Goal: Task Accomplishment & Management: Complete application form

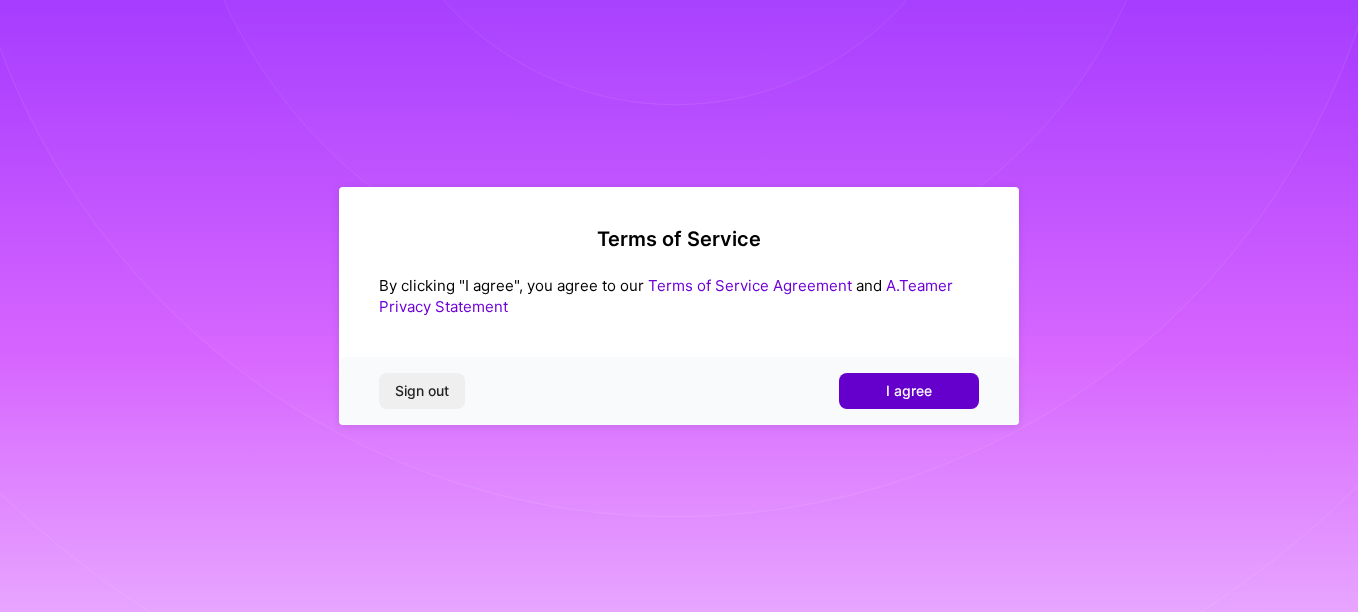
click at [901, 400] on span "I agree" at bounding box center [909, 391] width 46 height 20
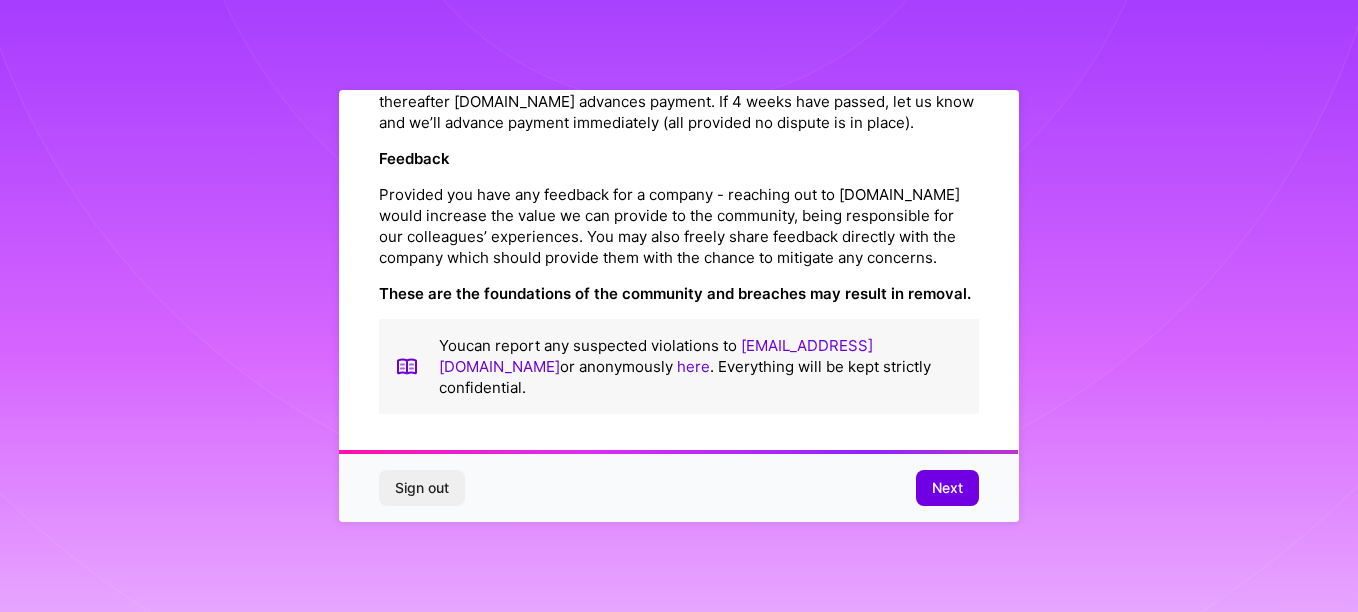
scroll to position [2403, 0]
click at [959, 481] on span "Next" at bounding box center [947, 488] width 31 height 20
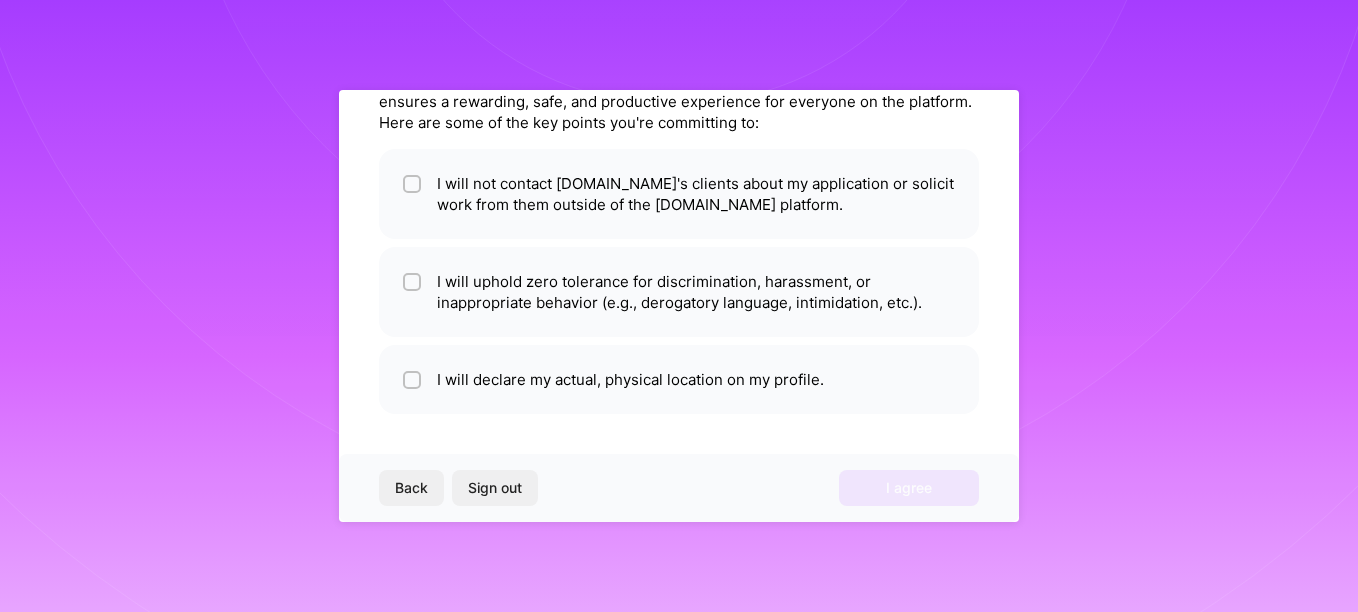
scroll to position [0, 0]
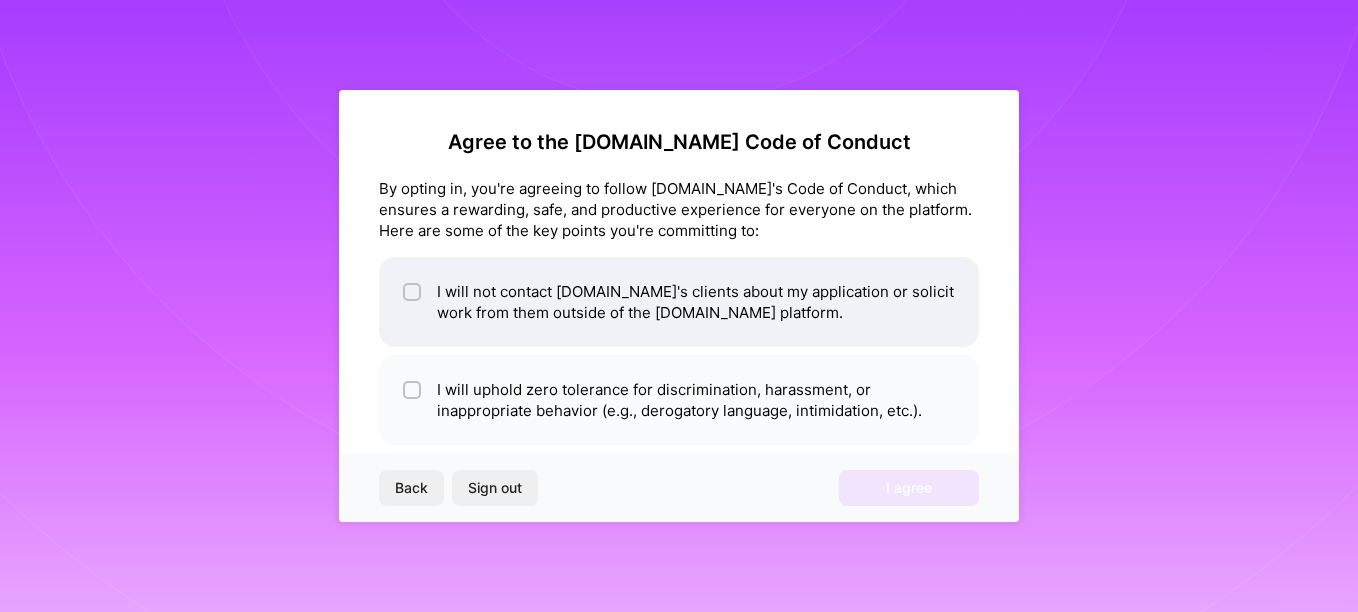
click at [411, 287] on input "checkbox" at bounding box center [414, 293] width 14 height 14
checkbox input "true"
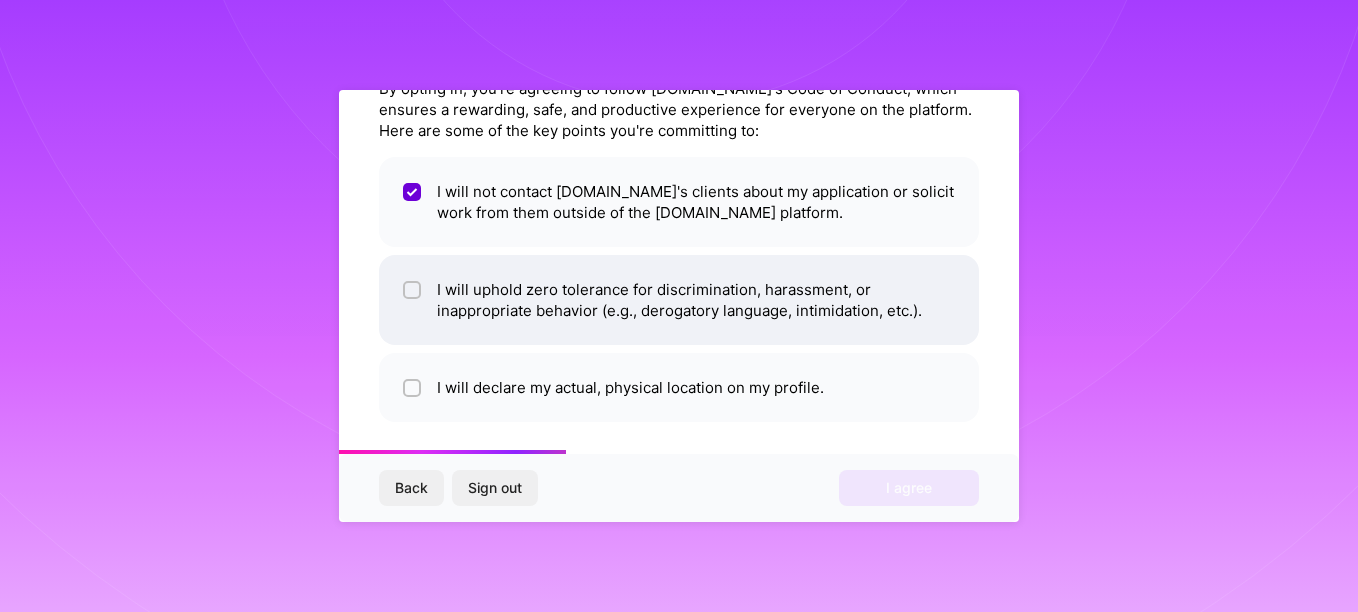
click at [415, 296] on input "checkbox" at bounding box center [414, 291] width 14 height 14
checkbox input "true"
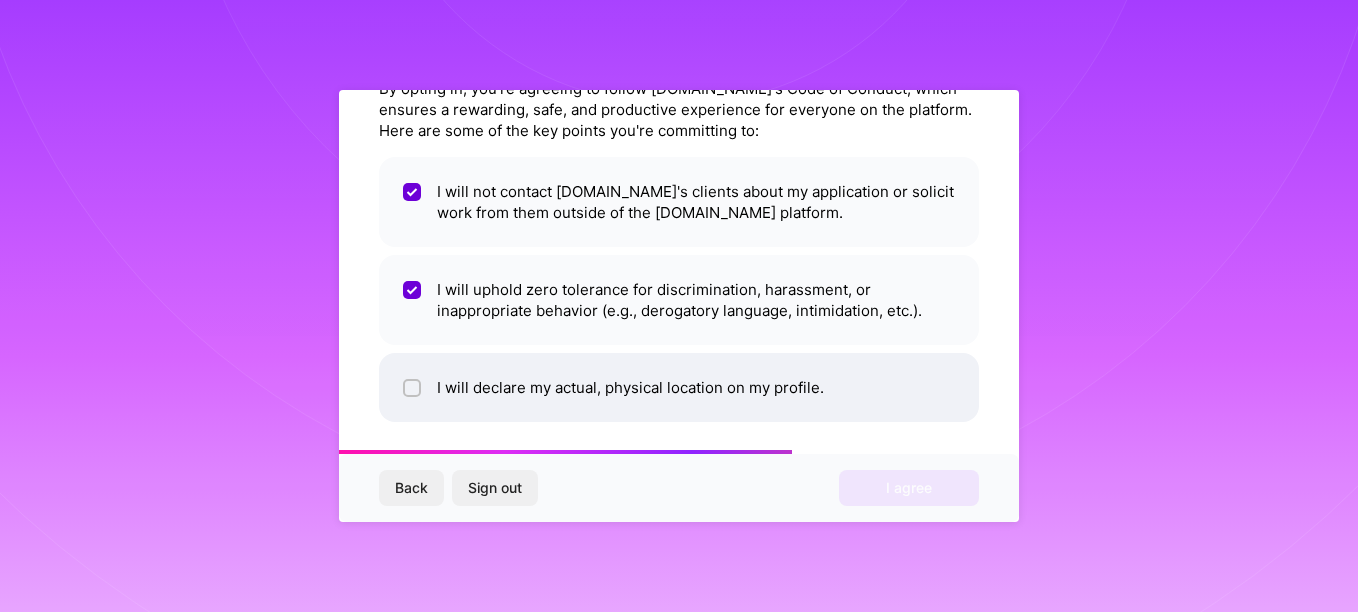
click at [413, 389] on input "checkbox" at bounding box center [414, 389] width 14 height 14
checkbox input "true"
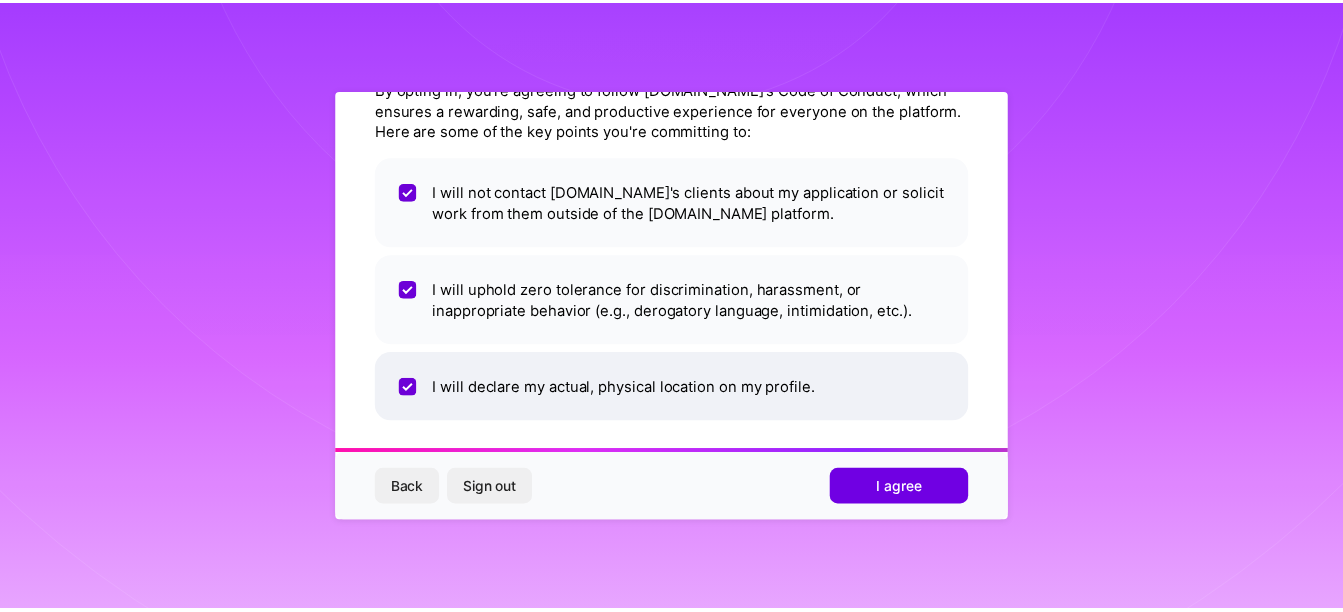
scroll to position [108, 0]
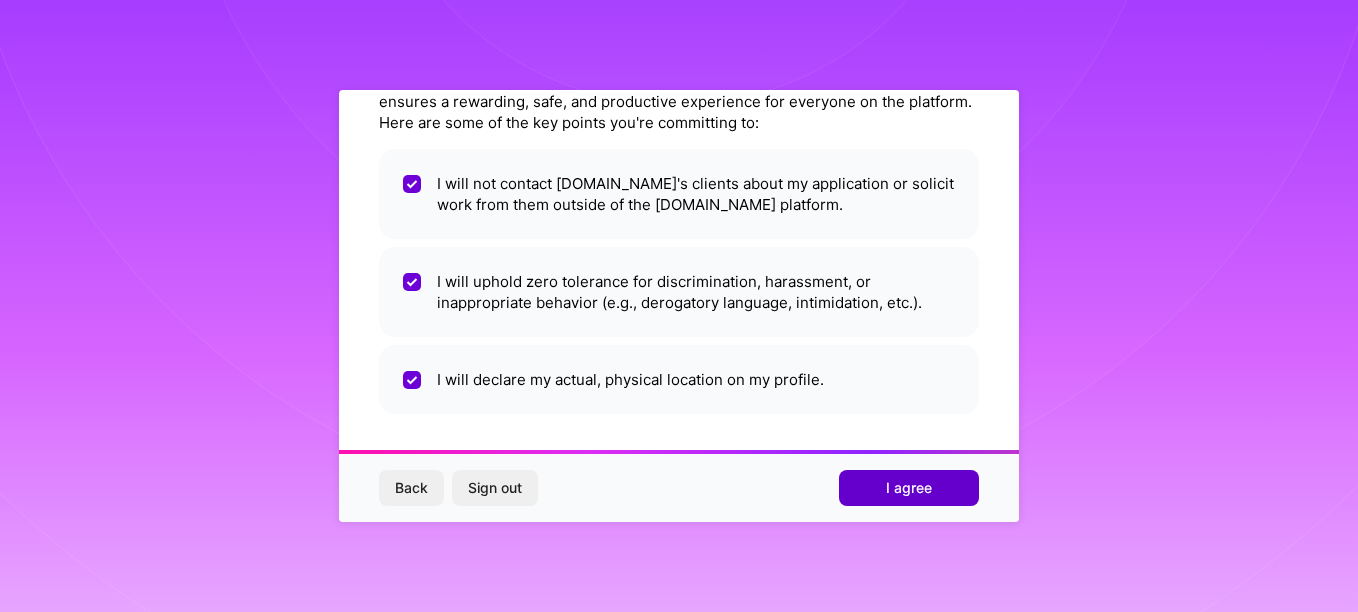
click at [881, 497] on button "I agree" at bounding box center [909, 488] width 140 height 36
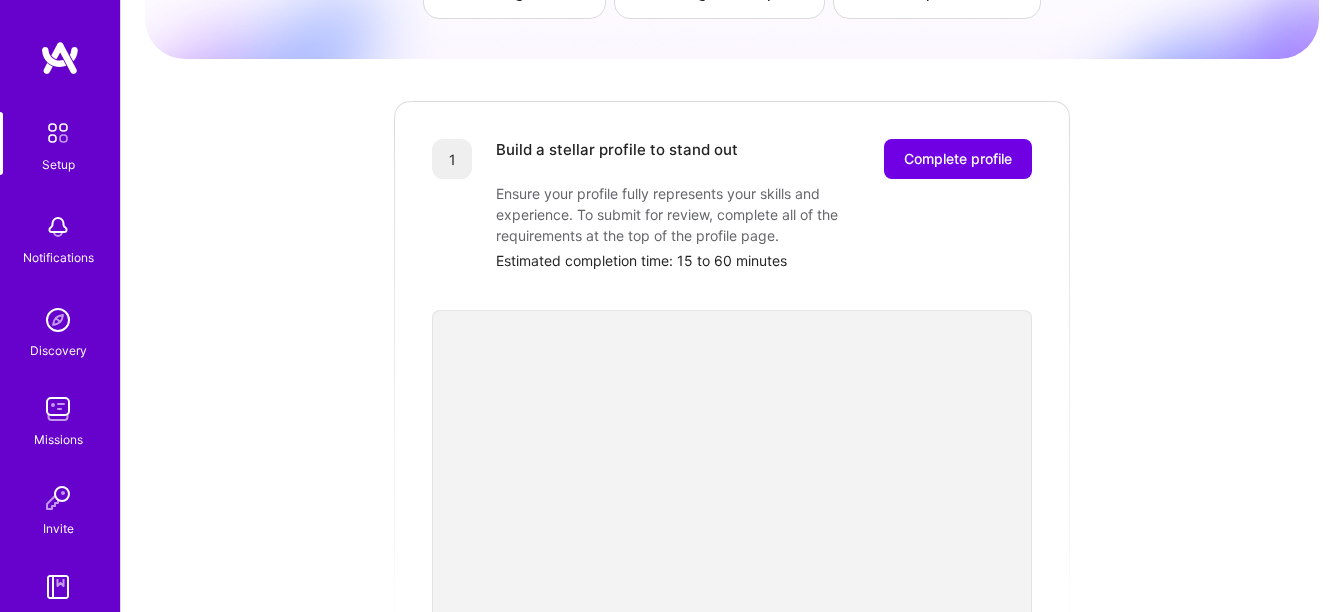
scroll to position [300, 0]
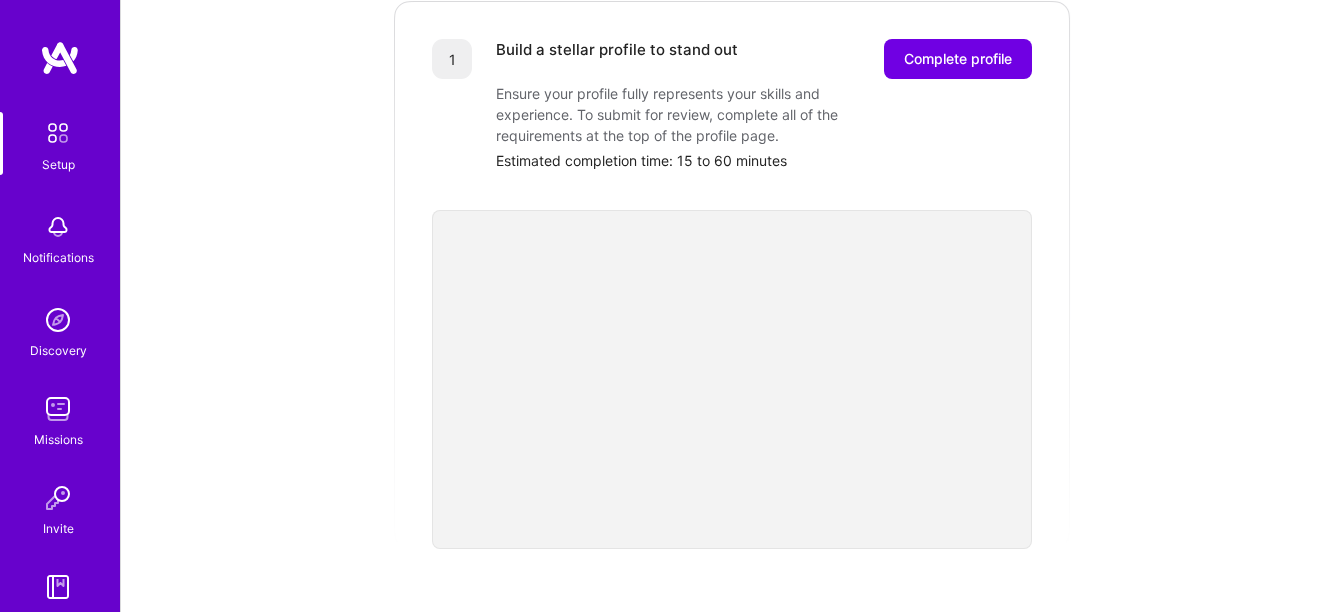
click at [1213, 350] on div "Getting started as an [DOMAIN_NAME] Builder Complete the steps below to request…" at bounding box center [732, 481] width 1174 height 1532
click at [991, 49] on button "Complete profile" at bounding box center [958, 59] width 148 height 40
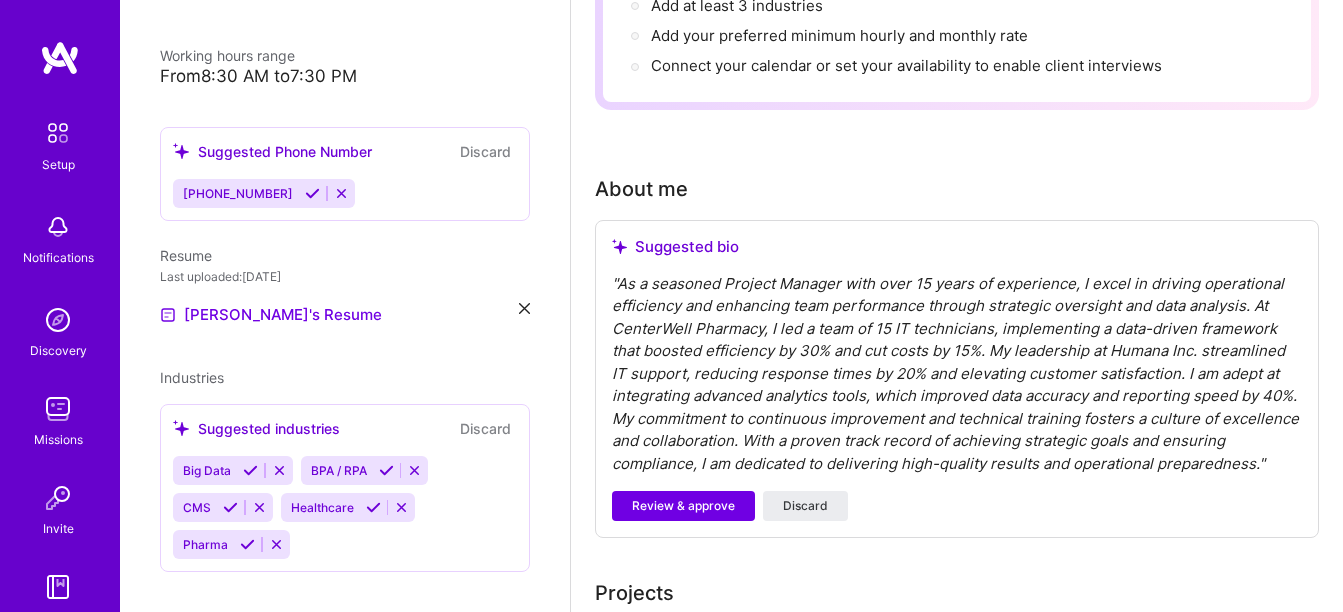
scroll to position [500, 0]
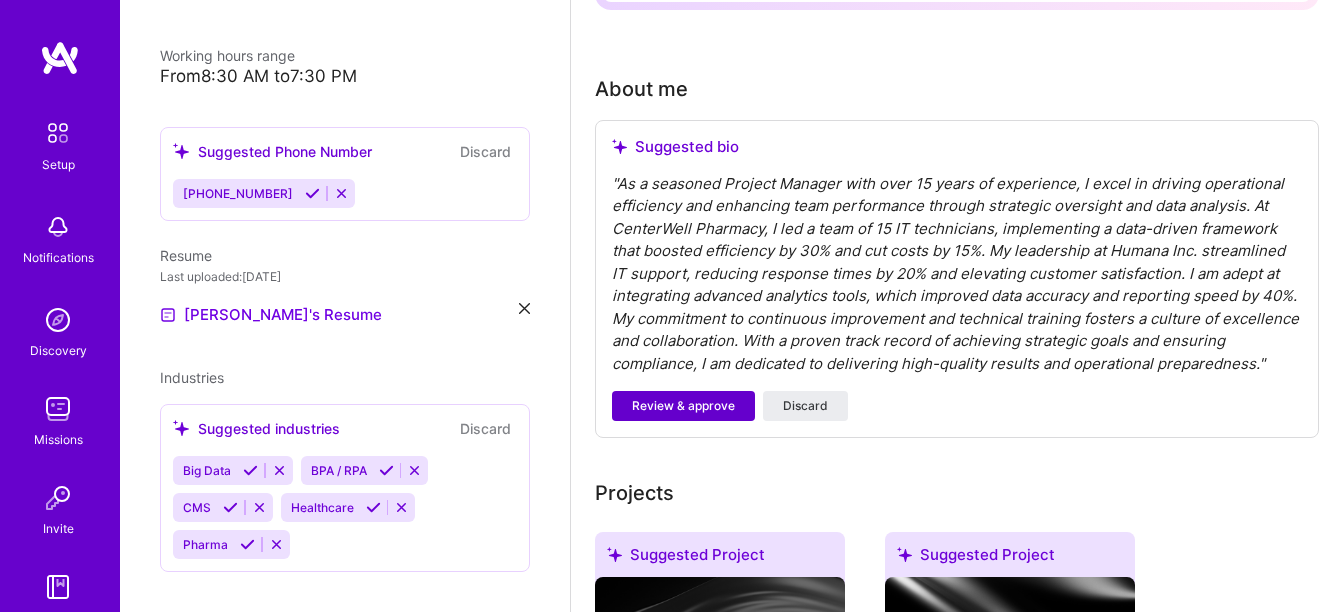
click at [667, 407] on span "Review & approve" at bounding box center [683, 406] width 103 height 18
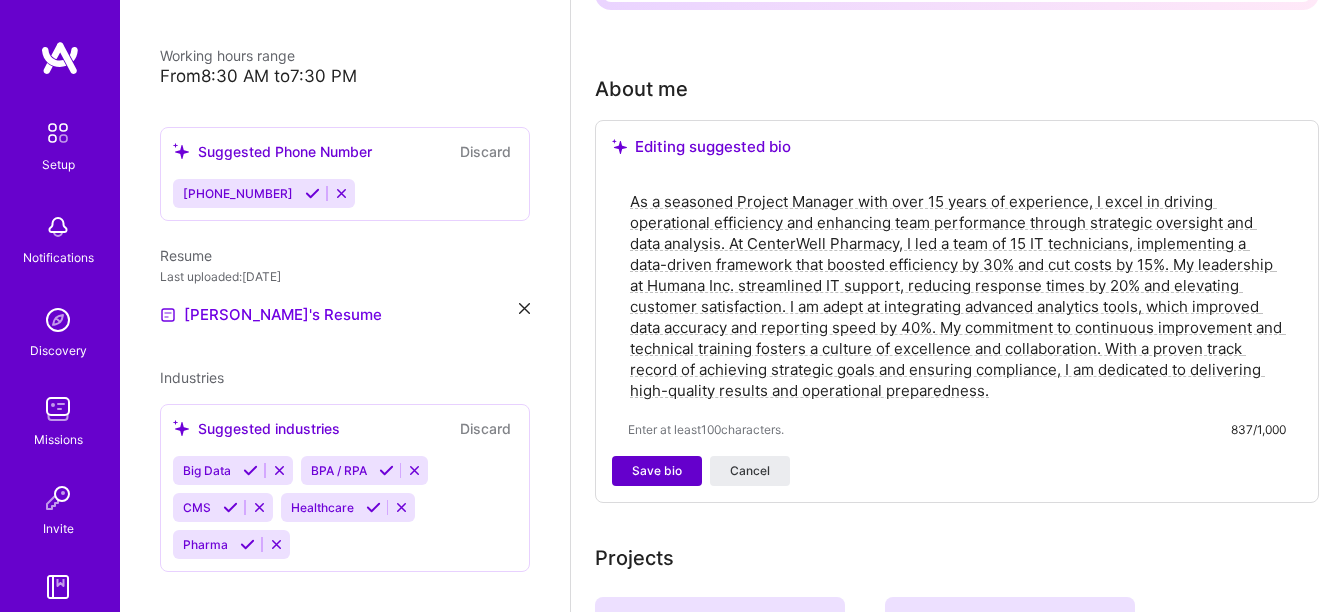
click at [640, 467] on span "Save bio" at bounding box center [657, 471] width 50 height 18
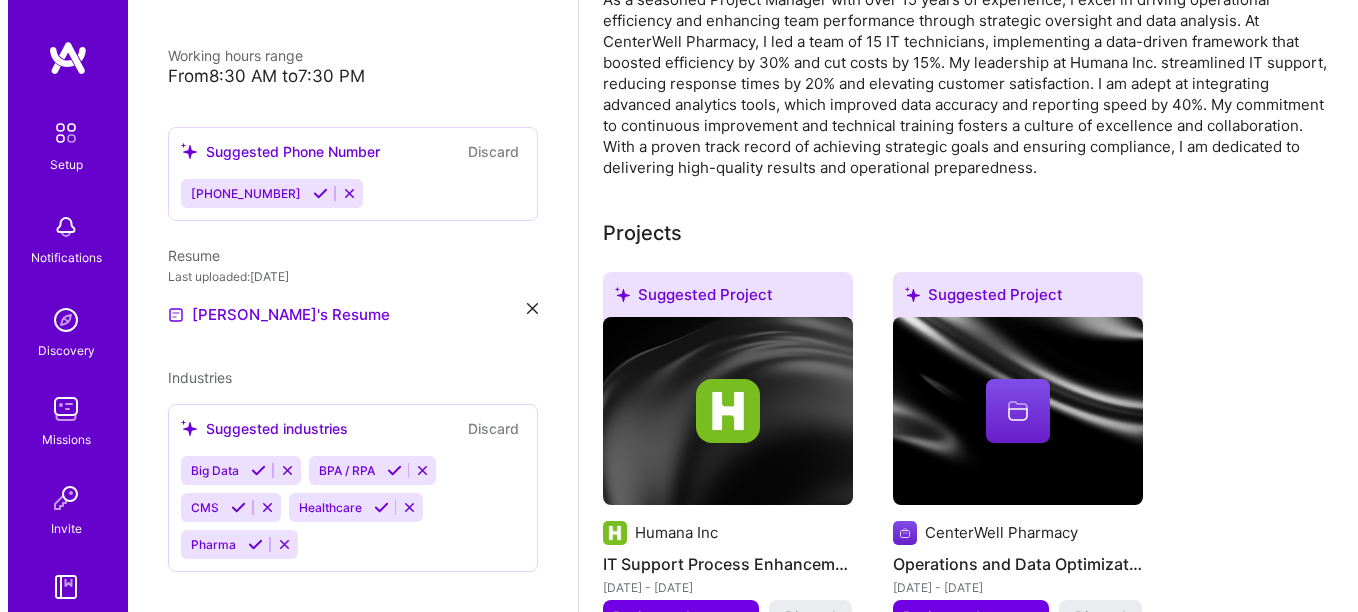
scroll to position [700, 0]
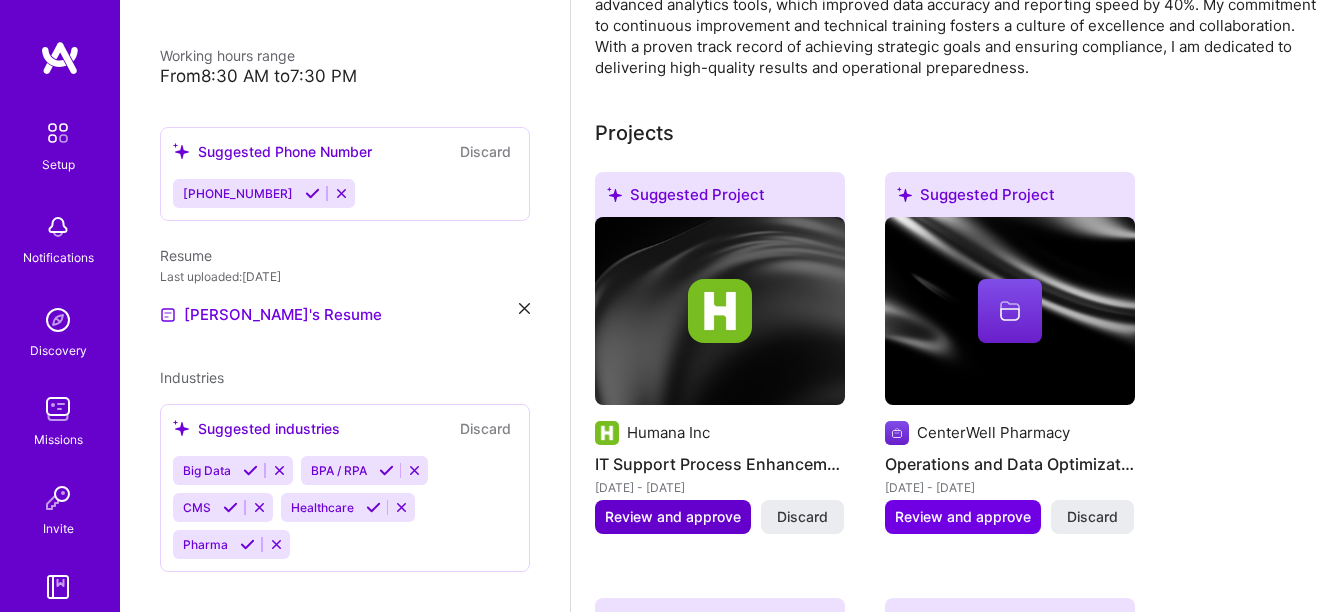
click at [658, 514] on span "Review and approve" at bounding box center [673, 517] width 136 height 20
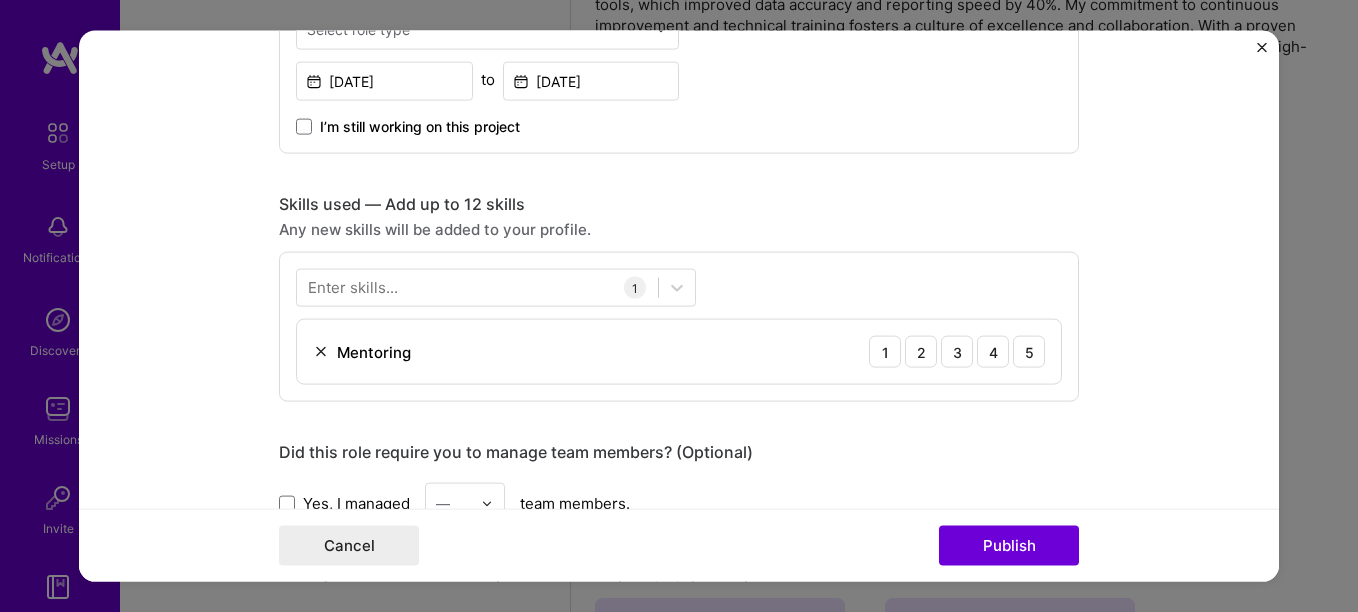
scroll to position [900, 0]
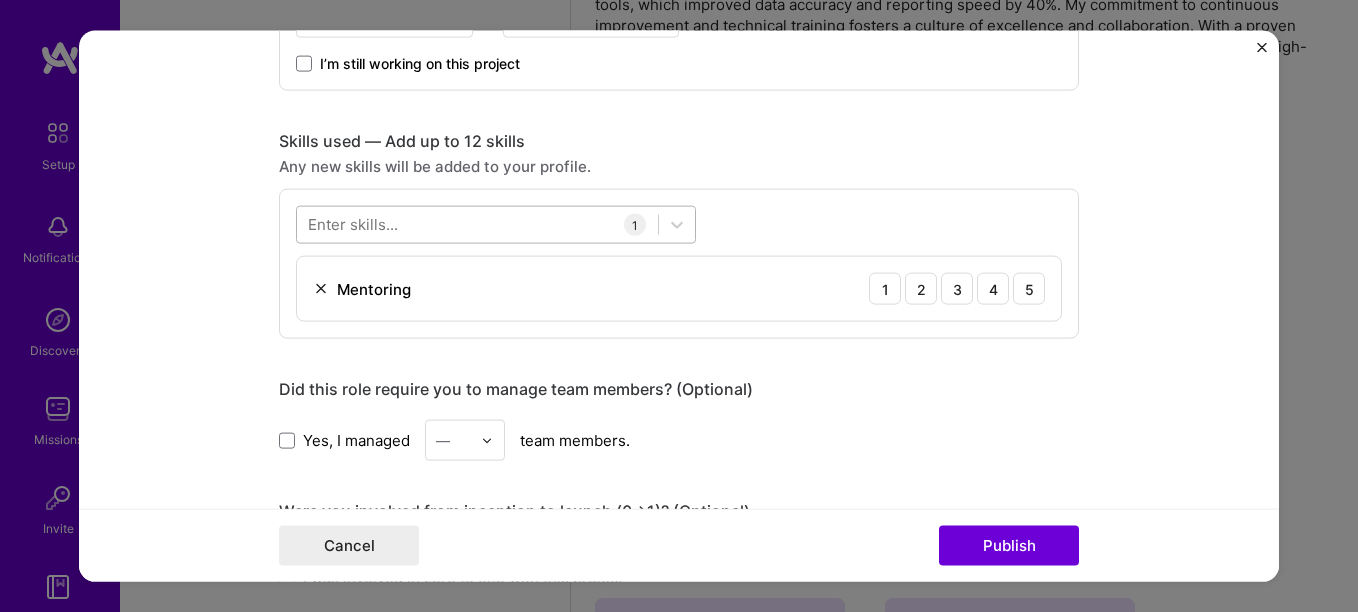
click at [423, 231] on div at bounding box center [477, 224] width 361 height 33
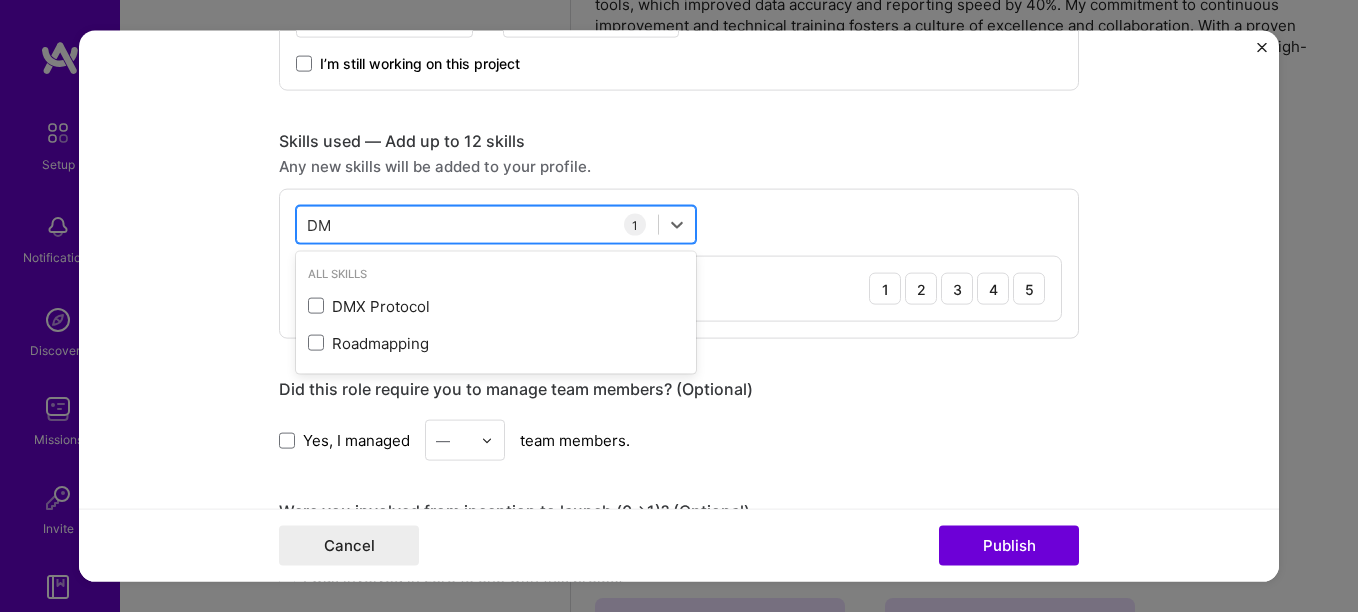
type input "D"
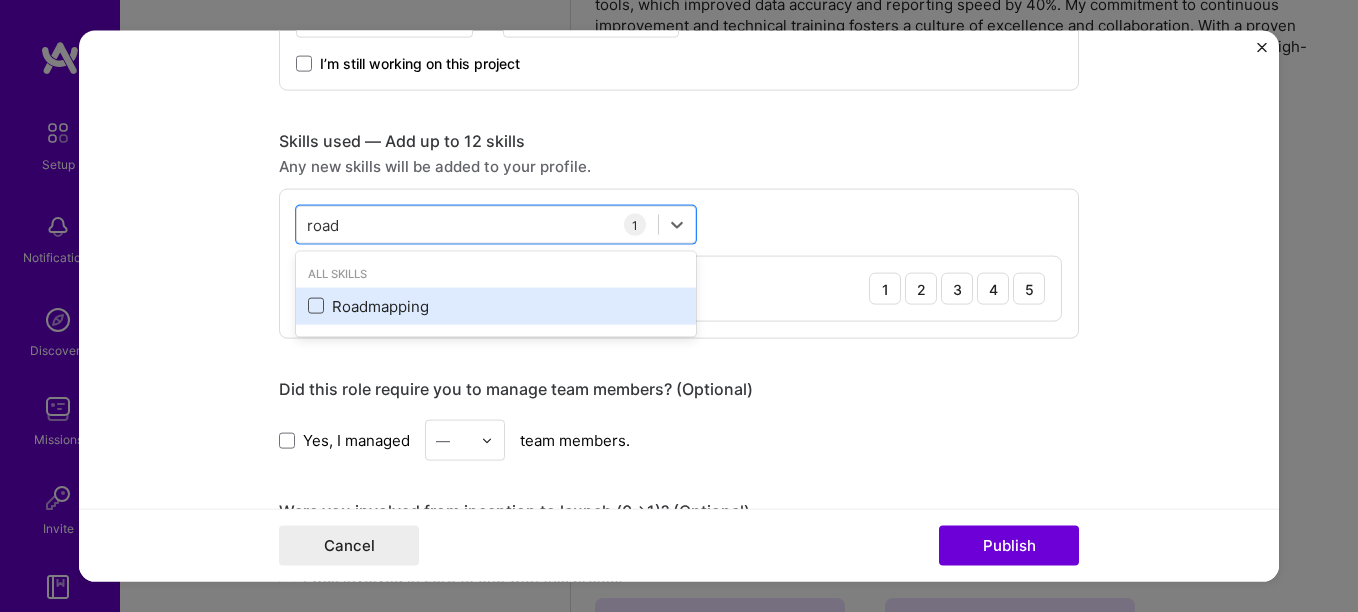
click at [308, 307] on span at bounding box center [316, 306] width 16 height 16
click at [0, 0] on input "checkbox" at bounding box center [0, 0] width 0 height 0
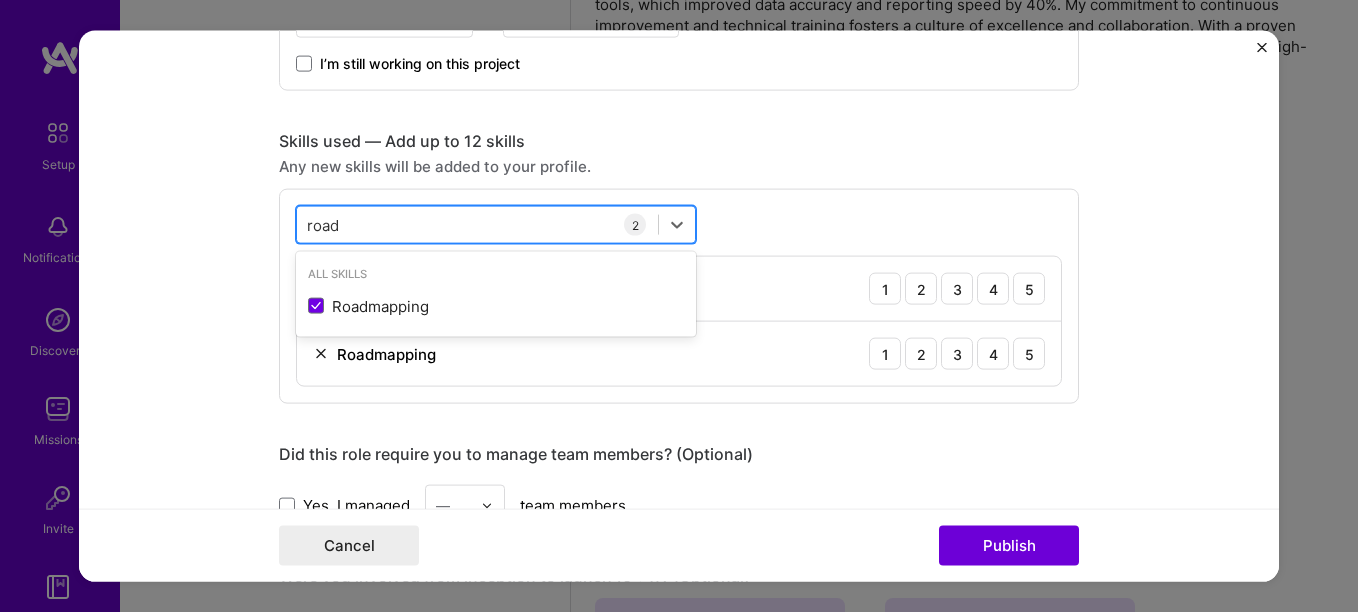
click at [566, 221] on div "[GEOGRAPHIC_DATA]" at bounding box center [477, 224] width 361 height 33
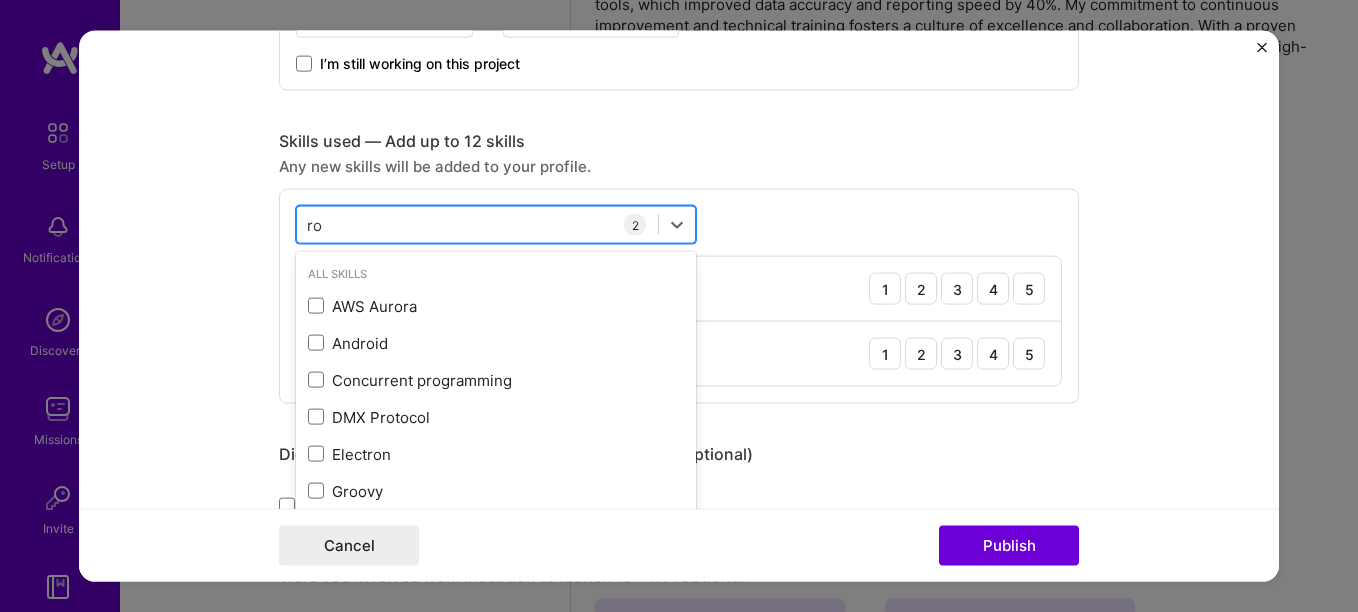
type input "r"
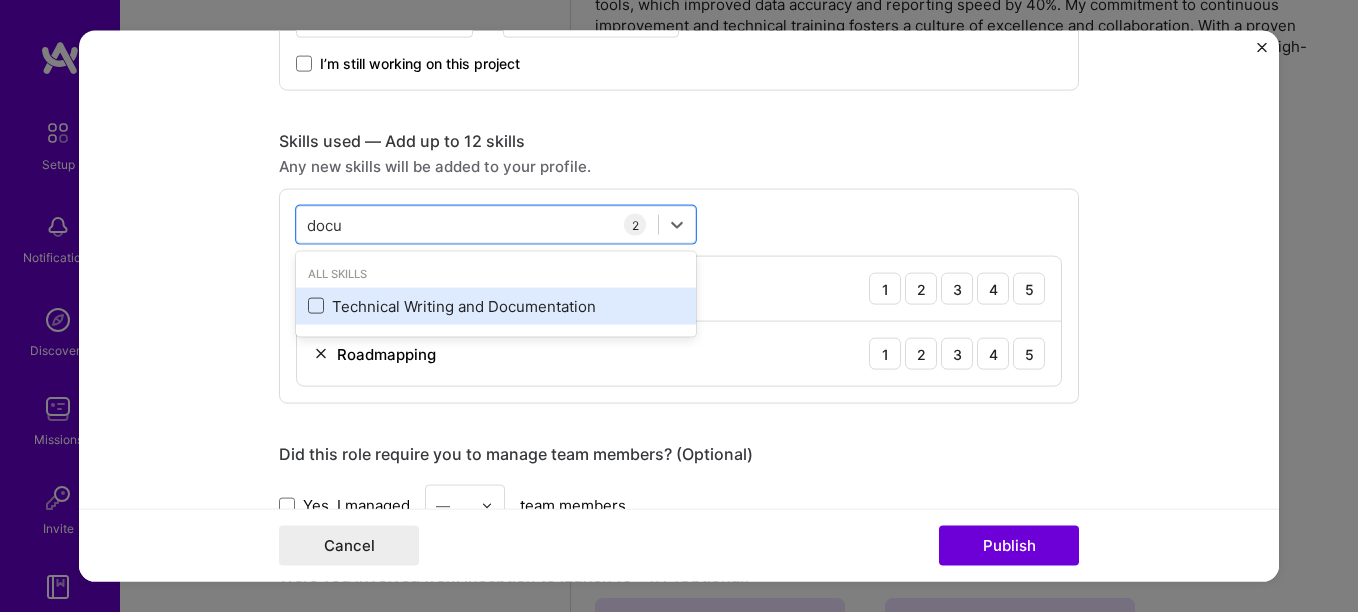
click at [308, 301] on span at bounding box center [316, 306] width 16 height 16
click at [0, 0] on input "checkbox" at bounding box center [0, 0] width 0 height 0
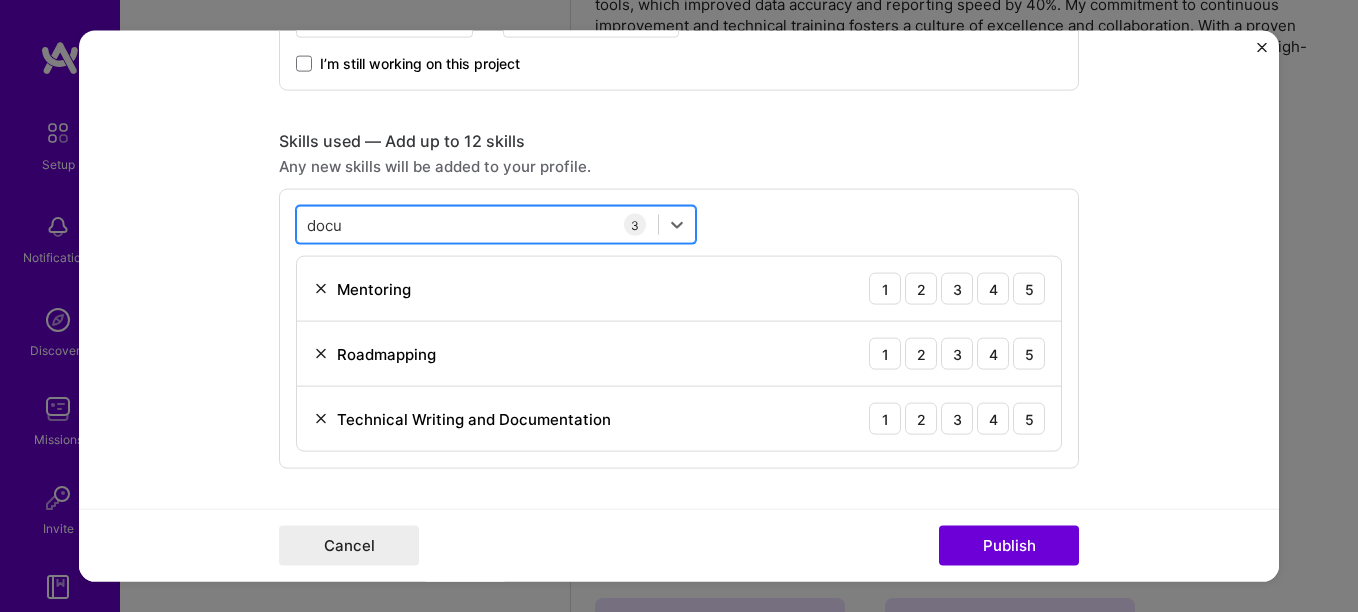
click at [604, 225] on div "docu docu" at bounding box center [477, 224] width 361 height 33
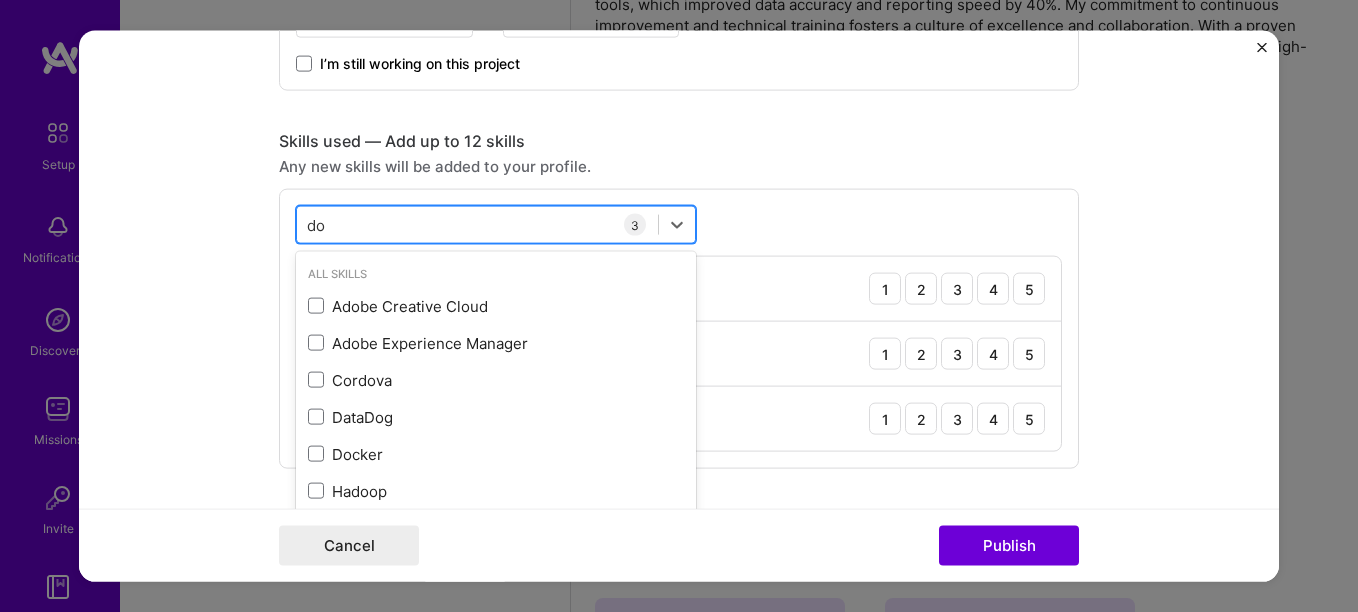
type input "d"
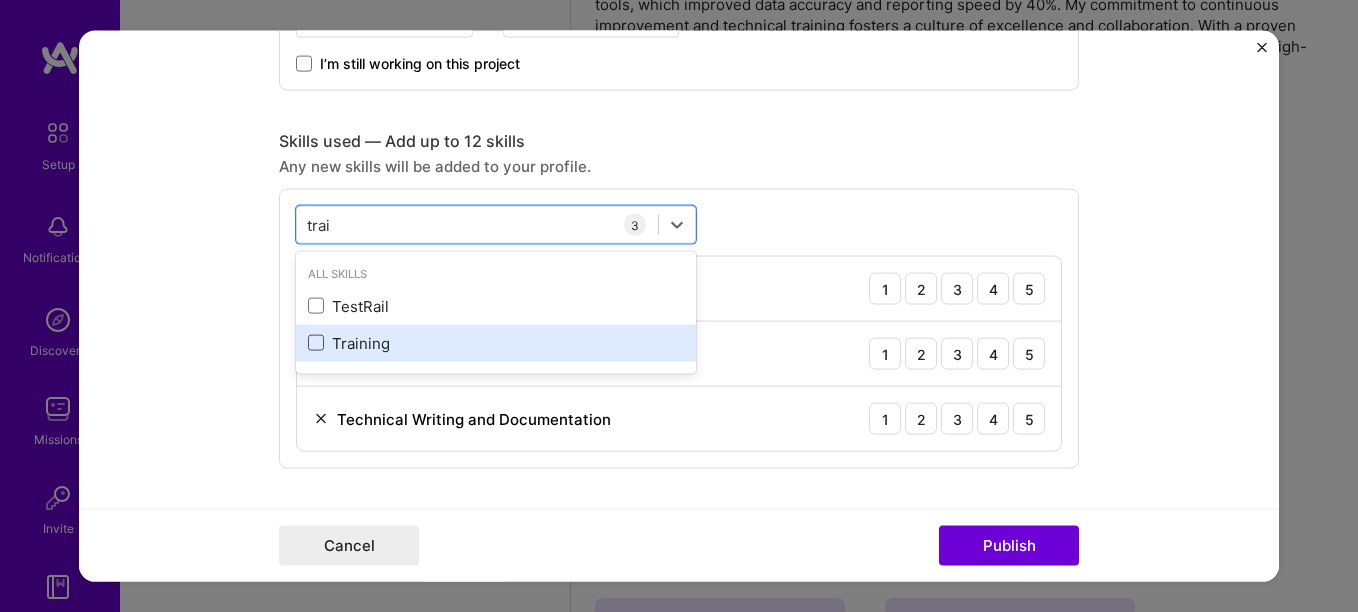
click at [308, 345] on span at bounding box center [316, 343] width 16 height 16
click at [0, 0] on input "checkbox" at bounding box center [0, 0] width 0 height 0
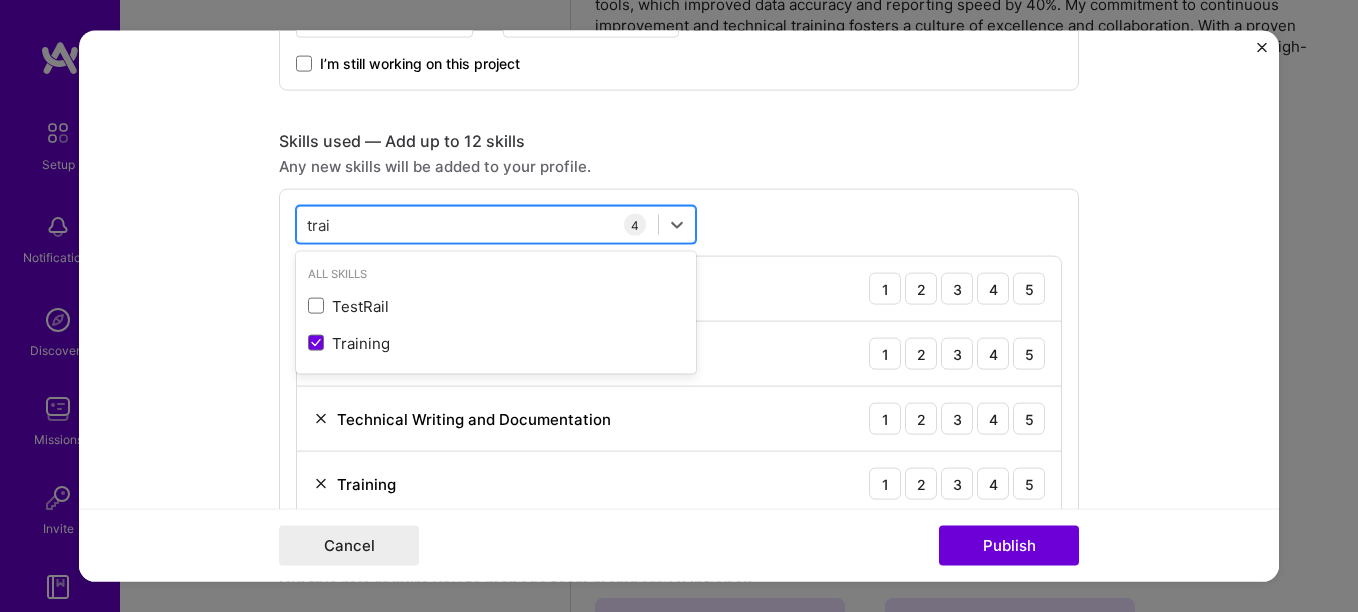
click at [602, 227] on div "trai trai" at bounding box center [477, 224] width 361 height 33
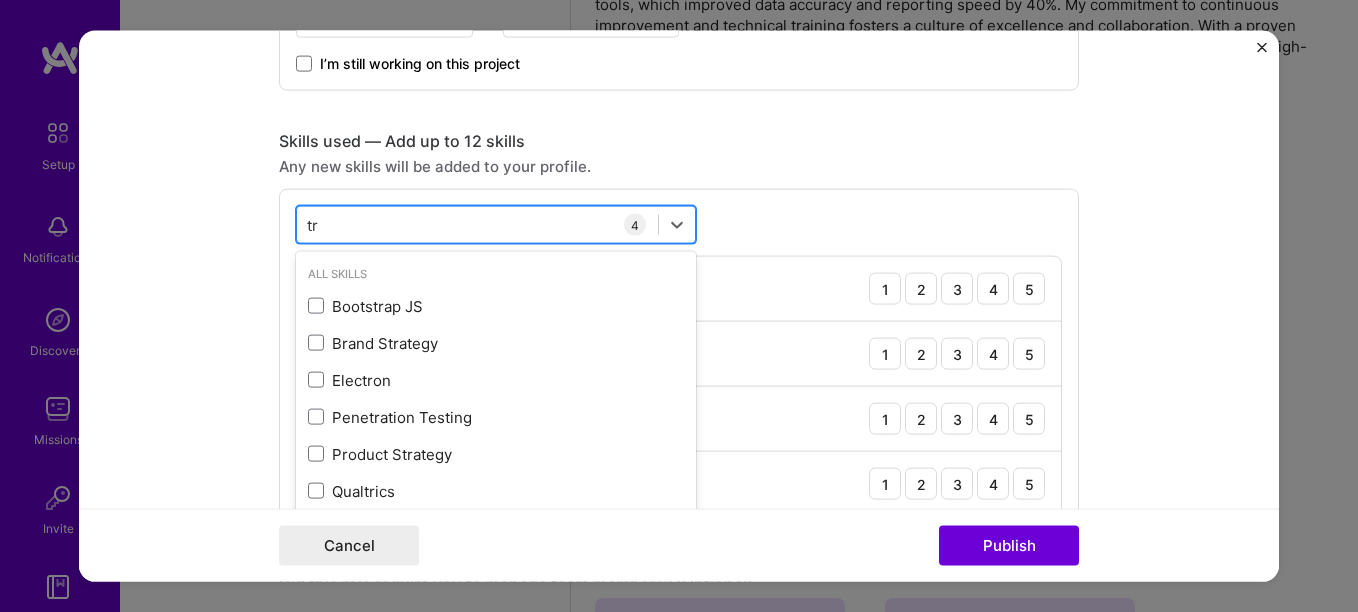
type input "t"
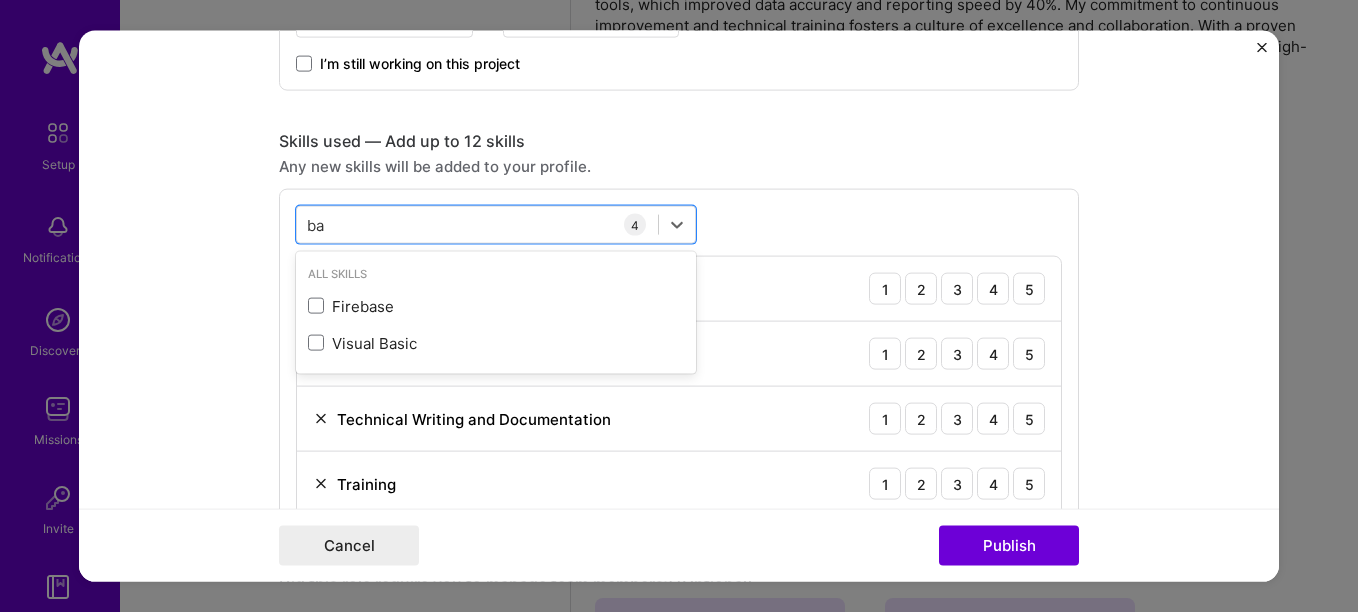
type input "b"
type input "d"
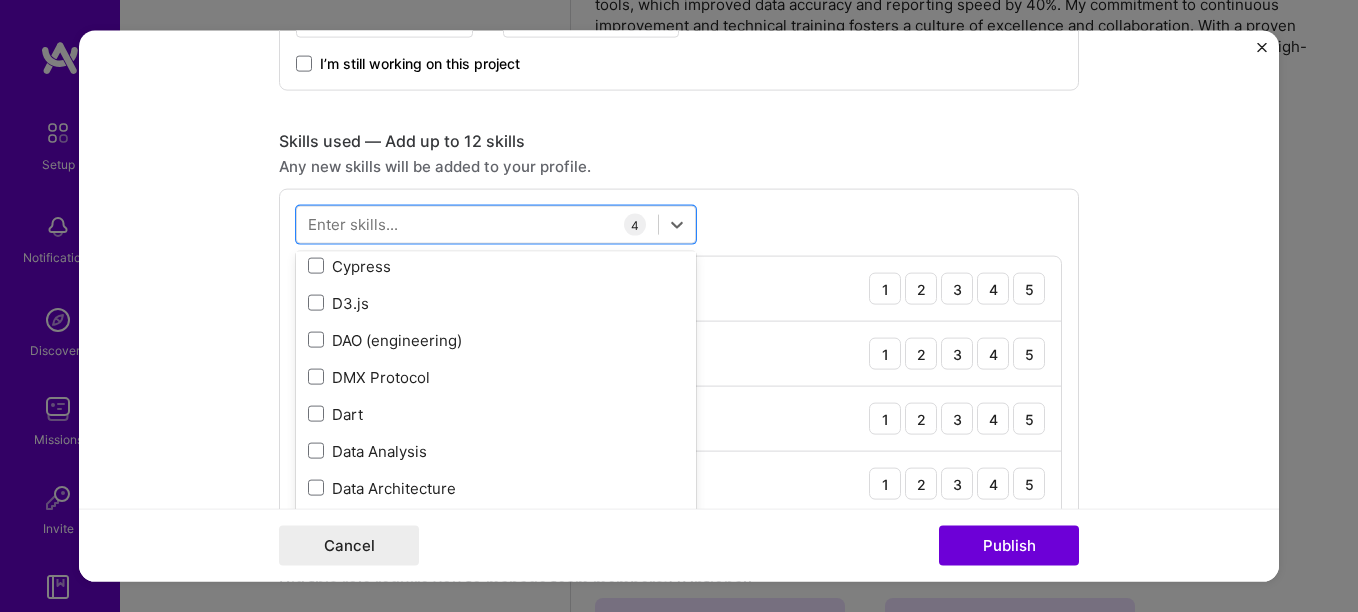
scroll to position [3100, 0]
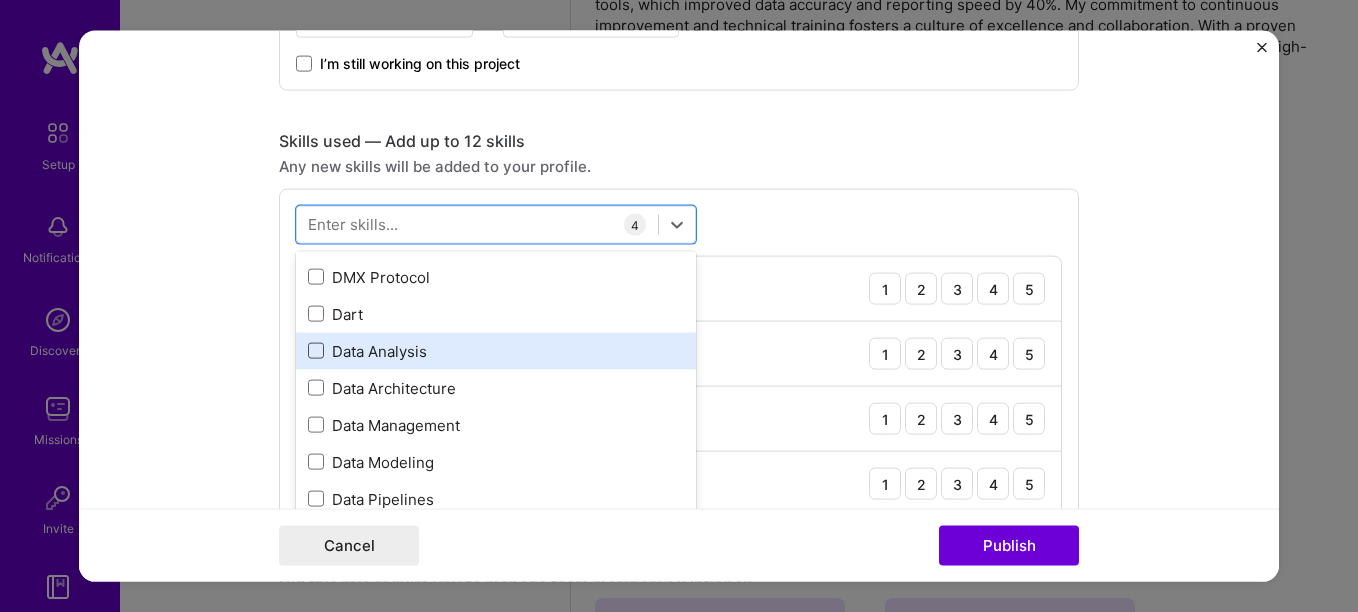
click at [308, 345] on span at bounding box center [316, 351] width 16 height 16
click at [0, 0] on input "checkbox" at bounding box center [0, 0] width 0 height 0
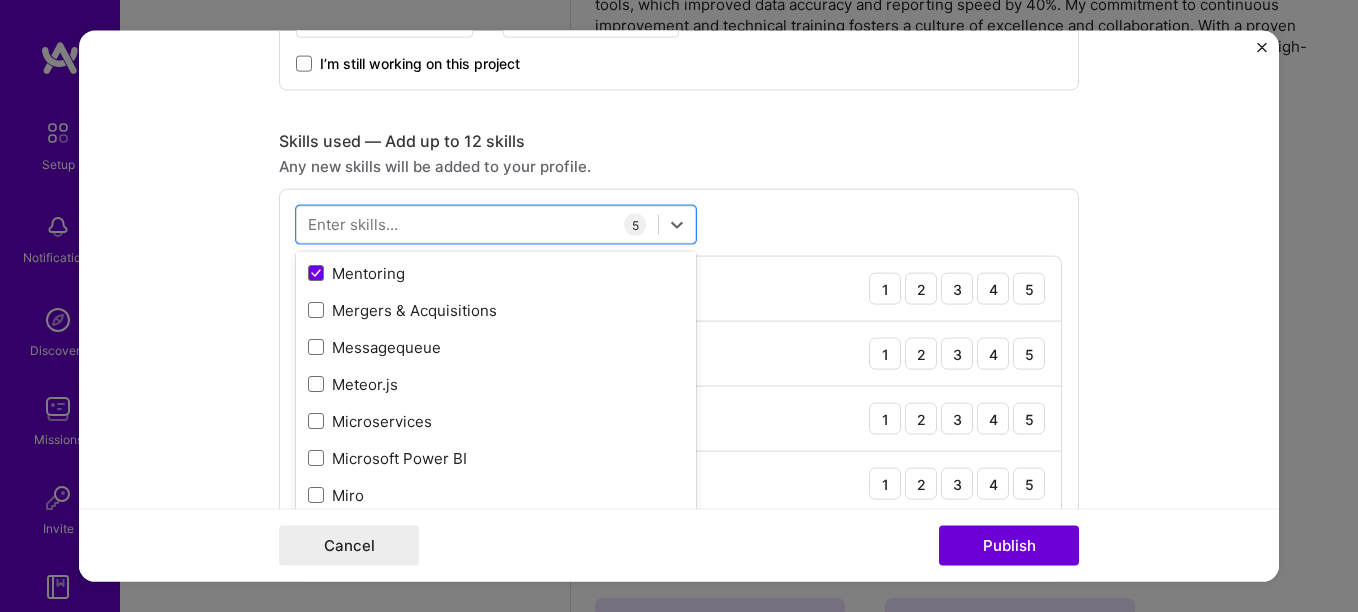
scroll to position [7499, 0]
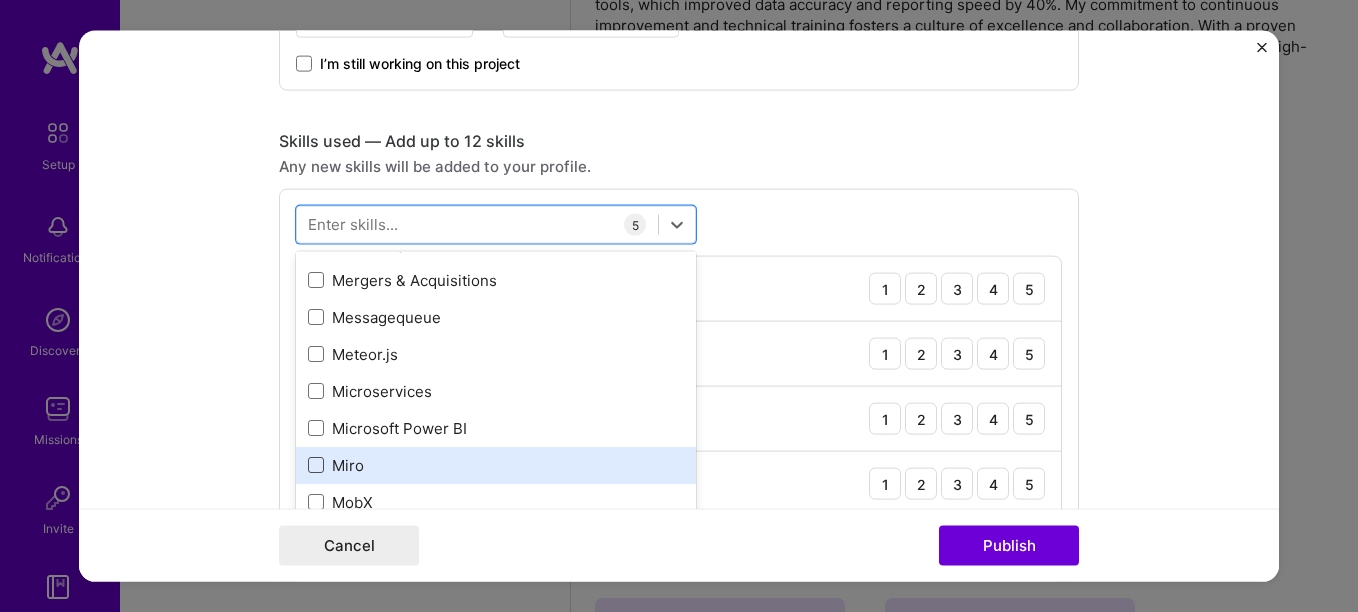
click at [313, 457] on span at bounding box center [316, 465] width 16 height 16
click at [0, 0] on input "checkbox" at bounding box center [0, 0] width 0 height 0
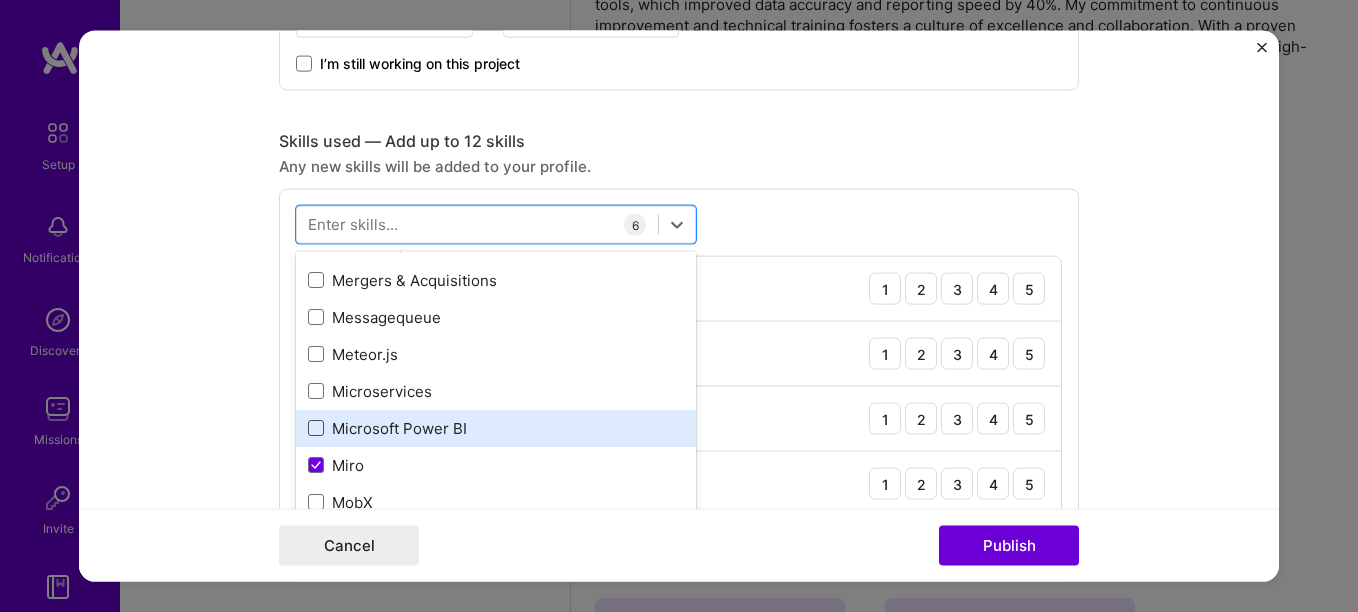
click at [309, 422] on span at bounding box center [316, 428] width 16 height 16
click at [0, 0] on input "checkbox" at bounding box center [0, 0] width 0 height 0
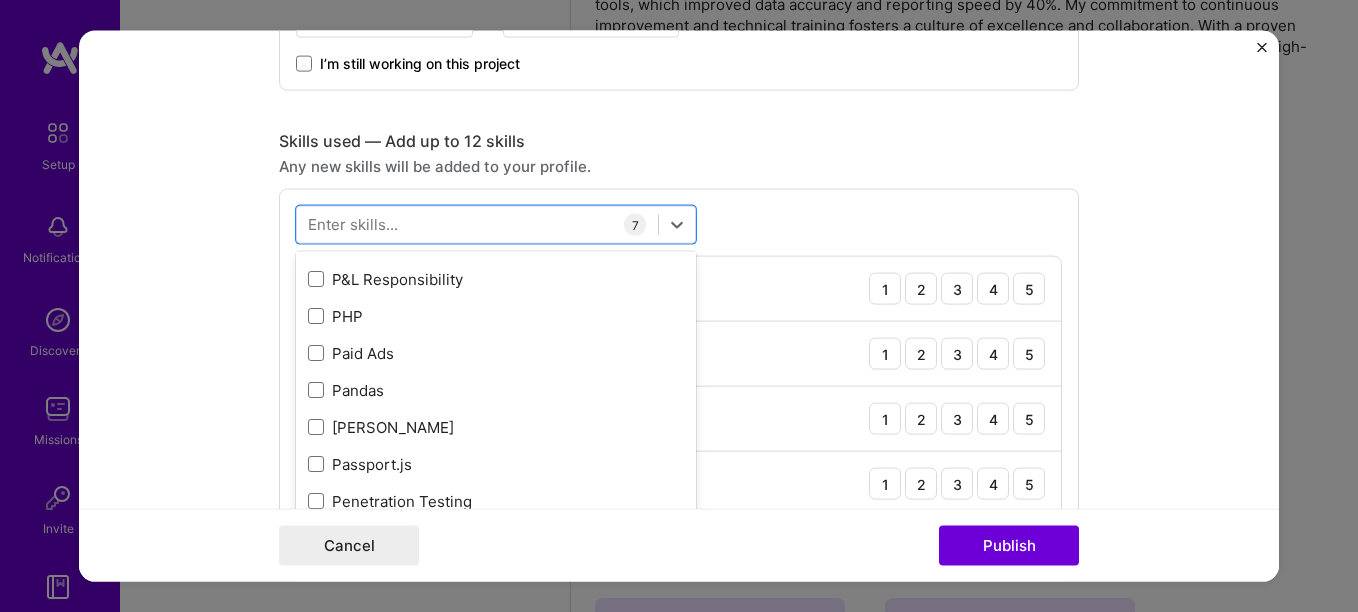
scroll to position [8599, 0]
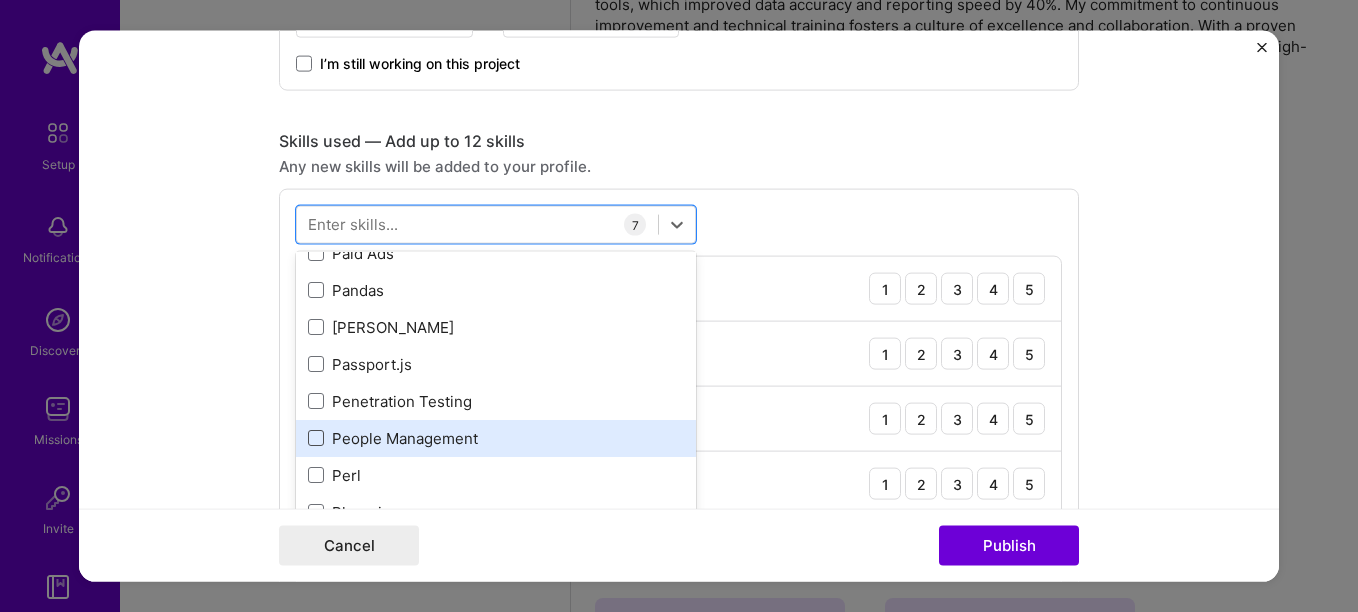
click at [309, 436] on span at bounding box center [316, 438] width 16 height 16
click at [0, 0] on input "checkbox" at bounding box center [0, 0] width 0 height 0
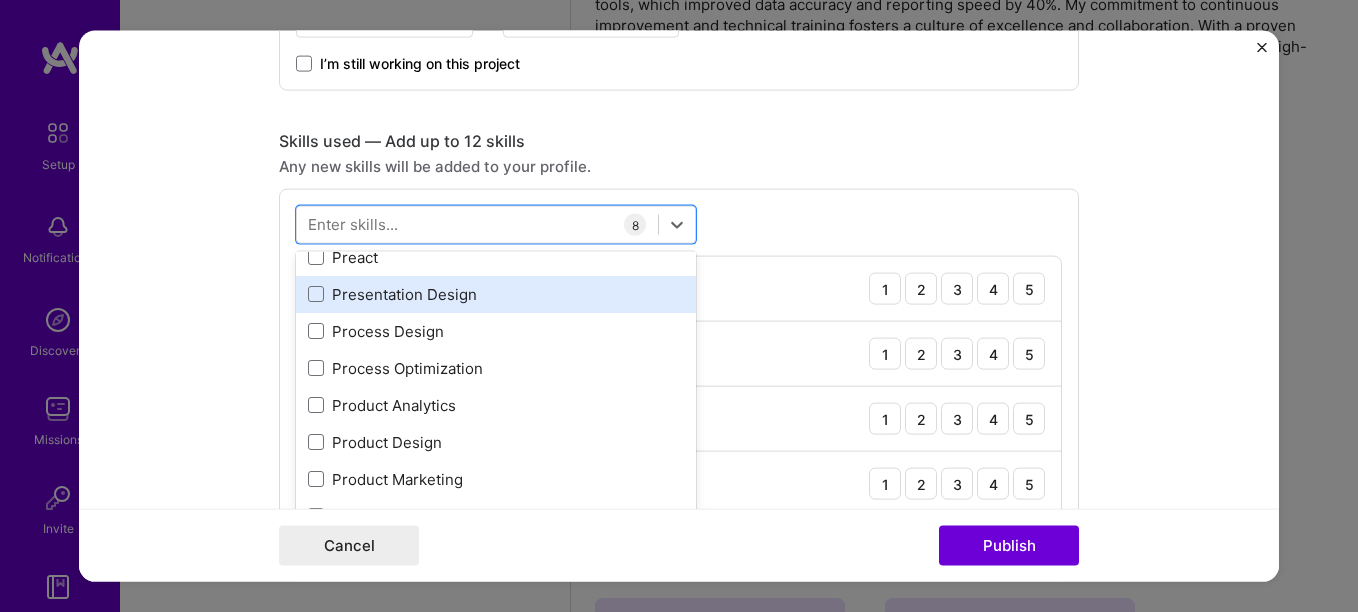
scroll to position [9099, 0]
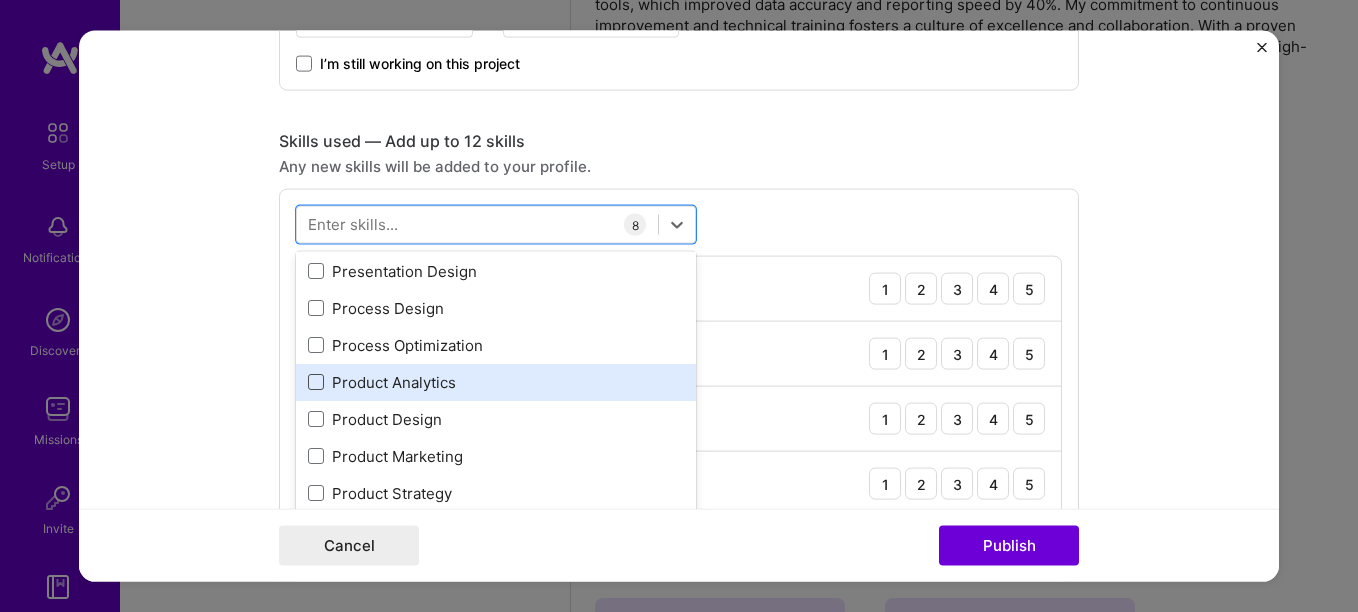
click at [308, 383] on span at bounding box center [316, 382] width 16 height 16
click at [0, 0] on input "checkbox" at bounding box center [0, 0] width 0 height 0
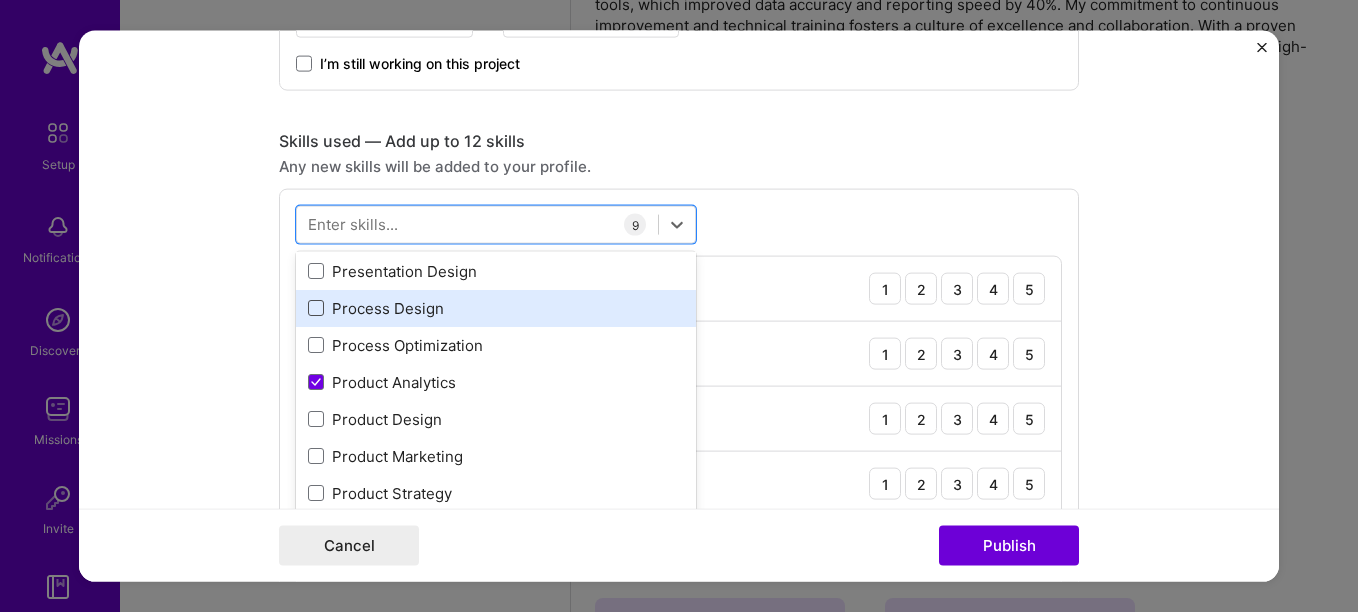
click at [309, 313] on span at bounding box center [316, 308] width 16 height 16
click at [0, 0] on input "checkbox" at bounding box center [0, 0] width 0 height 0
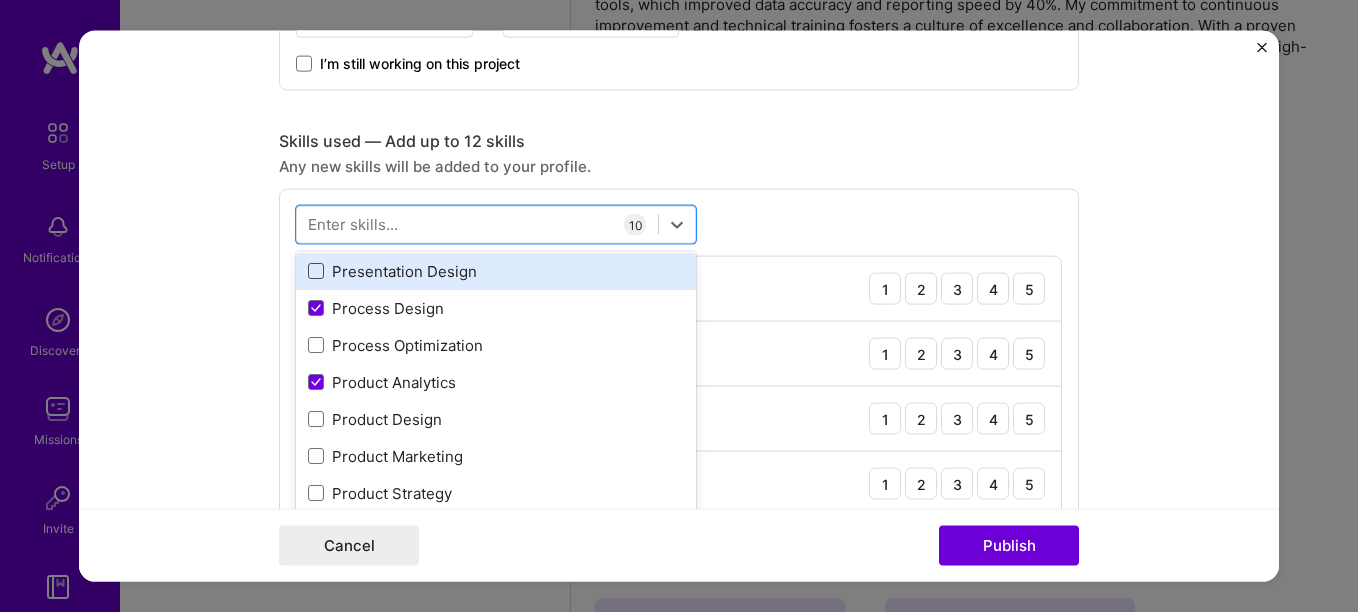
click at [309, 270] on span at bounding box center [316, 271] width 16 height 16
click at [0, 0] on input "checkbox" at bounding box center [0, 0] width 0 height 0
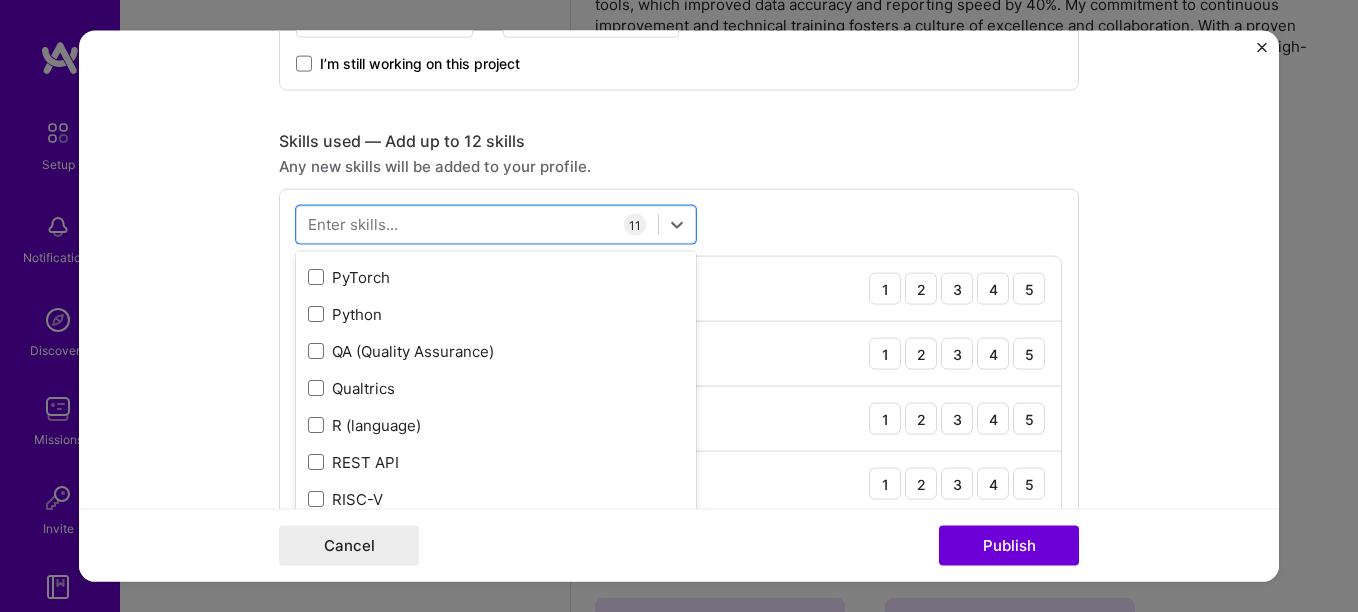
scroll to position [9599, 0]
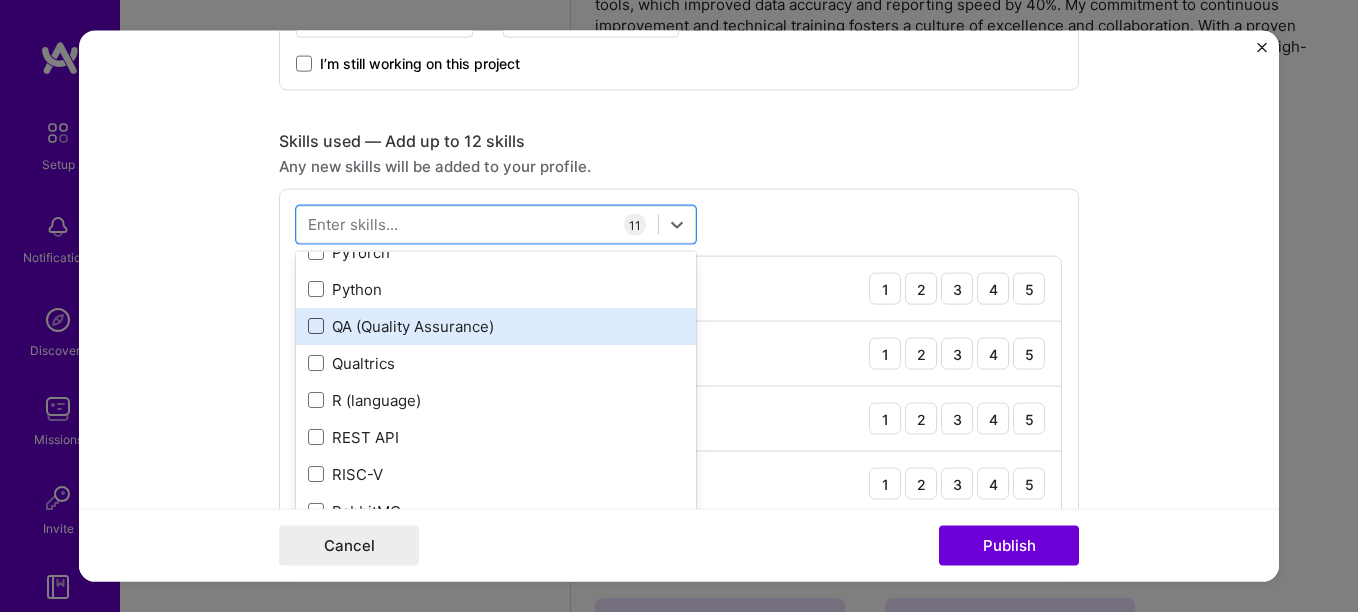
click at [309, 331] on span at bounding box center [316, 326] width 16 height 16
click at [0, 0] on input "checkbox" at bounding box center [0, 0] width 0 height 0
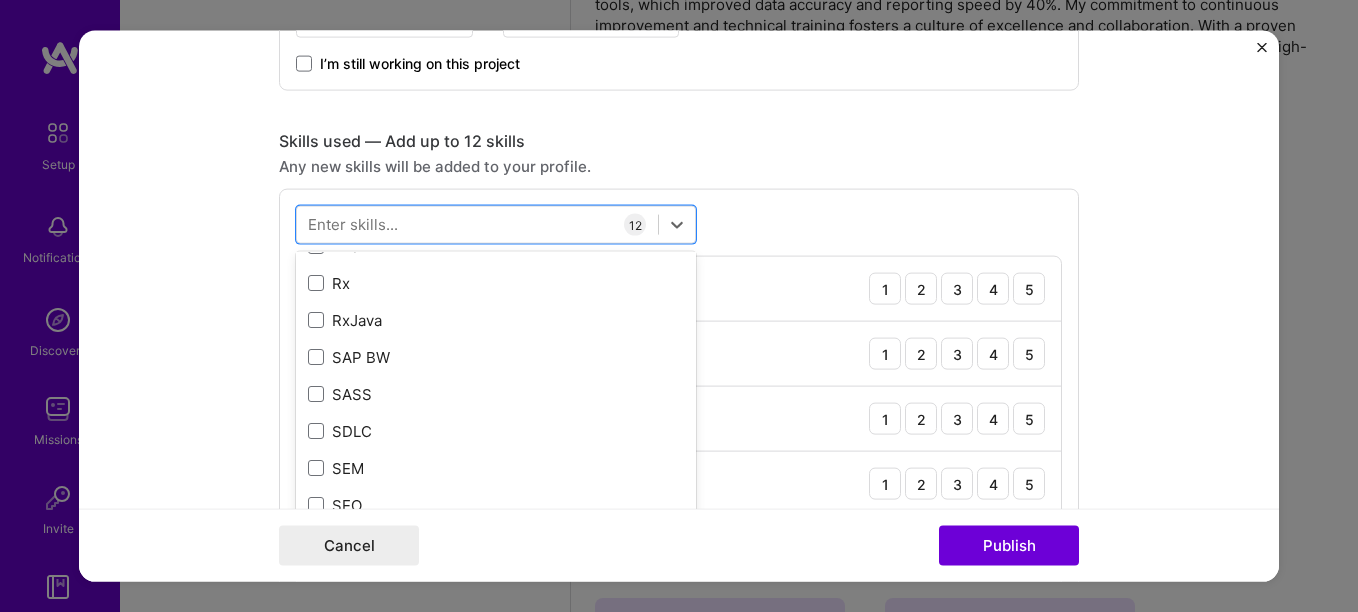
scroll to position [10499, 0]
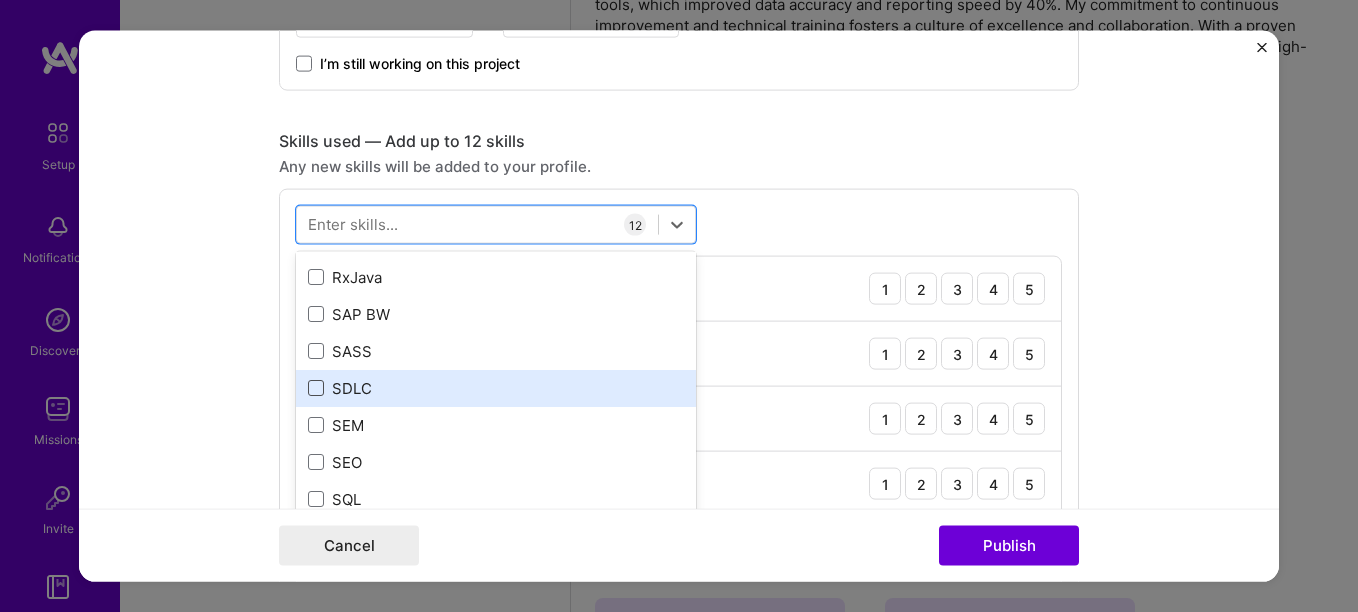
click at [310, 382] on span at bounding box center [316, 388] width 16 height 16
click at [0, 0] on input "checkbox" at bounding box center [0, 0] width 0 height 0
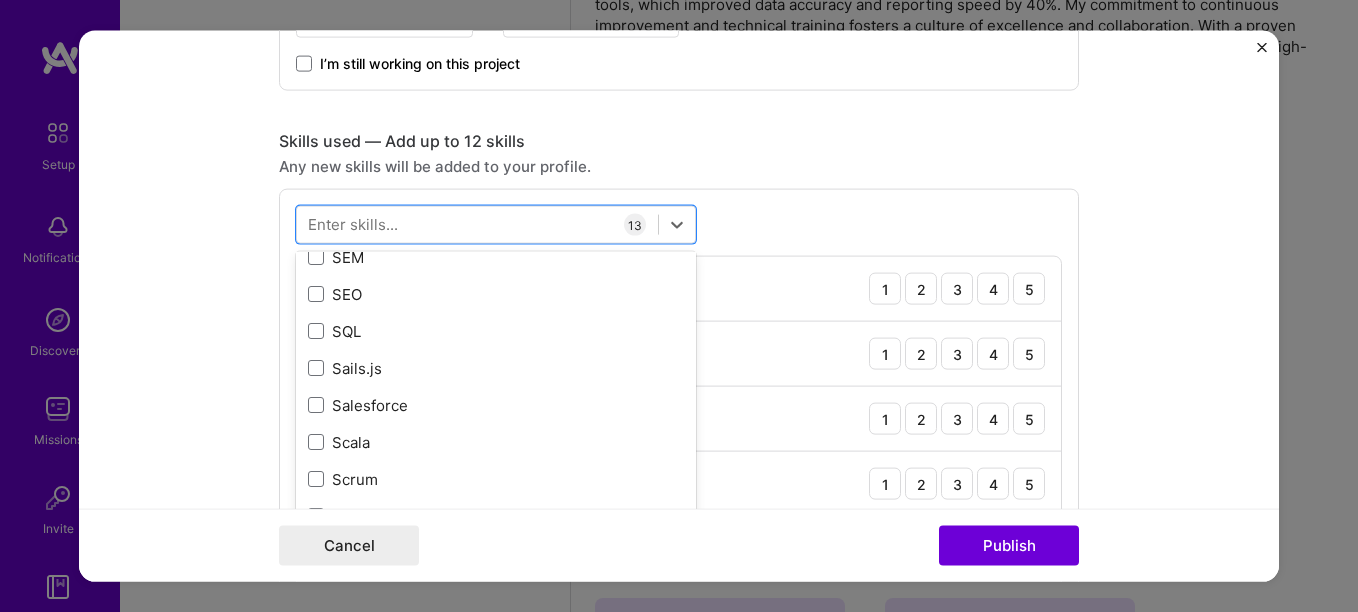
scroll to position [10699, 0]
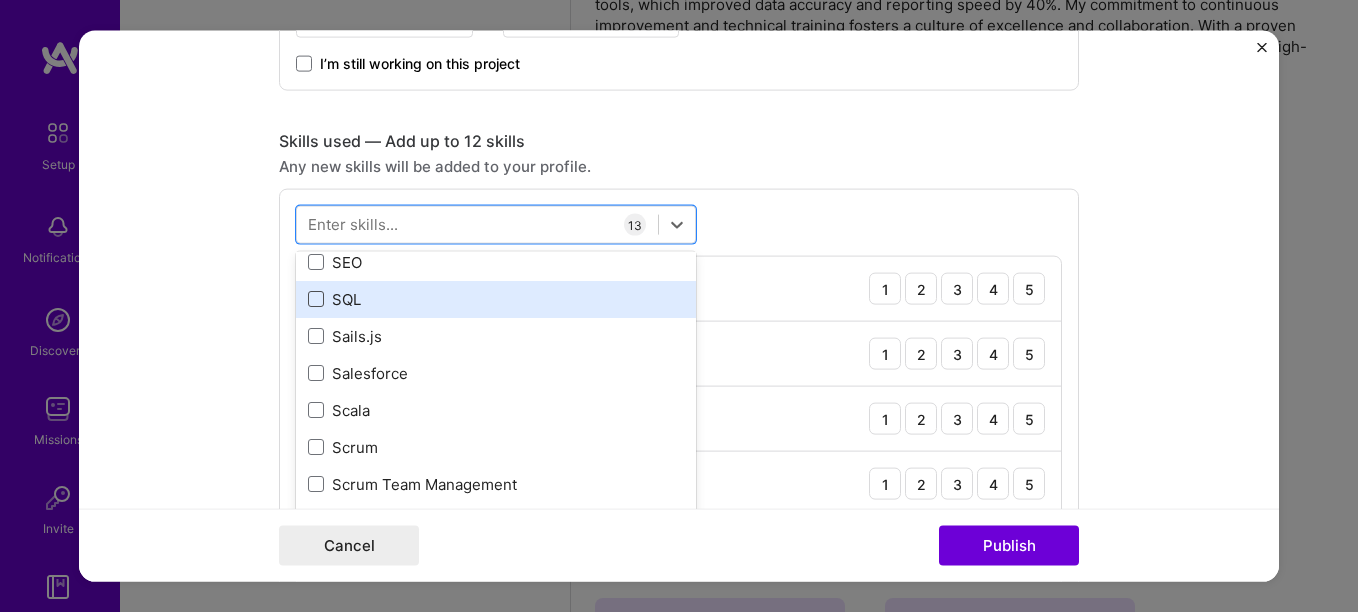
click at [312, 303] on span at bounding box center [316, 299] width 16 height 16
click at [0, 0] on input "checkbox" at bounding box center [0, 0] width 0 height 0
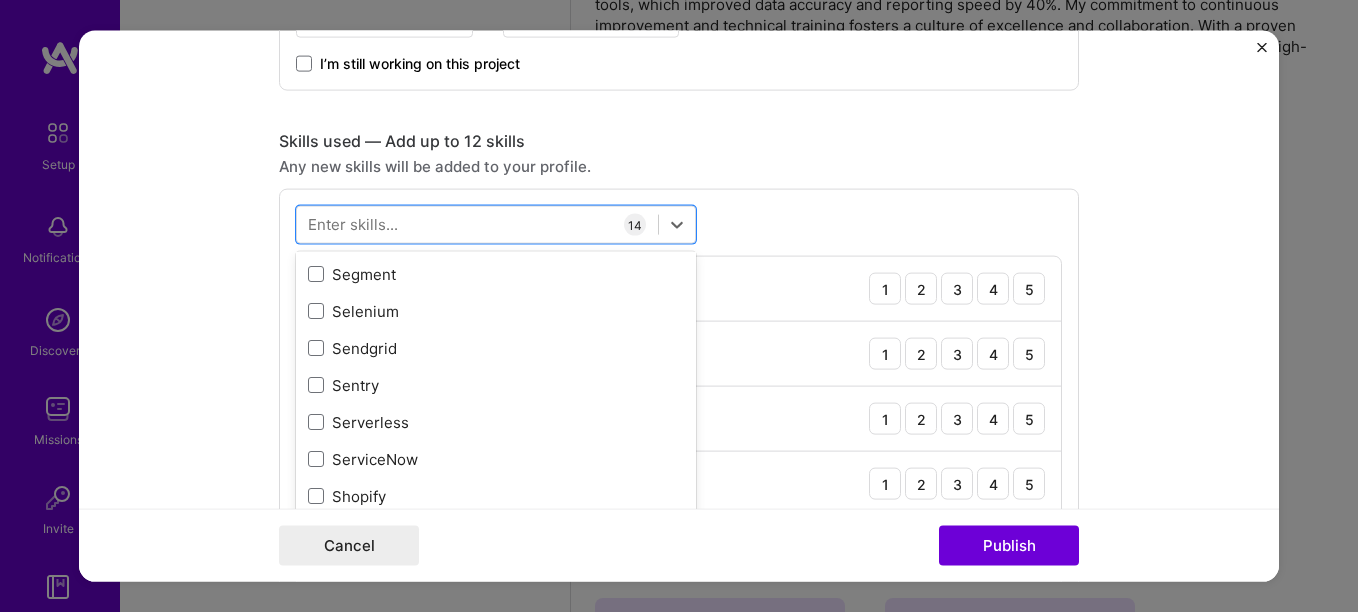
scroll to position [10999, 0]
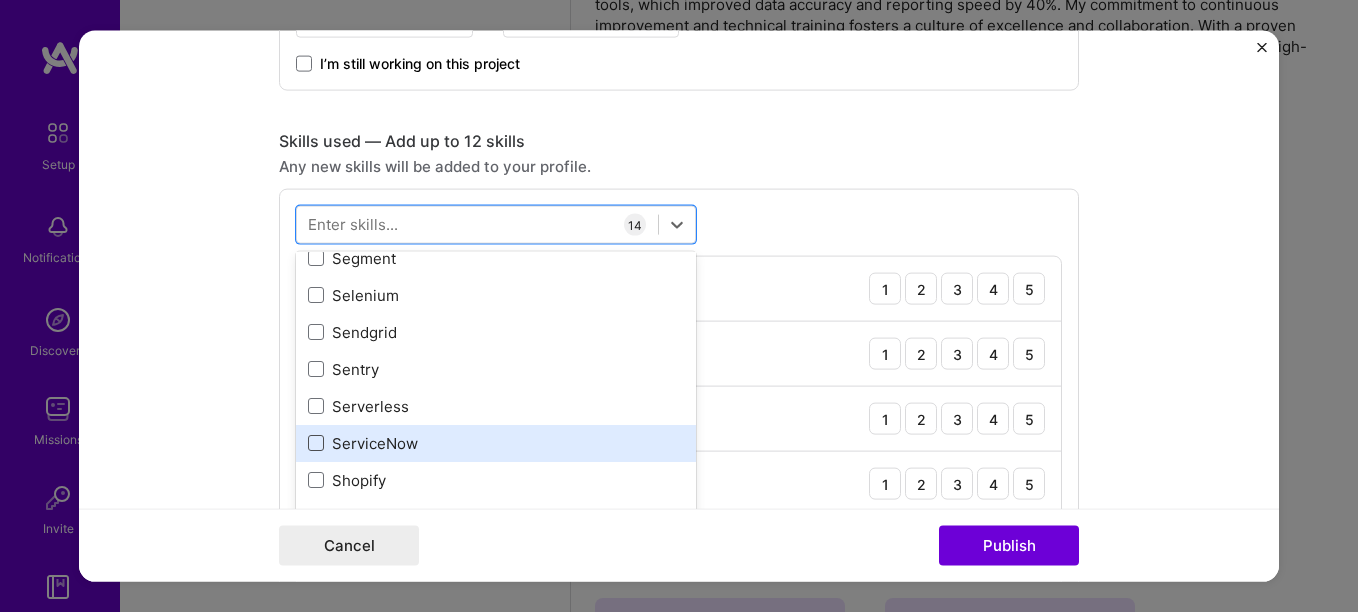
click at [310, 438] on span at bounding box center [316, 443] width 16 height 16
click at [0, 0] on input "checkbox" at bounding box center [0, 0] width 0 height 0
click at [311, 439] on icon at bounding box center [316, 443] width 10 height 8
click at [0, 0] on input "checkbox" at bounding box center [0, 0] width 0 height 0
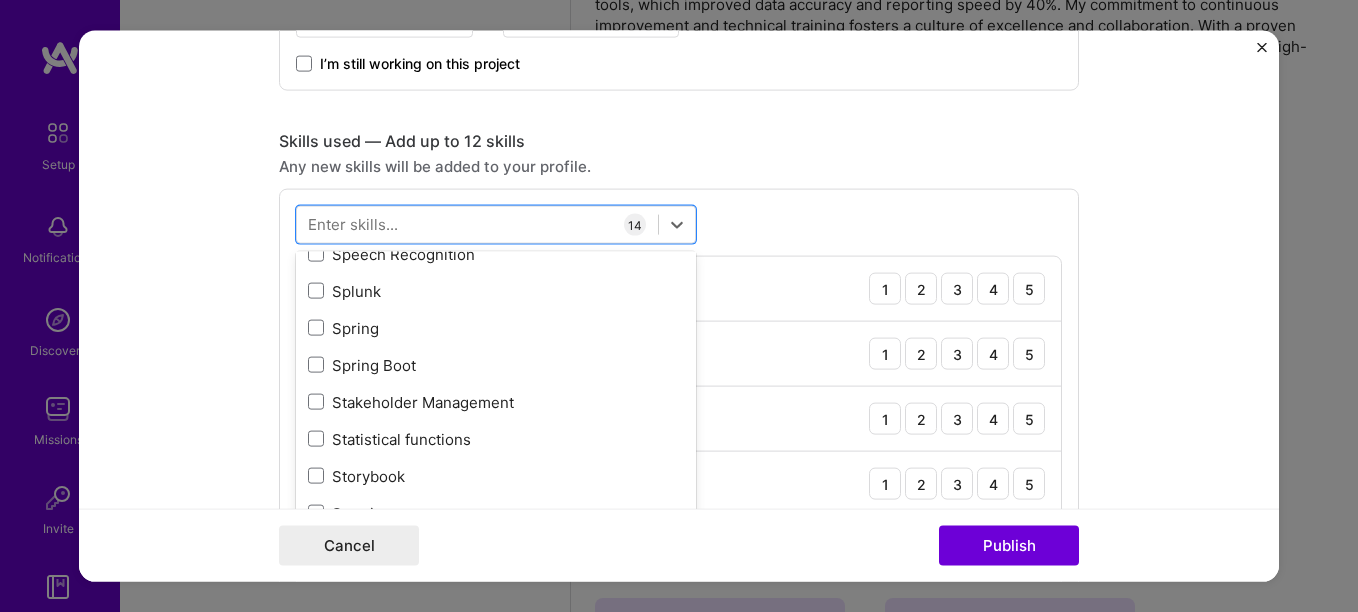
scroll to position [11699, 0]
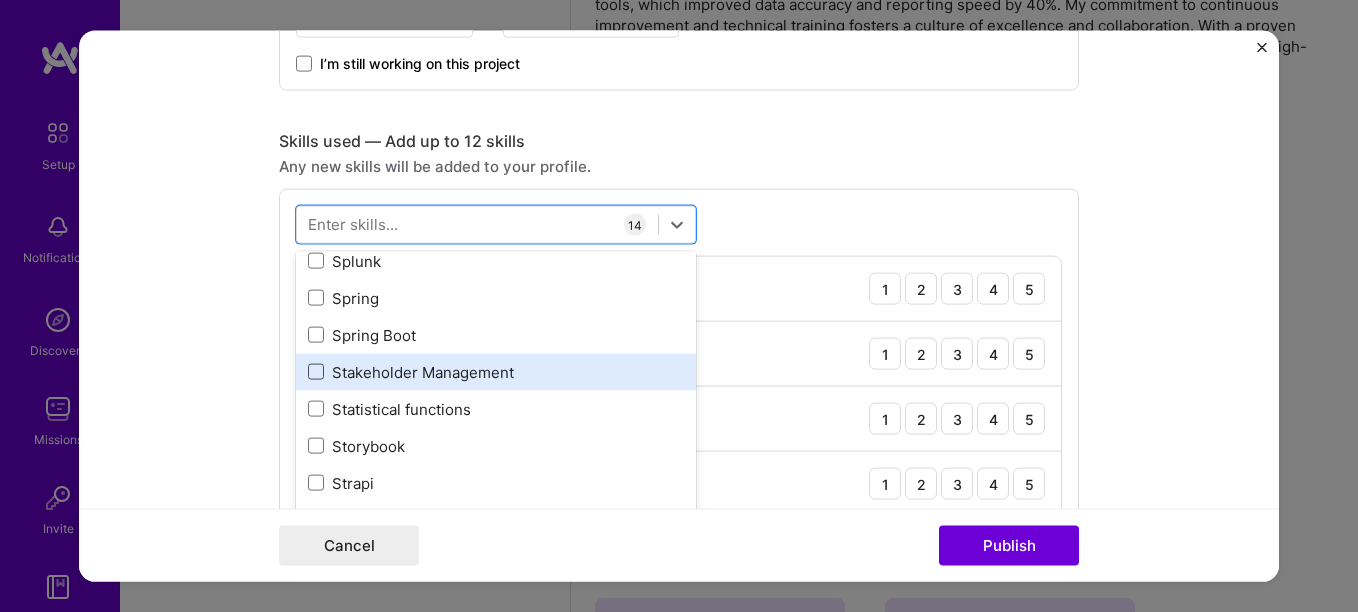
click at [309, 376] on span at bounding box center [316, 372] width 16 height 16
click at [0, 0] on input "checkbox" at bounding box center [0, 0] width 0 height 0
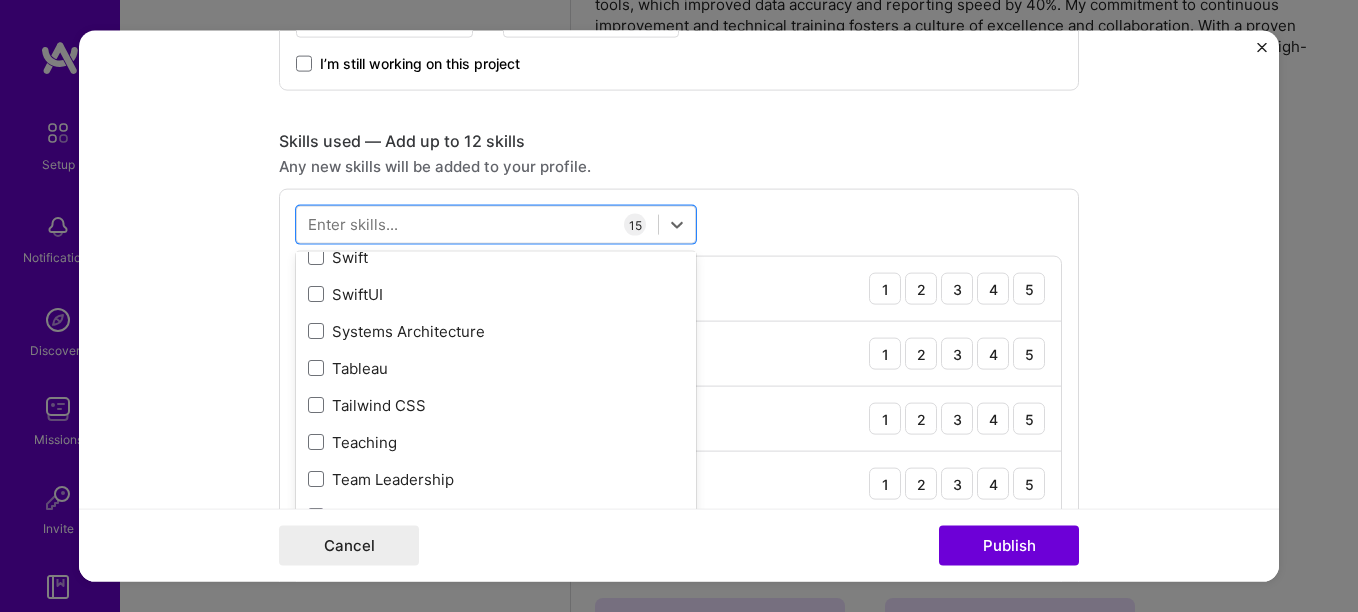
scroll to position [12099, 0]
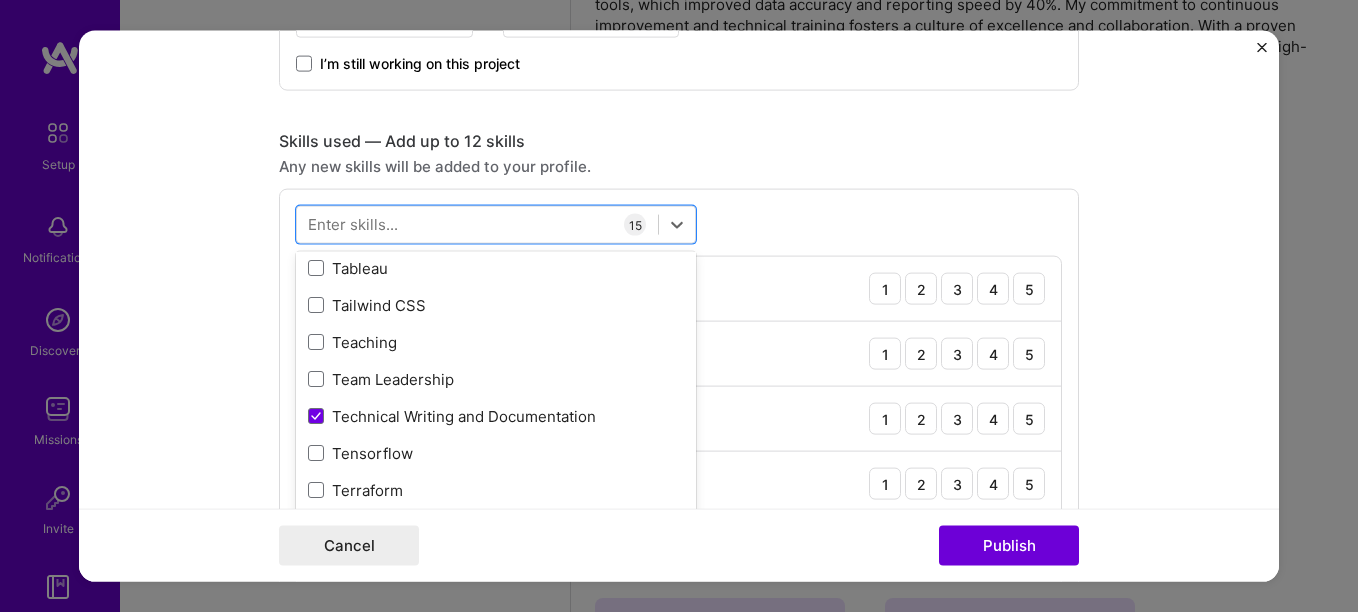
click at [309, 376] on span at bounding box center [316, 379] width 16 height 16
click at [0, 0] on input "checkbox" at bounding box center [0, 0] width 0 height 0
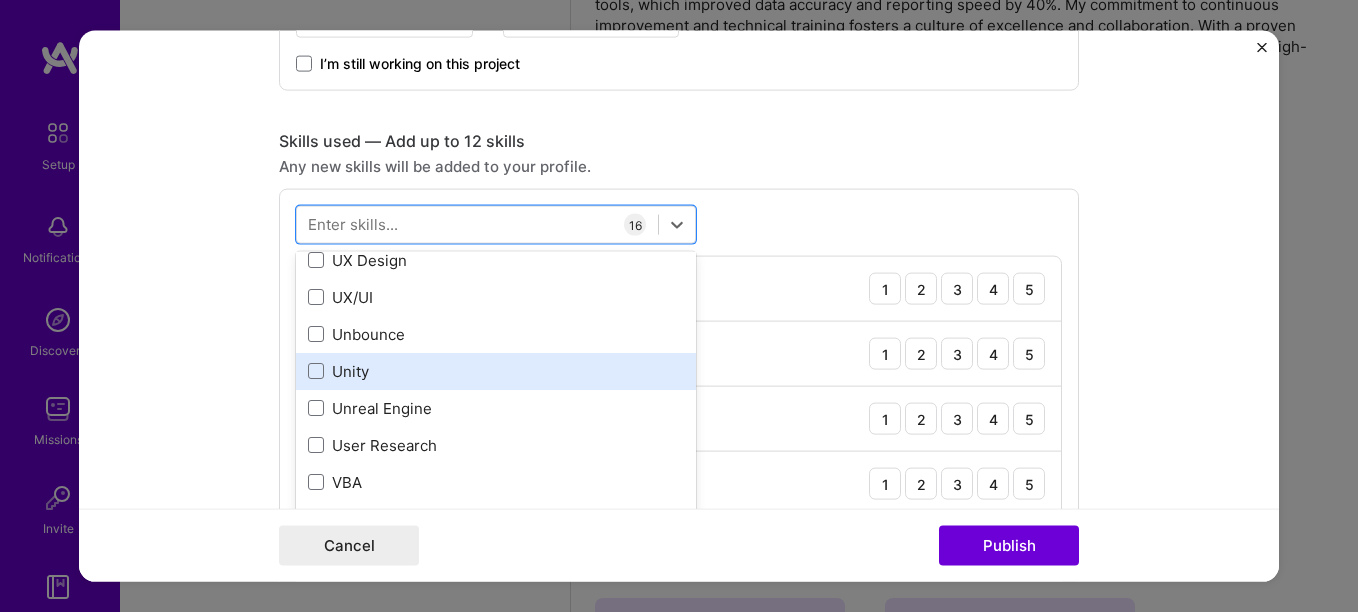
scroll to position [12799, 0]
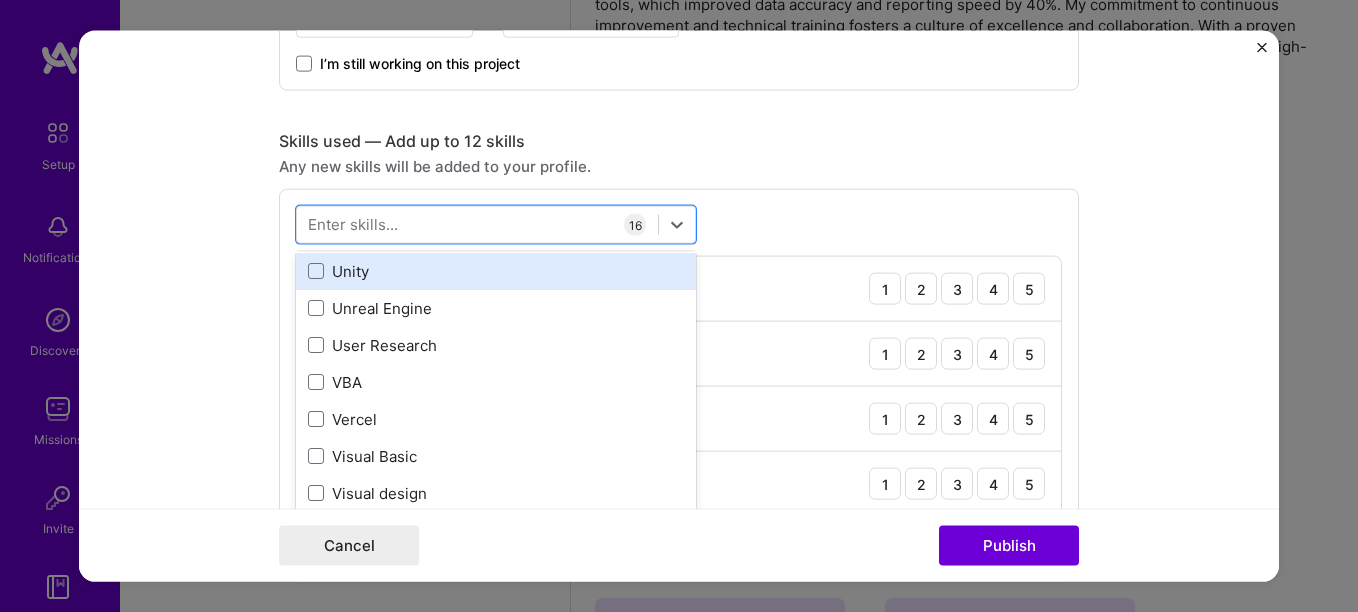
click at [308, 380] on span at bounding box center [316, 382] width 16 height 16
click at [0, 0] on input "checkbox" at bounding box center [0, 0] width 0 height 0
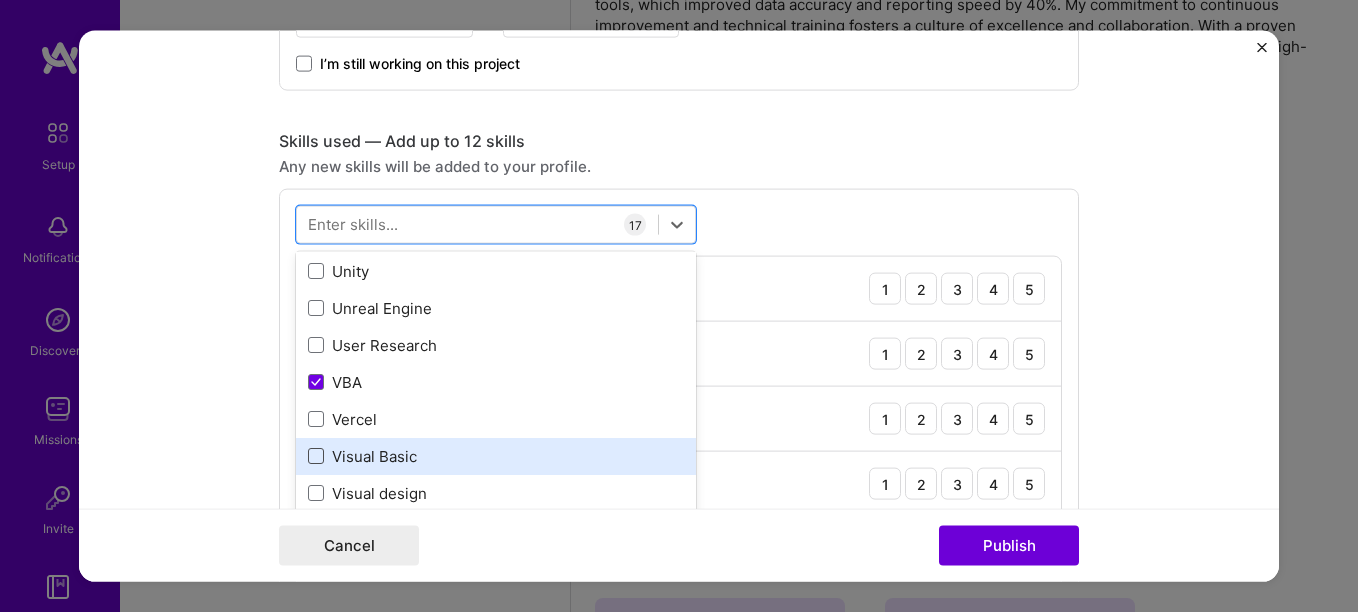
click at [313, 458] on span at bounding box center [316, 456] width 16 height 16
click at [0, 0] on input "checkbox" at bounding box center [0, 0] width 0 height 0
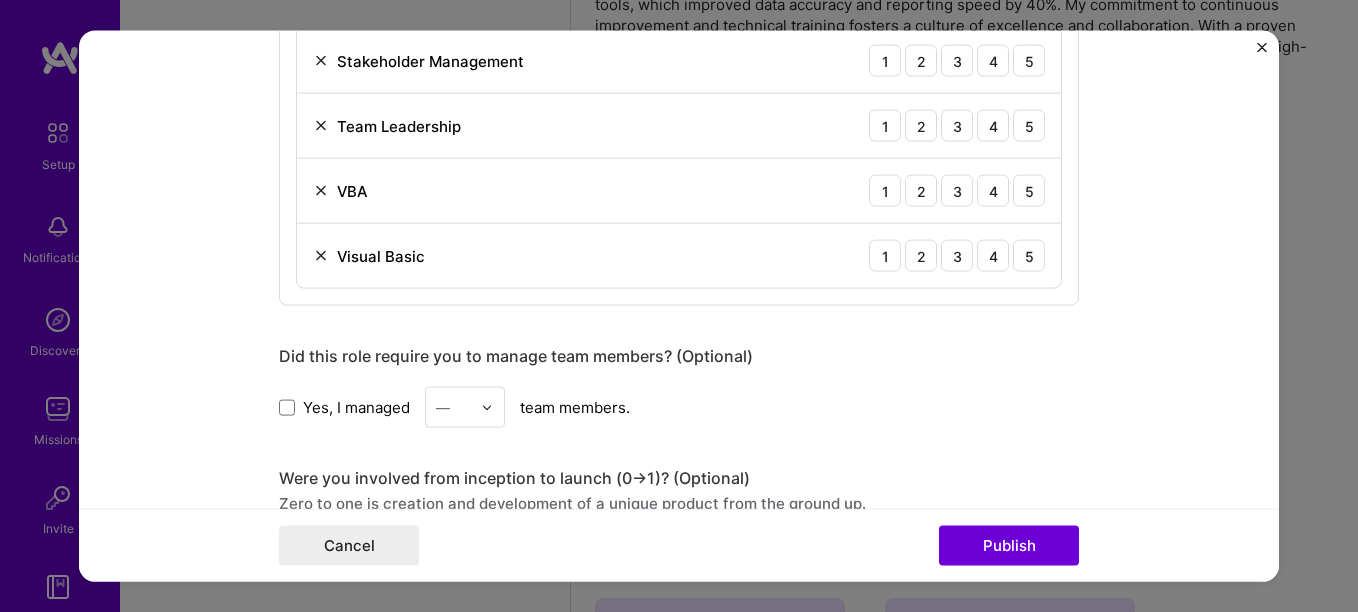
scroll to position [2100, 0]
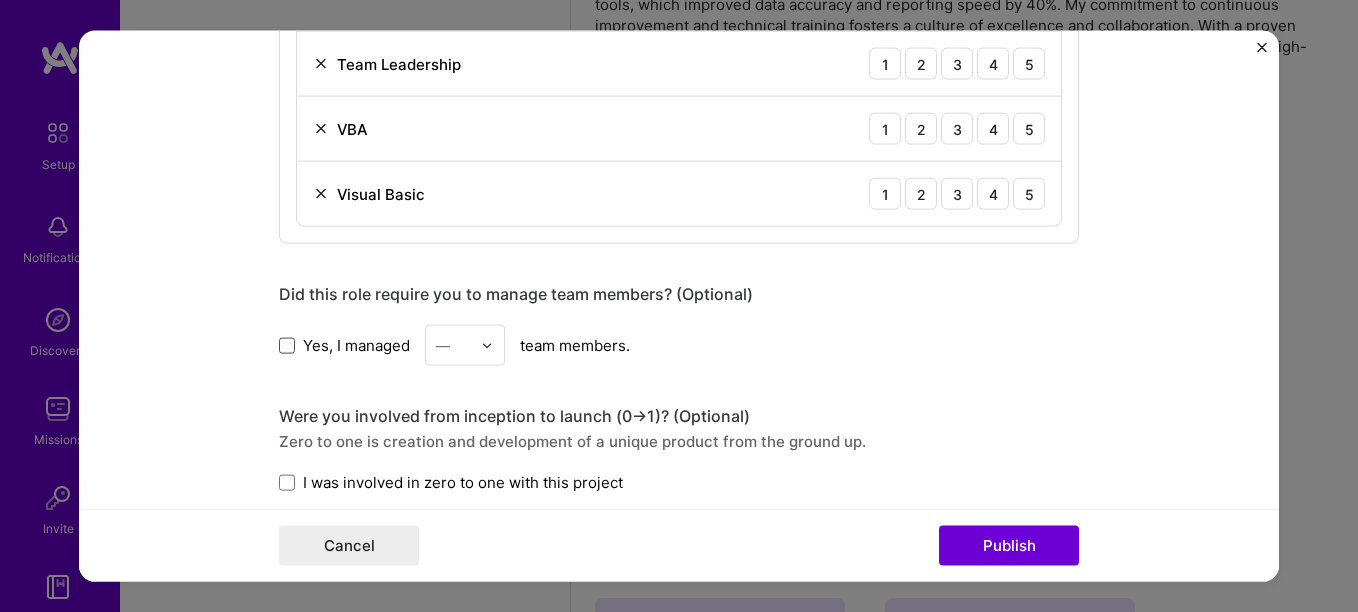
click at [285, 348] on span at bounding box center [287, 345] width 16 height 16
click at [0, 0] on input "Yes, I managed" at bounding box center [0, 0] width 0 height 0
click at [481, 344] on img at bounding box center [487, 345] width 12 height 12
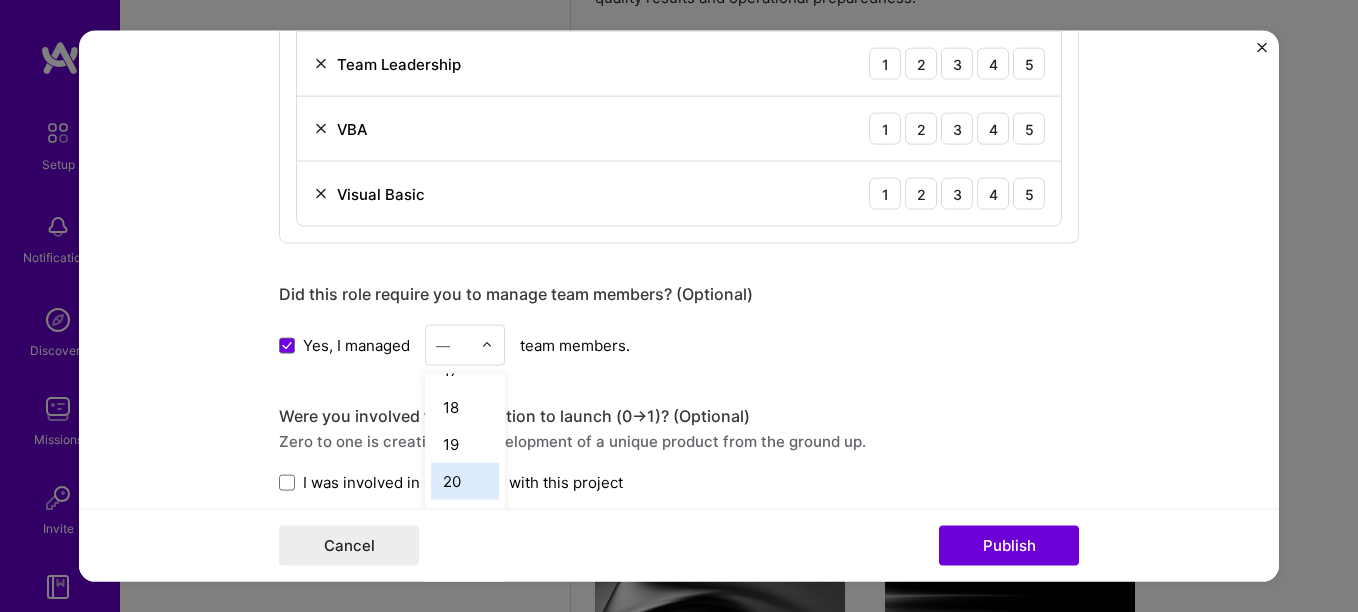
scroll to position [520, 0]
click at [463, 468] on div "17" at bounding box center [465, 470] width 68 height 37
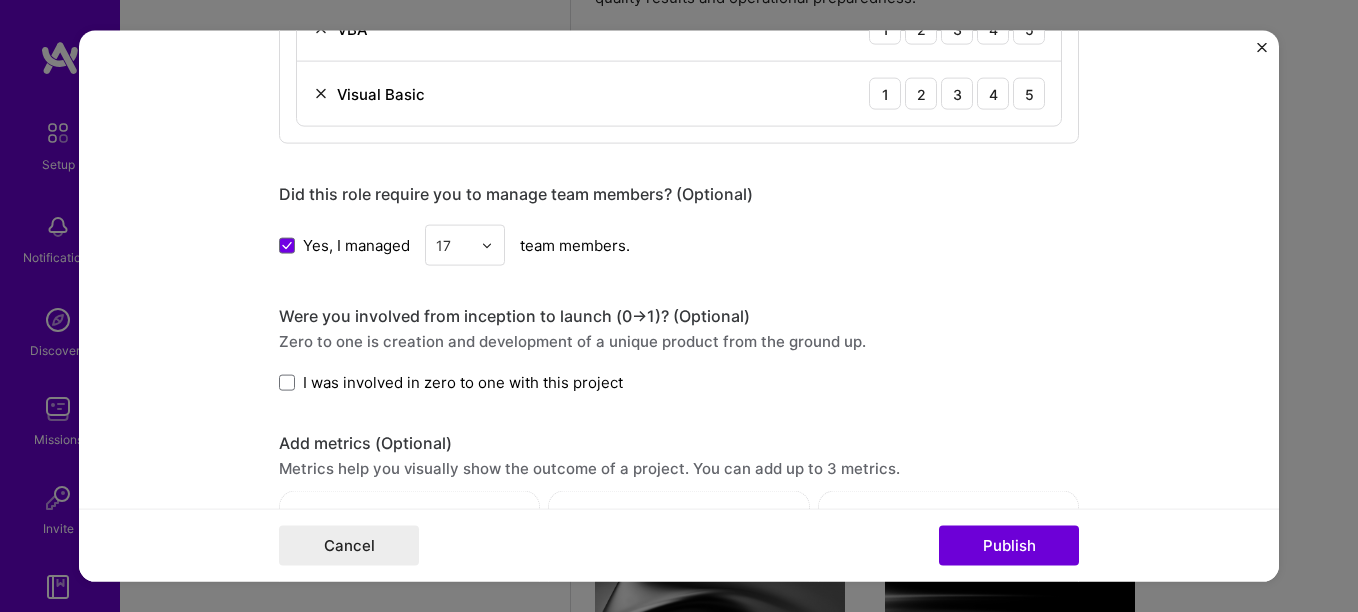
click at [290, 386] on label "I was involved in zero to one with this project" at bounding box center [451, 382] width 344 height 21
click at [0, 0] on input "I was involved in zero to one with this project" at bounding box center [0, 0] width 0 height 0
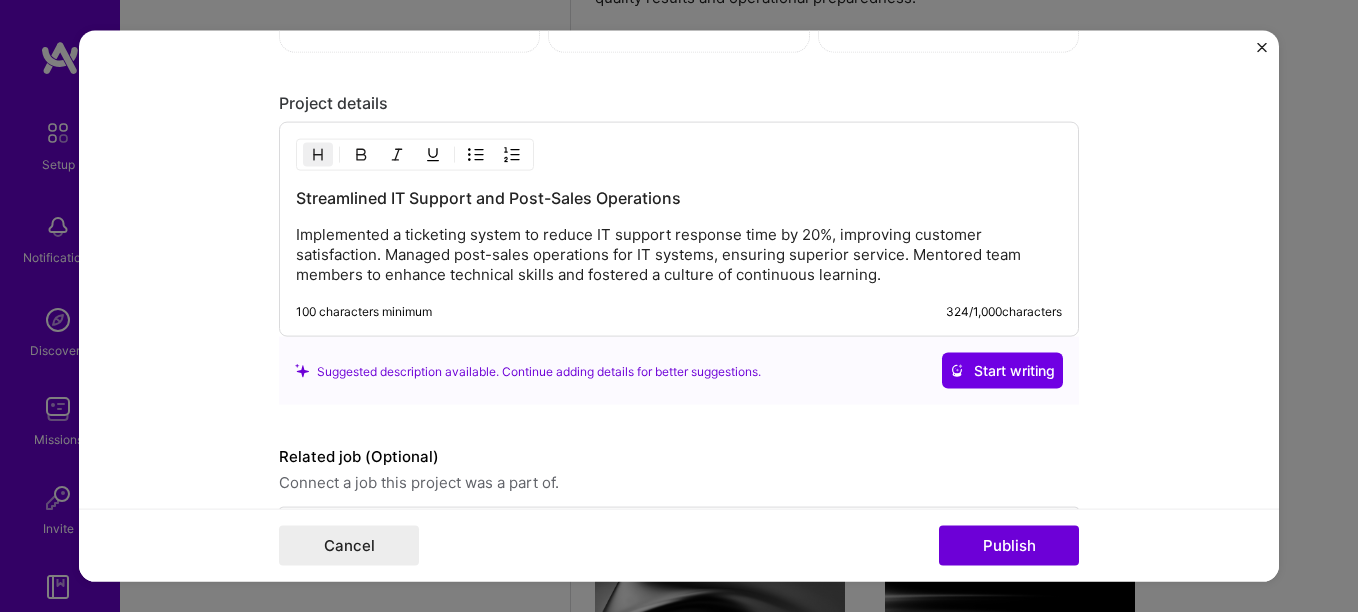
scroll to position [2876, 0]
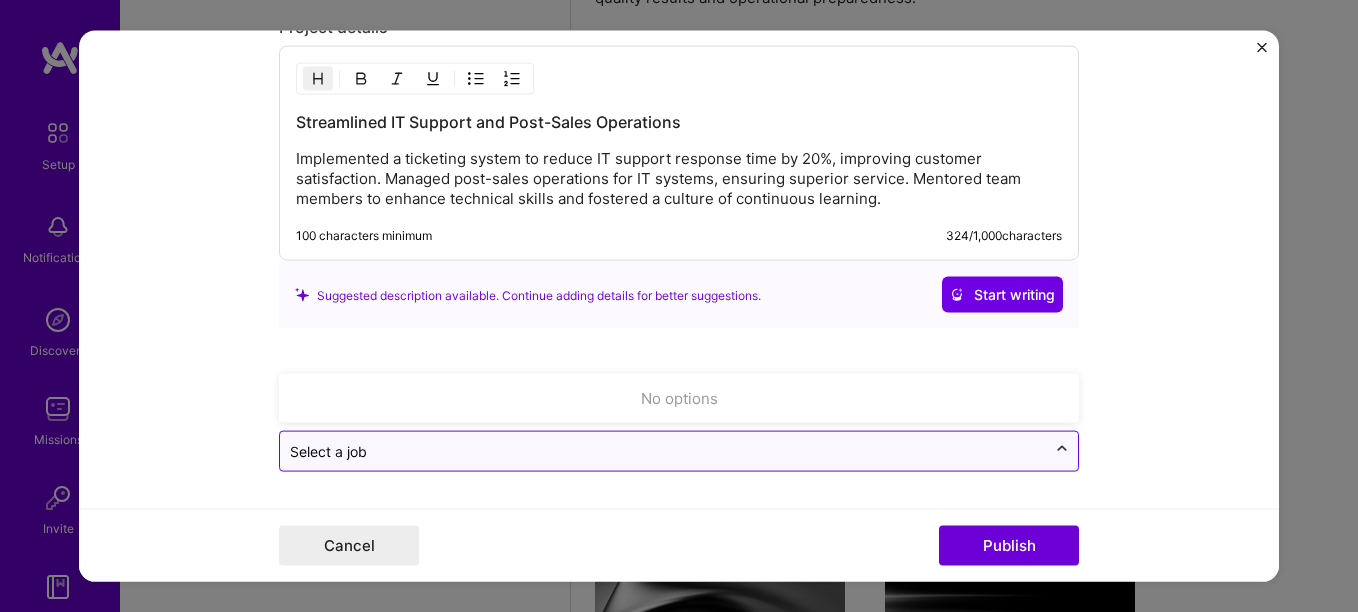
click at [1056, 445] on icon at bounding box center [1062, 450] width 16 height 20
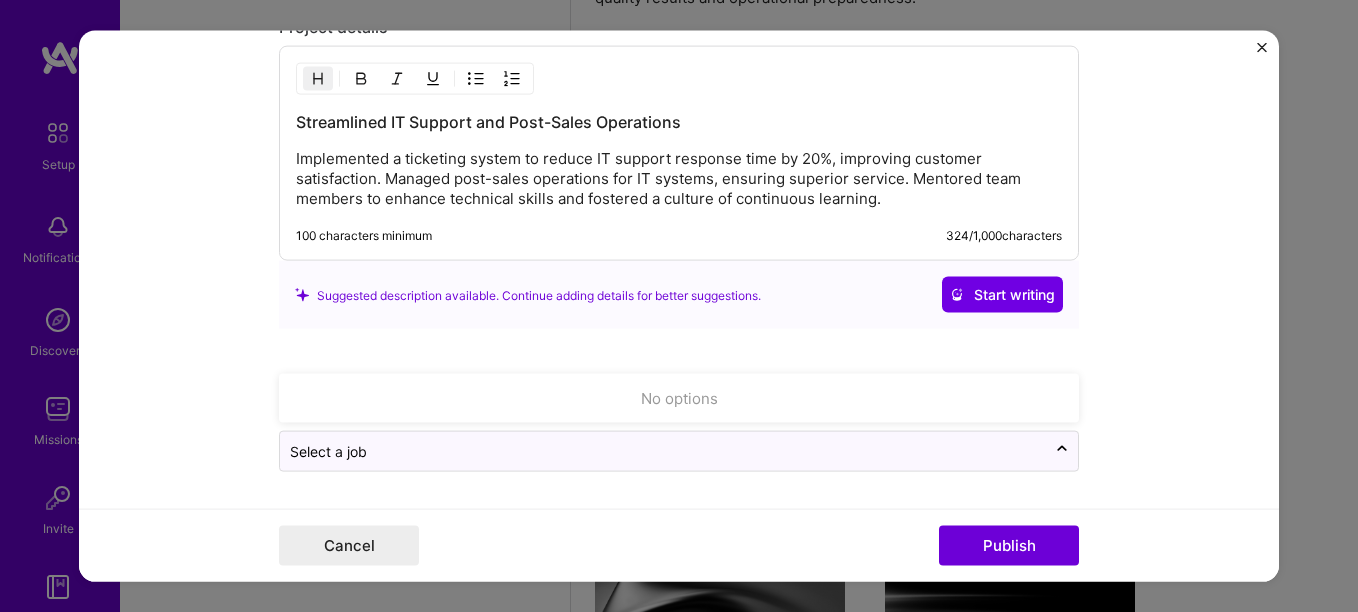
click at [1094, 306] on form "Editing suggested project This project is suggested based on your LinkedIn, res…" at bounding box center [679, 306] width 1200 height 551
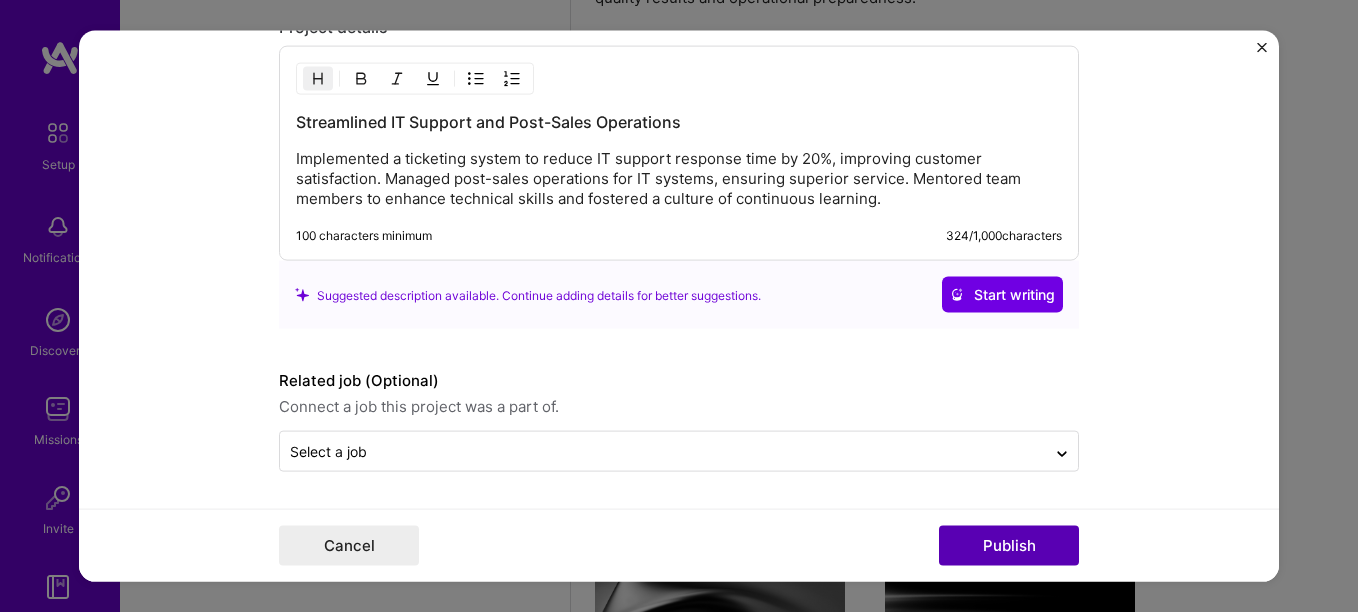
click at [977, 534] on button "Publish" at bounding box center [1009, 545] width 140 height 40
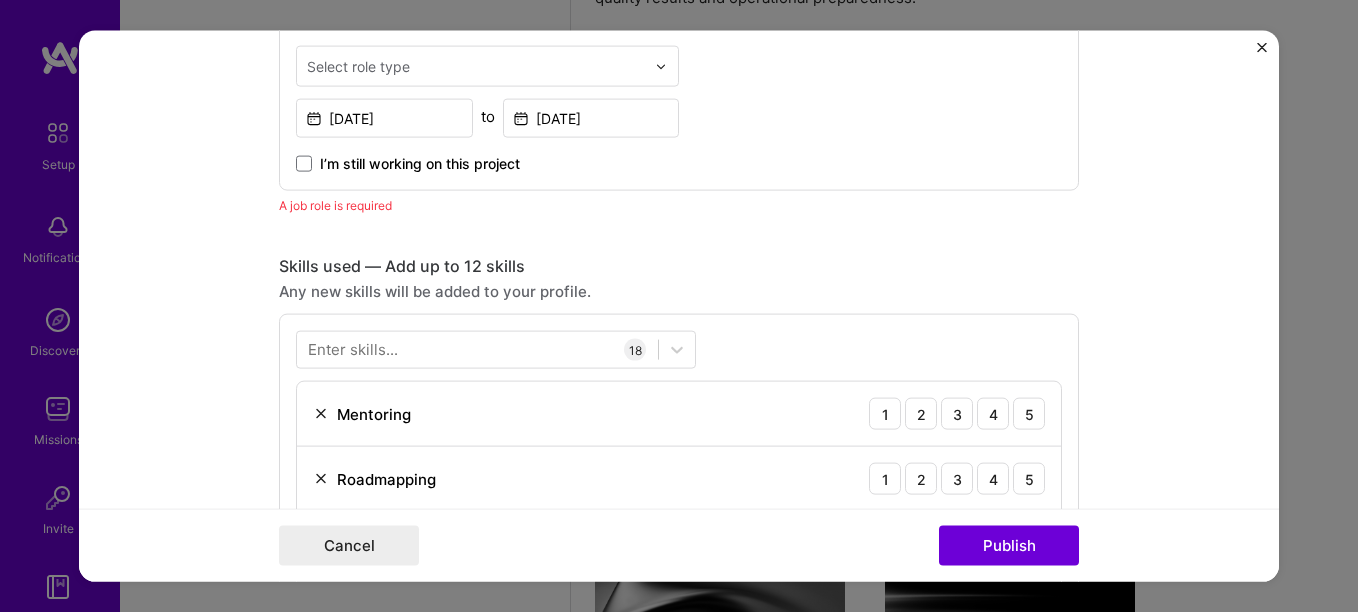
scroll to position [700, 0]
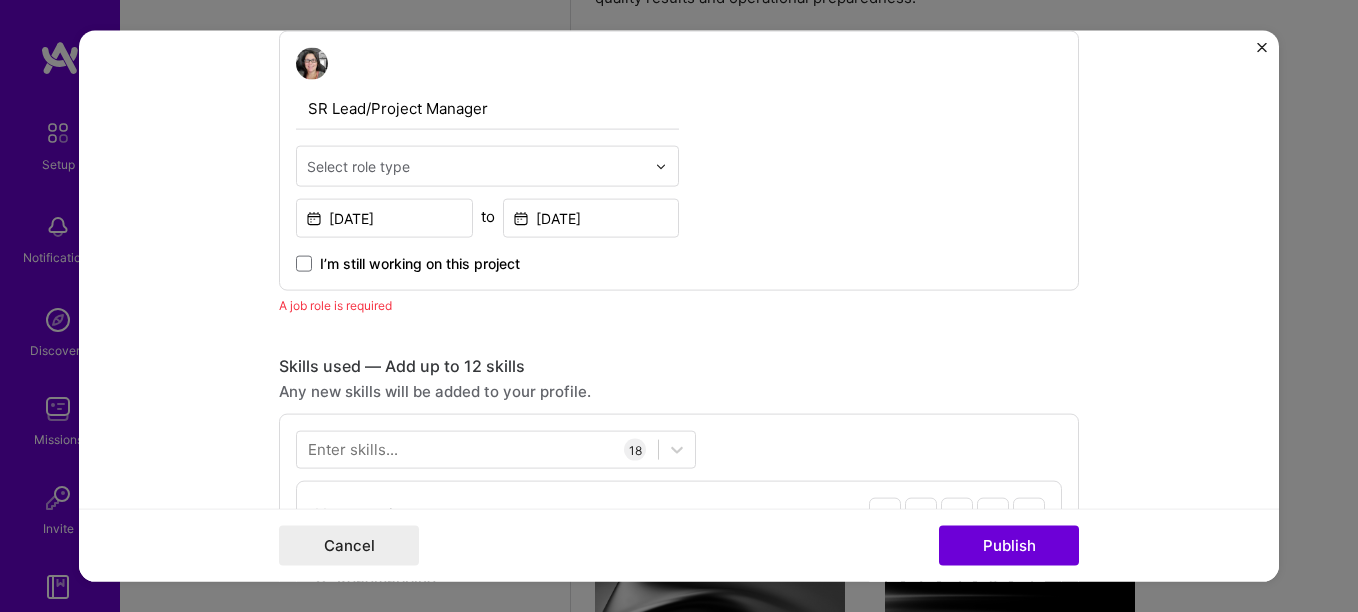
click at [417, 174] on input "text" at bounding box center [476, 166] width 338 height 21
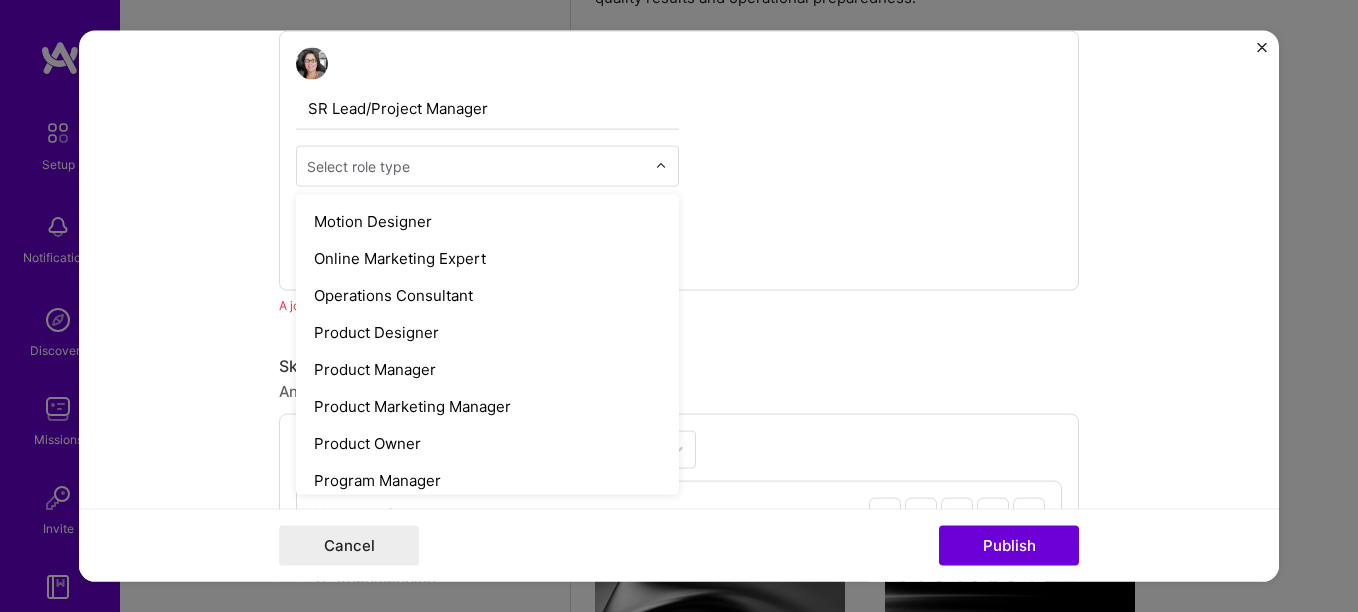
scroll to position [1800, 0]
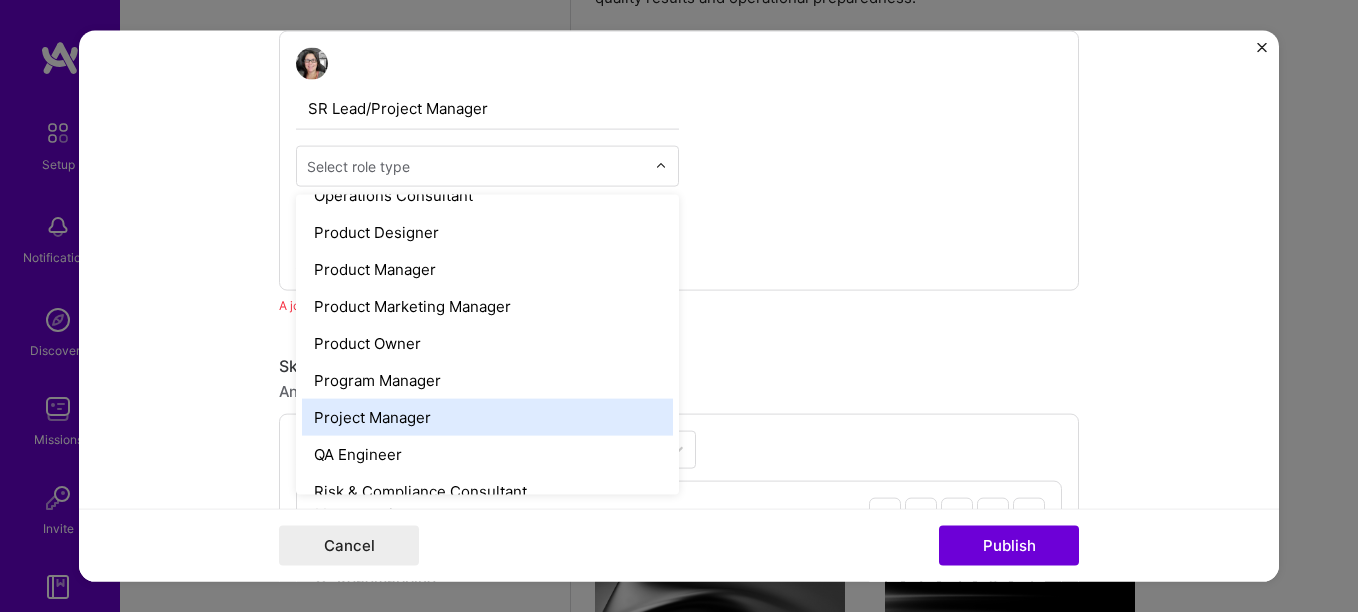
click at [478, 400] on div "Project Manager" at bounding box center [487, 417] width 371 height 37
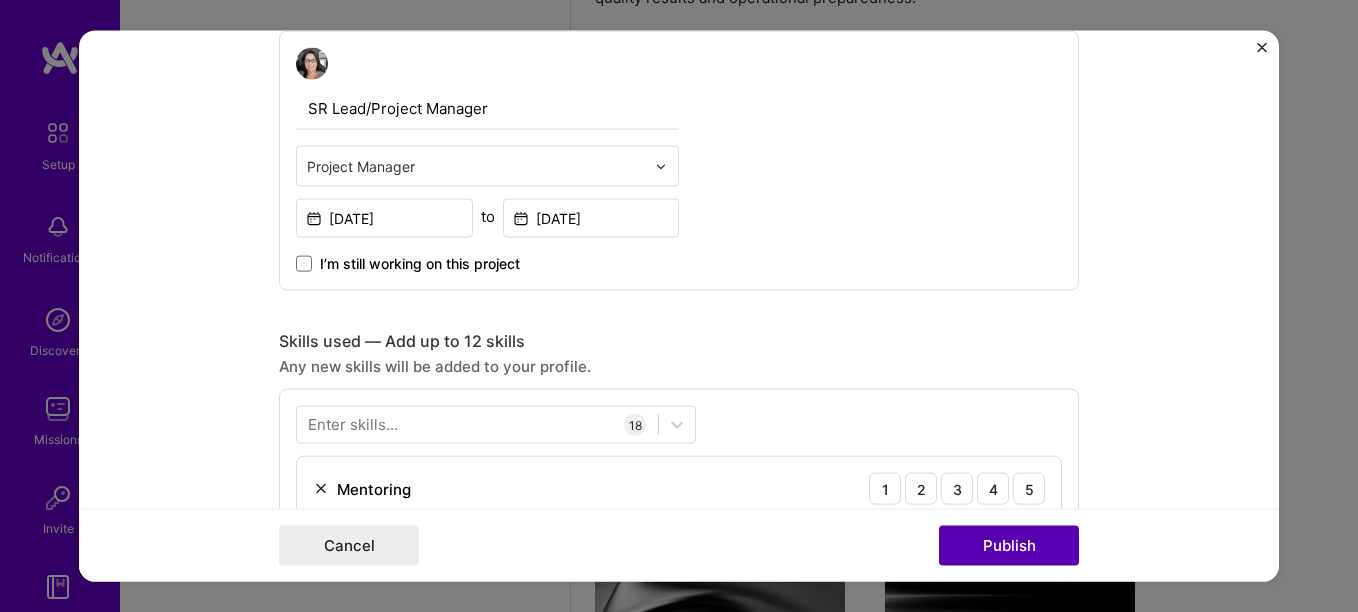
click at [1007, 545] on button "Publish" at bounding box center [1009, 545] width 140 height 40
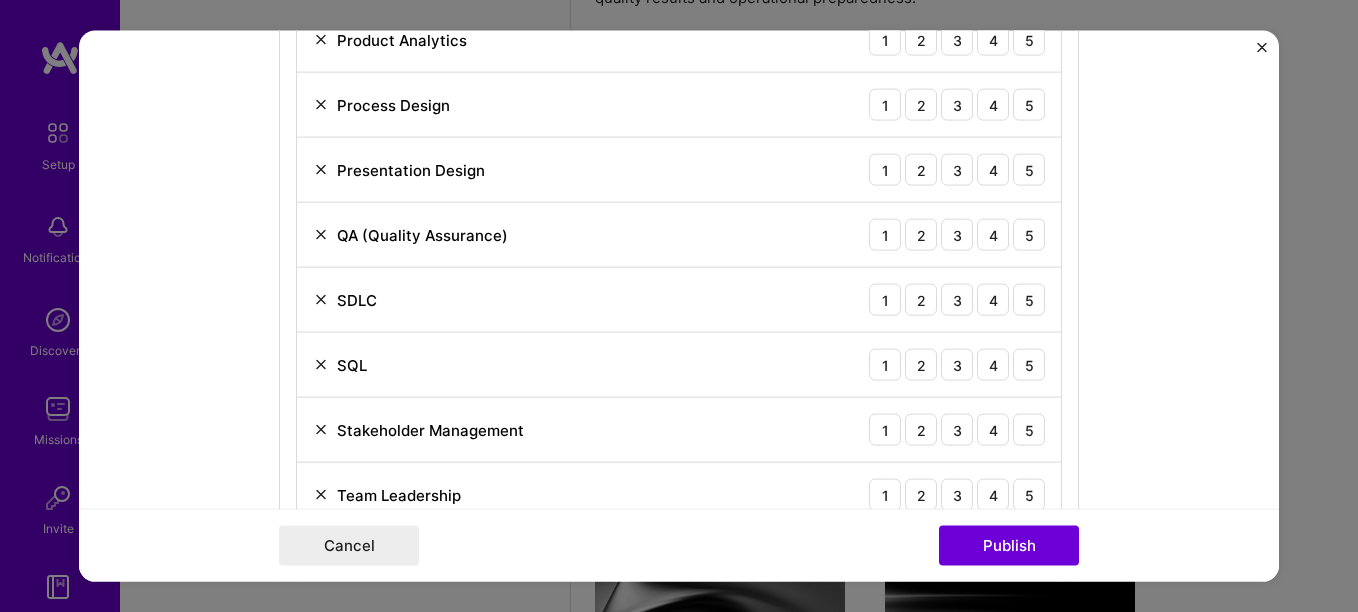
scroll to position [1700, 0]
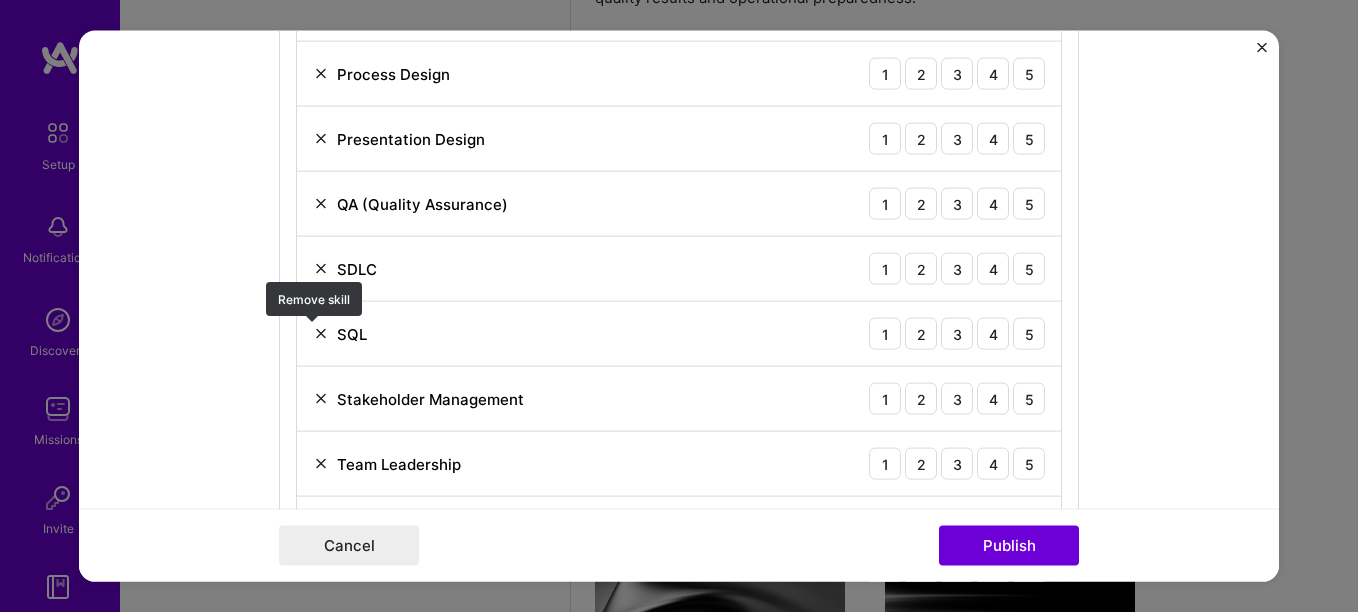
click at [313, 335] on img at bounding box center [321, 334] width 16 height 16
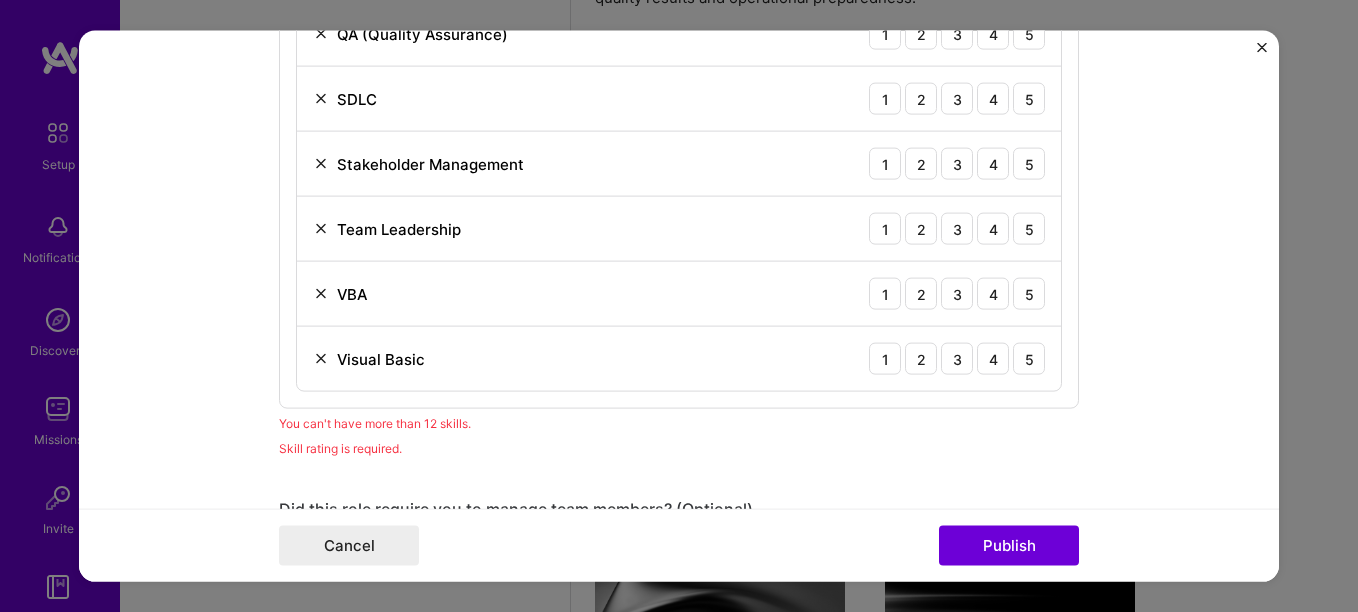
scroll to position [1900, 0]
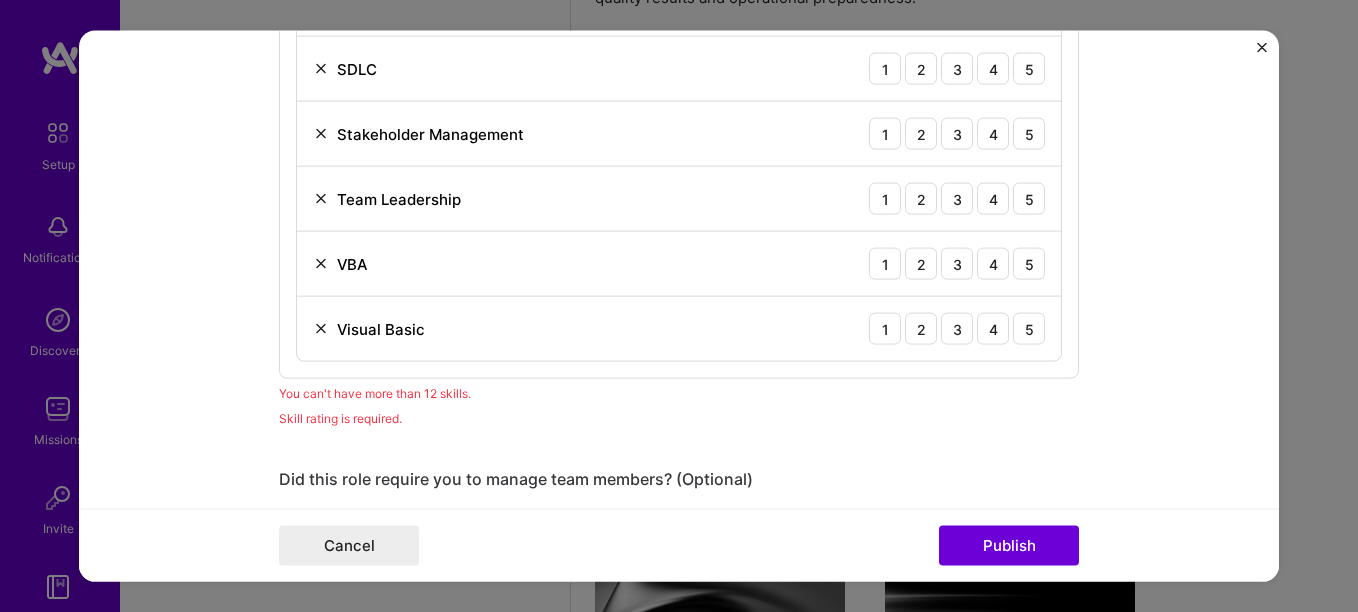
click at [319, 332] on img at bounding box center [321, 329] width 16 height 16
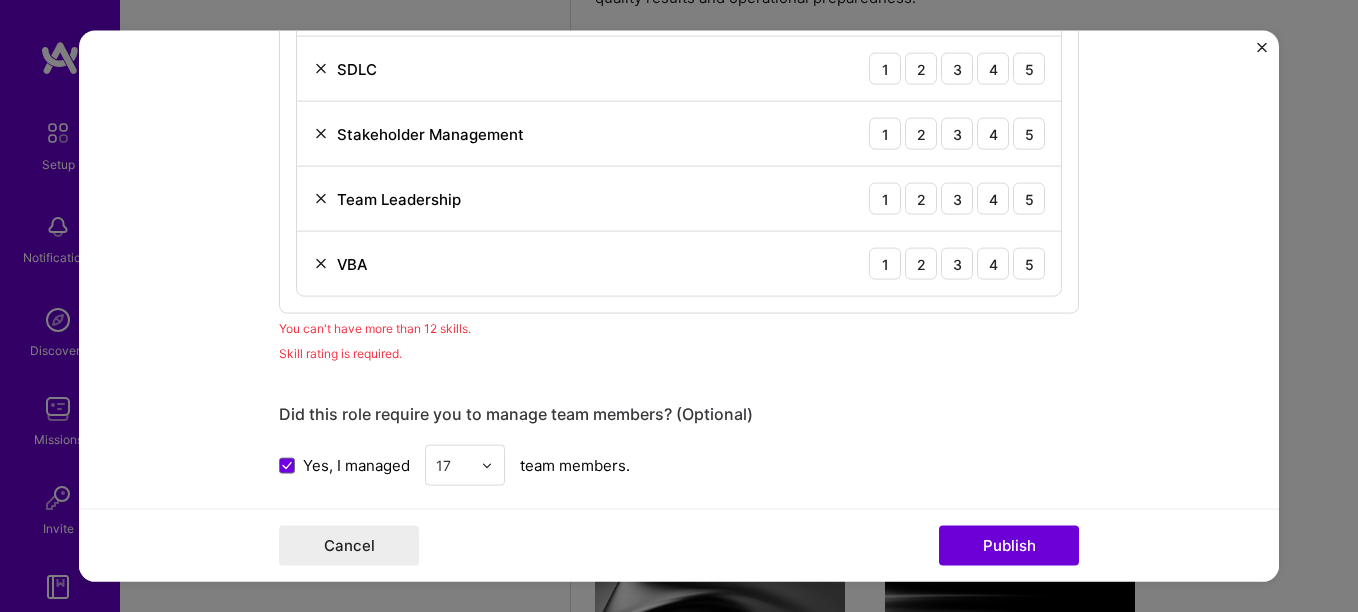
click at [313, 268] on img at bounding box center [321, 264] width 16 height 16
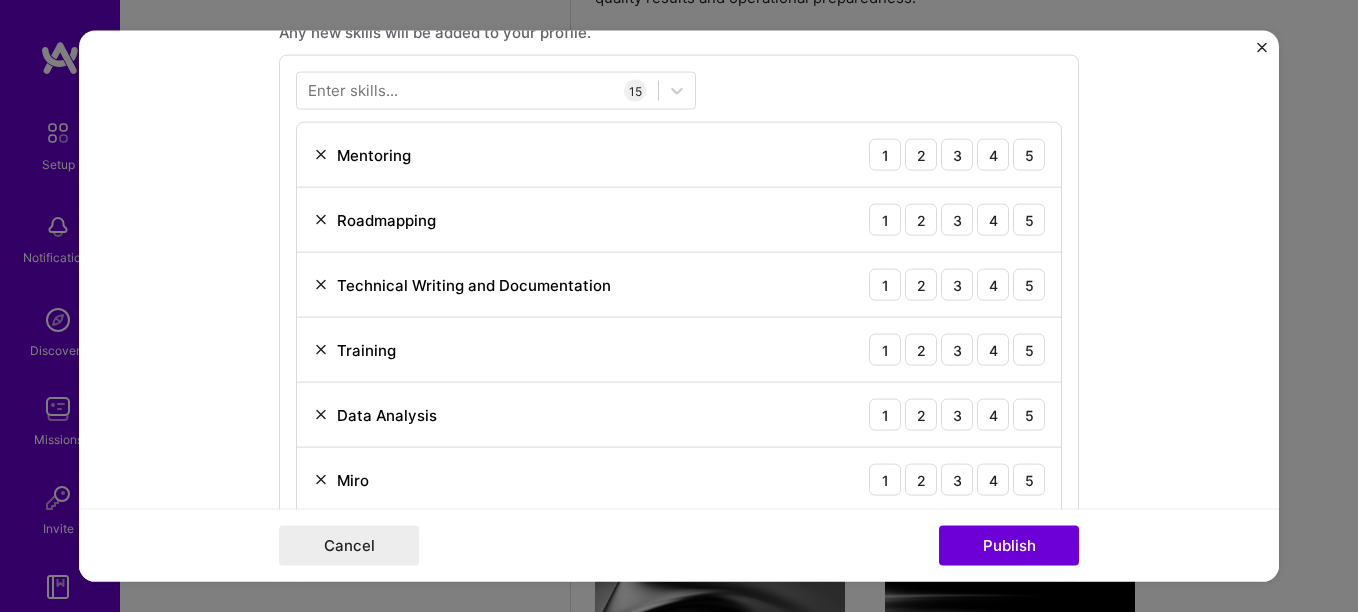
scroll to position [1000, 0]
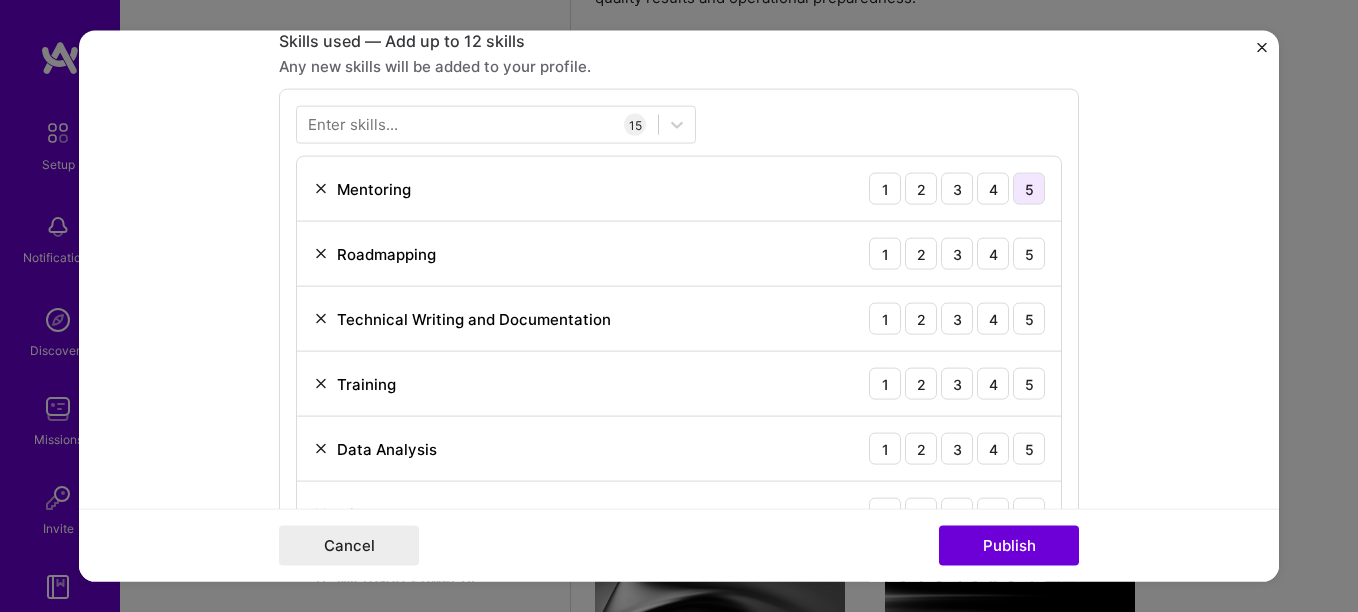
click at [1022, 194] on div "5" at bounding box center [1029, 189] width 32 height 32
click at [1020, 247] on div "5" at bounding box center [1029, 254] width 32 height 32
click at [1013, 314] on div "5" at bounding box center [1029, 319] width 32 height 32
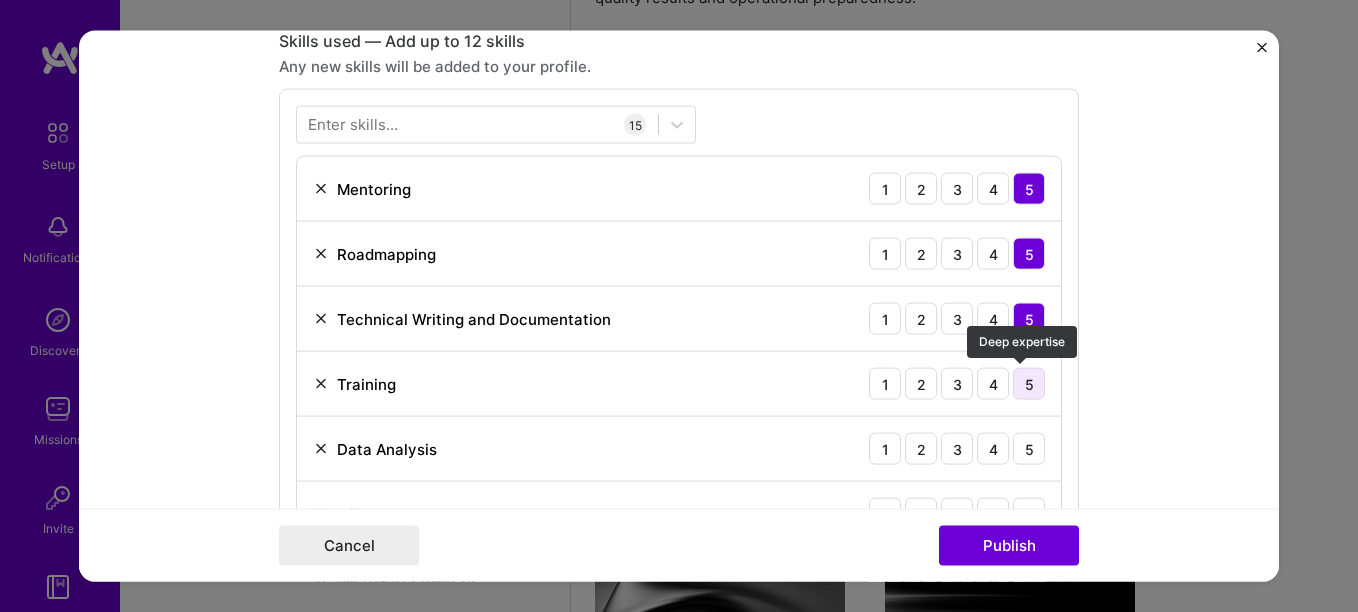
click at [1015, 382] on div "5" at bounding box center [1029, 384] width 32 height 32
click at [1017, 442] on div "5" at bounding box center [1029, 449] width 32 height 32
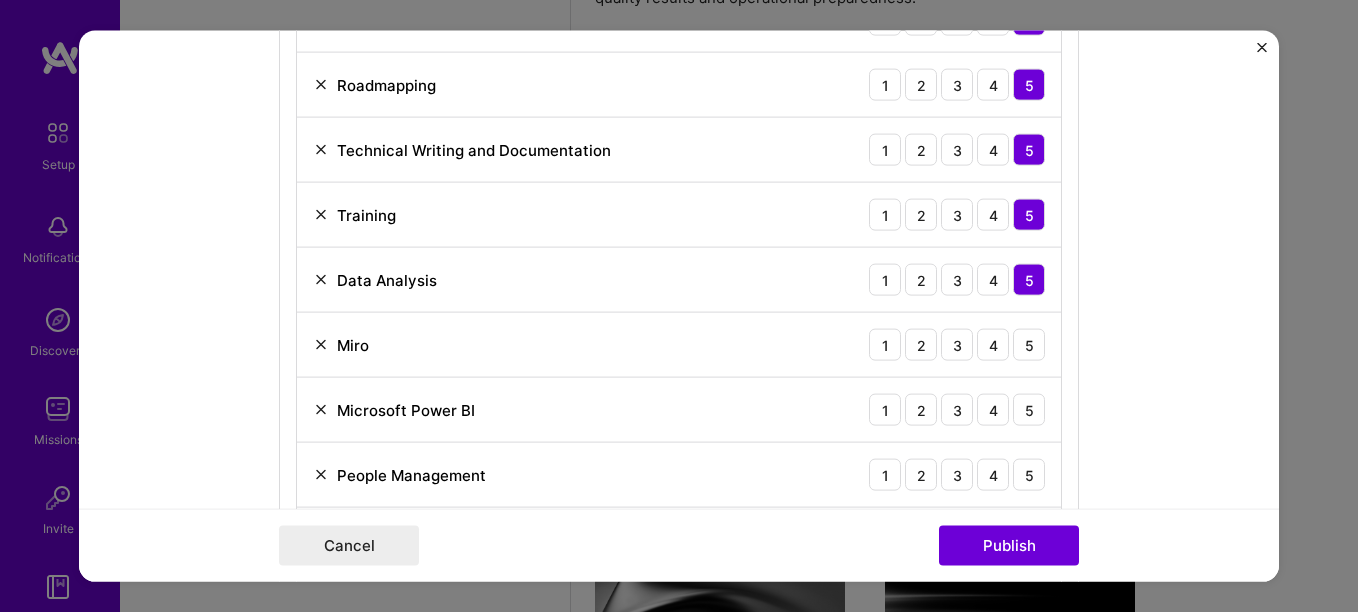
scroll to position [1200, 0]
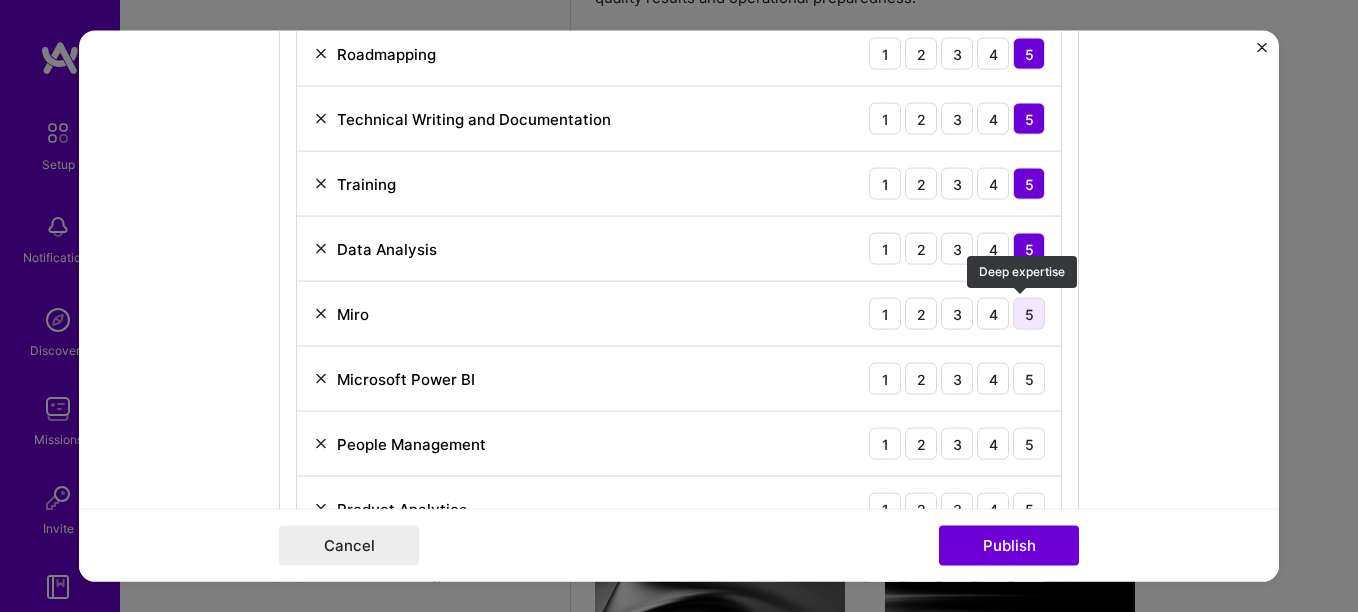
click at [1022, 320] on div "5" at bounding box center [1029, 314] width 32 height 32
click at [1020, 373] on div "5" at bounding box center [1029, 379] width 32 height 32
click at [1017, 444] on div "5" at bounding box center [1029, 444] width 32 height 32
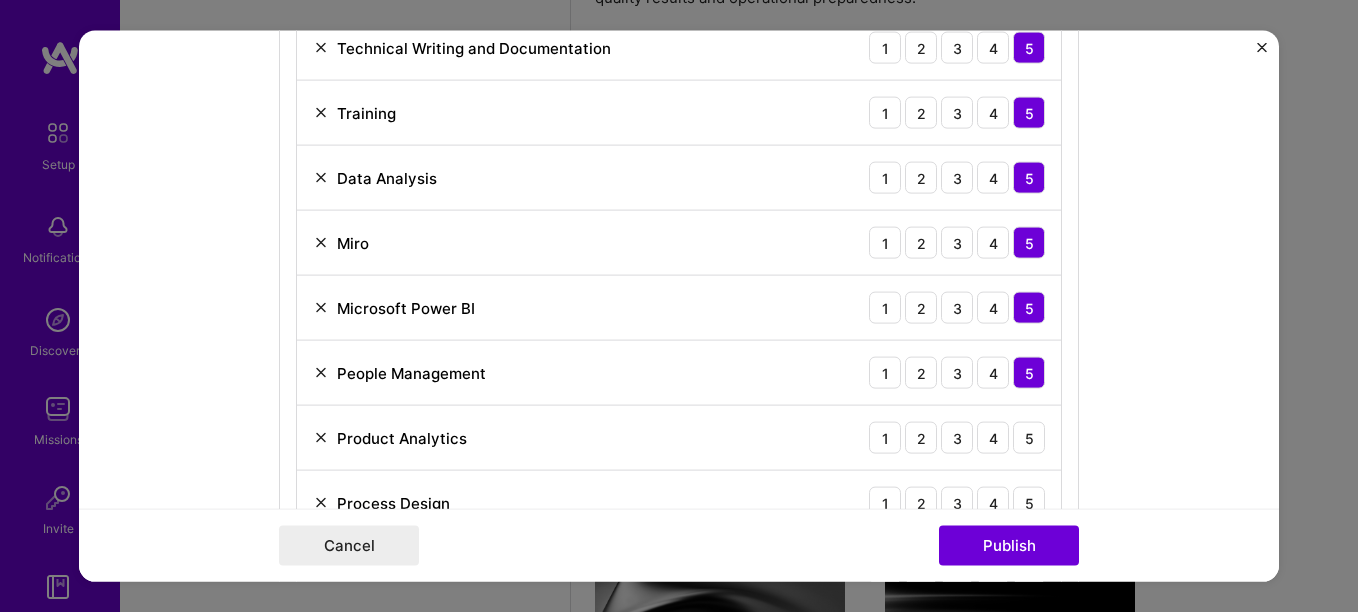
scroll to position [1300, 0]
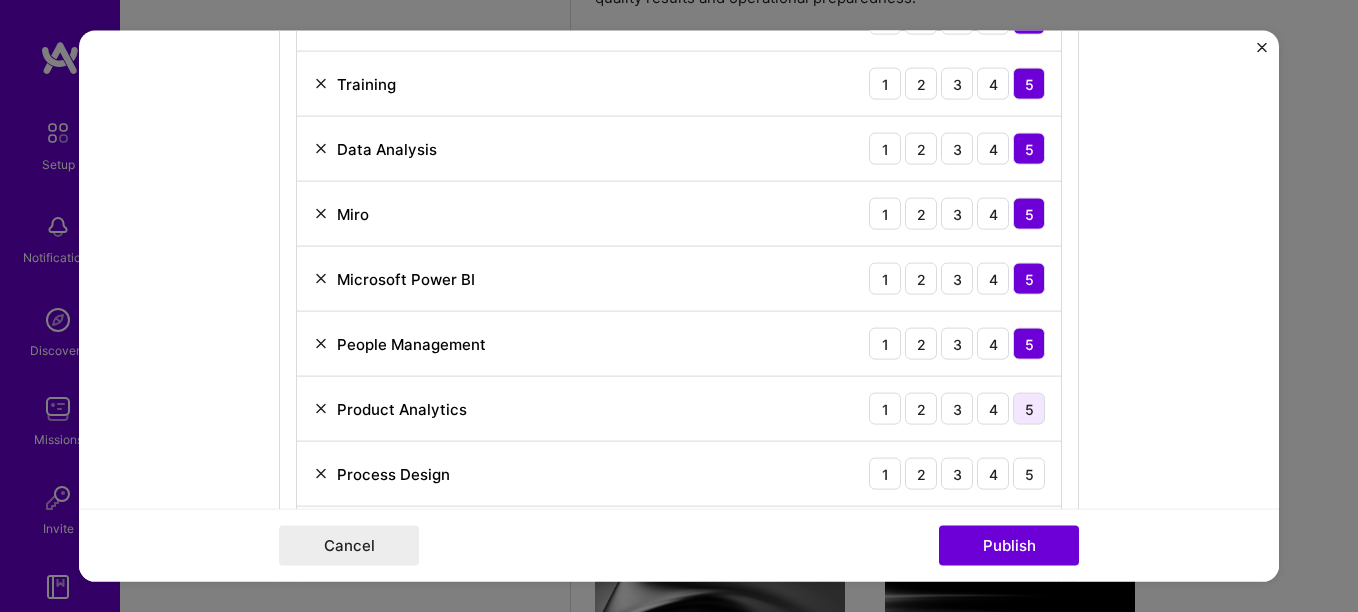
click at [1030, 413] on div "5" at bounding box center [1029, 409] width 32 height 32
click at [1018, 473] on div "5" at bounding box center [1029, 474] width 32 height 32
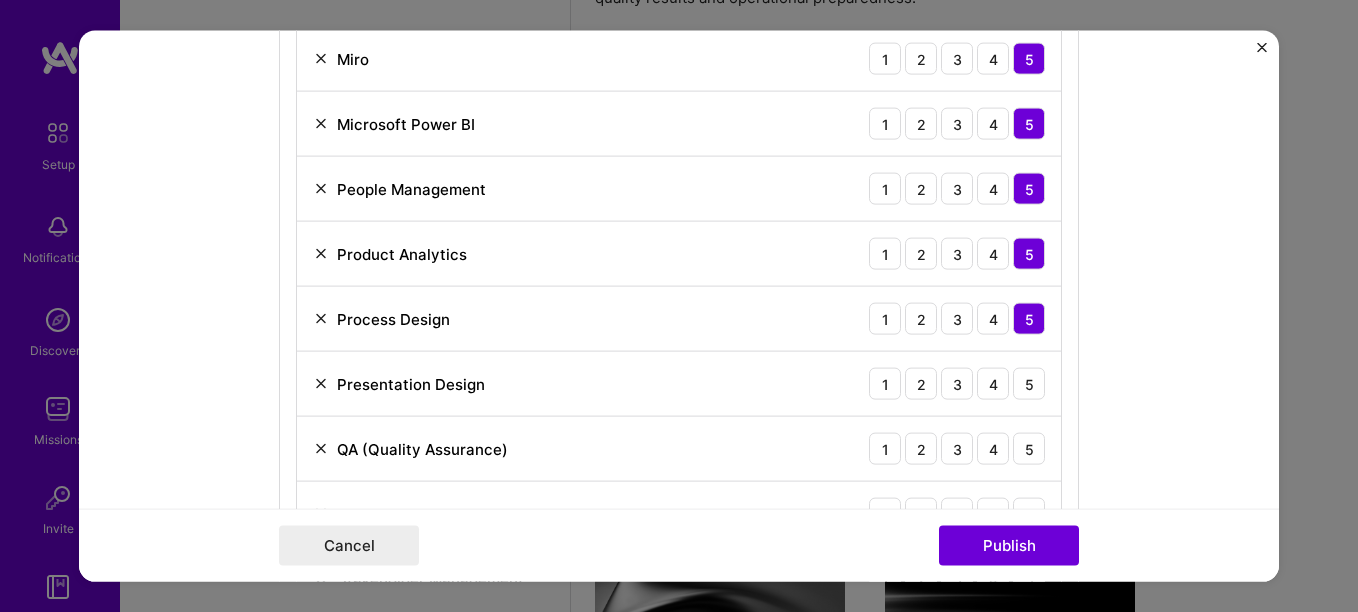
scroll to position [1500, 0]
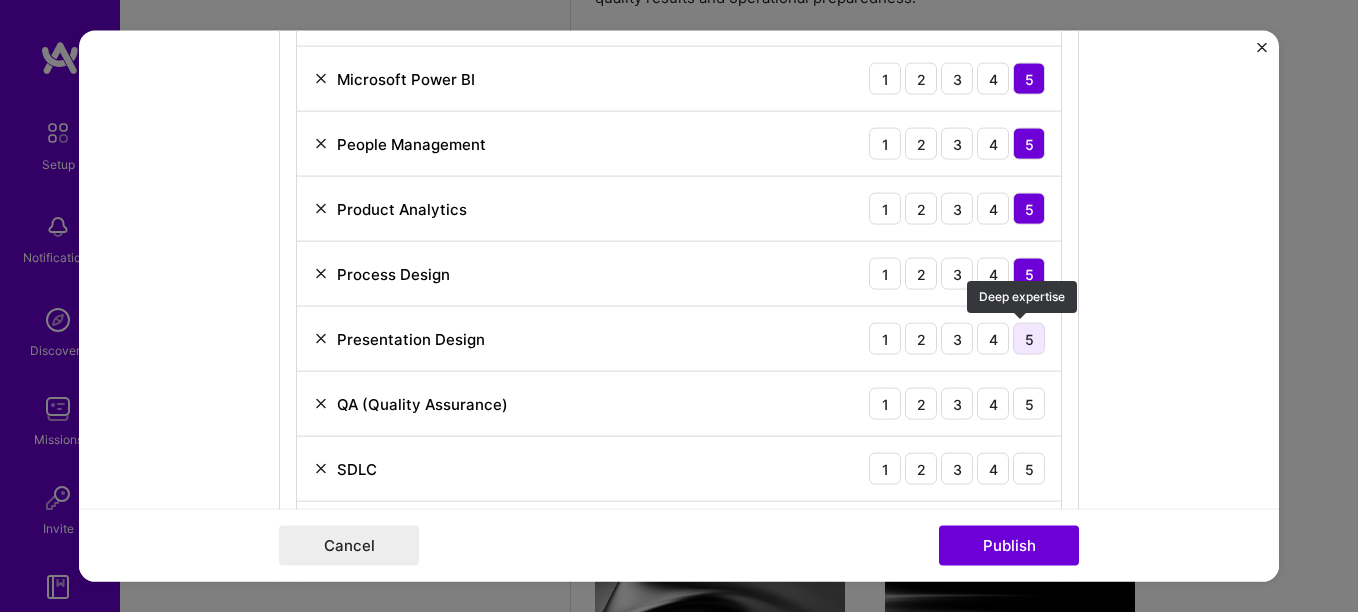
click at [1022, 337] on div "5" at bounding box center [1029, 339] width 32 height 32
click at [1020, 408] on div "5" at bounding box center [1029, 404] width 32 height 32
click at [1016, 470] on div "5" at bounding box center [1029, 469] width 32 height 32
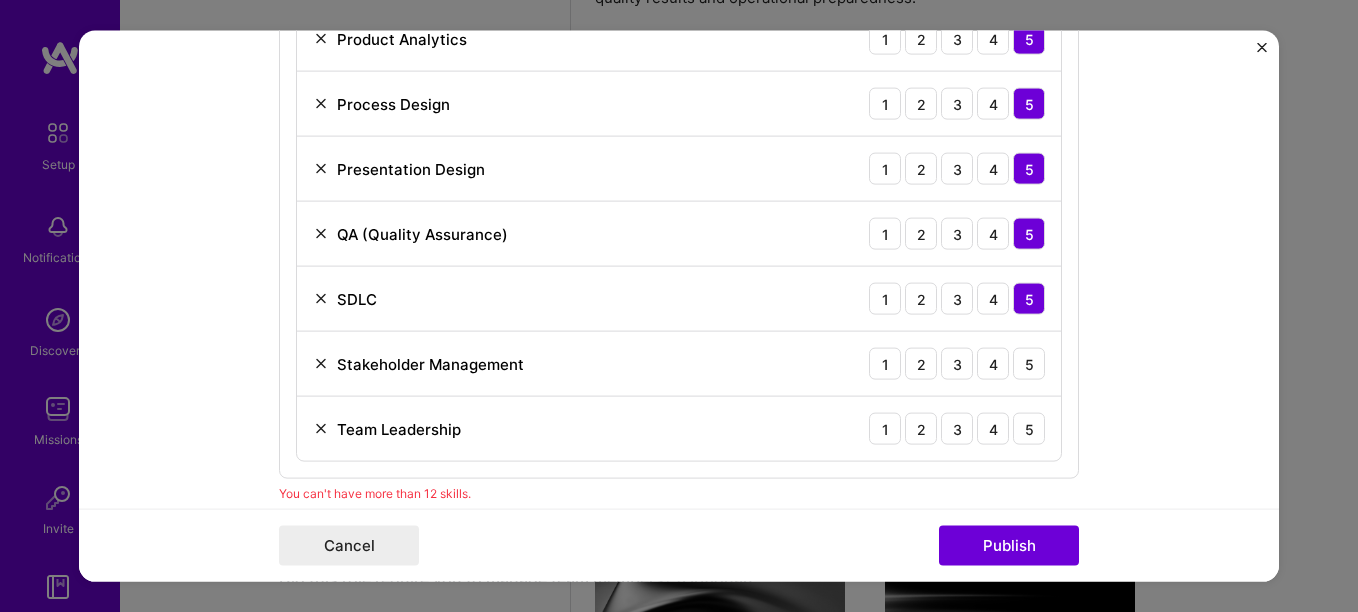
scroll to position [1700, 0]
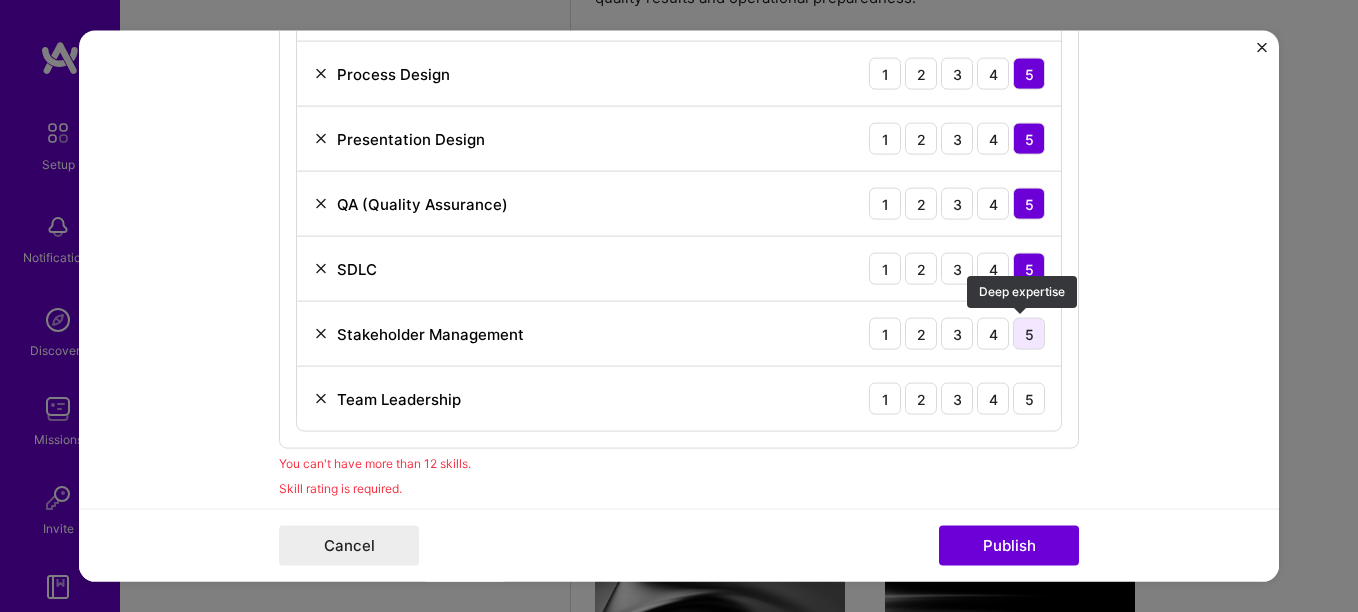
click at [1036, 331] on div "5" at bounding box center [1029, 334] width 32 height 32
click at [1018, 400] on div "5" at bounding box center [1029, 399] width 32 height 32
click at [315, 270] on img at bounding box center [321, 269] width 16 height 16
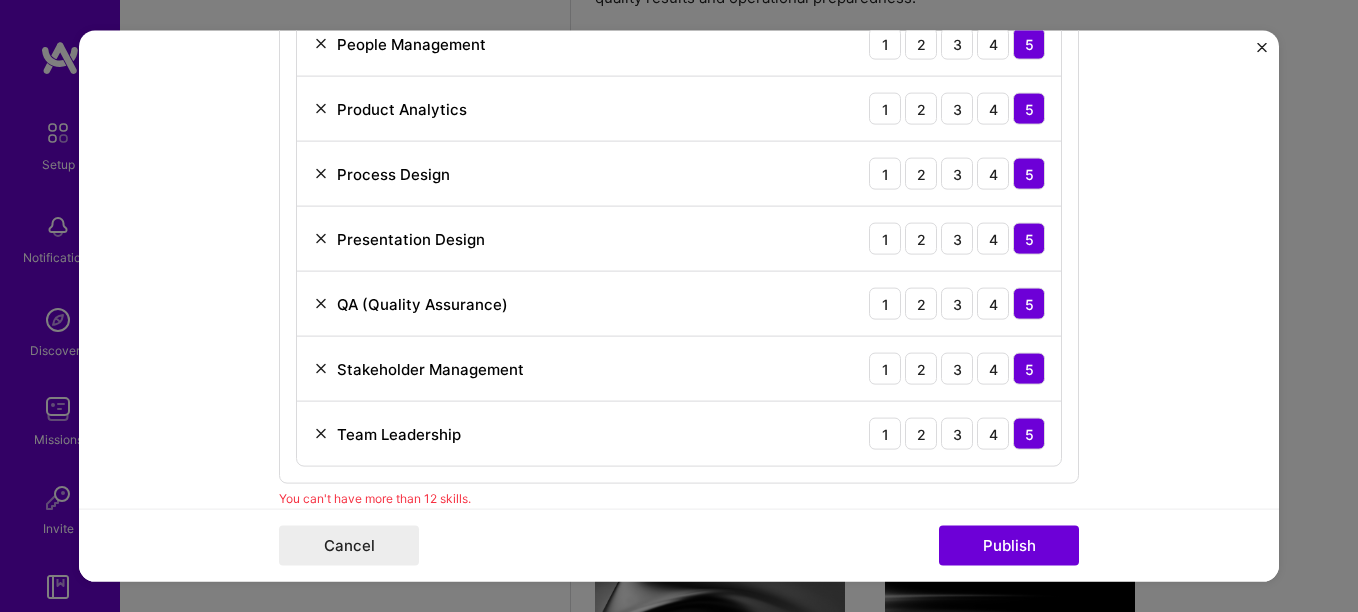
scroll to position [1500, 0]
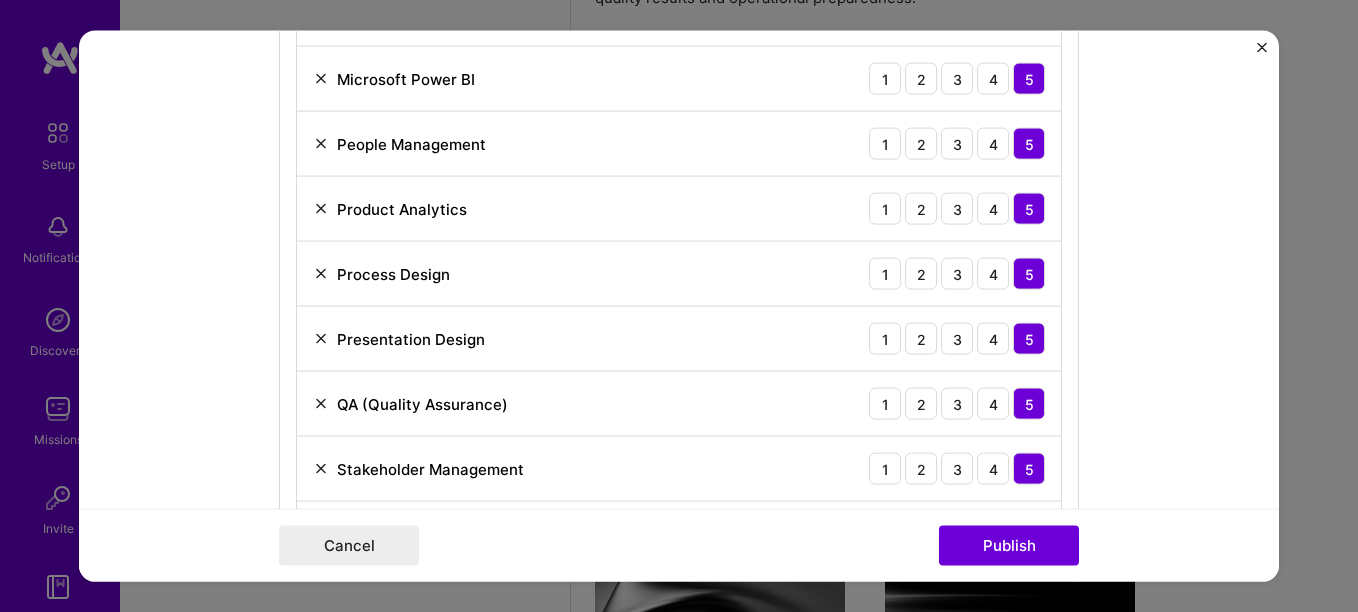
click at [318, 210] on img at bounding box center [321, 209] width 16 height 16
click at [314, 77] on img at bounding box center [321, 79] width 16 height 16
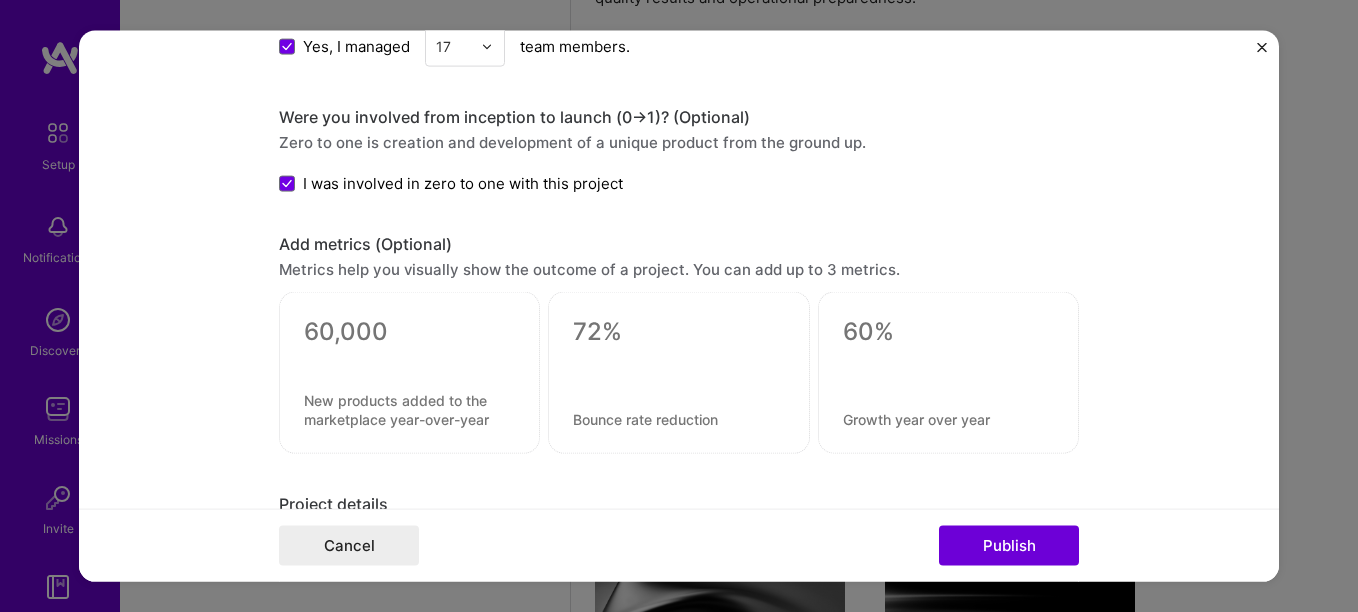
scroll to position [2486, 0]
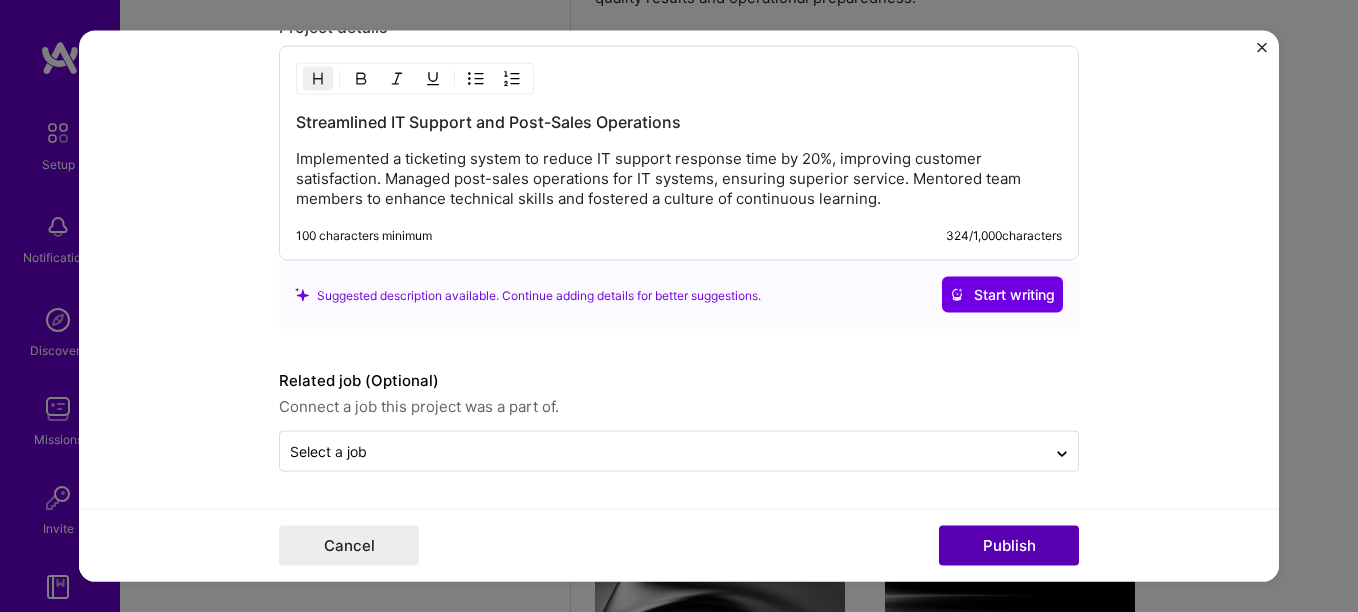
click at [982, 536] on button "Publish" at bounding box center [1009, 545] width 140 height 40
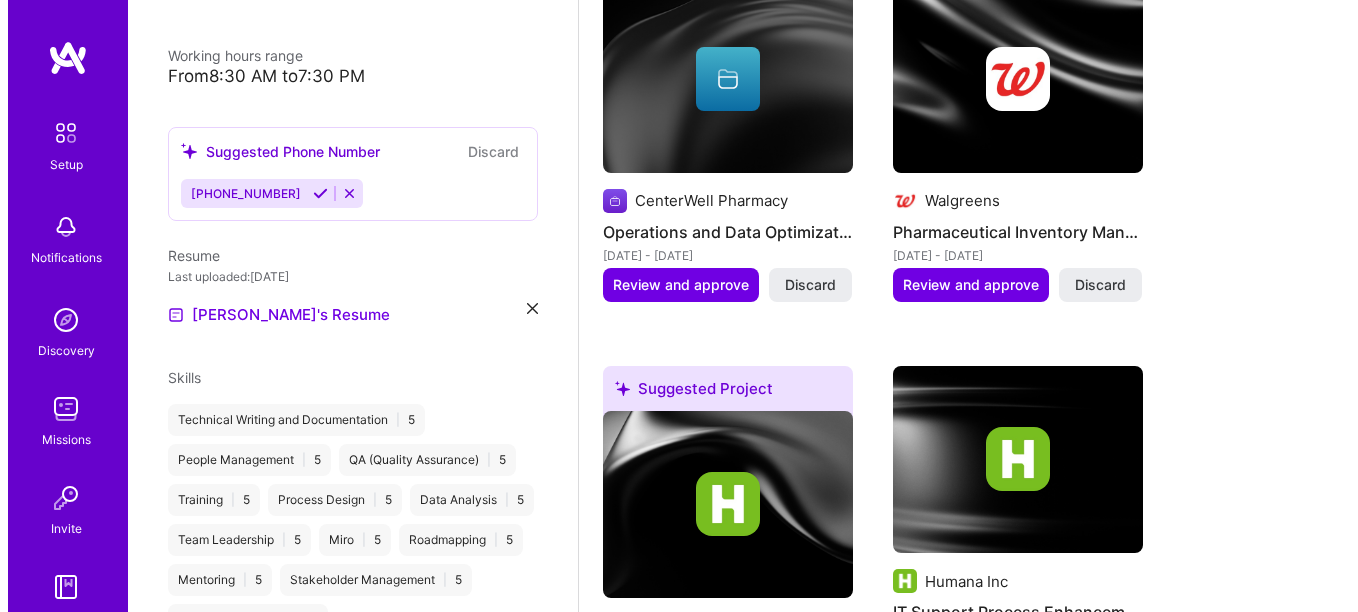
scroll to position [870, 0]
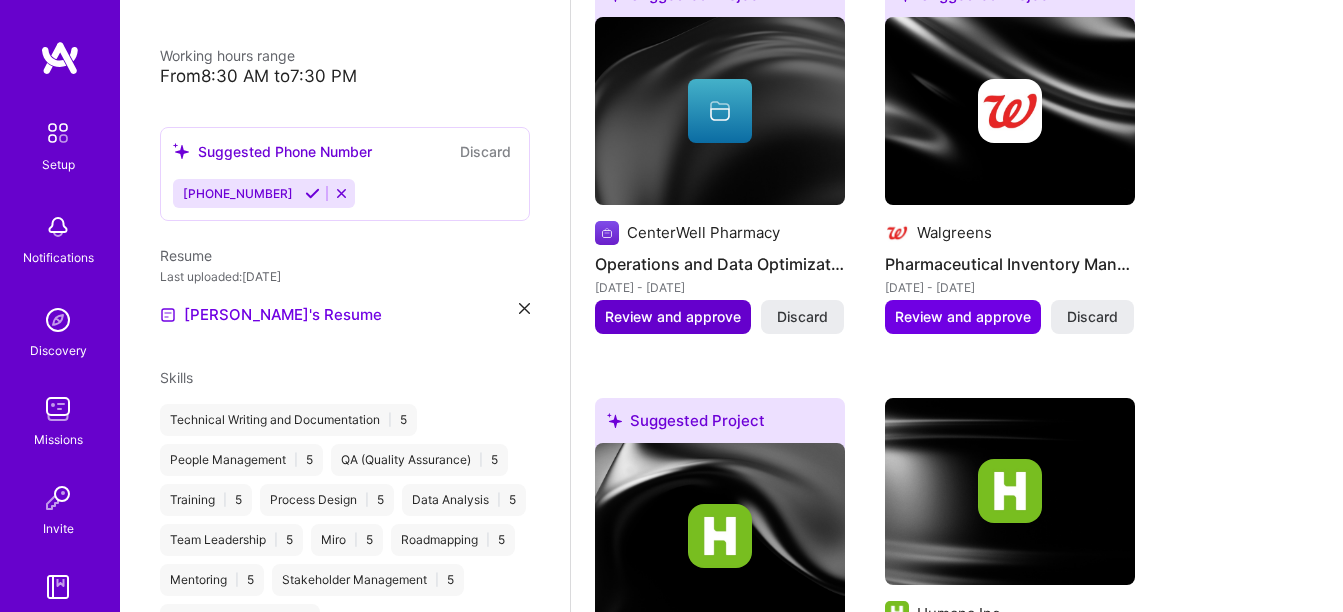
click at [645, 318] on span "Review and approve" at bounding box center [673, 317] width 136 height 20
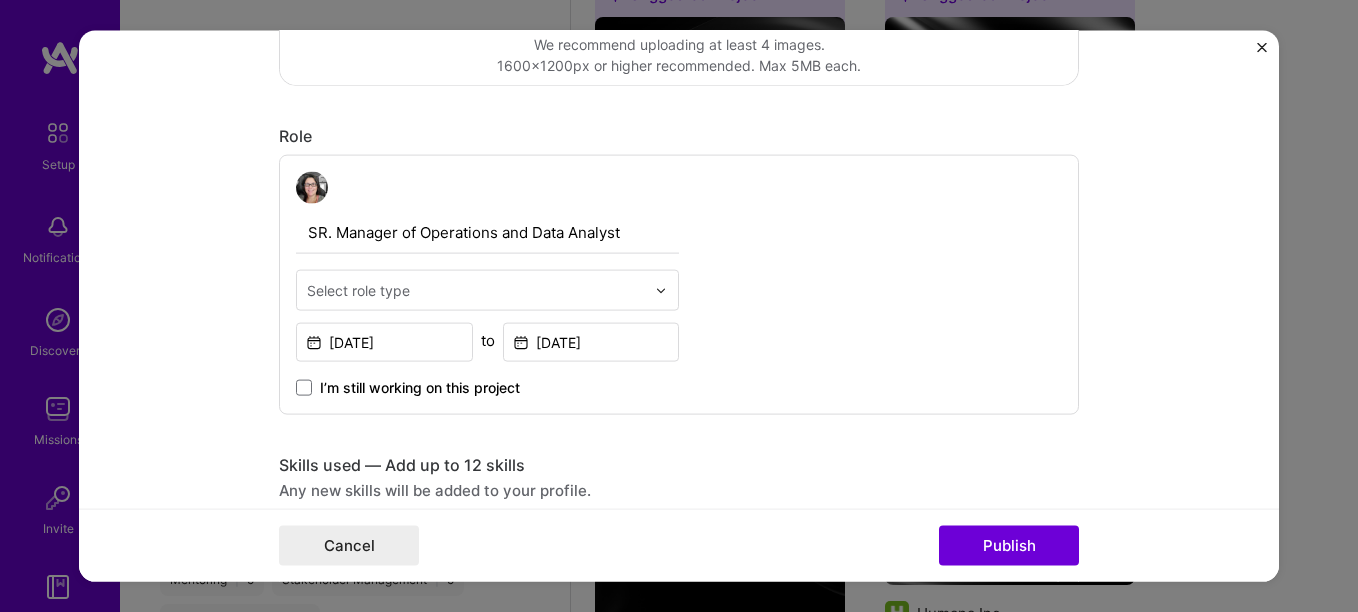
scroll to position [600, 0]
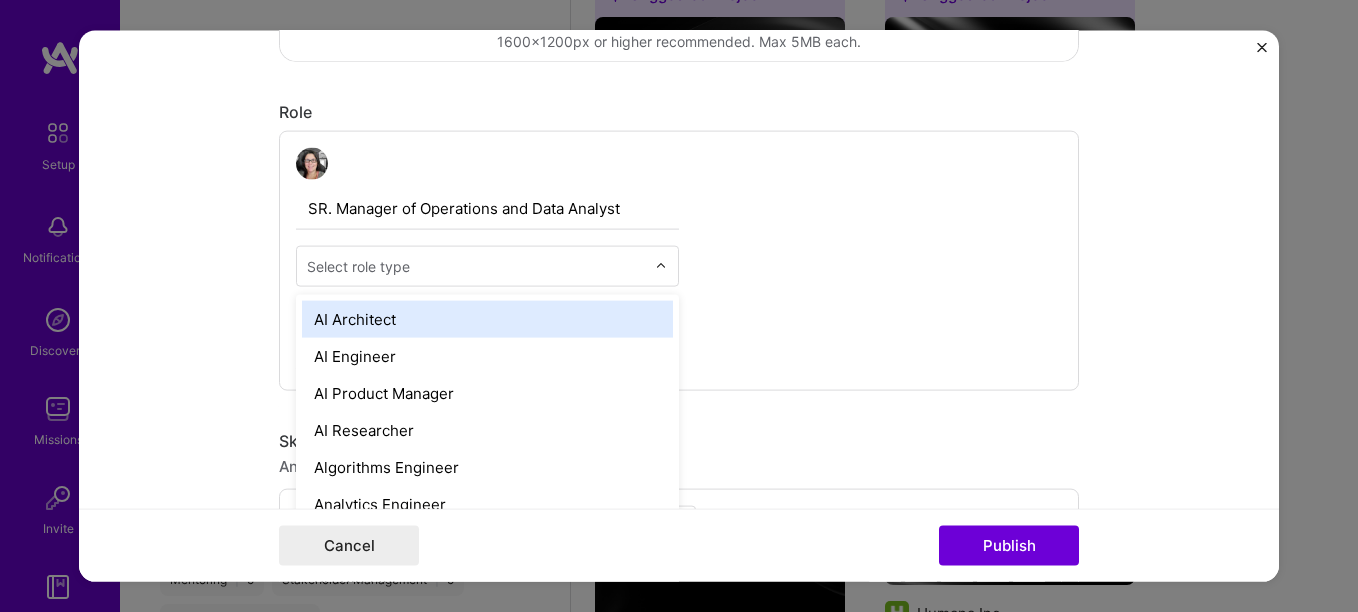
click at [655, 258] on div at bounding box center [666, 266] width 23 height 39
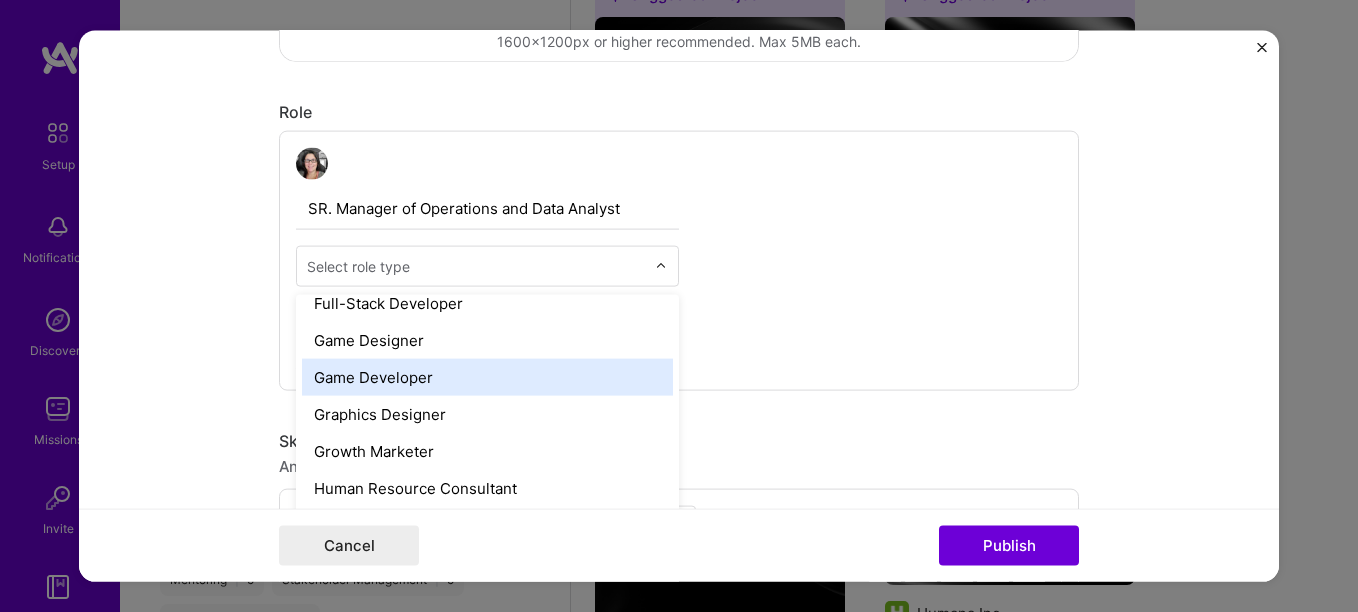
scroll to position [1300, 0]
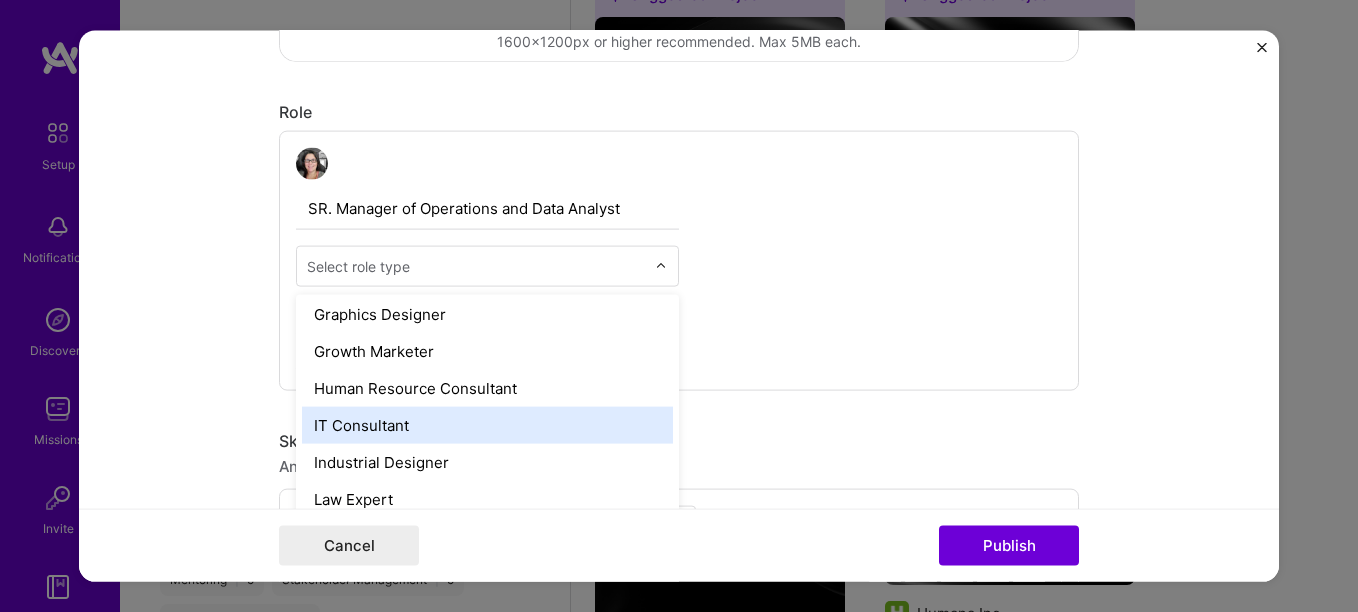
click at [601, 415] on div "IT Consultant" at bounding box center [487, 425] width 371 height 37
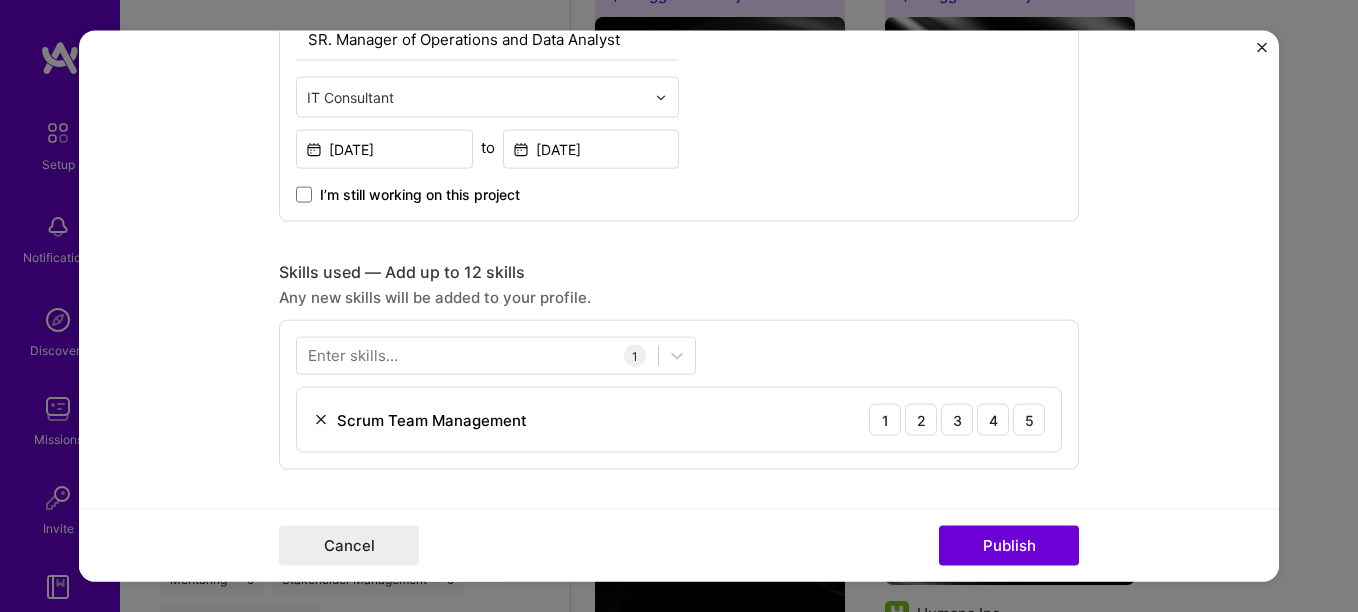
scroll to position [800, 0]
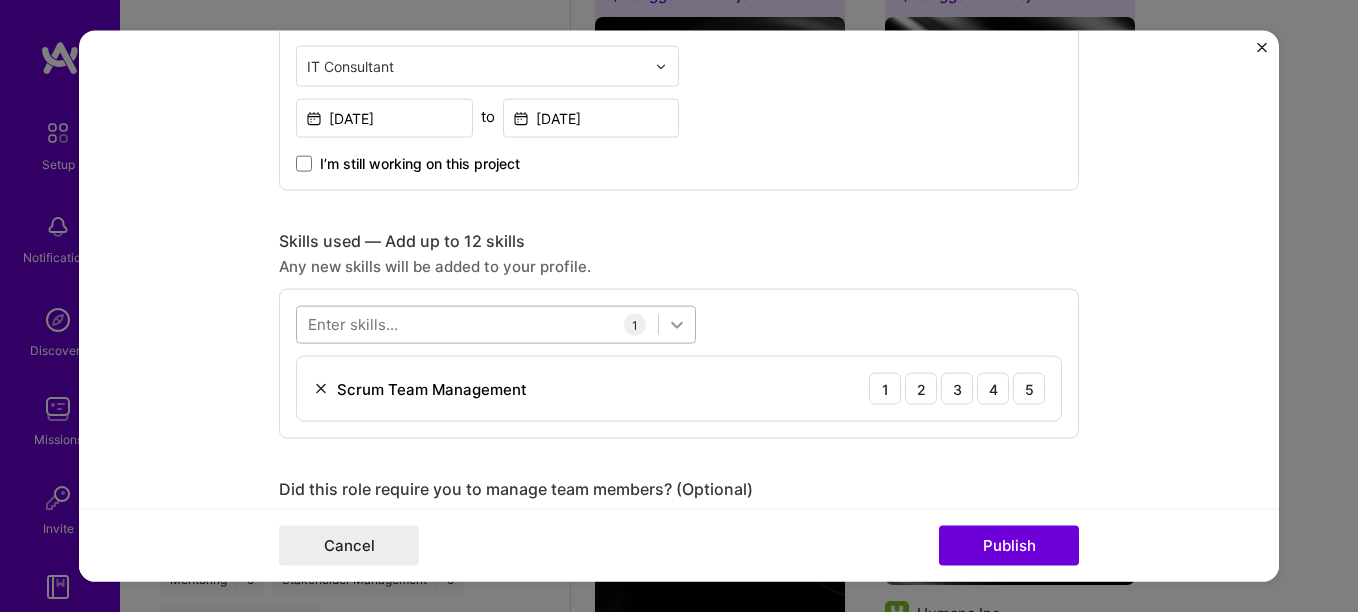
click at [659, 324] on div at bounding box center [677, 325] width 36 height 36
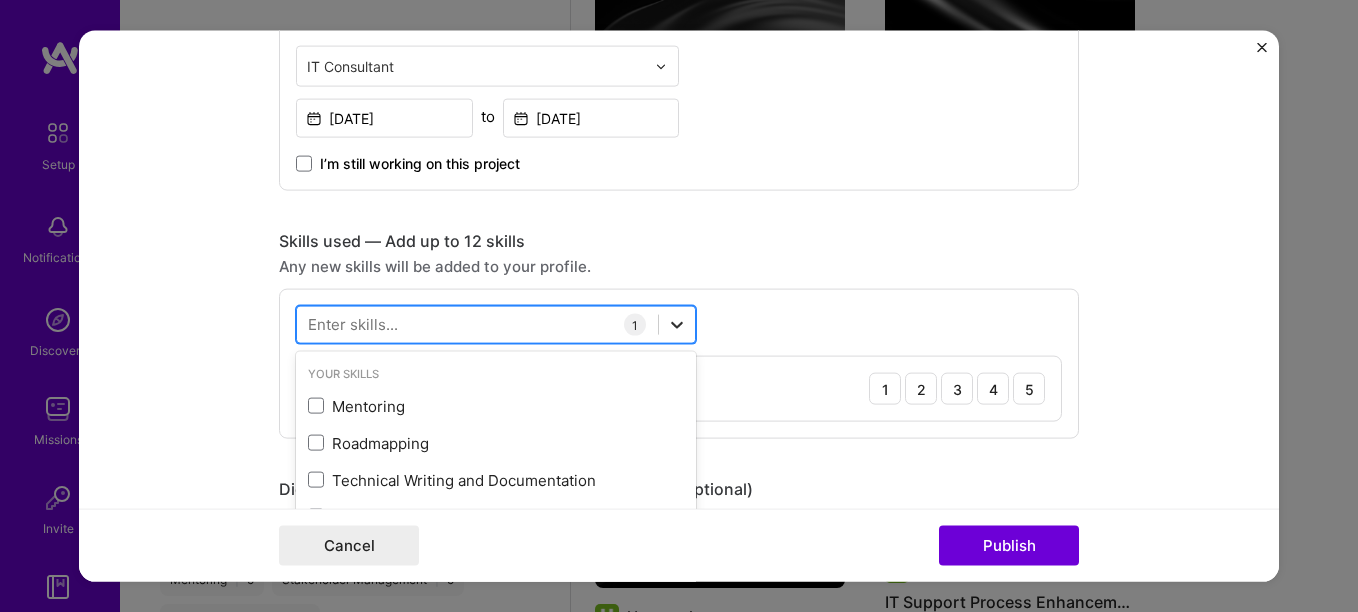
scroll to position [918, 0]
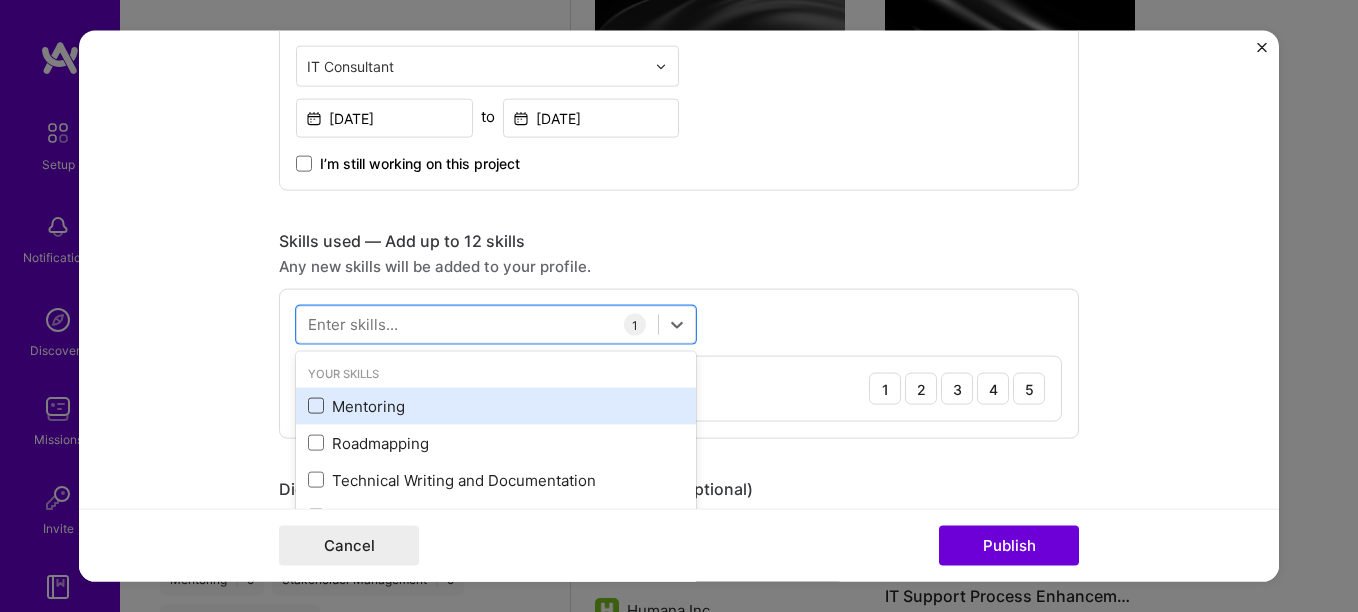
click at [308, 405] on span at bounding box center [316, 406] width 16 height 16
click at [0, 0] on input "checkbox" at bounding box center [0, 0] width 0 height 0
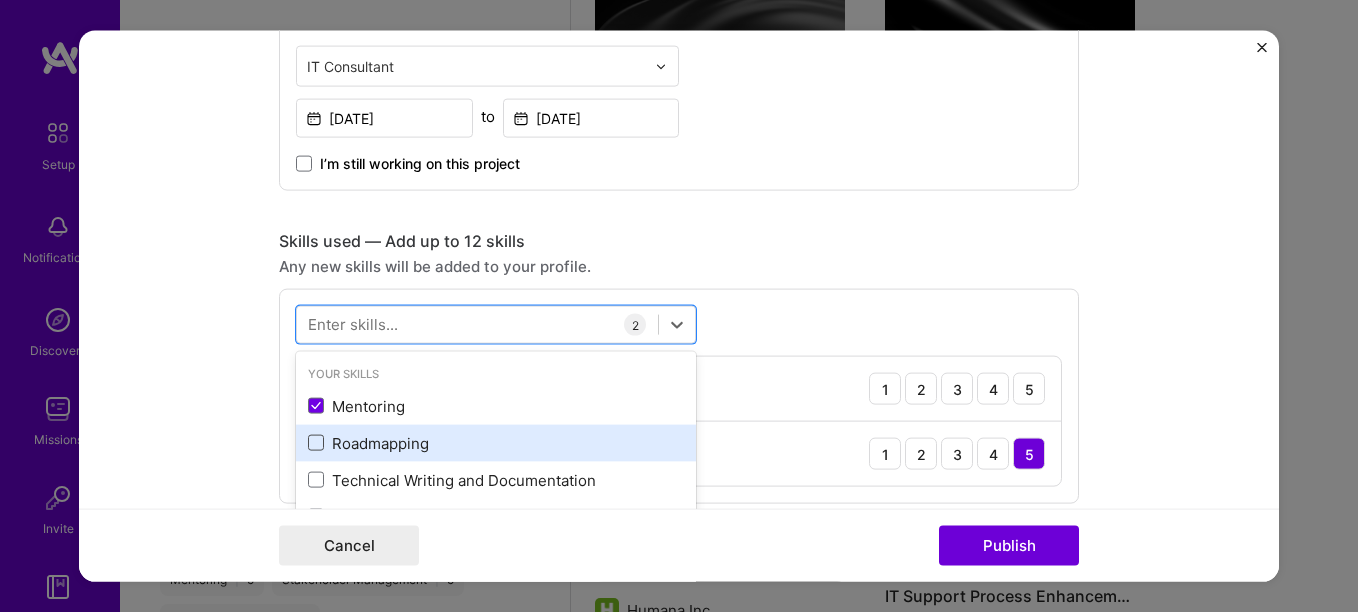
click at [315, 443] on span at bounding box center [316, 443] width 16 height 16
click at [0, 0] on input "checkbox" at bounding box center [0, 0] width 0 height 0
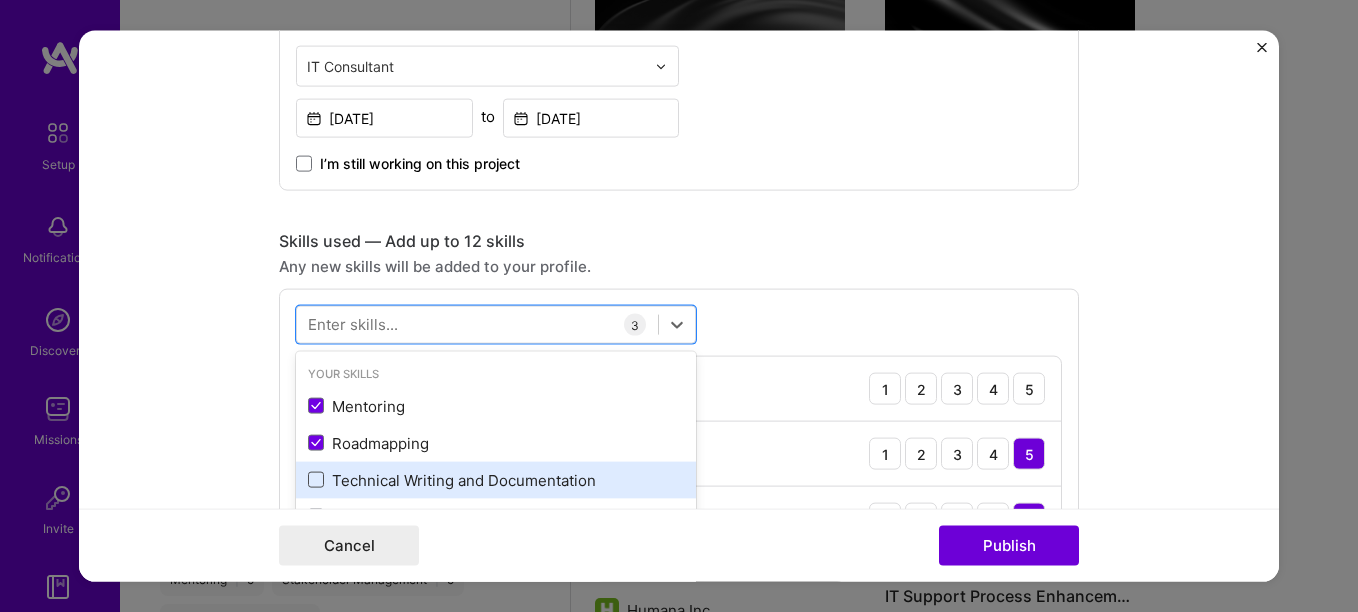
click at [309, 475] on span at bounding box center [316, 480] width 16 height 16
click at [0, 0] on input "checkbox" at bounding box center [0, 0] width 0 height 0
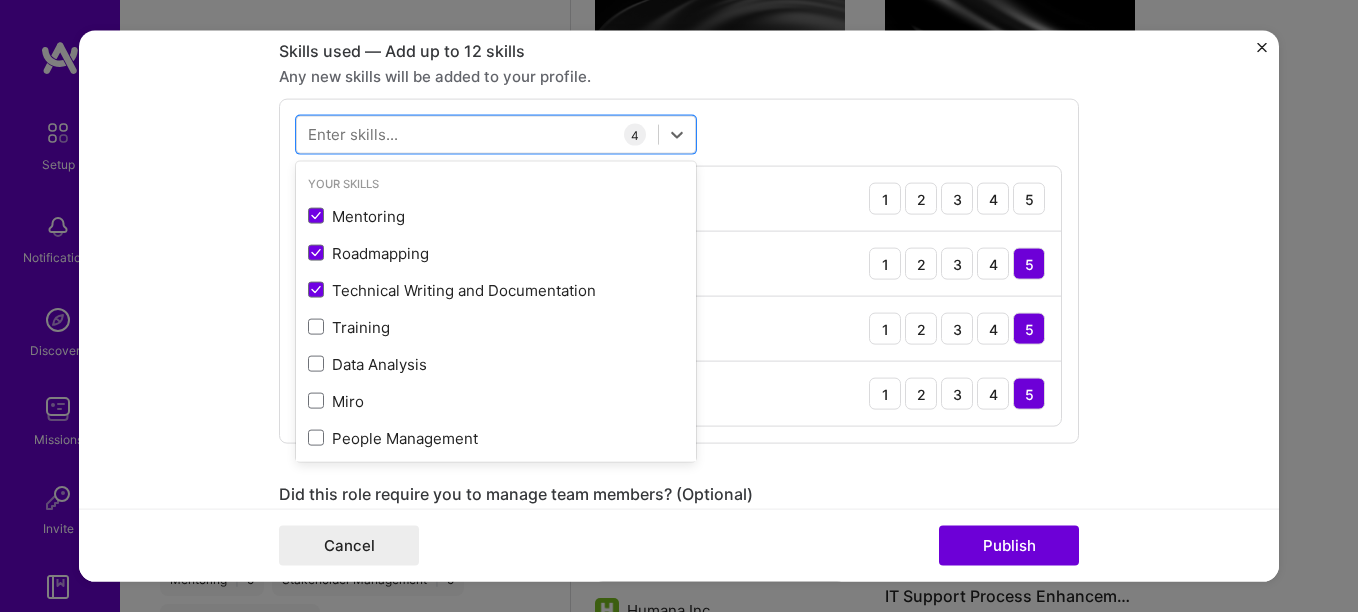
scroll to position [1000, 0]
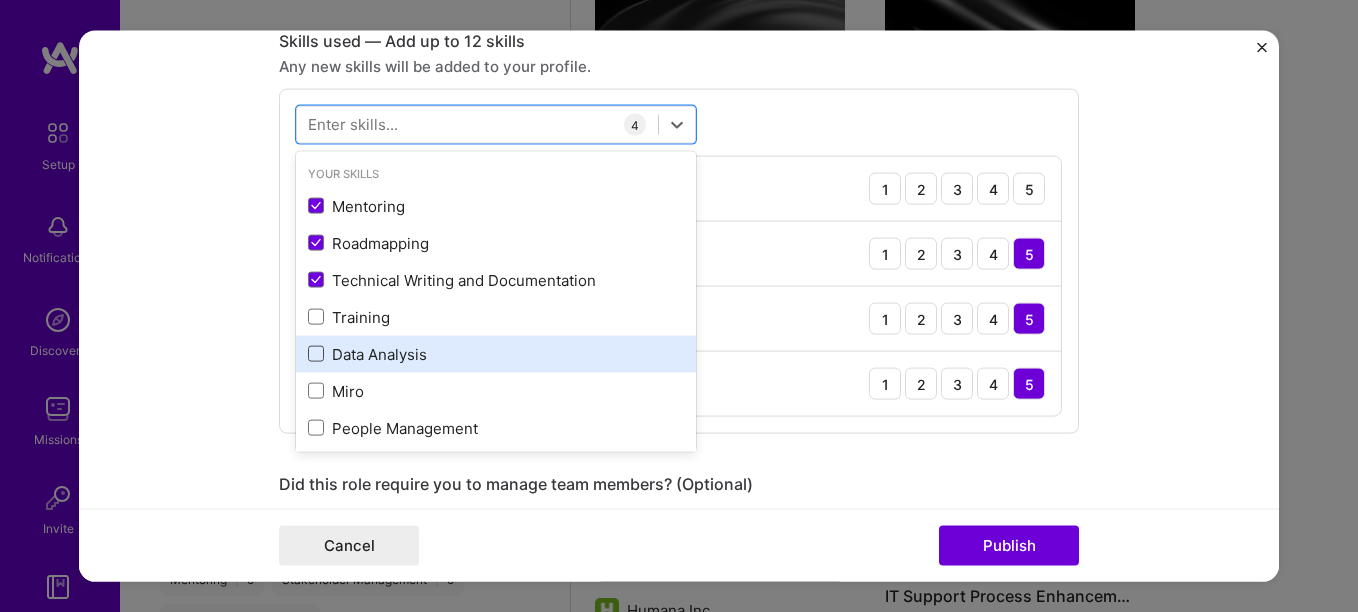
click at [308, 356] on span at bounding box center [316, 354] width 16 height 16
click at [0, 0] on input "checkbox" at bounding box center [0, 0] width 0 height 0
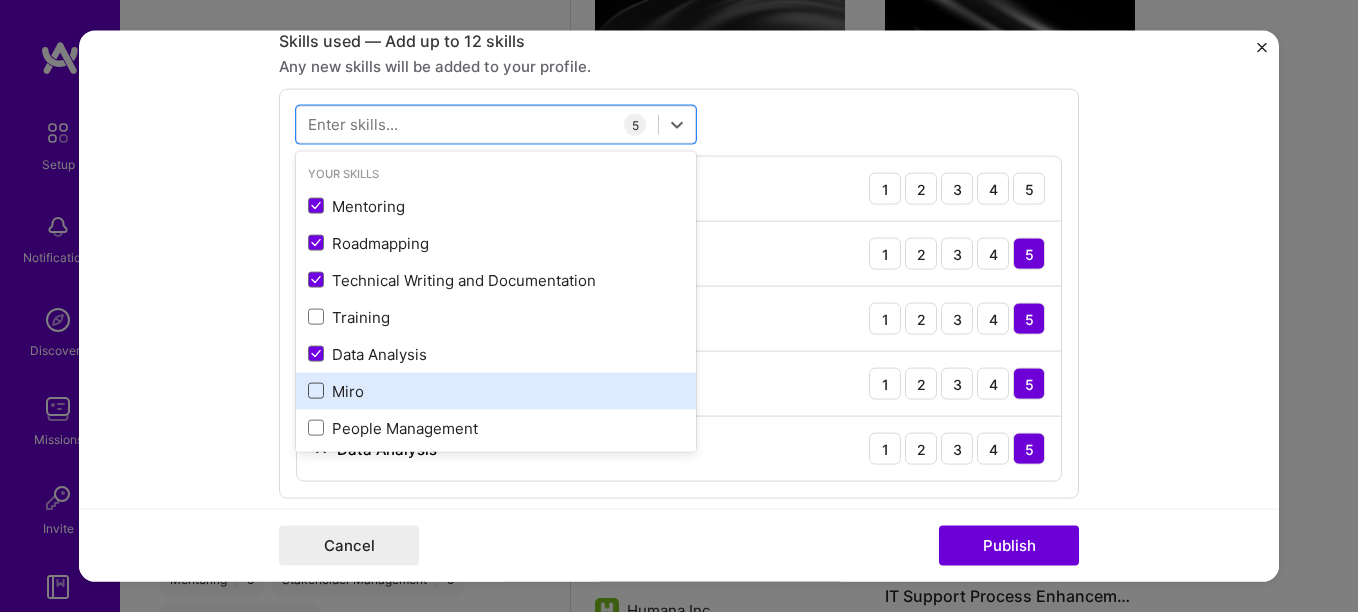
click at [309, 388] on span at bounding box center [316, 391] width 16 height 16
click at [0, 0] on input "checkbox" at bounding box center [0, 0] width 0 height 0
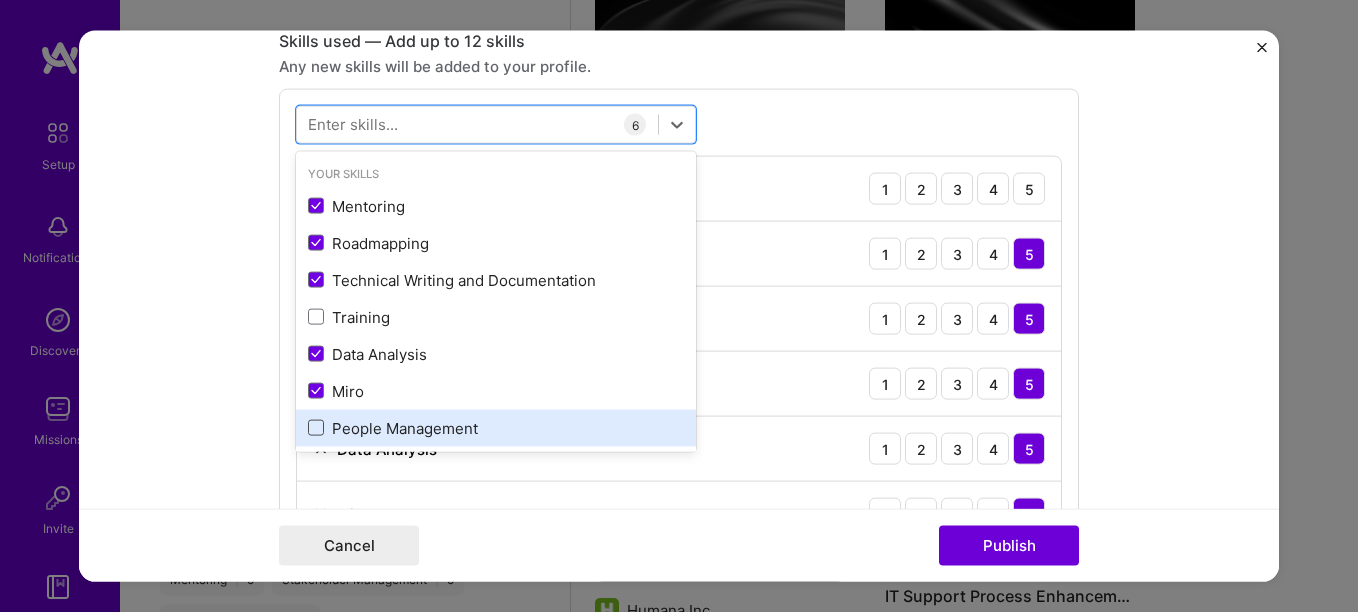
click at [308, 427] on span at bounding box center [316, 428] width 16 height 16
click at [0, 0] on input "checkbox" at bounding box center [0, 0] width 0 height 0
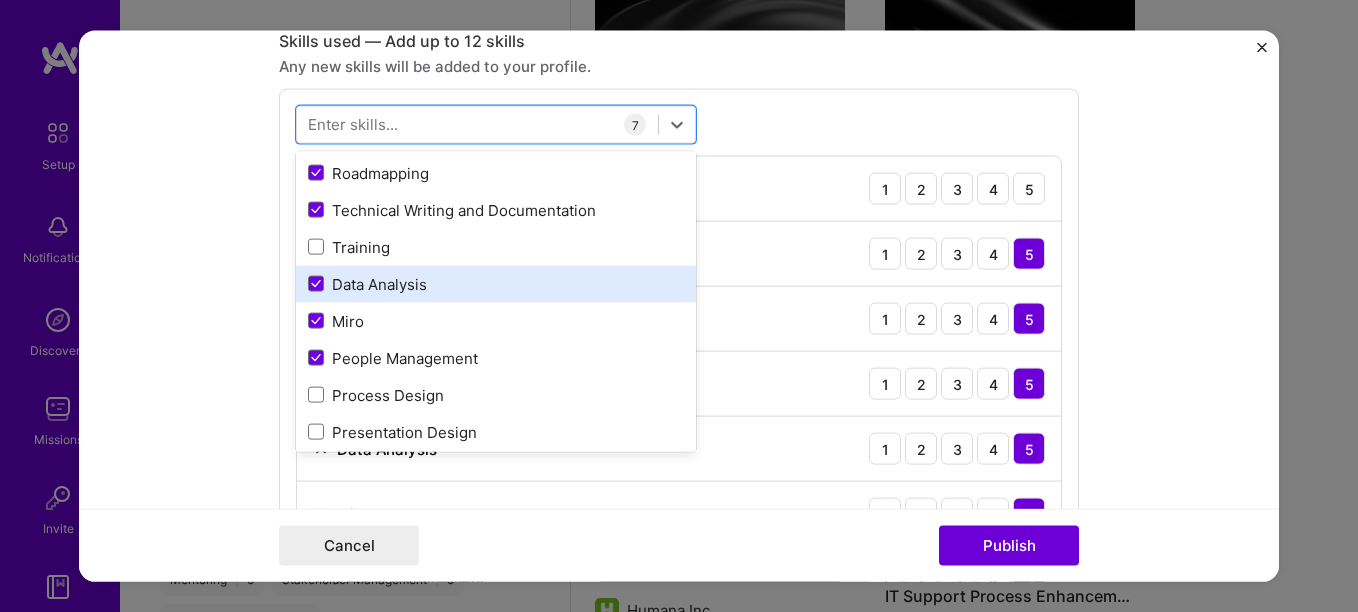
scroll to position [100, 0]
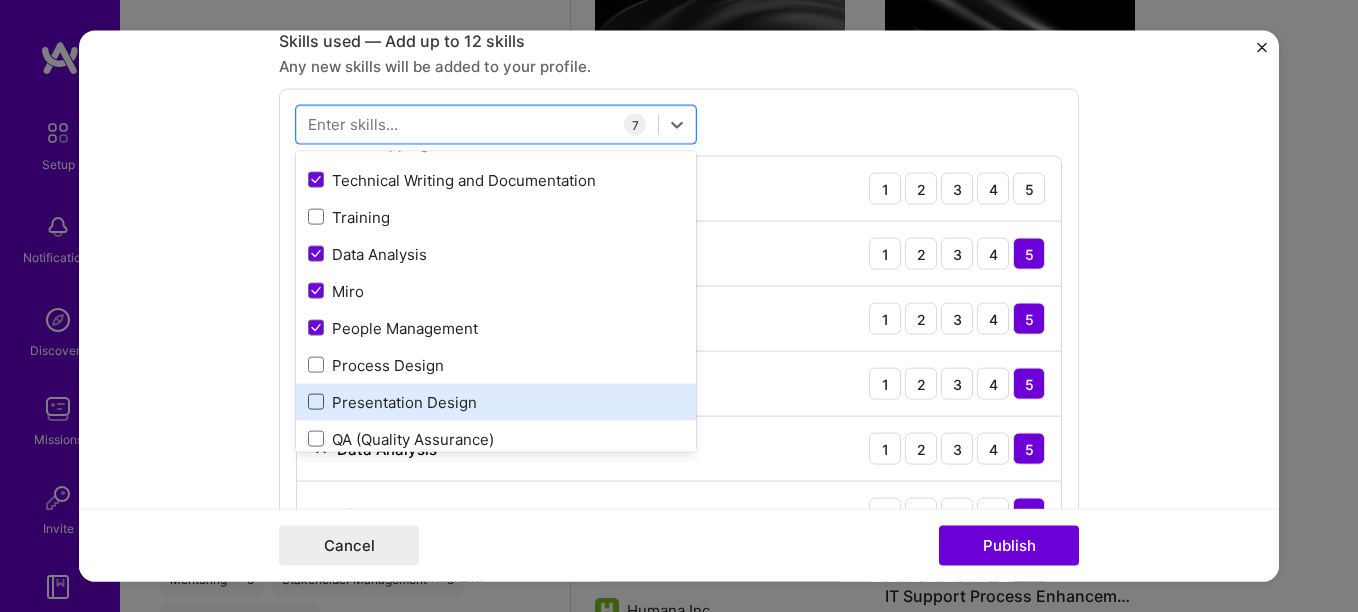
click at [308, 403] on span at bounding box center [316, 402] width 16 height 16
click at [0, 0] on input "checkbox" at bounding box center [0, 0] width 0 height 0
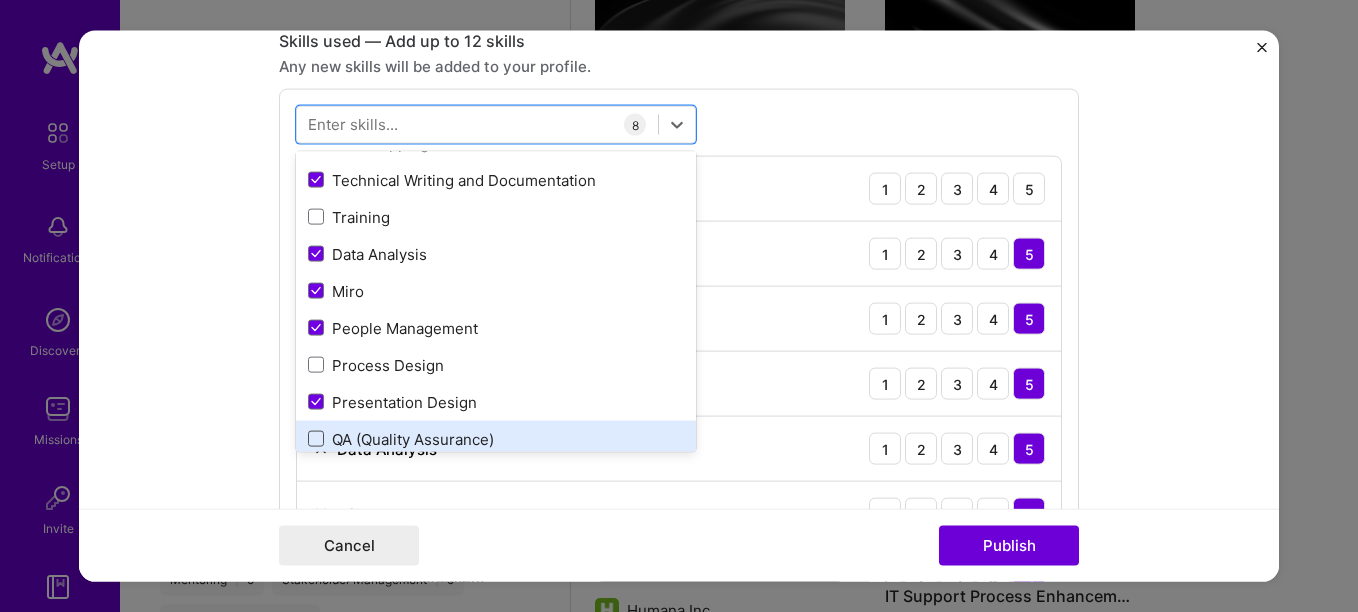
click at [308, 438] on span at bounding box center [316, 439] width 16 height 16
click at [0, 0] on input "checkbox" at bounding box center [0, 0] width 0 height 0
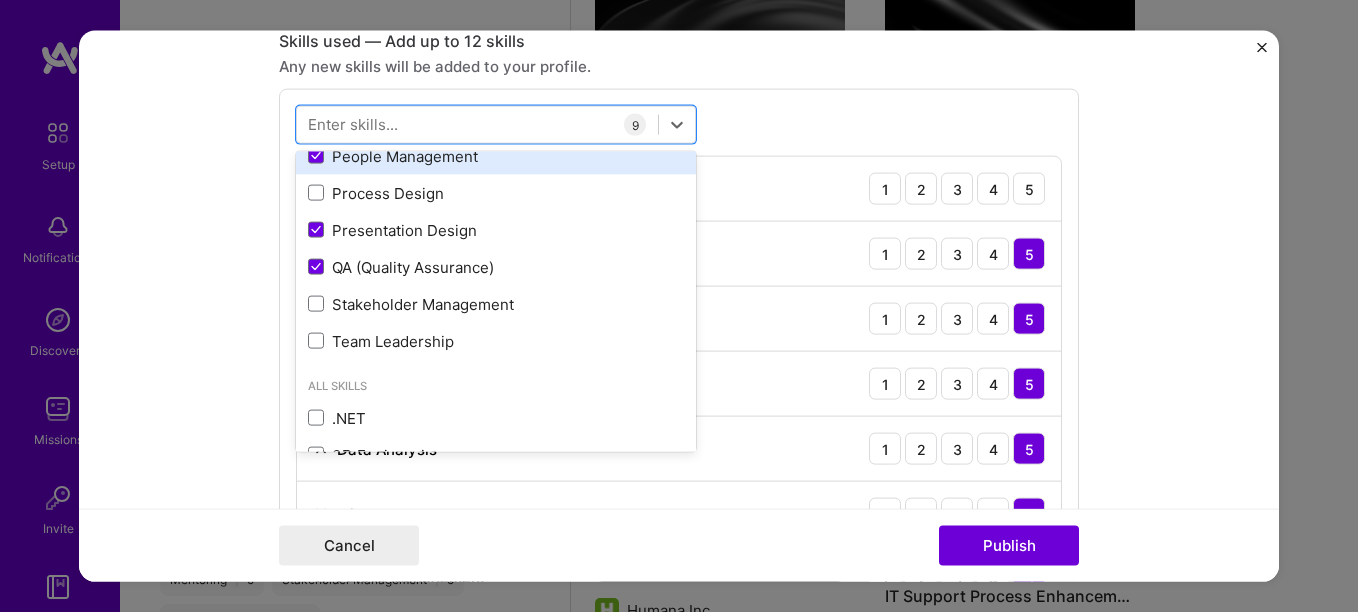
scroll to position [300, 0]
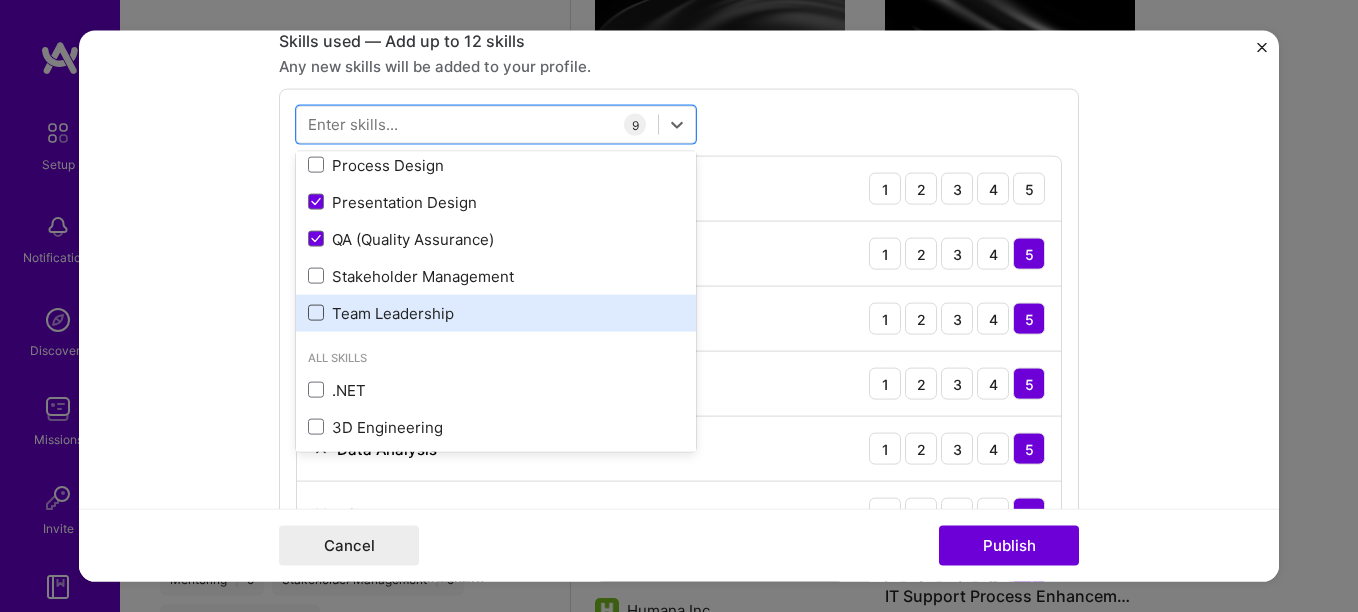
click at [308, 309] on span at bounding box center [316, 313] width 16 height 16
click at [0, 0] on input "checkbox" at bounding box center [0, 0] width 0 height 0
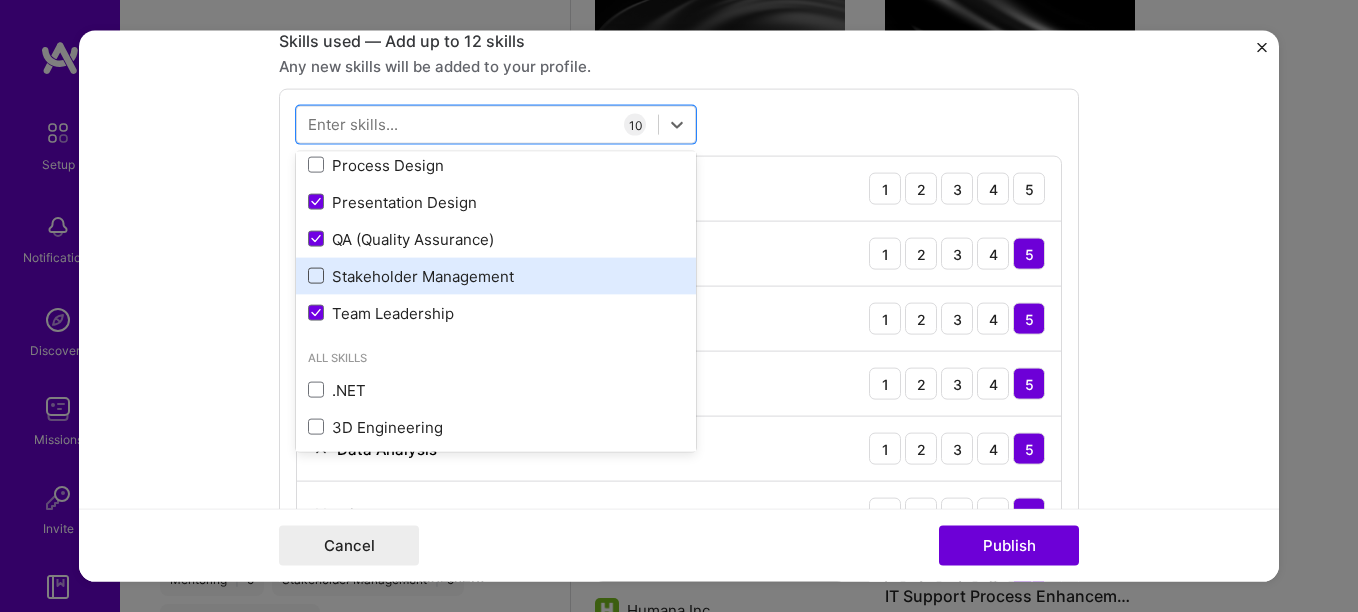
click at [312, 281] on span at bounding box center [316, 276] width 16 height 16
click at [0, 0] on input "checkbox" at bounding box center [0, 0] width 0 height 0
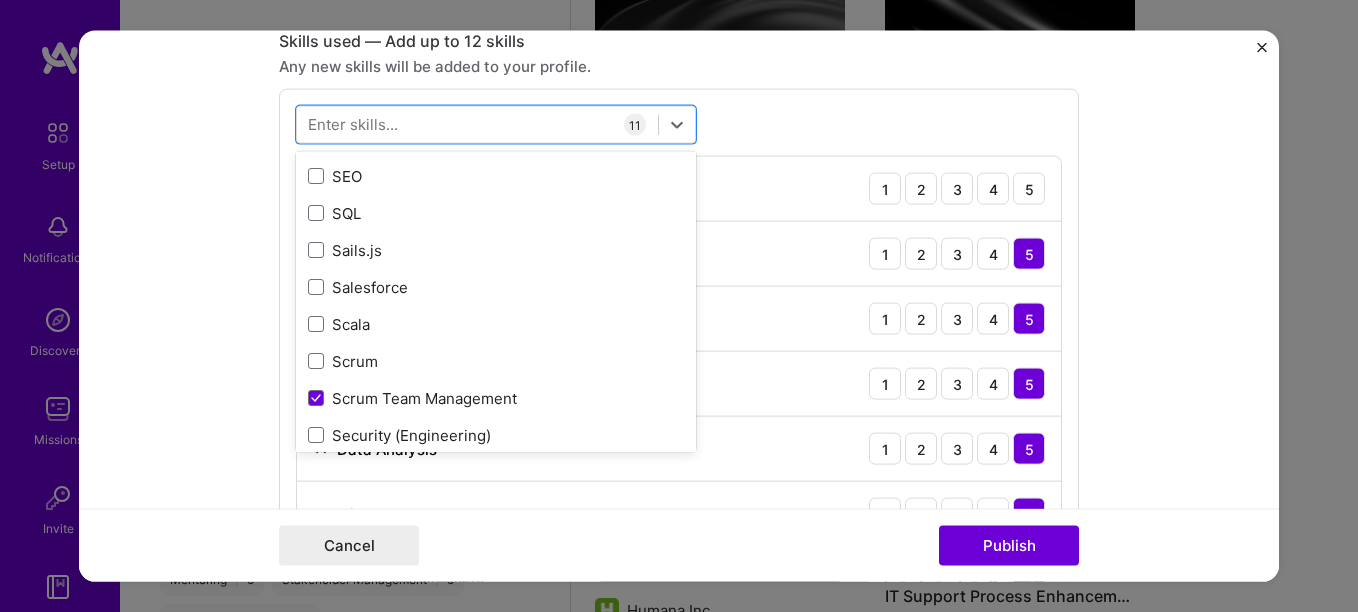
scroll to position [10773, 0]
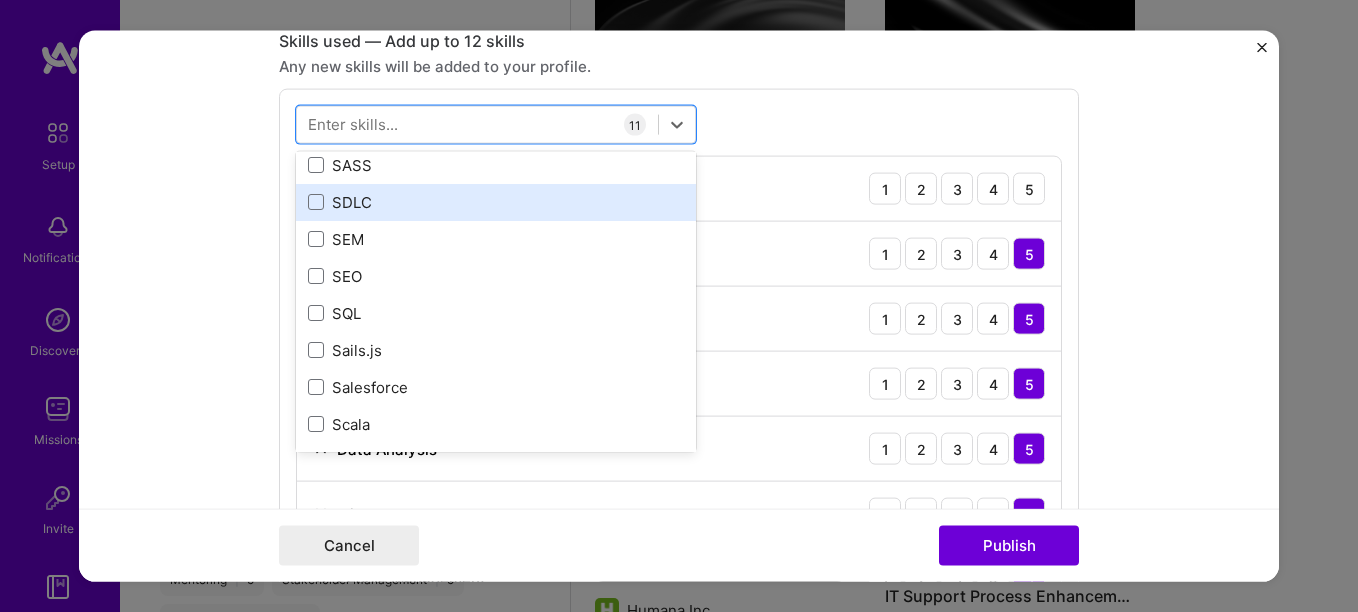
click at [319, 200] on div "SDLC" at bounding box center [496, 201] width 376 height 21
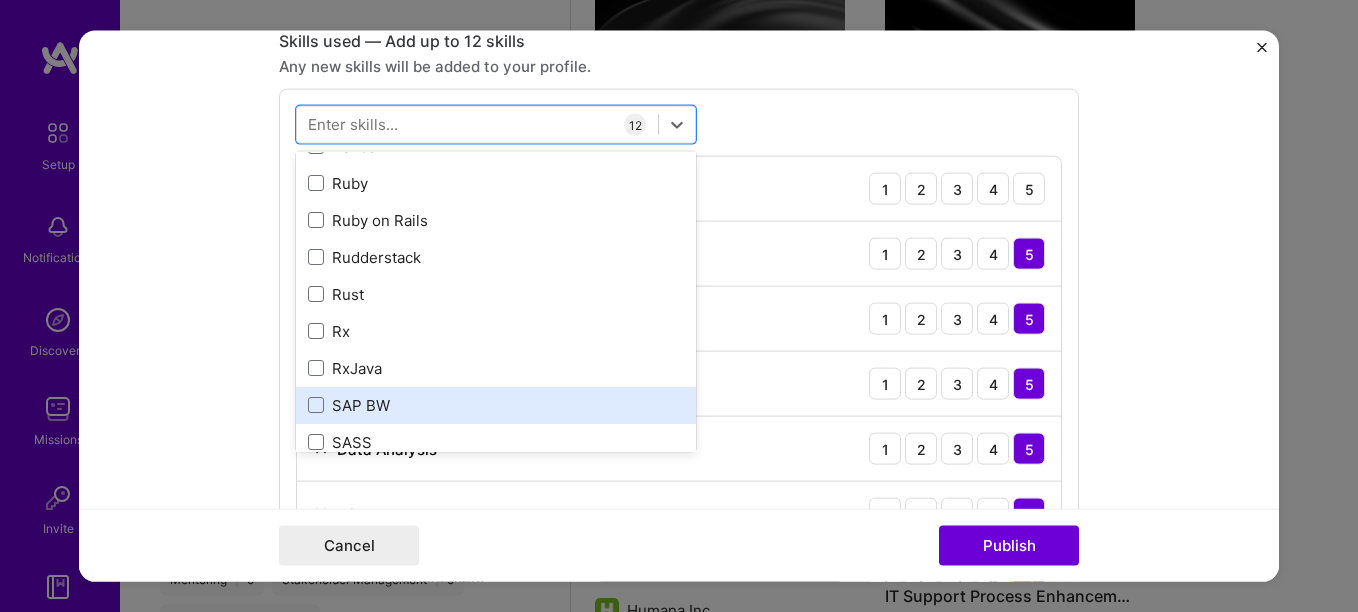
scroll to position [10473, 0]
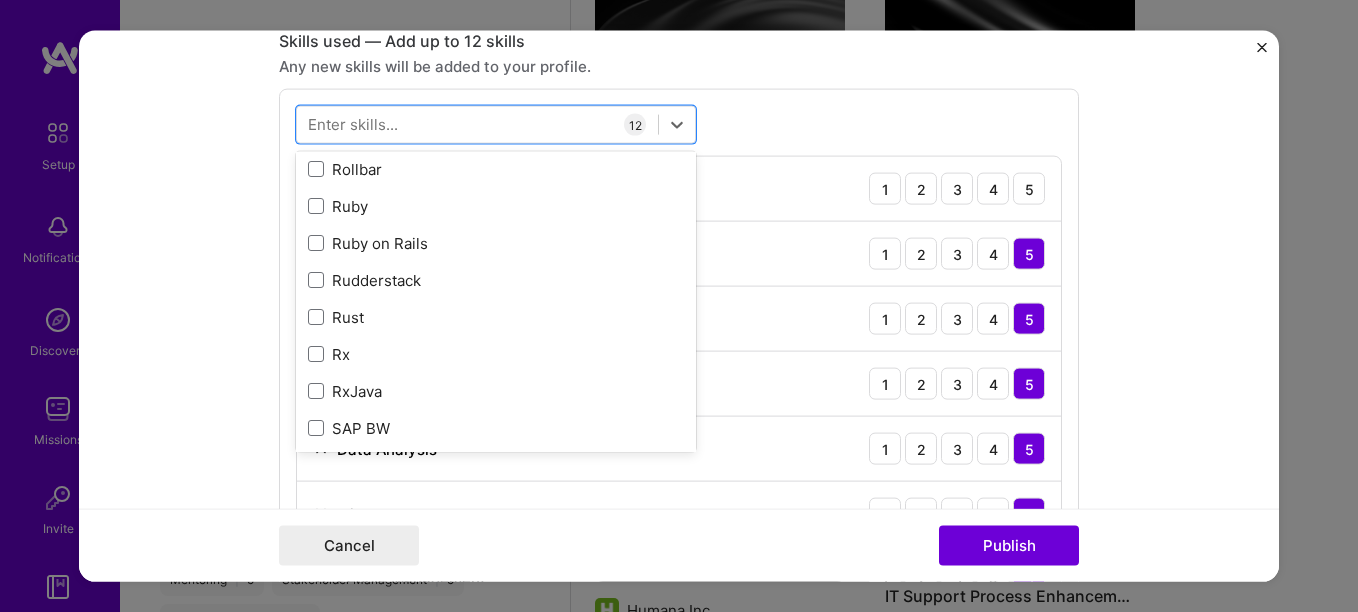
click at [885, 120] on div "option SDLC, selected. option Ruby focused, 0 of 2. 378 results available. Use …" at bounding box center [679, 521] width 800 height 865
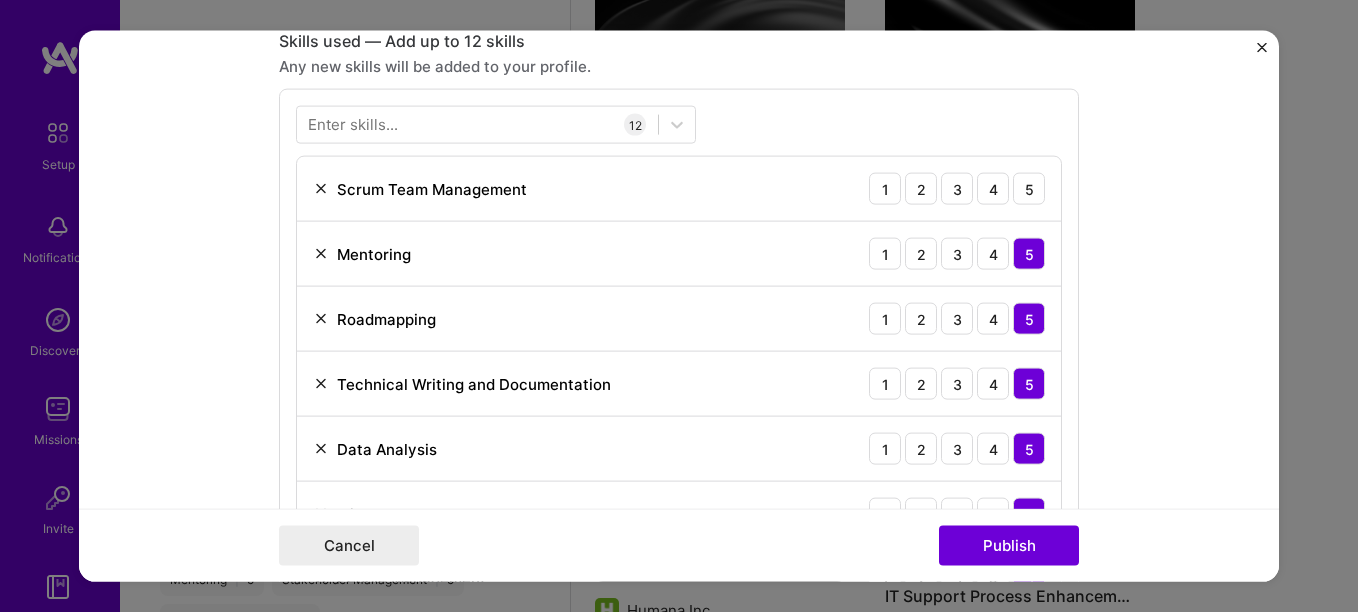
click at [313, 193] on img at bounding box center [321, 189] width 16 height 16
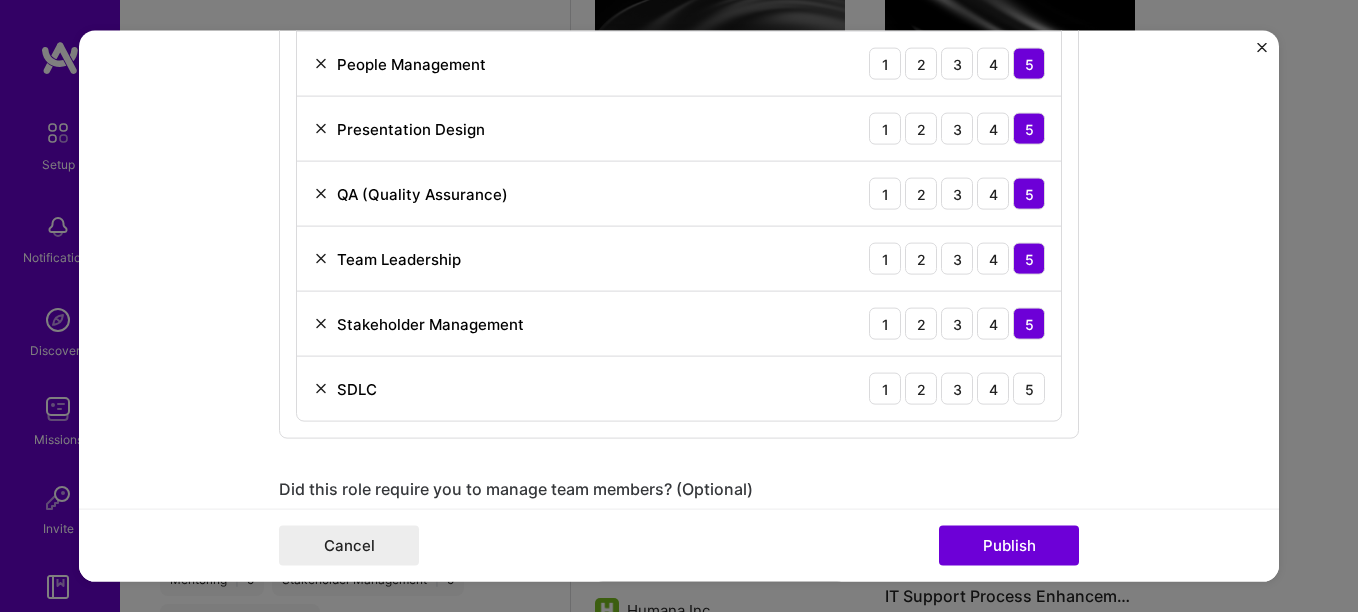
scroll to position [1500, 0]
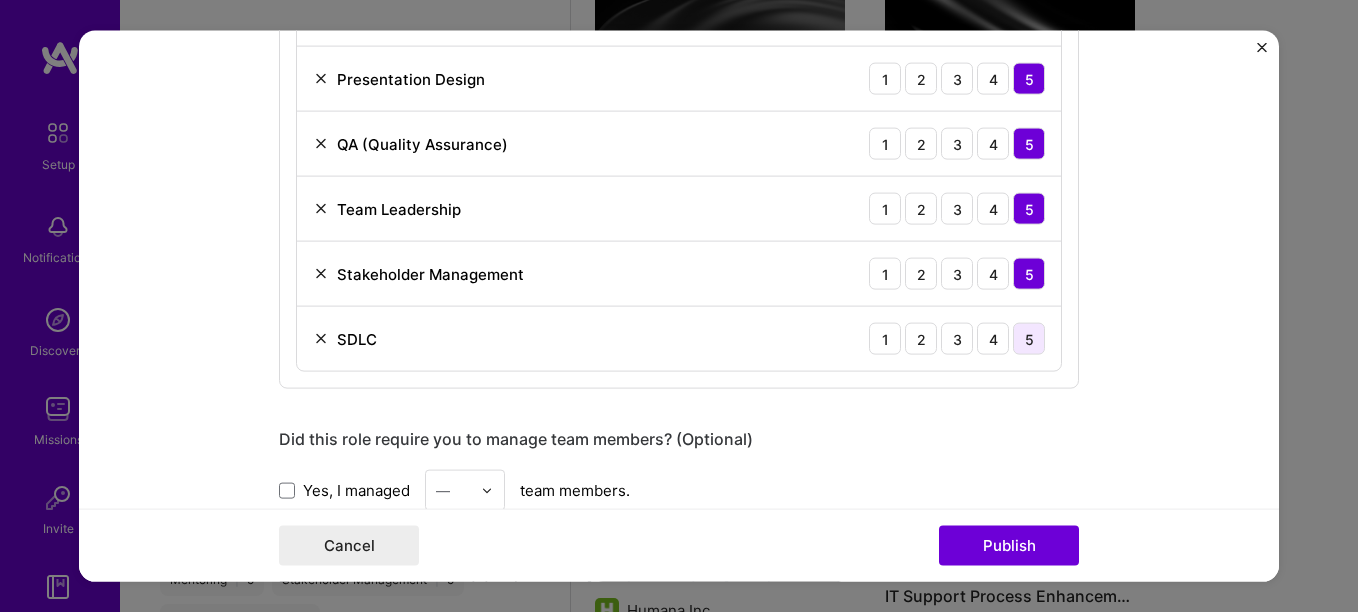
click at [1023, 340] on div "5" at bounding box center [1029, 339] width 32 height 32
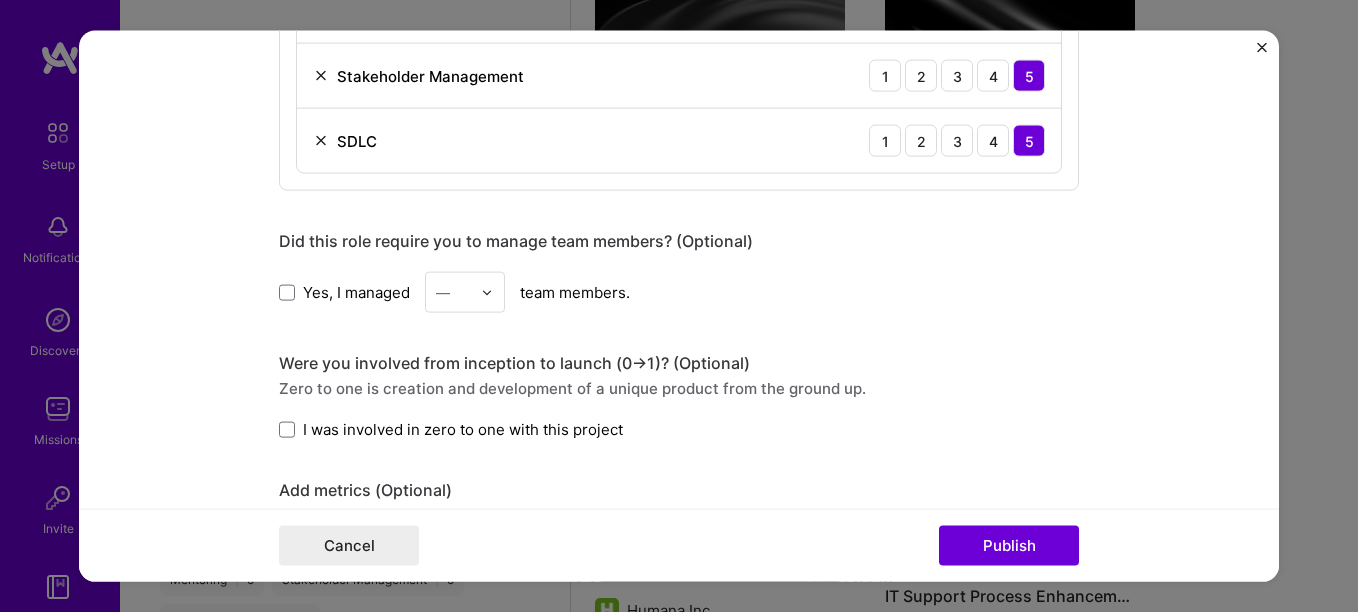
scroll to position [1700, 0]
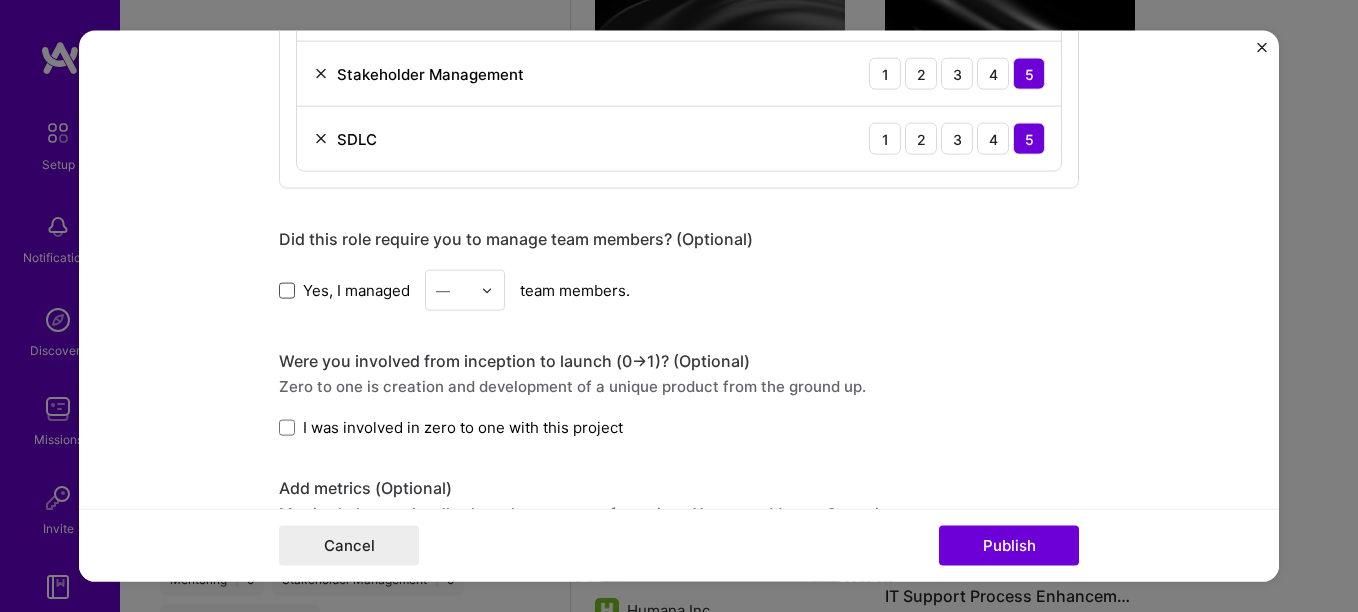
click at [279, 284] on span at bounding box center [287, 290] width 16 height 16
click at [0, 0] on input "Yes, I managed" at bounding box center [0, 0] width 0 height 0
click at [481, 293] on img at bounding box center [487, 290] width 12 height 12
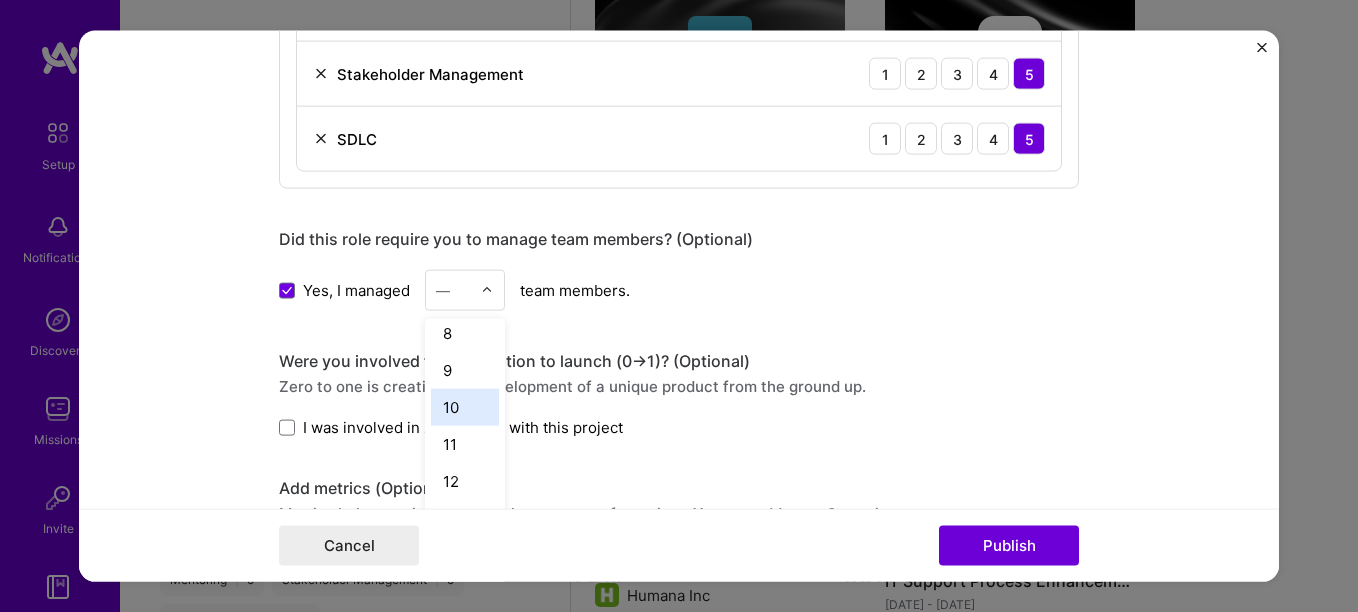
scroll to position [300, 0]
click at [453, 438] on div "12" at bounding box center [465, 450] width 68 height 37
click at [279, 428] on span at bounding box center [287, 427] width 16 height 16
click at [0, 0] on input "I was involved in zero to one with this project" at bounding box center [0, 0] width 0 height 0
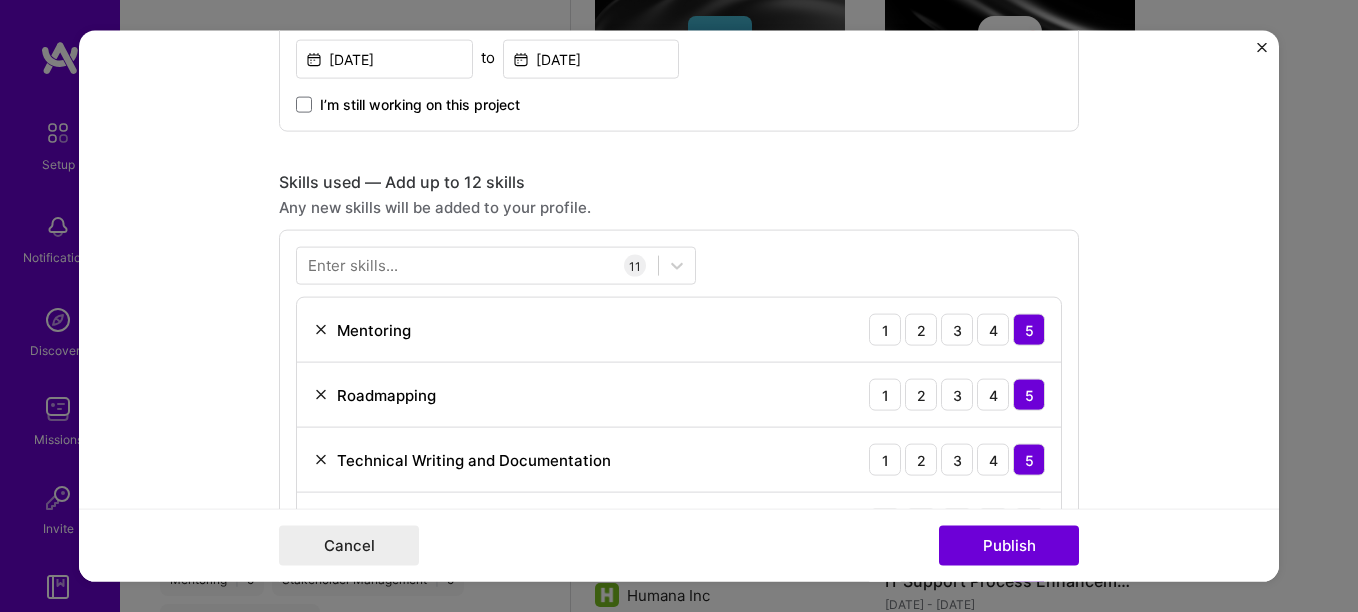
scroll to position [800, 0]
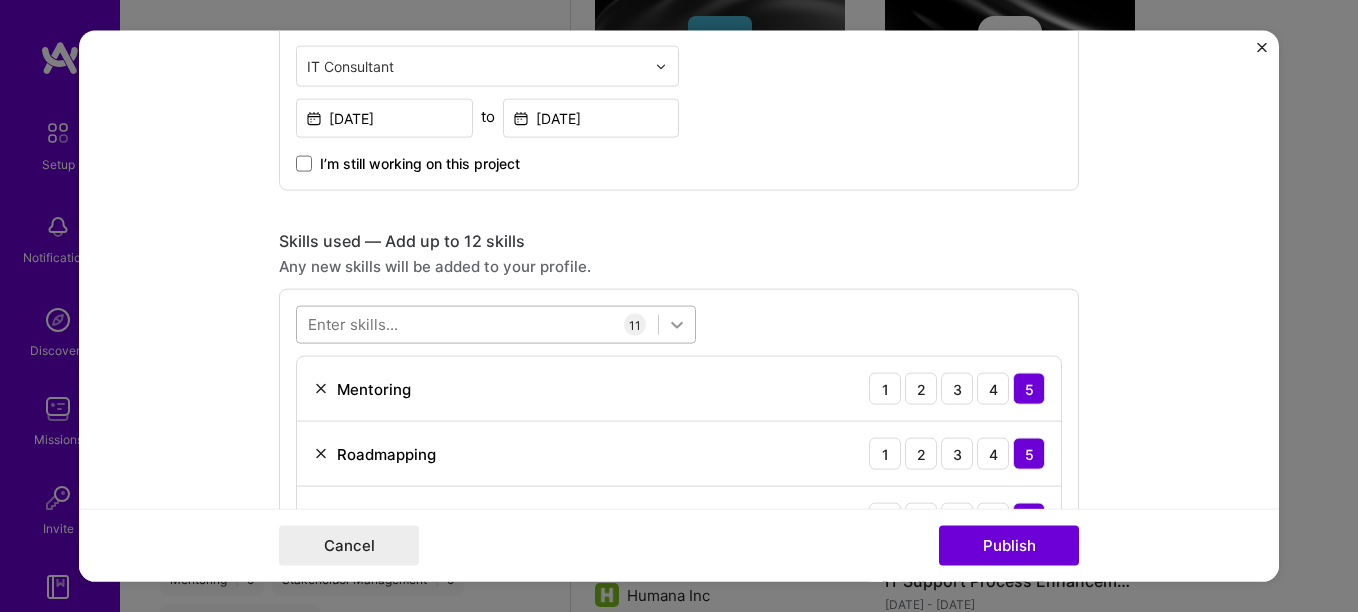
click at [659, 326] on div at bounding box center [677, 325] width 36 height 36
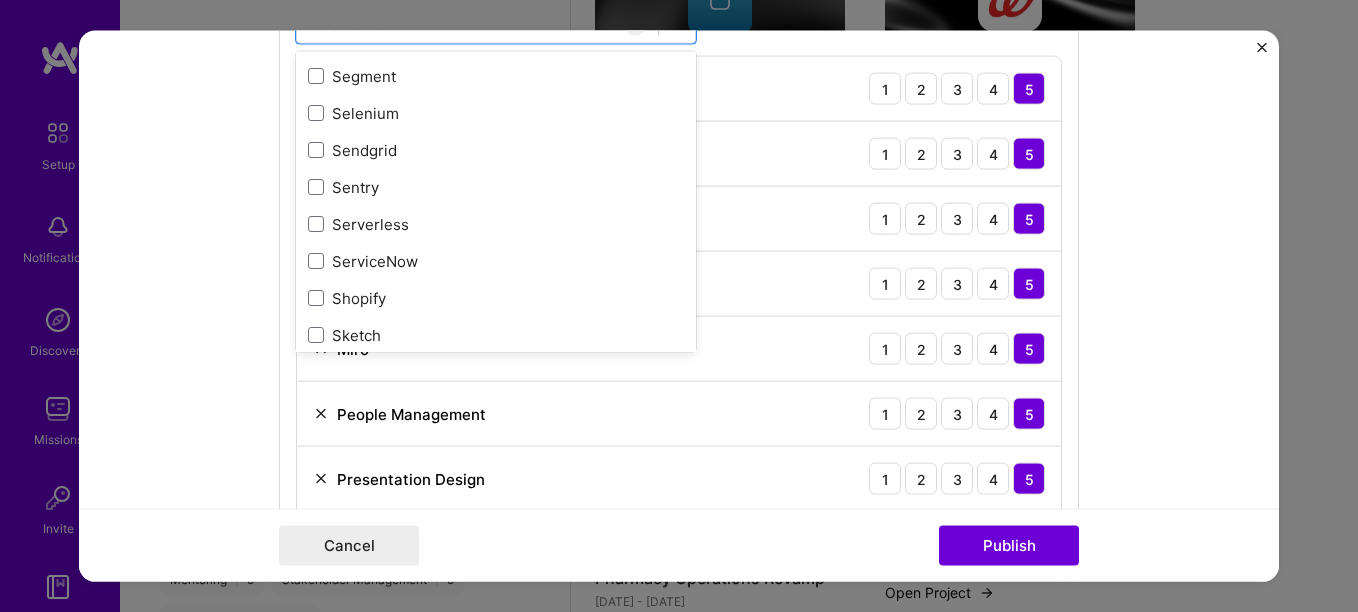
scroll to position [11195, 0]
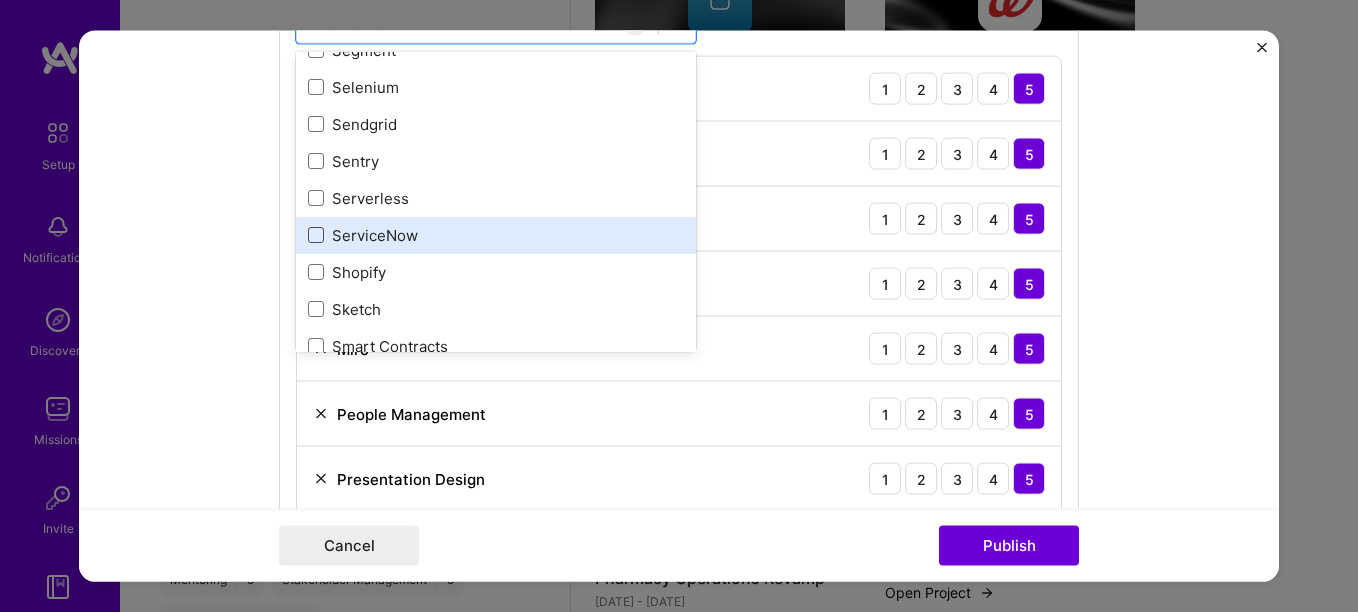
click at [311, 235] on span at bounding box center [316, 235] width 16 height 16
click at [0, 0] on input "checkbox" at bounding box center [0, 0] width 0 height 0
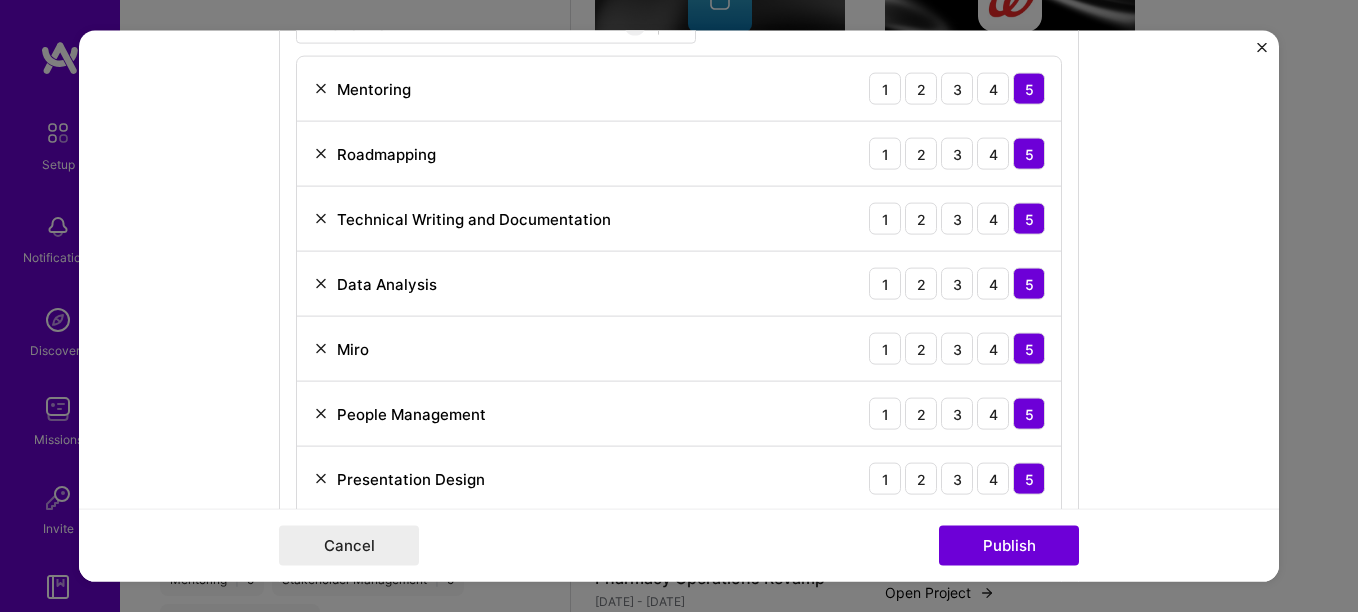
click at [1132, 137] on form "Editing suggested project This project is suggested based on your LinkedIn, res…" at bounding box center [679, 306] width 1200 height 551
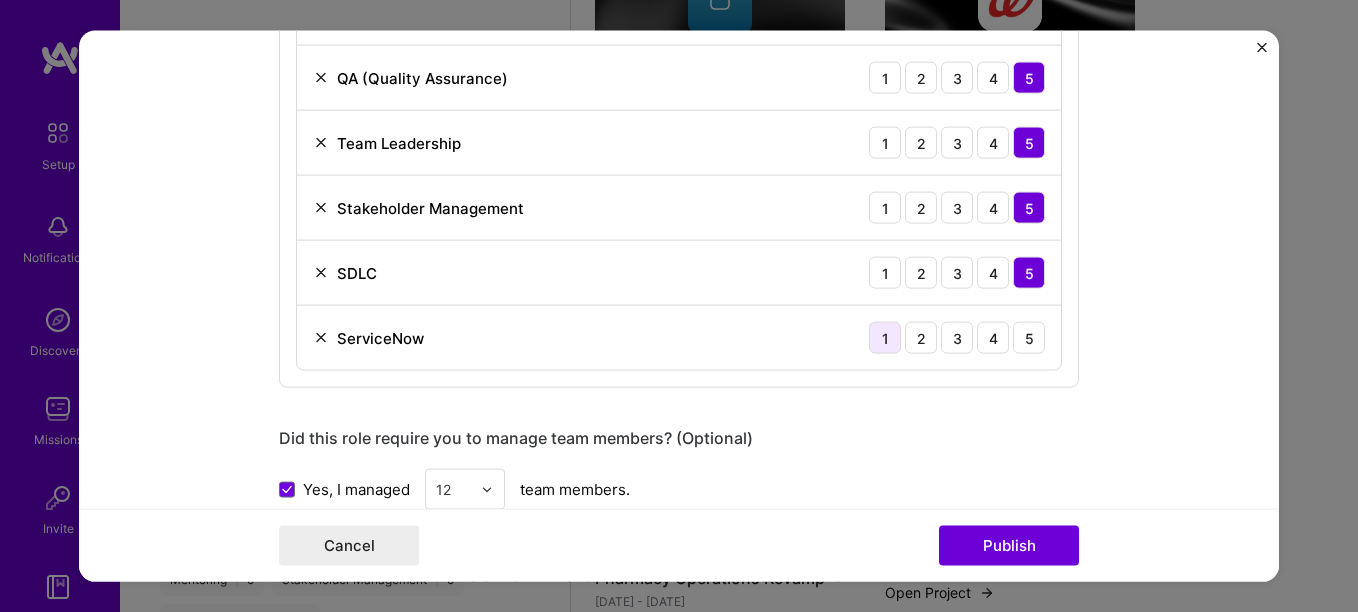
scroll to position [1600, 0]
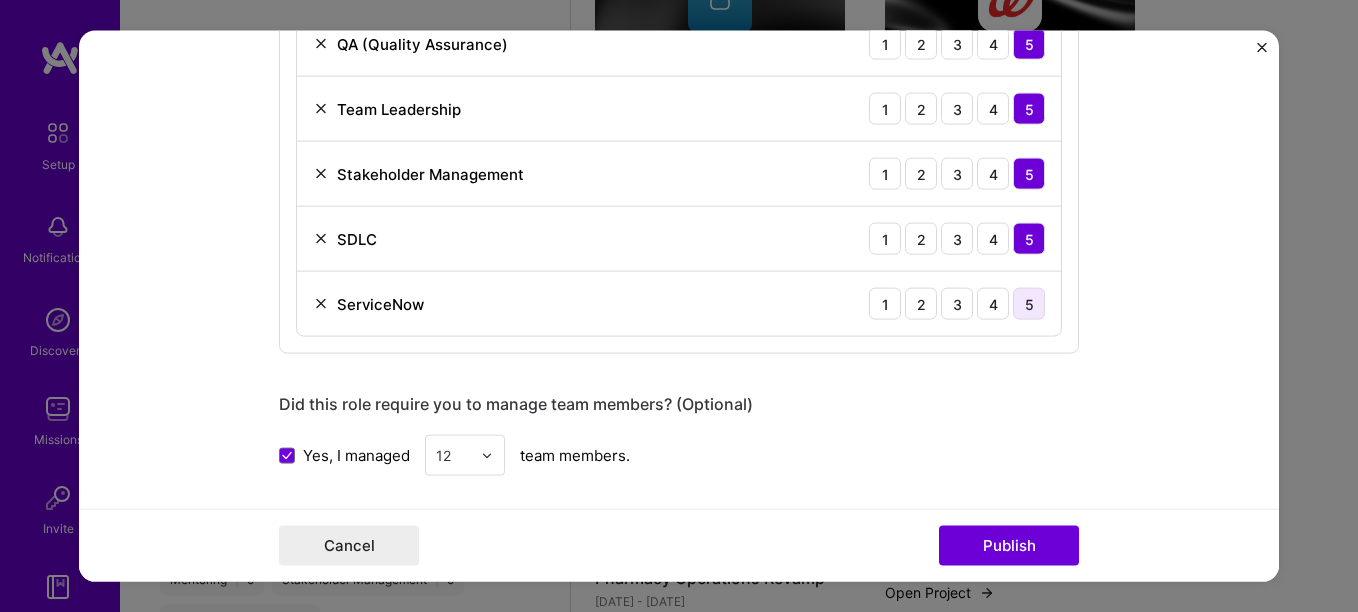
click at [1022, 298] on div "5" at bounding box center [1029, 304] width 32 height 32
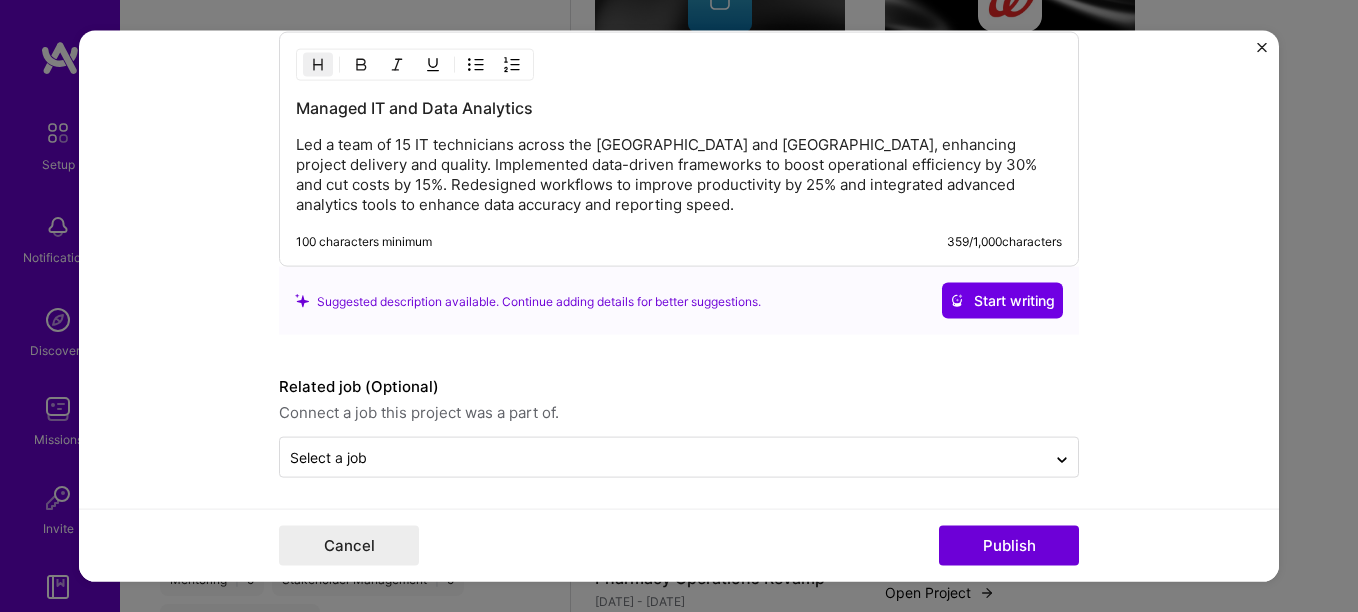
scroll to position [2506, 0]
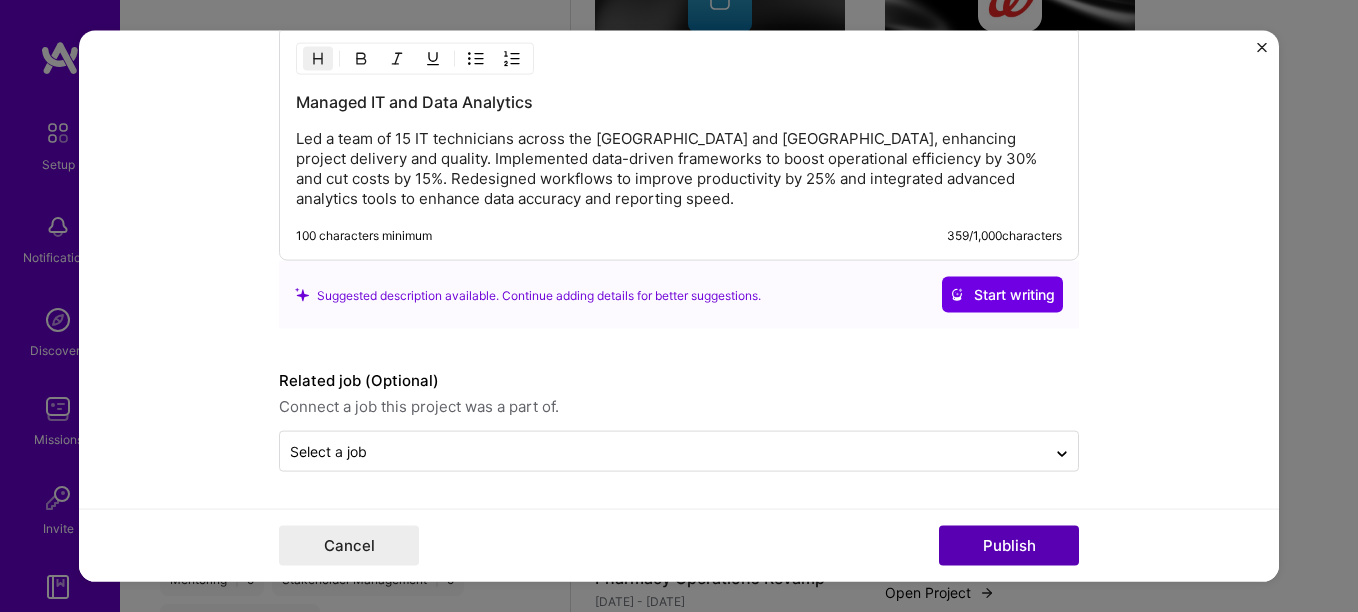
click at [1018, 550] on button "Publish" at bounding box center [1009, 545] width 140 height 40
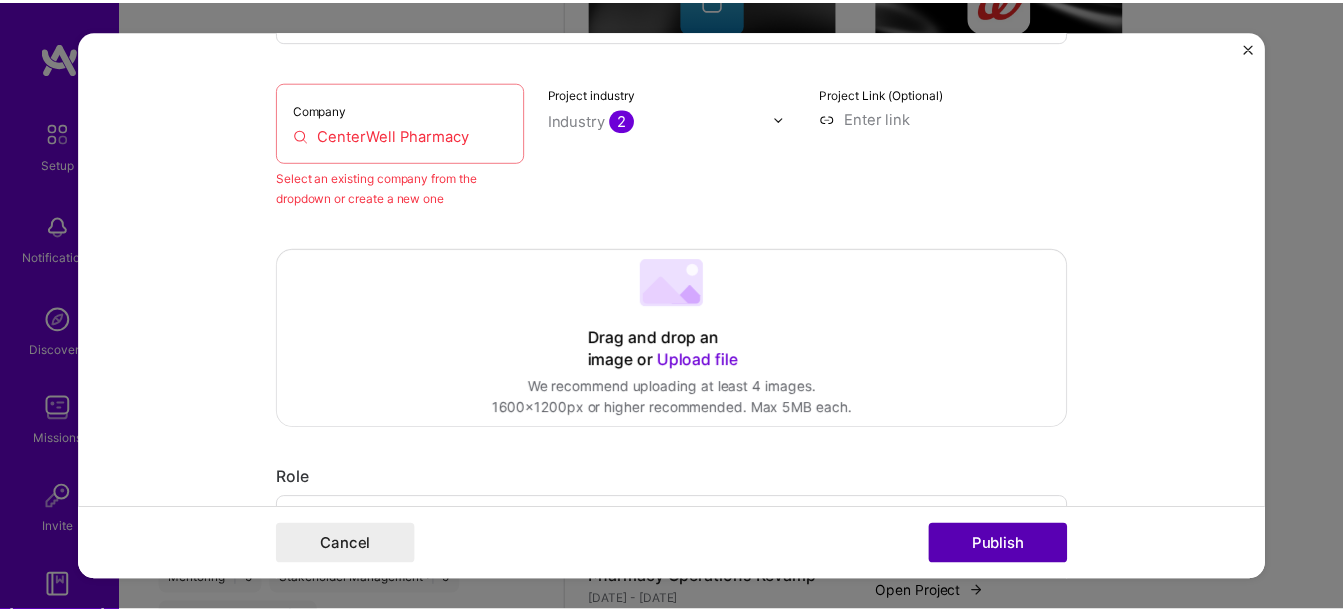
scroll to position [131, 0]
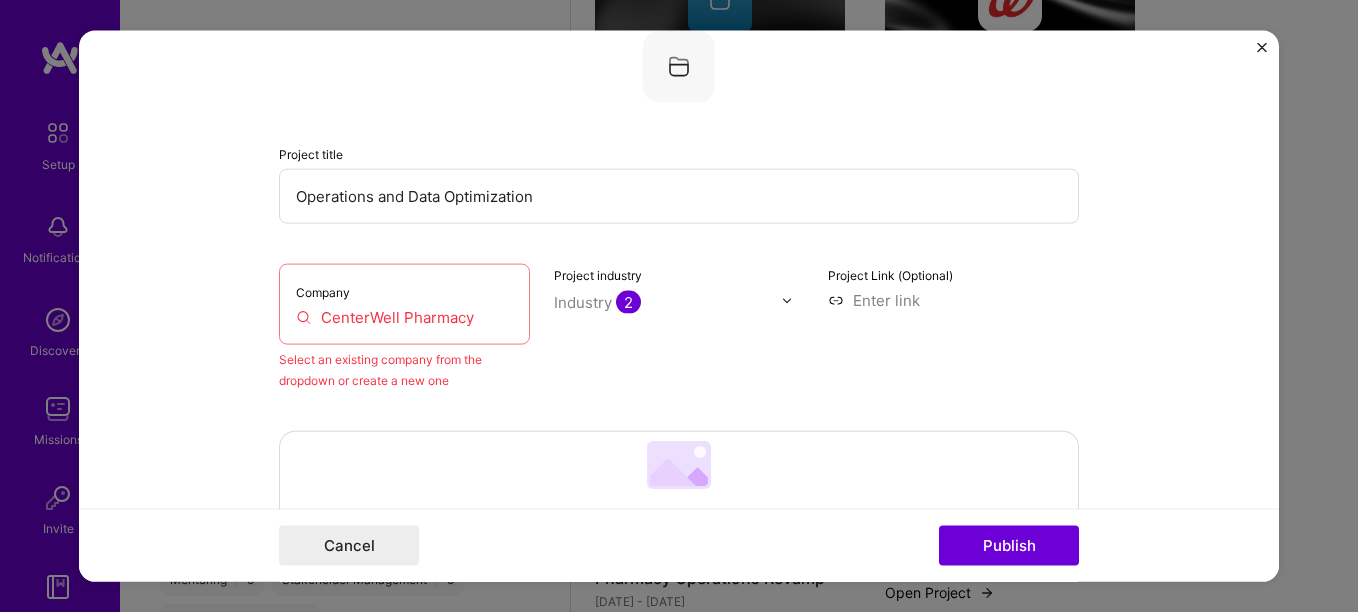
click at [359, 309] on input "CenterWell Pharmacy" at bounding box center [404, 317] width 217 height 21
click at [488, 325] on input "CenterWell Pharmacy" at bounding box center [404, 317] width 217 height 21
drag, startPoint x: 488, startPoint y: 326, endPoint x: 306, endPoint y: 295, distance: 184.6
click at [306, 295] on div "Company CenterWell Pharmacy" at bounding box center [404, 304] width 251 height 81
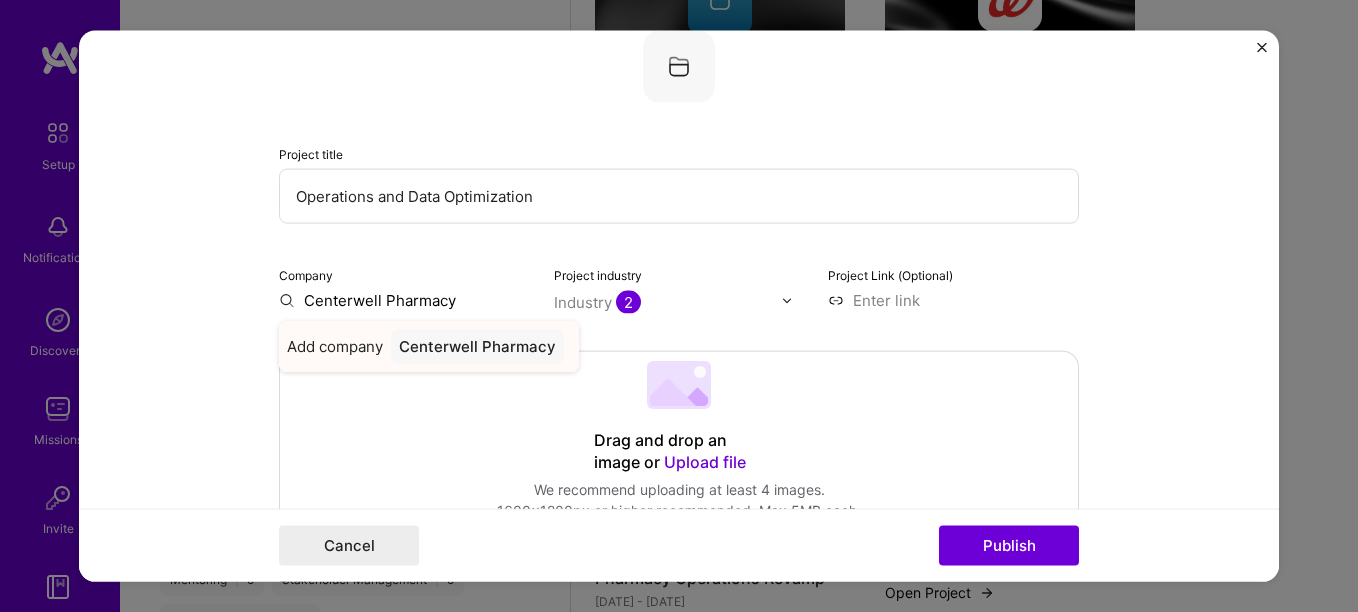
click at [487, 344] on div "Centerwell Pharmacy" at bounding box center [477, 346] width 173 height 35
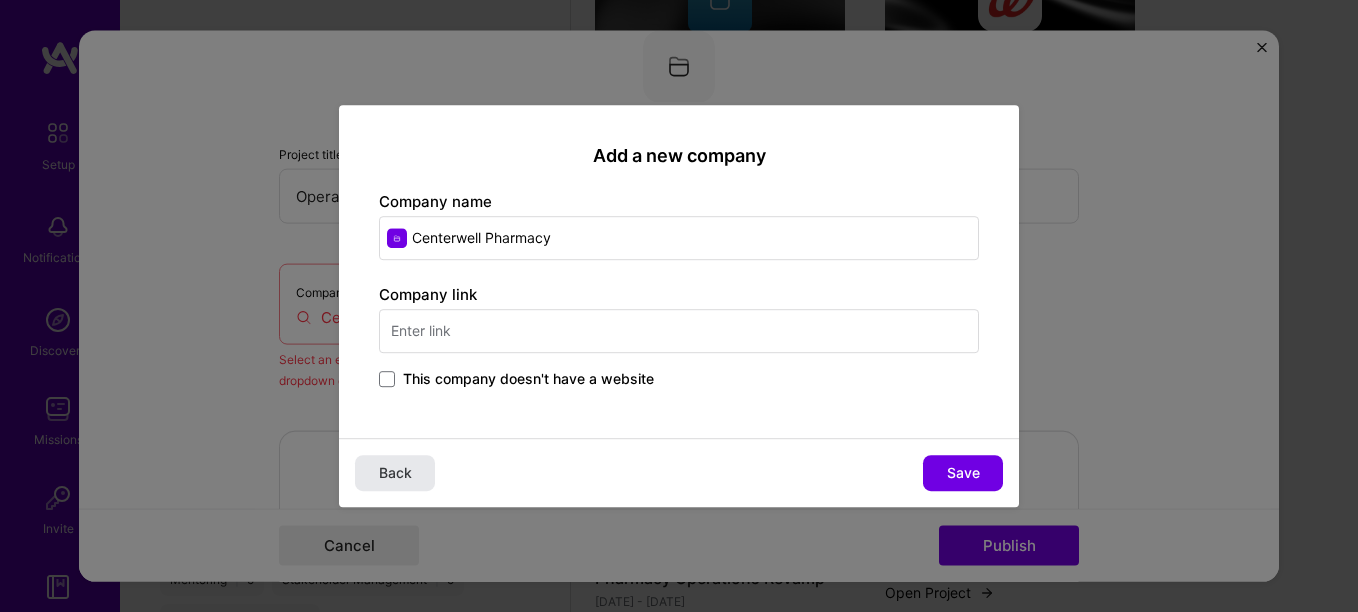
click at [410, 459] on button "Back" at bounding box center [395, 473] width 80 height 36
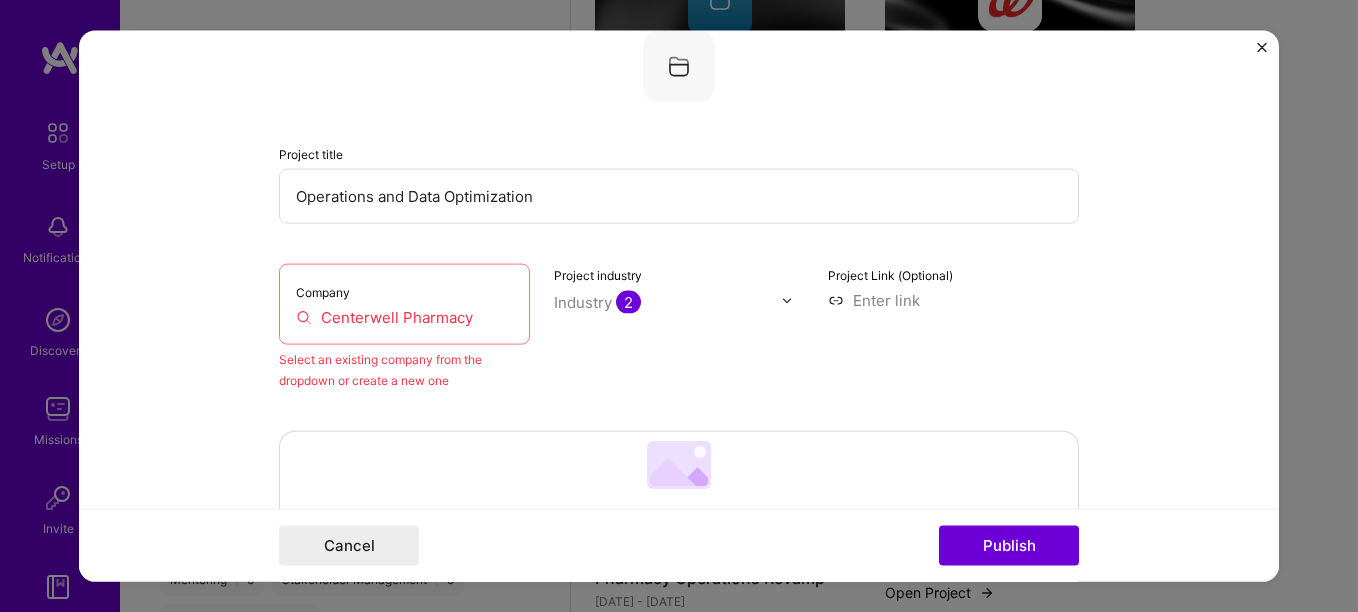
drag, startPoint x: 467, startPoint y: 312, endPoint x: 287, endPoint y: 323, distance: 180.3
click at [287, 323] on div "Company Centerwell Pharmacy" at bounding box center [404, 304] width 251 height 81
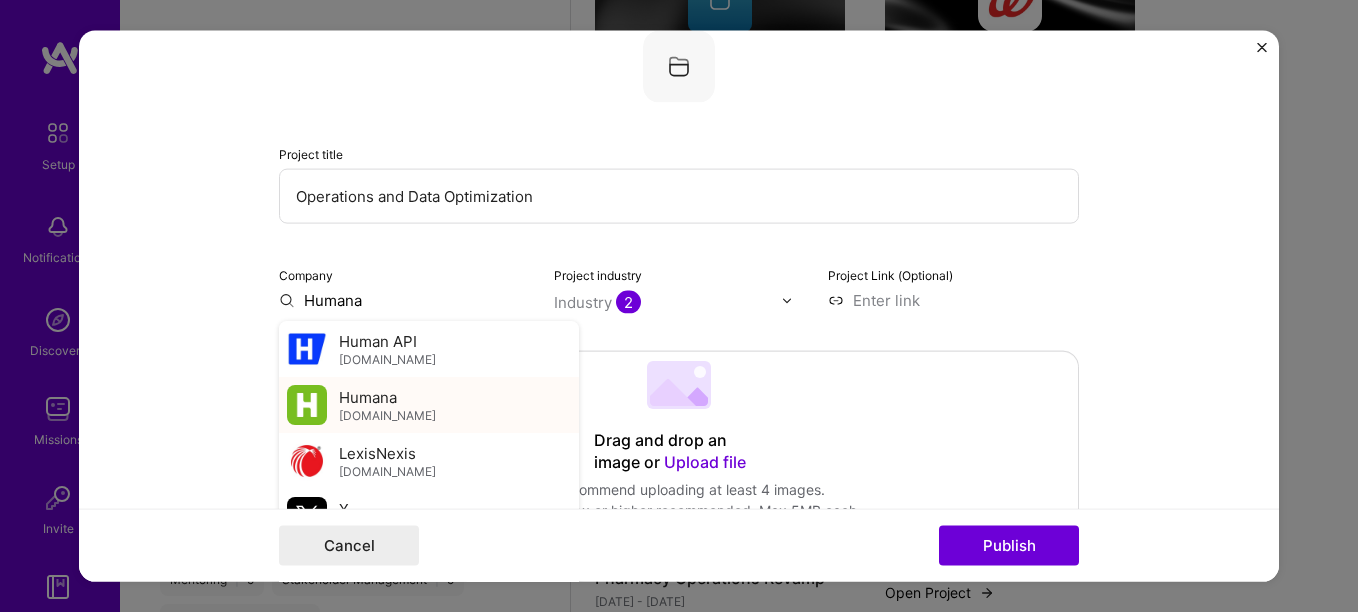
type input "Humana"
click at [339, 399] on span "Humana" at bounding box center [368, 396] width 58 height 21
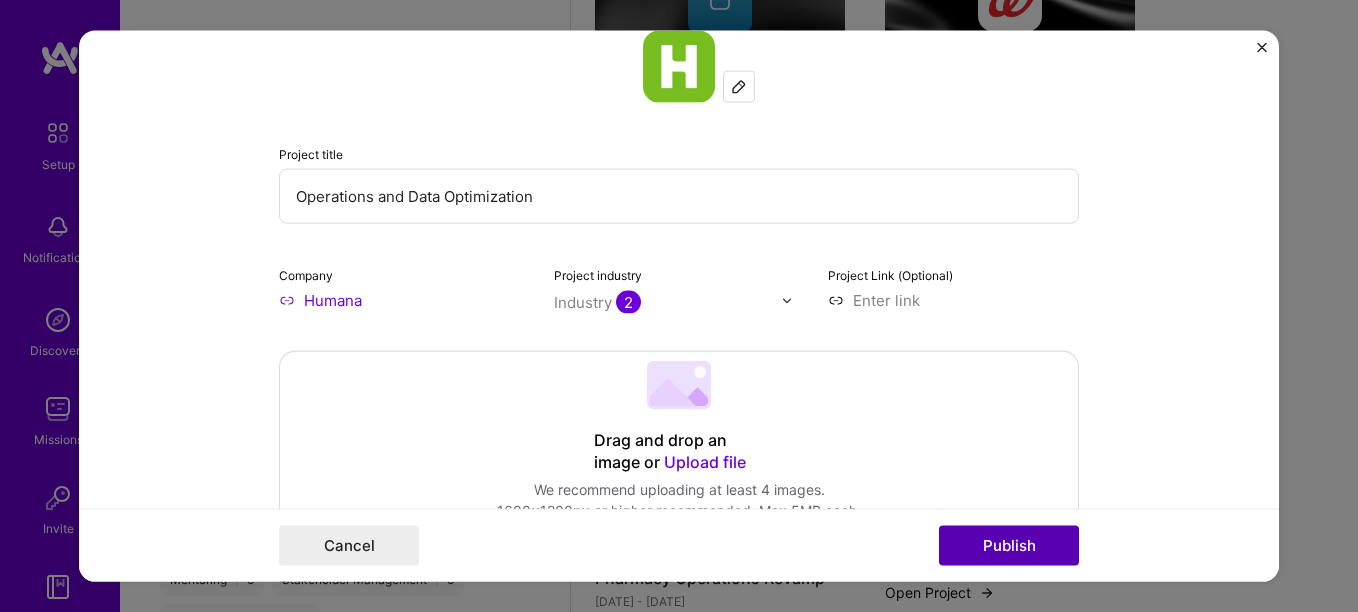
click at [1017, 547] on button "Publish" at bounding box center [1009, 545] width 140 height 40
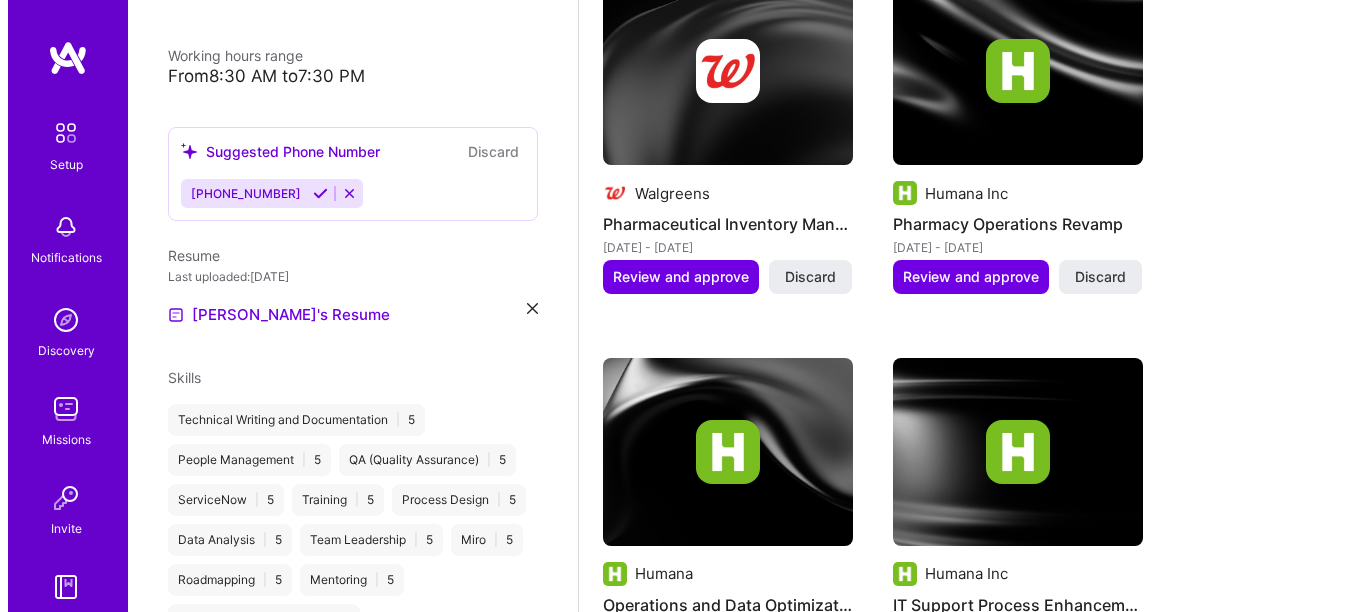
scroll to position [781, 0]
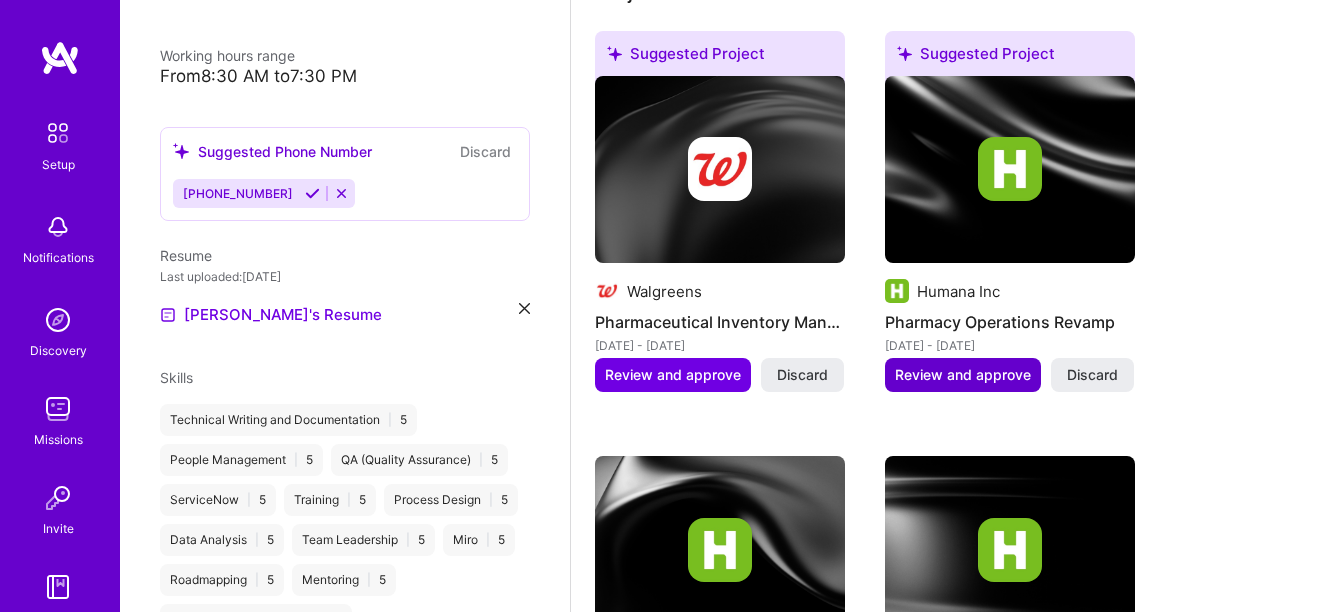
click at [967, 372] on span "Review and approve" at bounding box center [963, 375] width 136 height 20
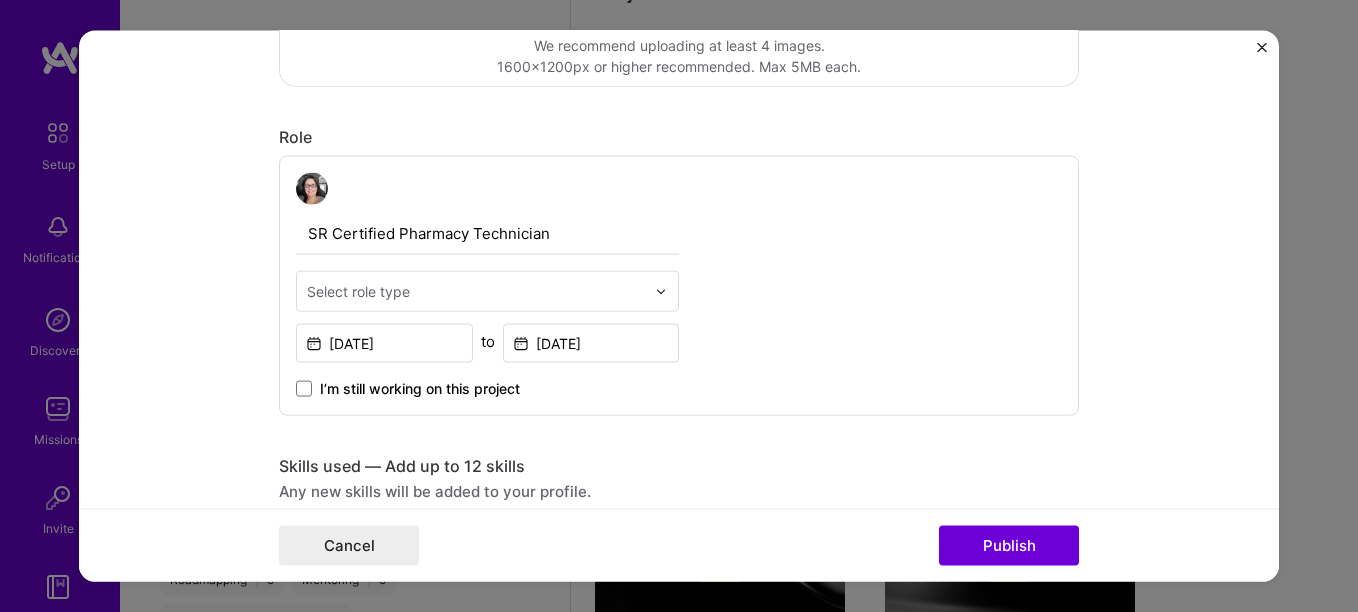
scroll to position [600, 0]
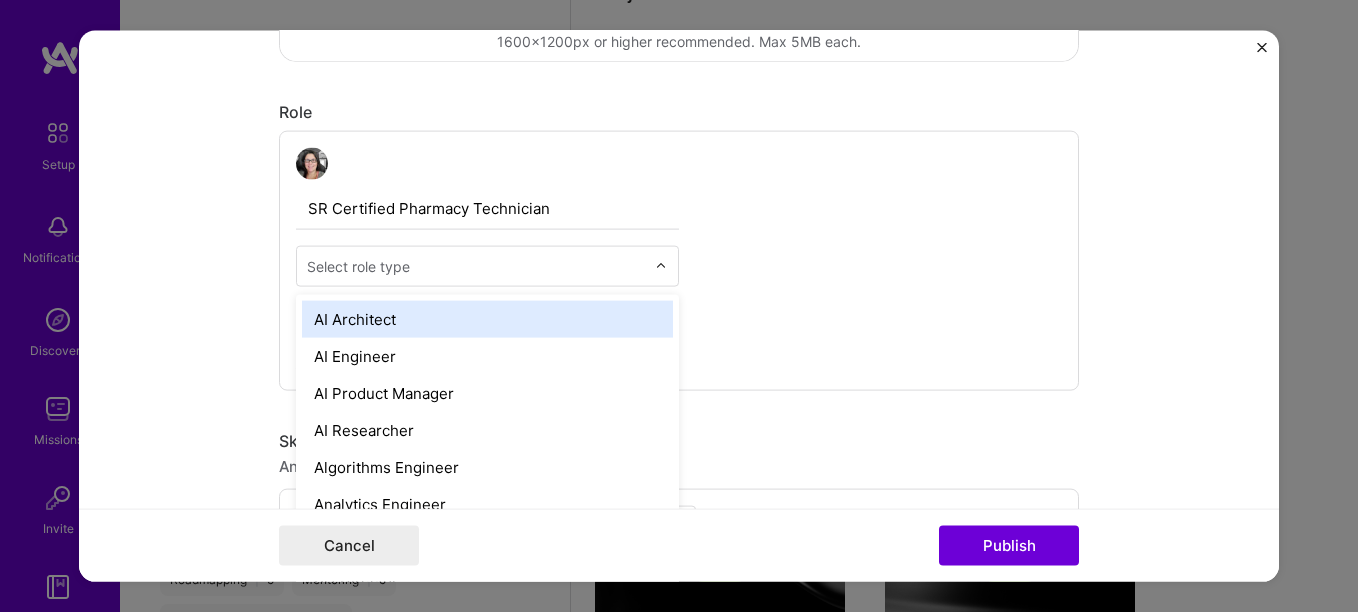
click at [666, 270] on div at bounding box center [666, 266] width 23 height 39
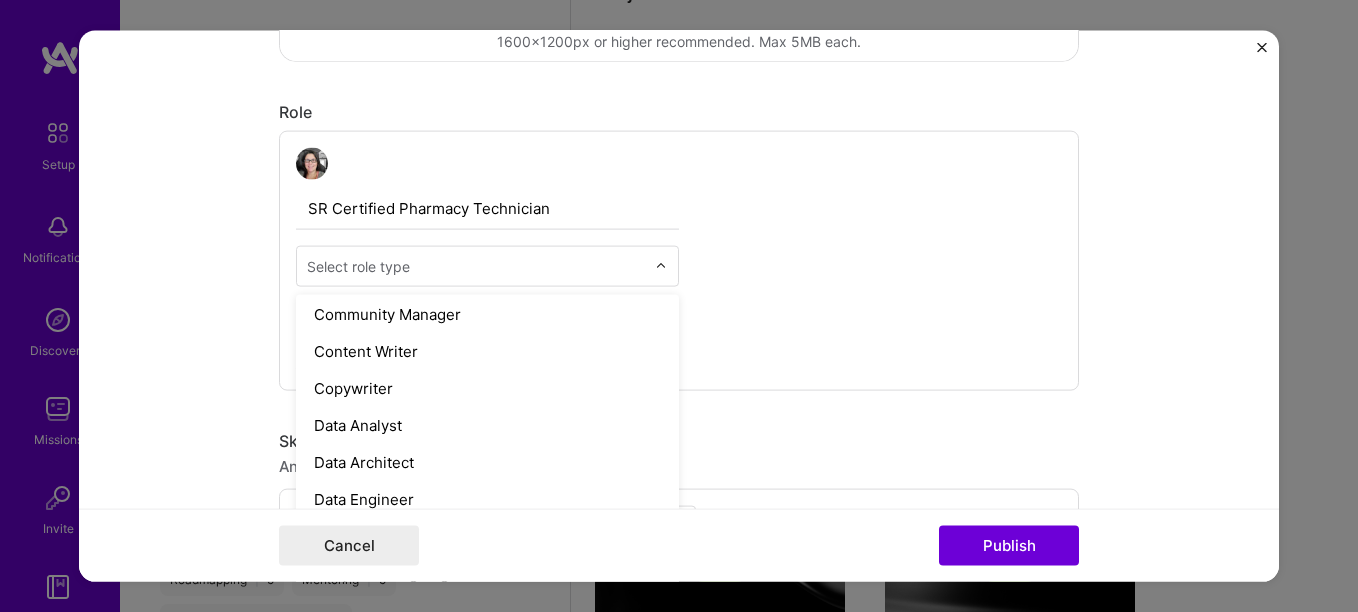
scroll to position [685, 0]
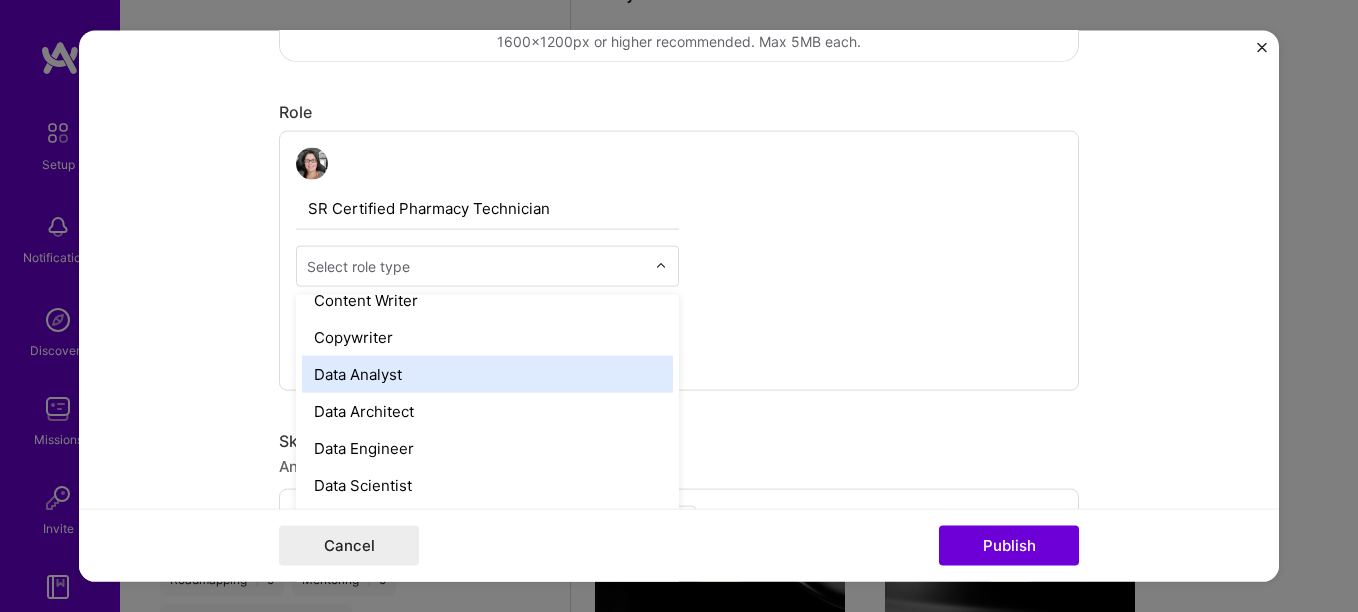
click at [465, 378] on div "Data Analyst" at bounding box center [487, 374] width 371 height 37
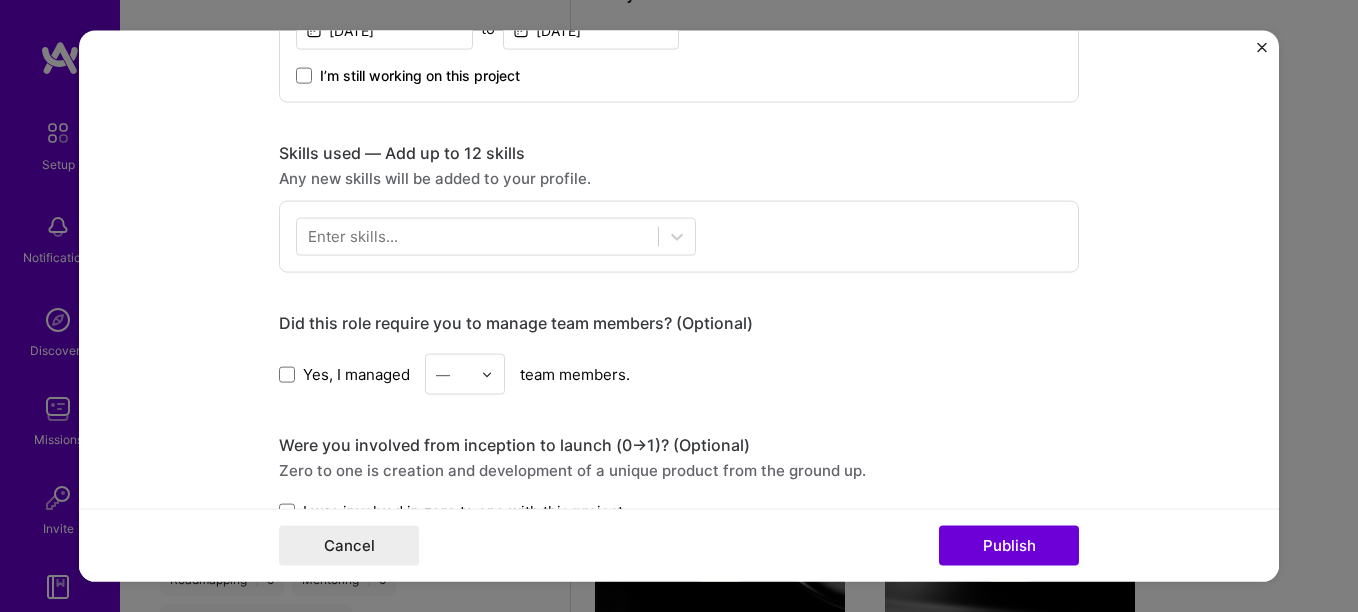
scroll to position [900, 0]
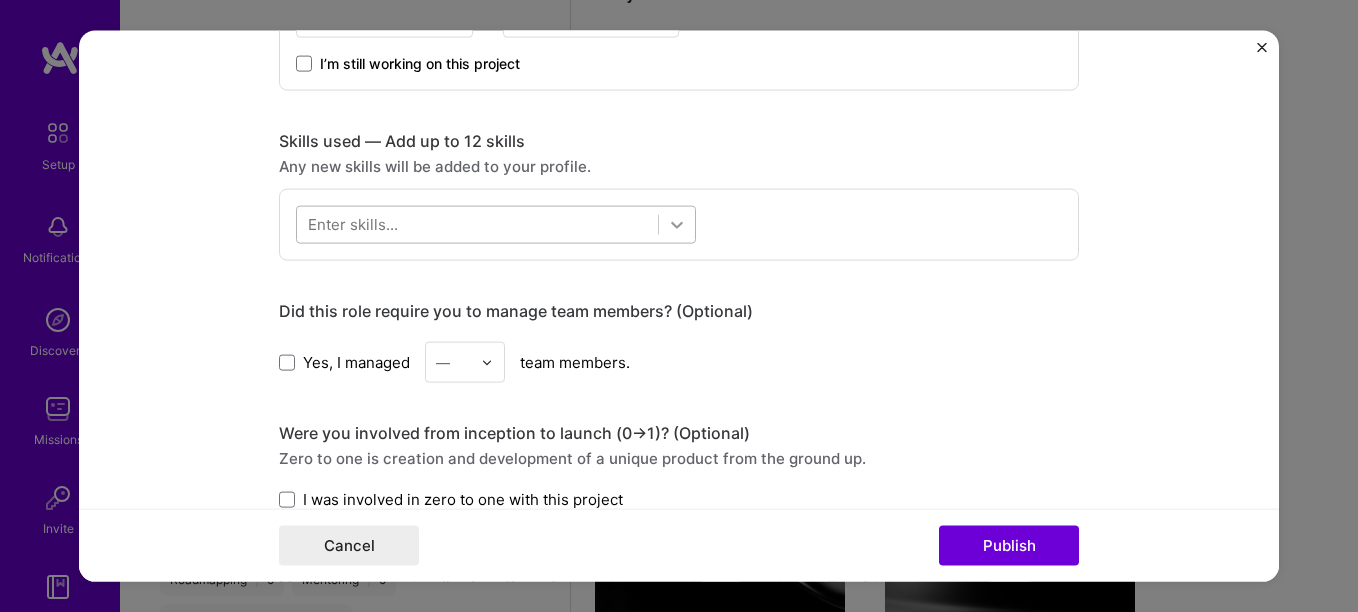
click at [676, 231] on icon at bounding box center [677, 225] width 20 height 20
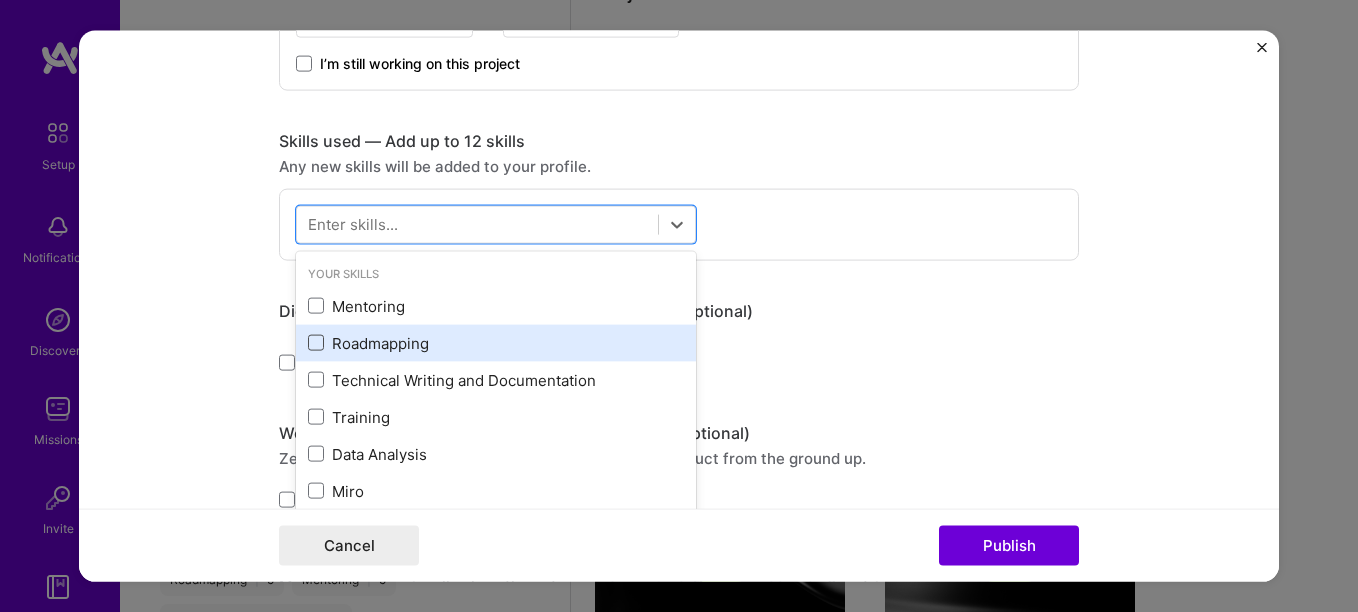
click at [308, 342] on span at bounding box center [316, 343] width 16 height 16
click at [0, 0] on input "checkbox" at bounding box center [0, 0] width 0 height 0
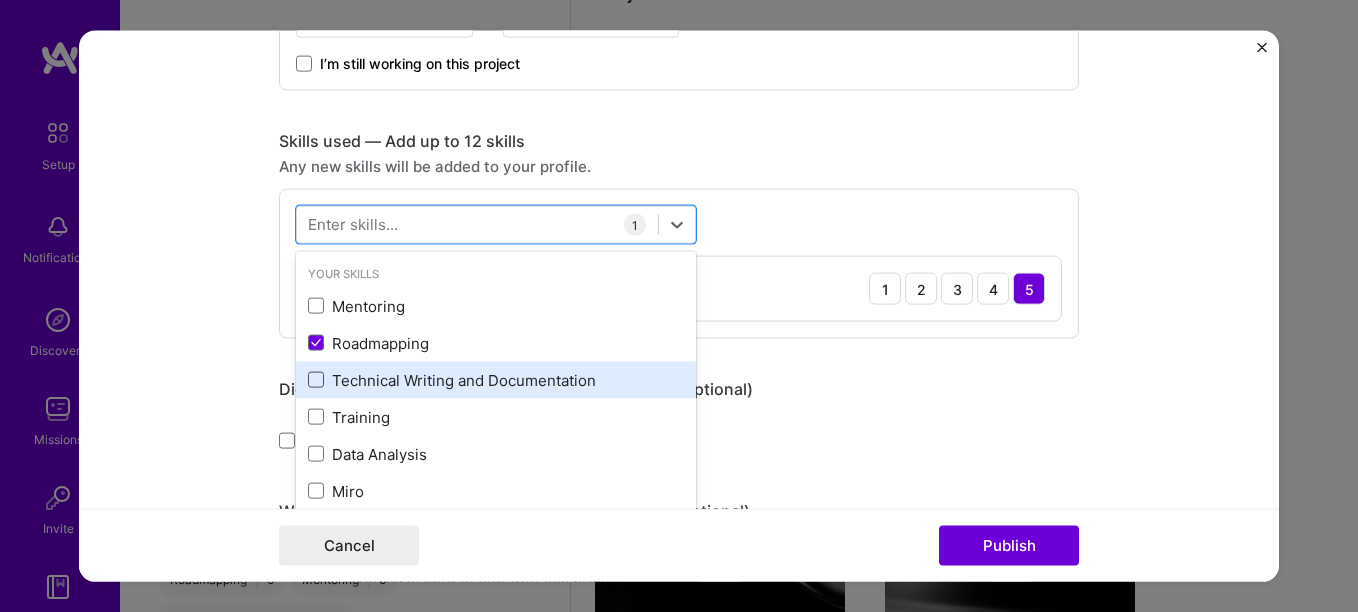
click at [311, 375] on span at bounding box center [316, 380] width 16 height 16
click at [0, 0] on input "checkbox" at bounding box center [0, 0] width 0 height 0
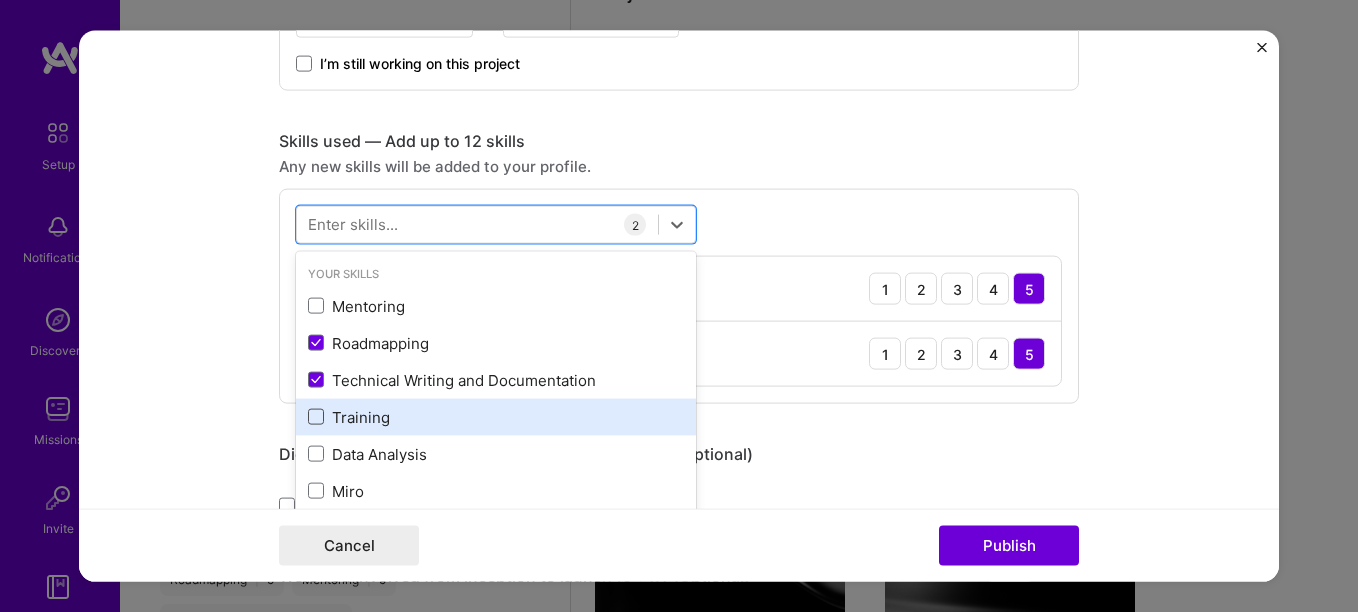
click at [309, 419] on span at bounding box center [316, 417] width 16 height 16
click at [0, 0] on input "checkbox" at bounding box center [0, 0] width 0 height 0
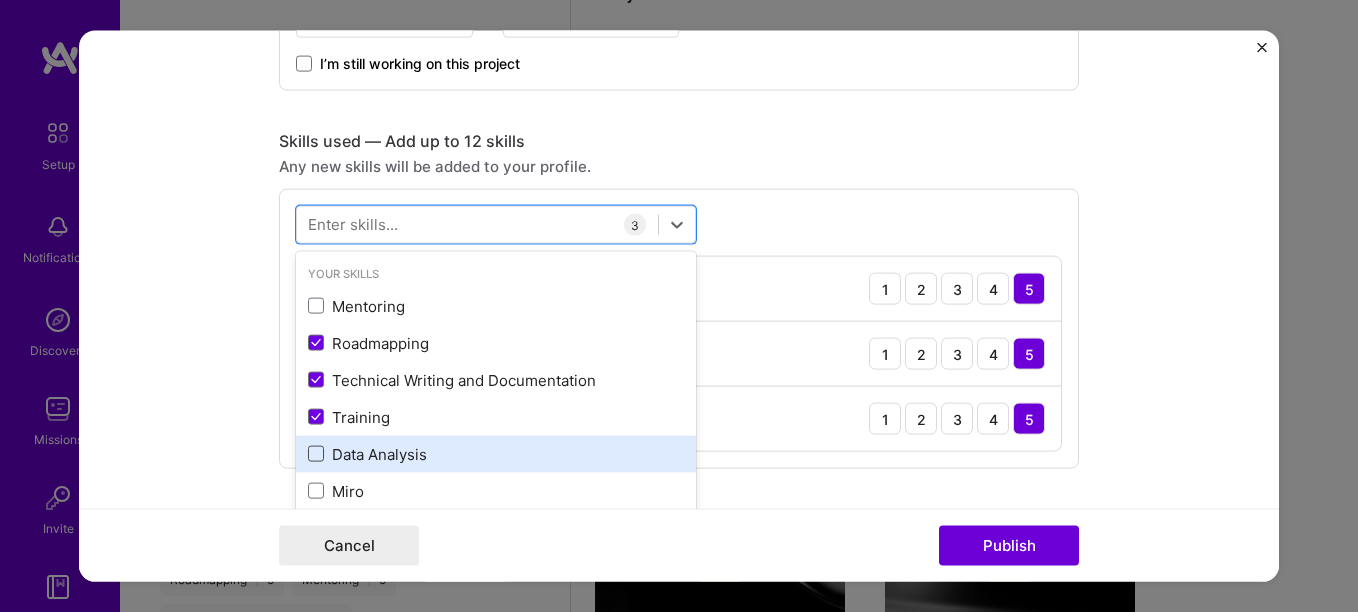
click at [312, 459] on span at bounding box center [316, 454] width 16 height 16
click at [0, 0] on input "checkbox" at bounding box center [0, 0] width 0 height 0
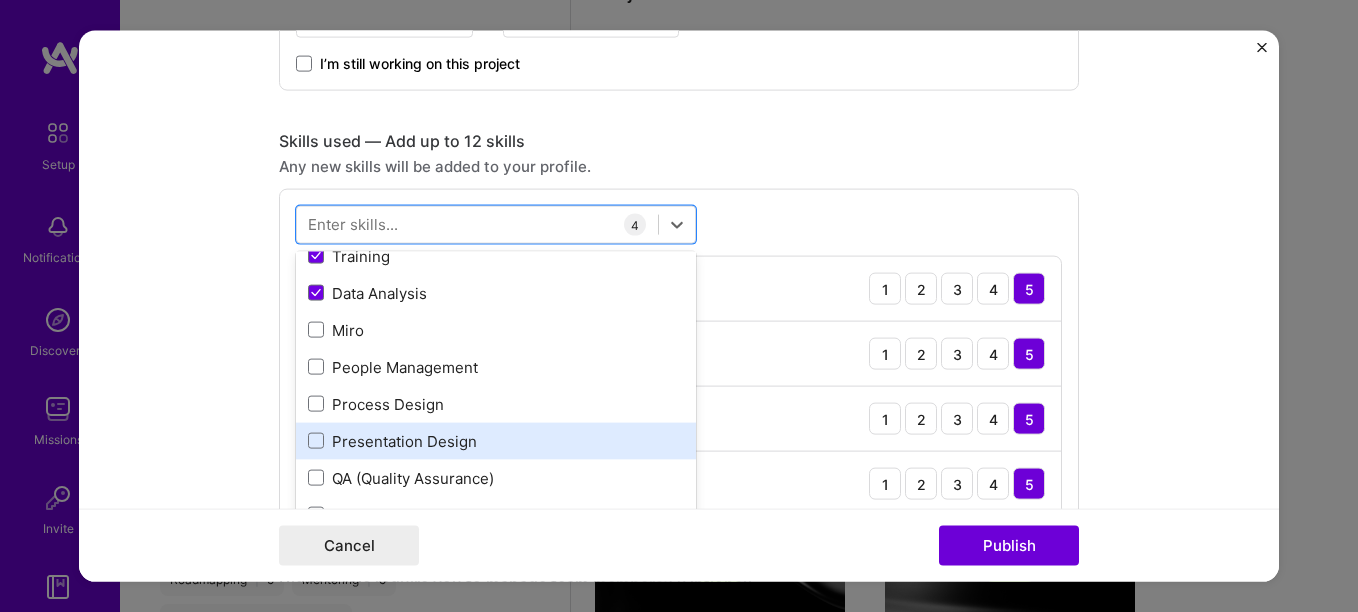
scroll to position [200, 0]
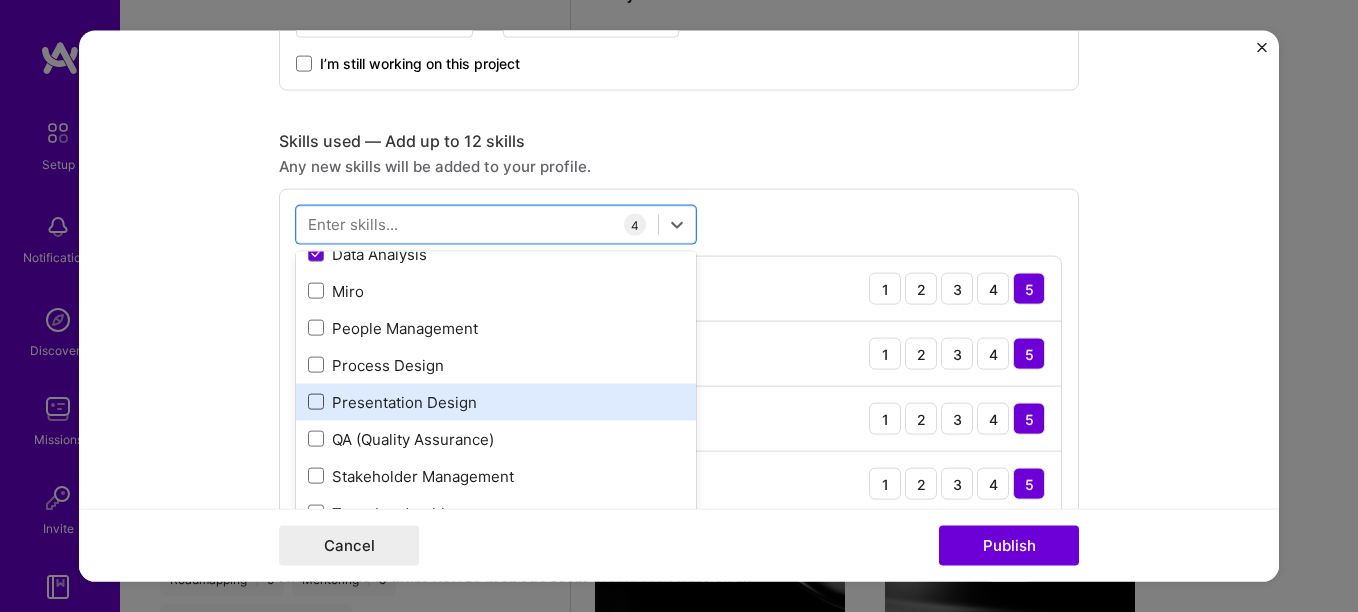
click at [308, 404] on span at bounding box center [316, 402] width 16 height 16
click at [0, 0] on input "checkbox" at bounding box center [0, 0] width 0 height 0
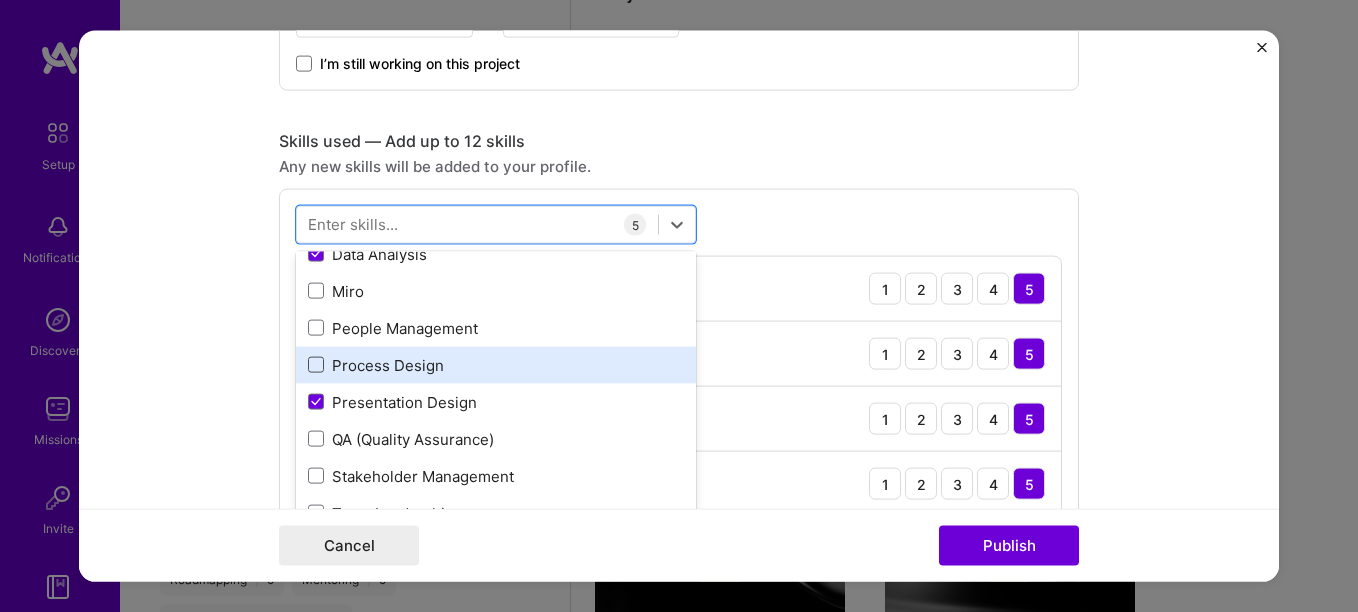
click at [308, 364] on span at bounding box center [316, 365] width 16 height 16
click at [0, 0] on input "checkbox" at bounding box center [0, 0] width 0 height 0
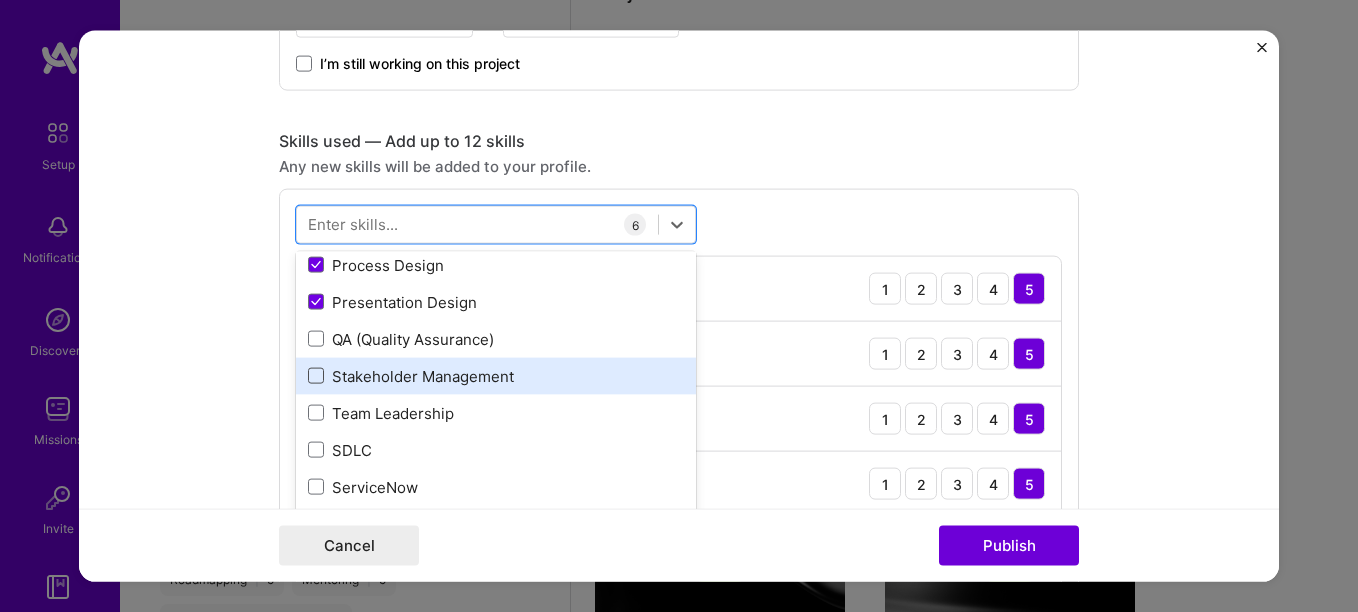
click at [308, 377] on span at bounding box center [316, 376] width 16 height 16
click at [0, 0] on input "checkbox" at bounding box center [0, 0] width 0 height 0
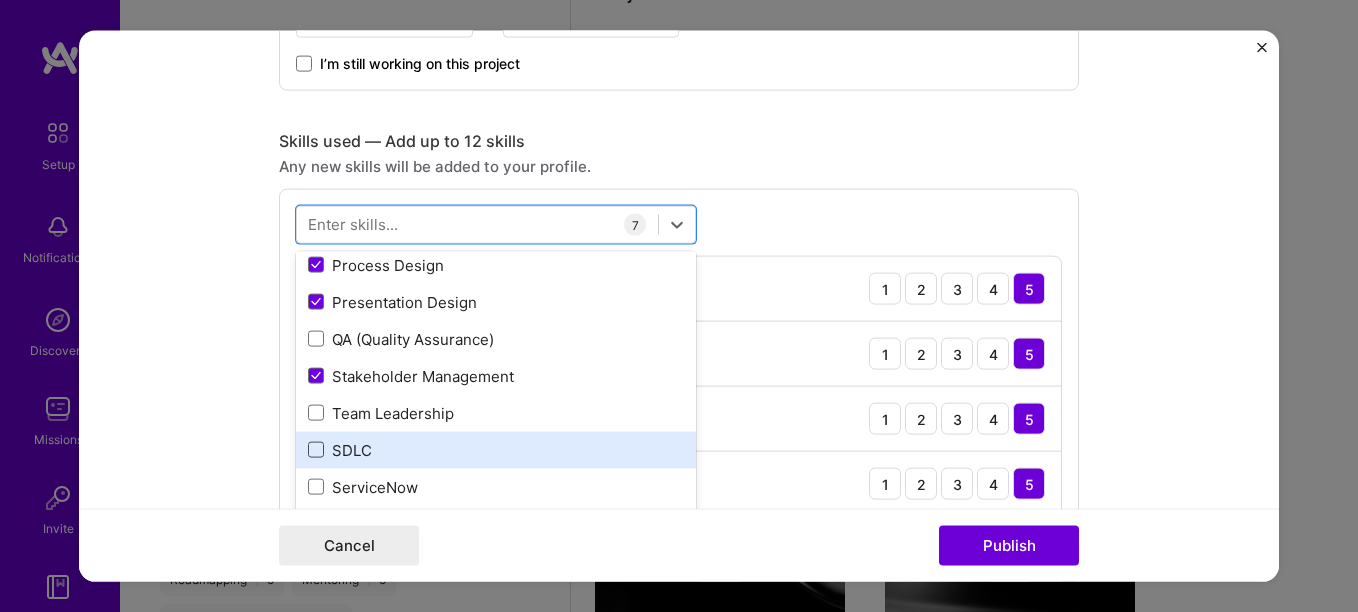
click at [308, 447] on span at bounding box center [316, 450] width 16 height 16
click at [0, 0] on input "checkbox" at bounding box center [0, 0] width 0 height 0
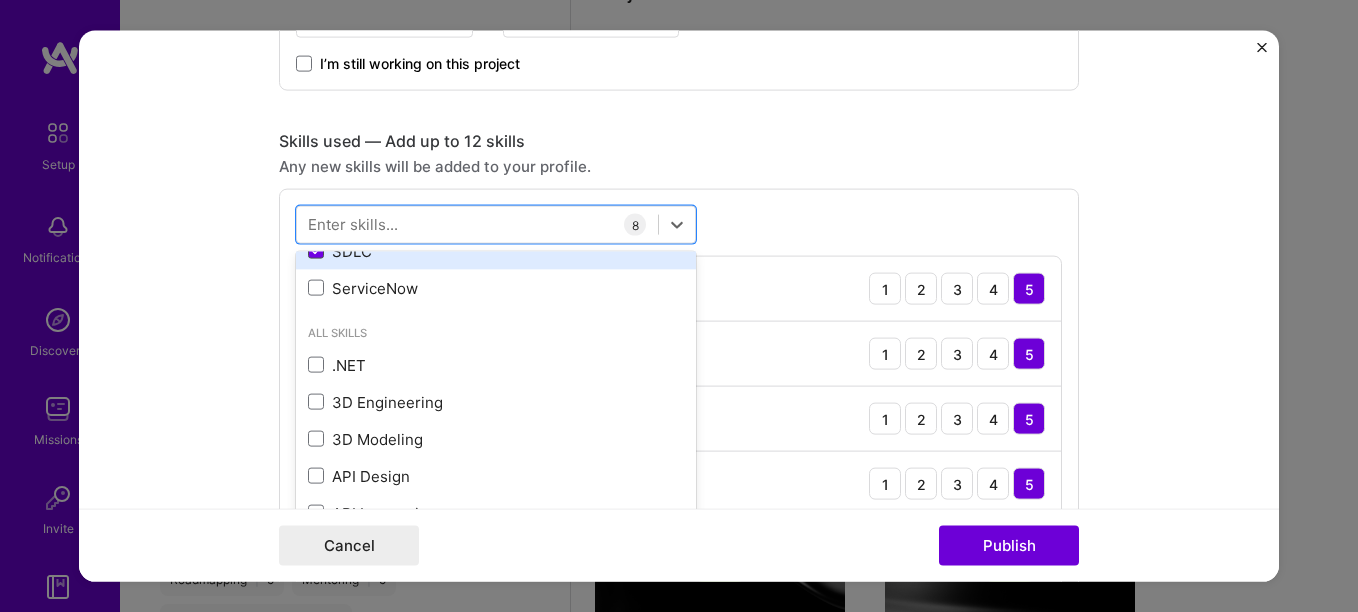
scroll to position [500, 0]
click at [885, 181] on div "Skills used — Add up to 12 skills Any new skills will be added to your profile.…" at bounding box center [679, 462] width 800 height 663
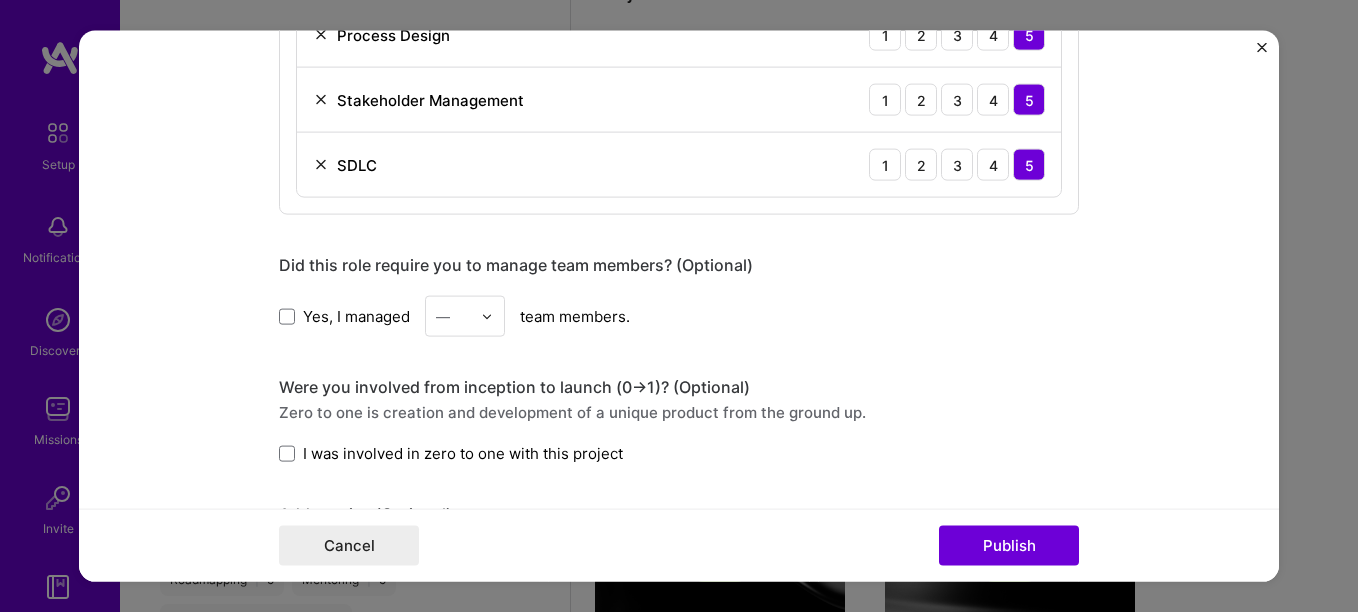
scroll to position [1500, 0]
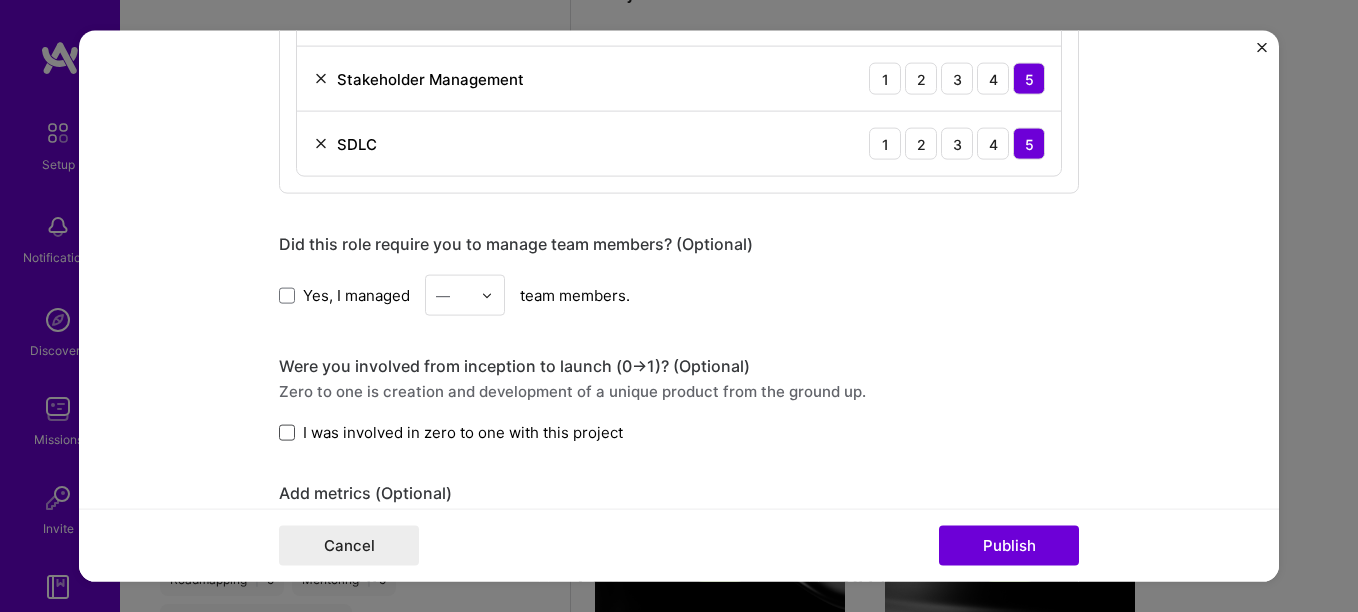
click at [286, 431] on span at bounding box center [287, 432] width 16 height 16
click at [0, 0] on input "I was involved in zero to one with this project" at bounding box center [0, 0] width 0 height 0
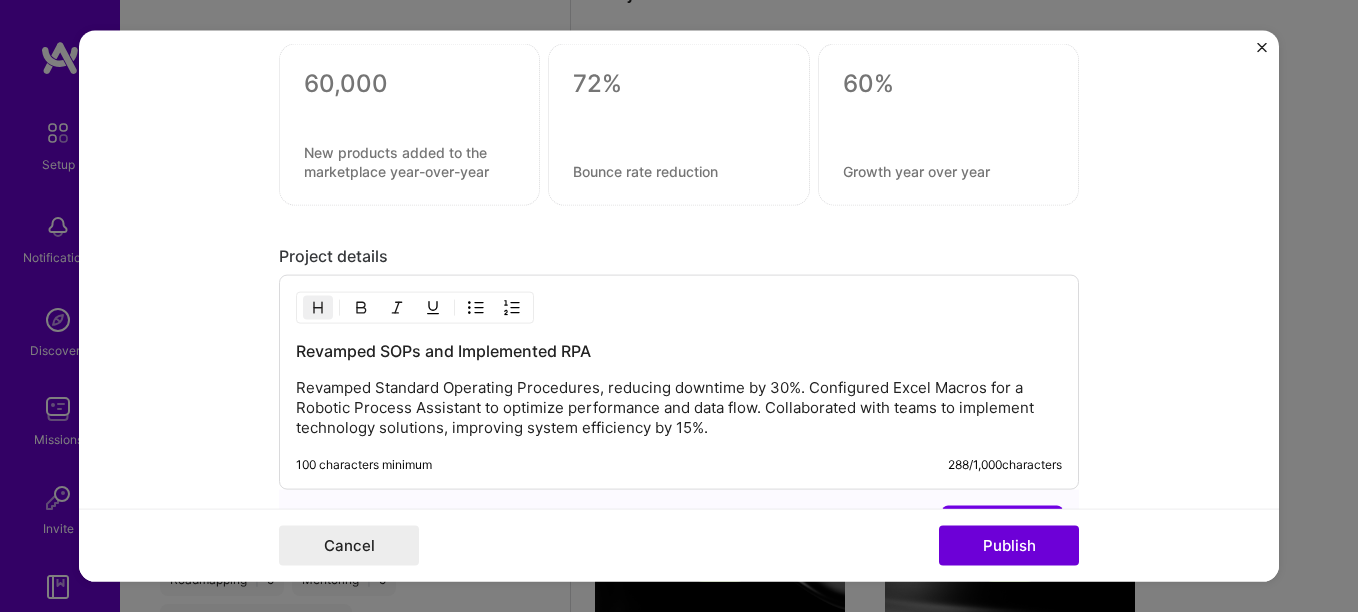
scroll to position [2000, 0]
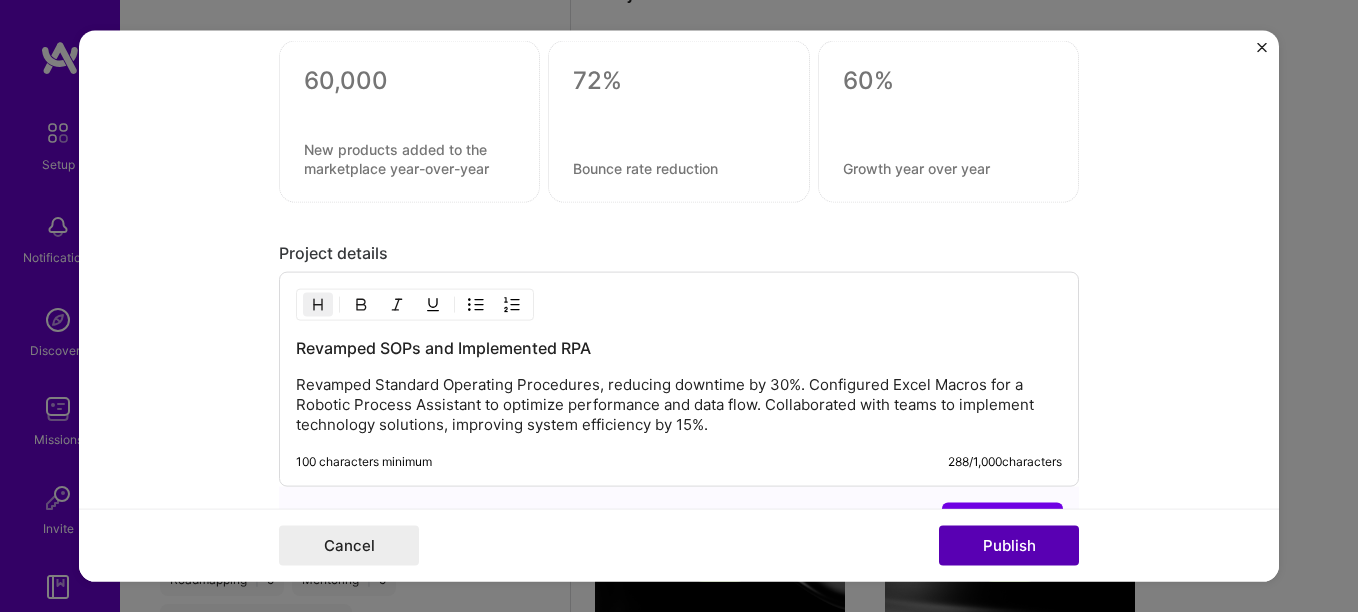
click at [983, 545] on button "Publish" at bounding box center [1009, 545] width 140 height 40
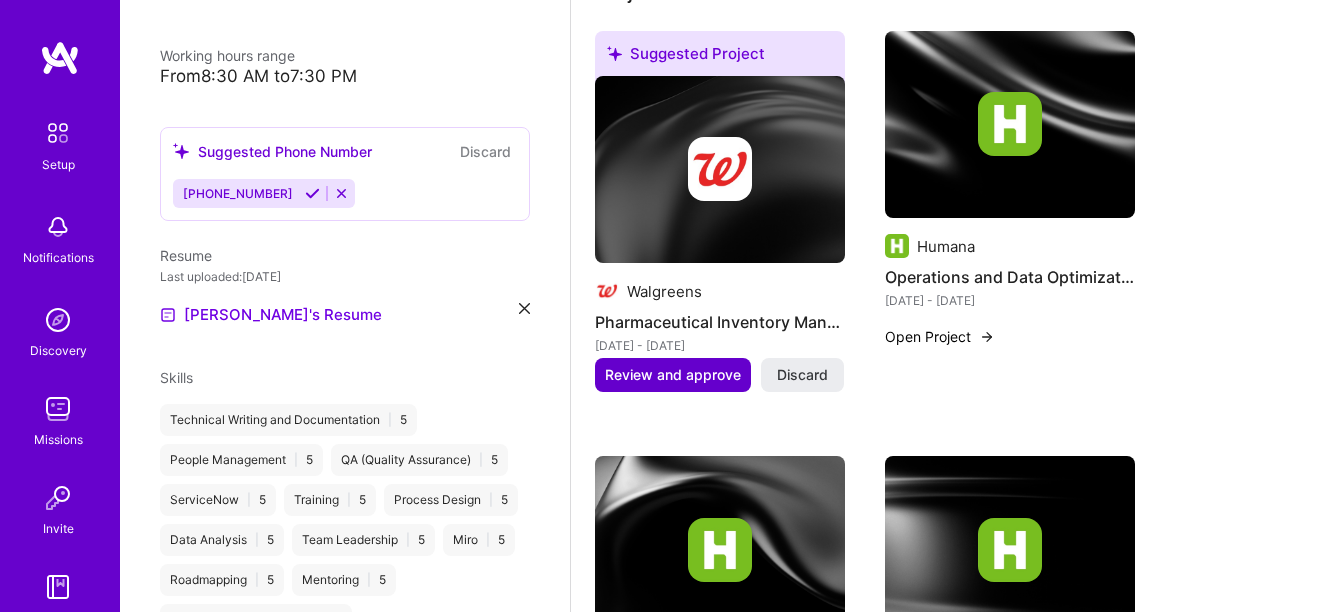
click at [671, 366] on span "Review and approve" at bounding box center [673, 375] width 136 height 20
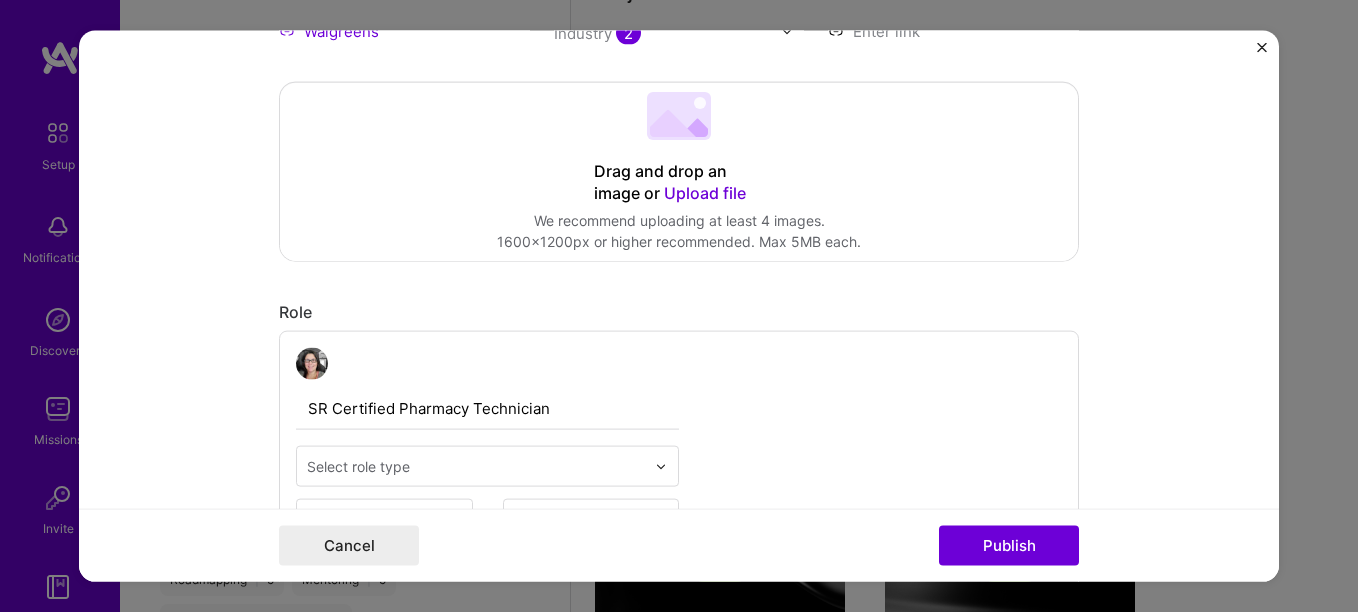
scroll to position [500, 0]
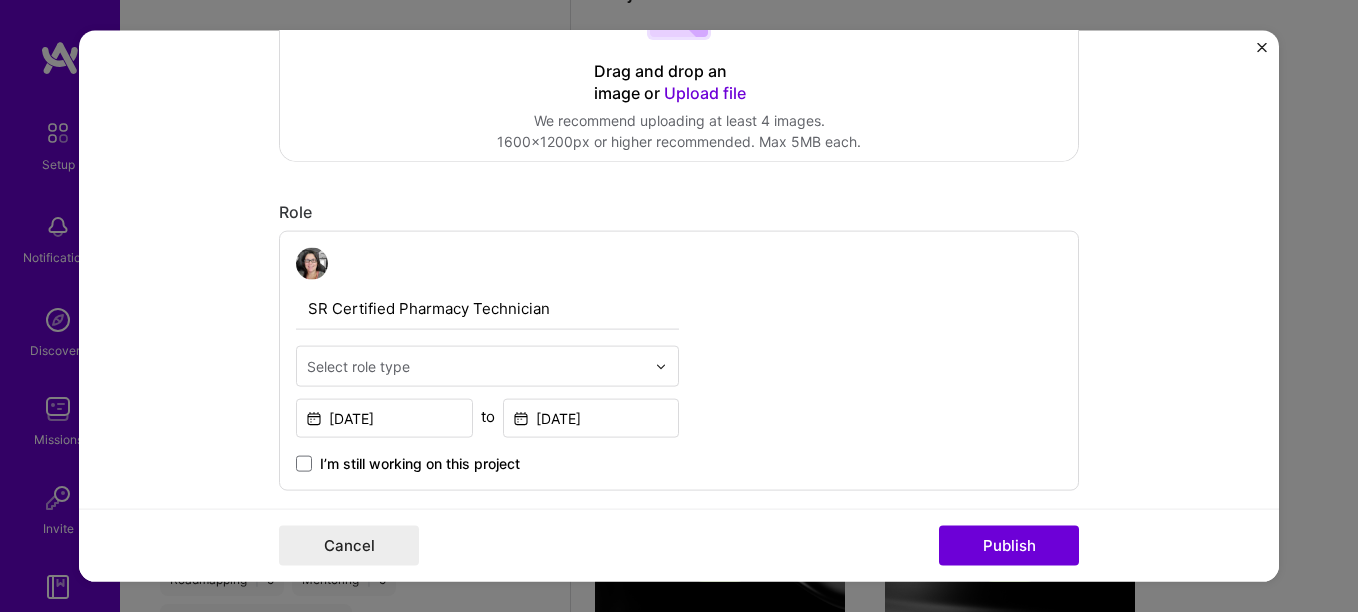
click at [658, 372] on img at bounding box center [661, 366] width 12 height 12
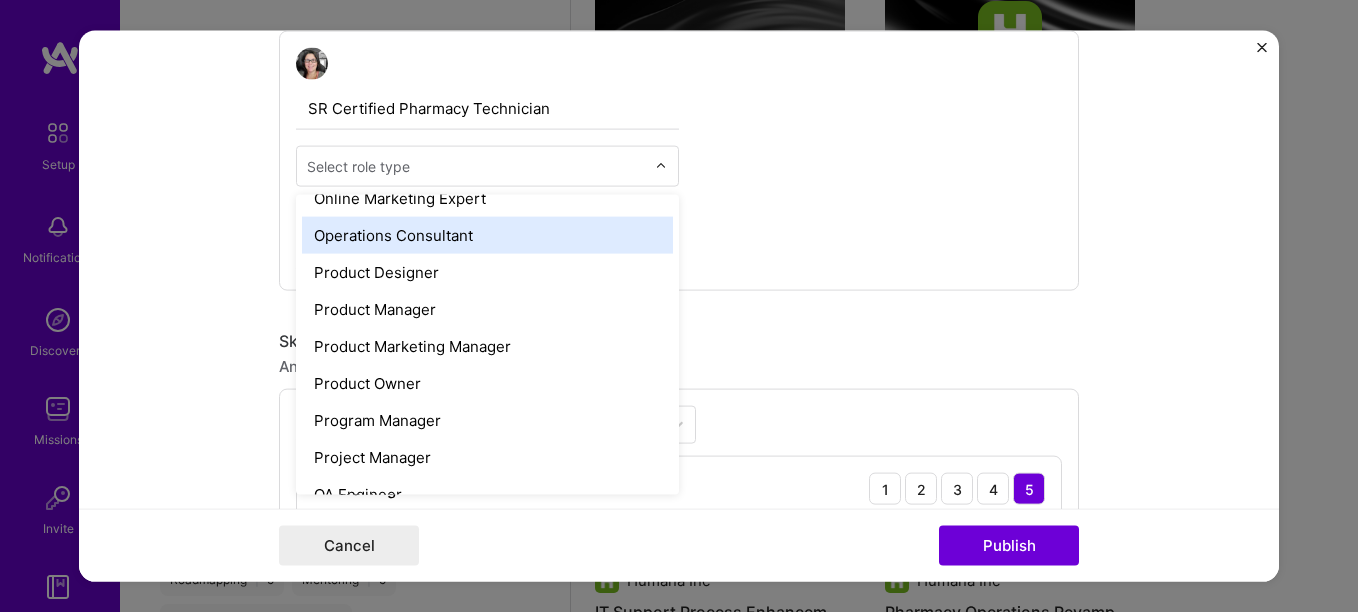
scroll to position [1719, 0]
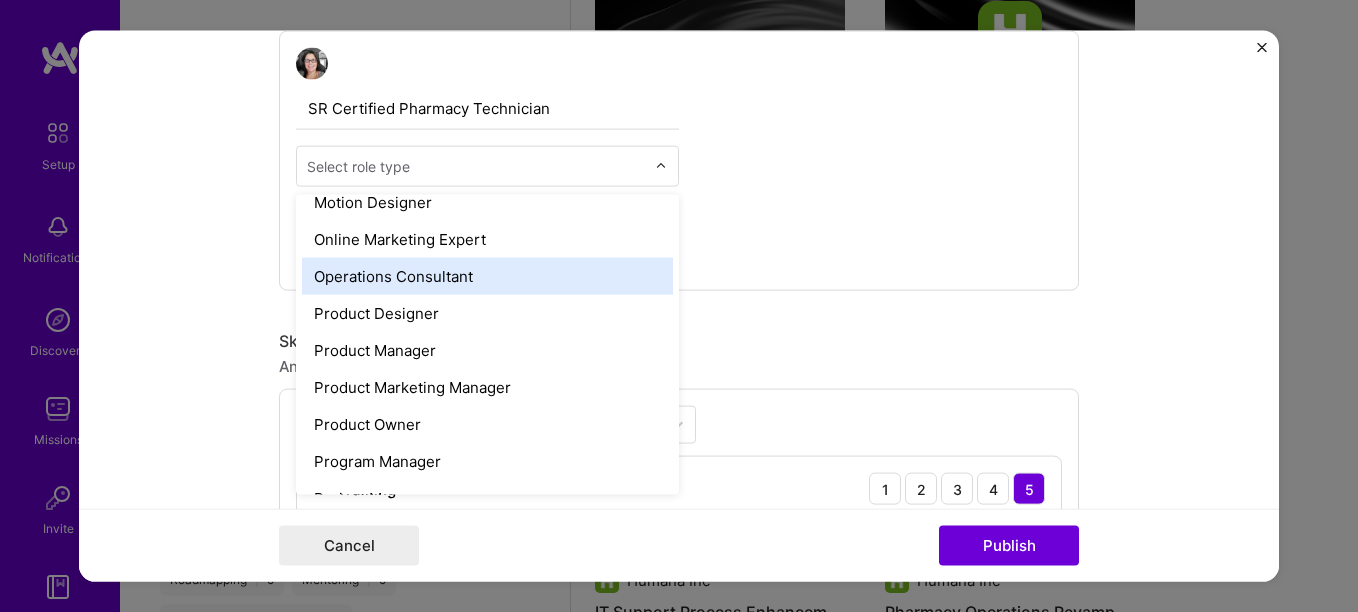
click at [412, 286] on div "Operations Consultant" at bounding box center [487, 276] width 371 height 37
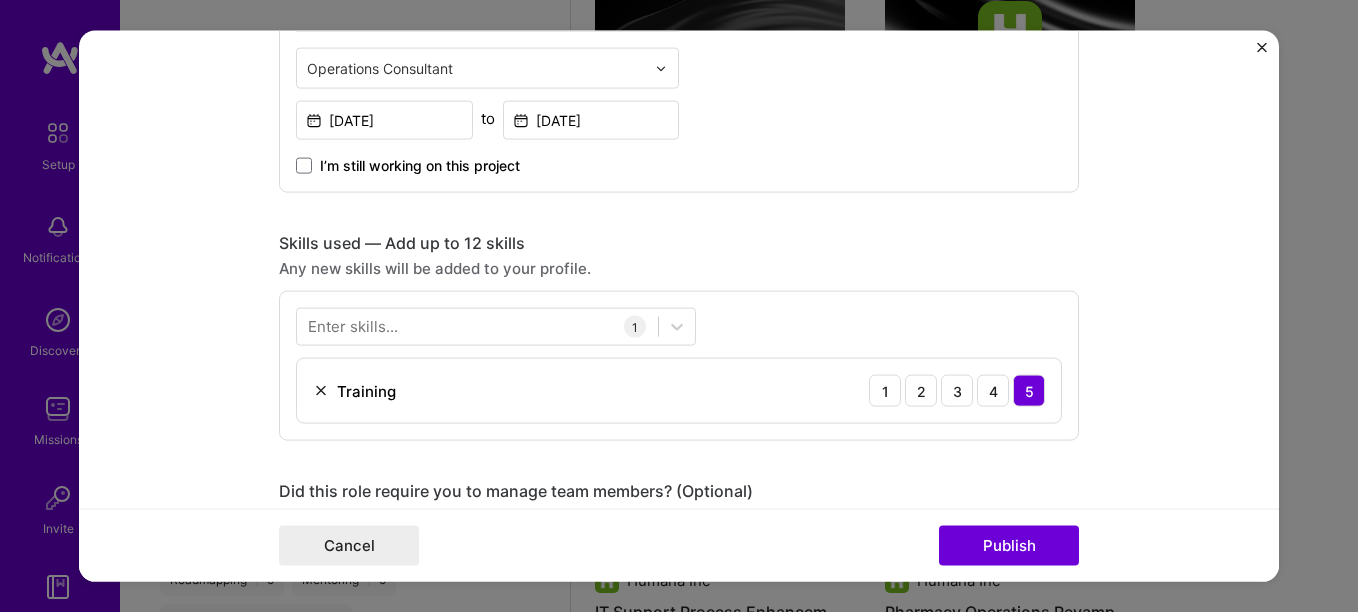
scroll to position [900, 0]
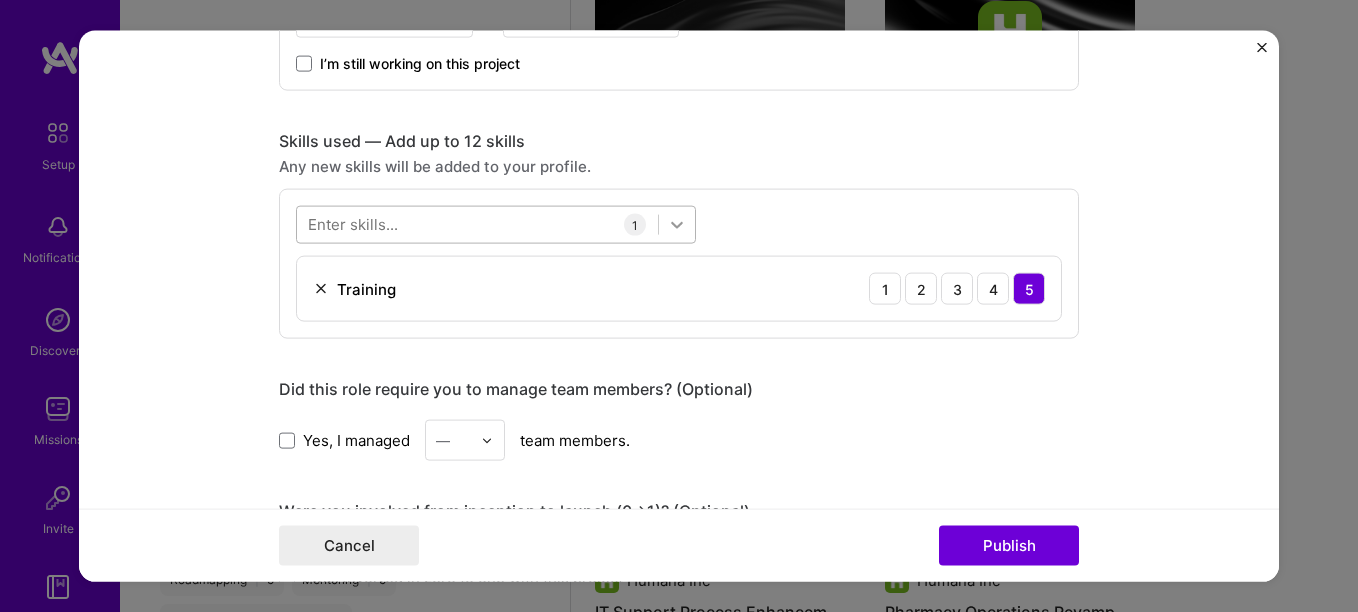
click at [667, 231] on icon at bounding box center [677, 225] width 20 height 20
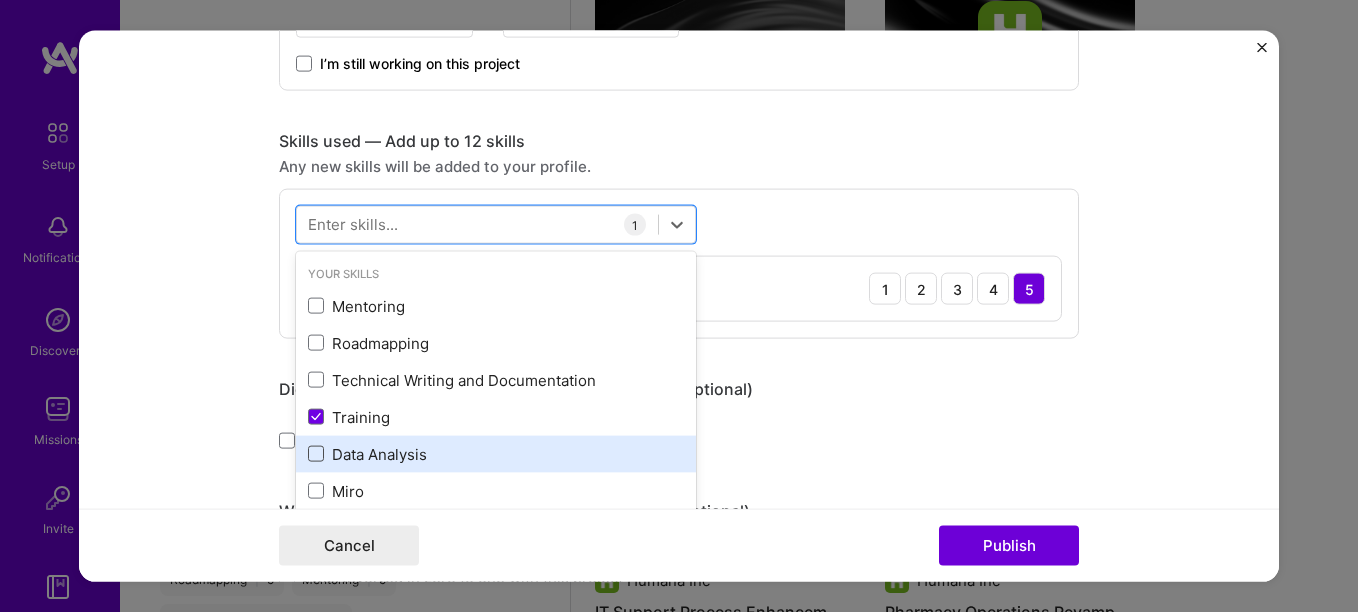
click at [308, 453] on span at bounding box center [316, 454] width 16 height 16
click at [0, 0] on input "checkbox" at bounding box center [0, 0] width 0 height 0
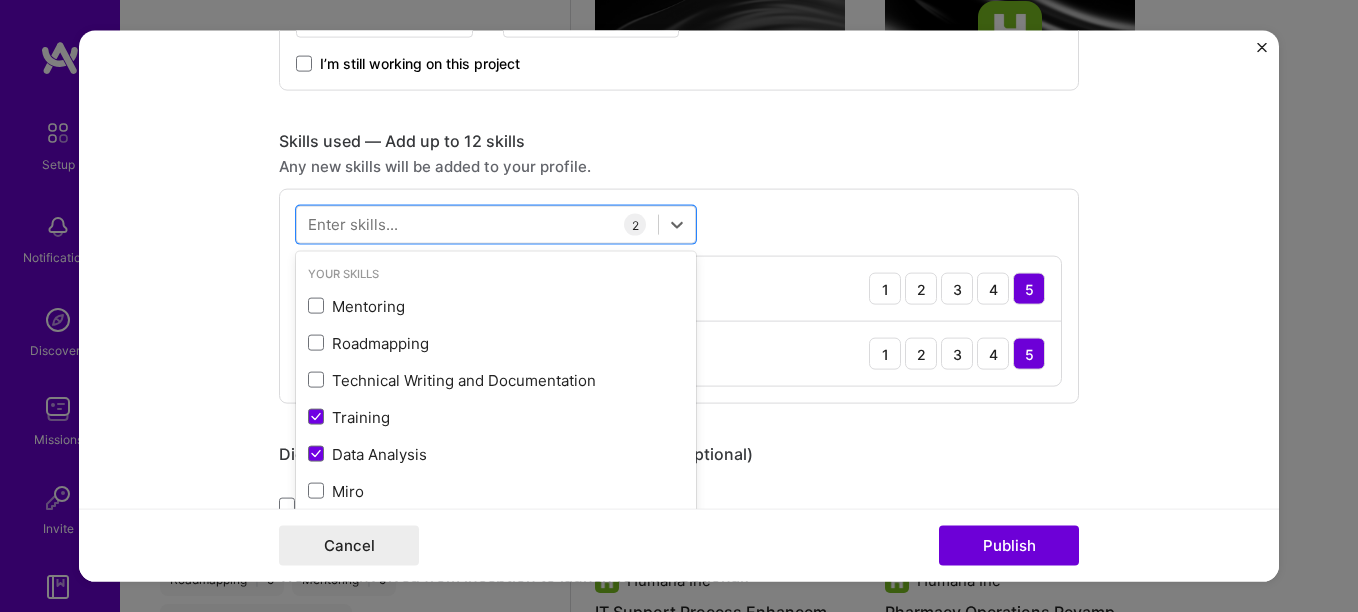
scroll to position [232, 0]
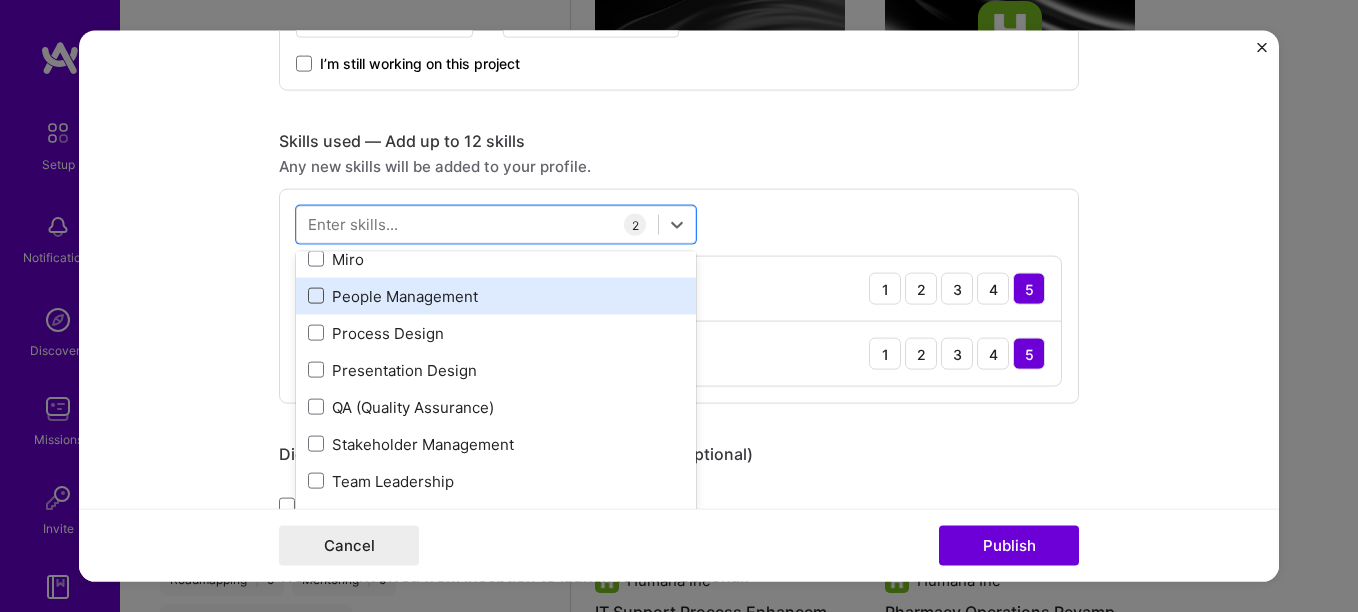
click at [309, 293] on span at bounding box center [316, 296] width 16 height 16
click at [0, 0] on input "checkbox" at bounding box center [0, 0] width 0 height 0
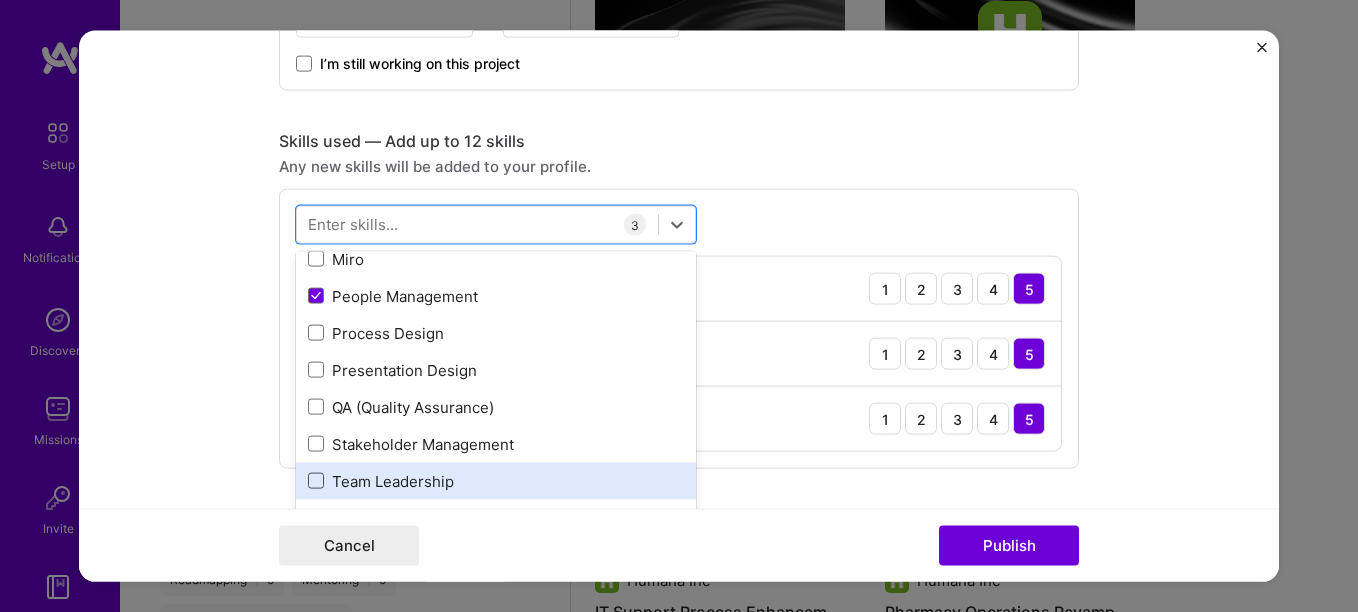
click at [308, 476] on span at bounding box center [316, 481] width 16 height 16
click at [0, 0] on input "checkbox" at bounding box center [0, 0] width 0 height 0
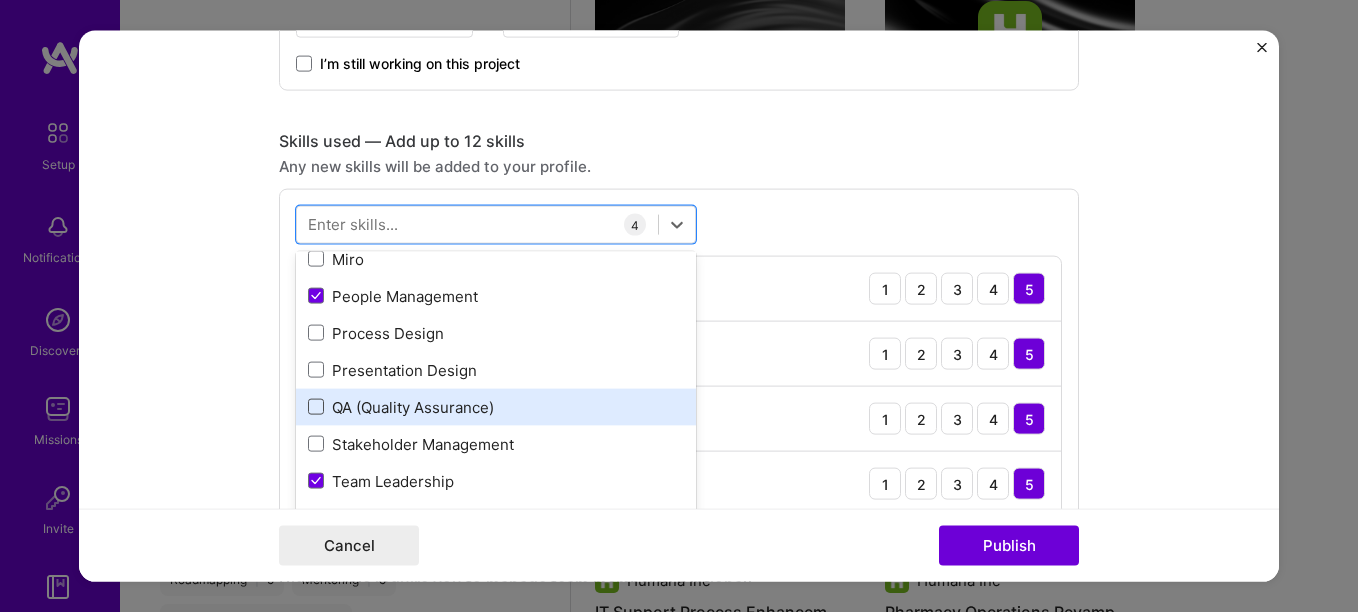
click at [314, 405] on span at bounding box center [316, 407] width 16 height 16
click at [0, 0] on input "checkbox" at bounding box center [0, 0] width 0 height 0
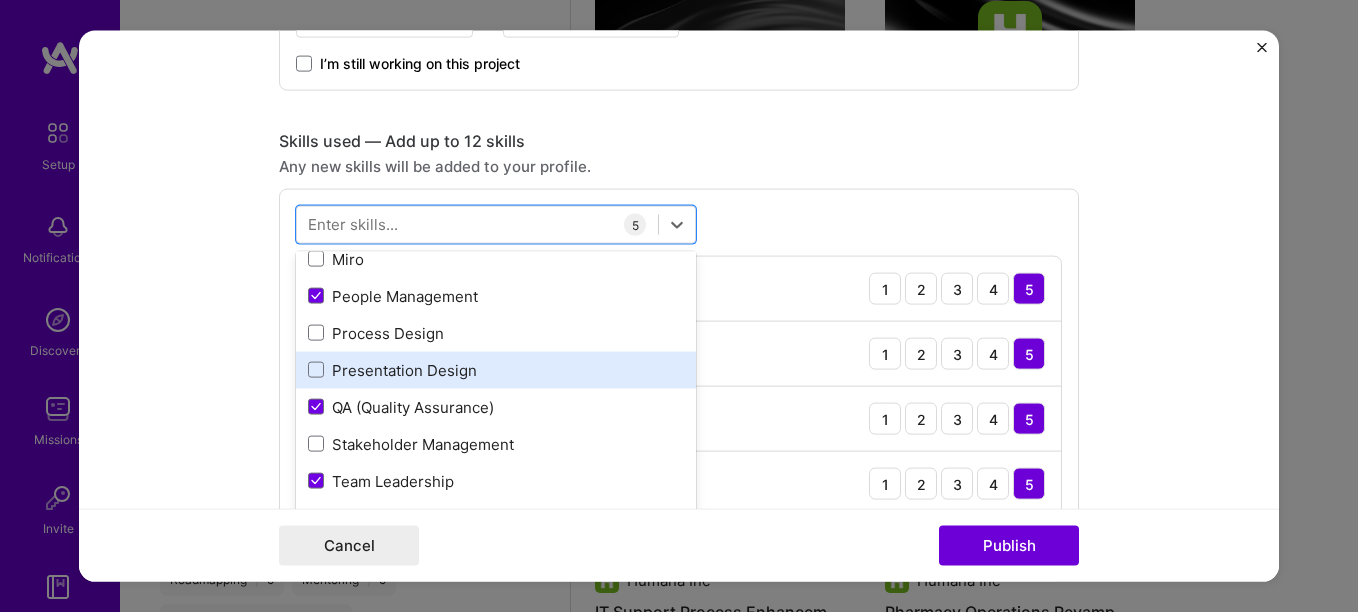
scroll to position [332, 0]
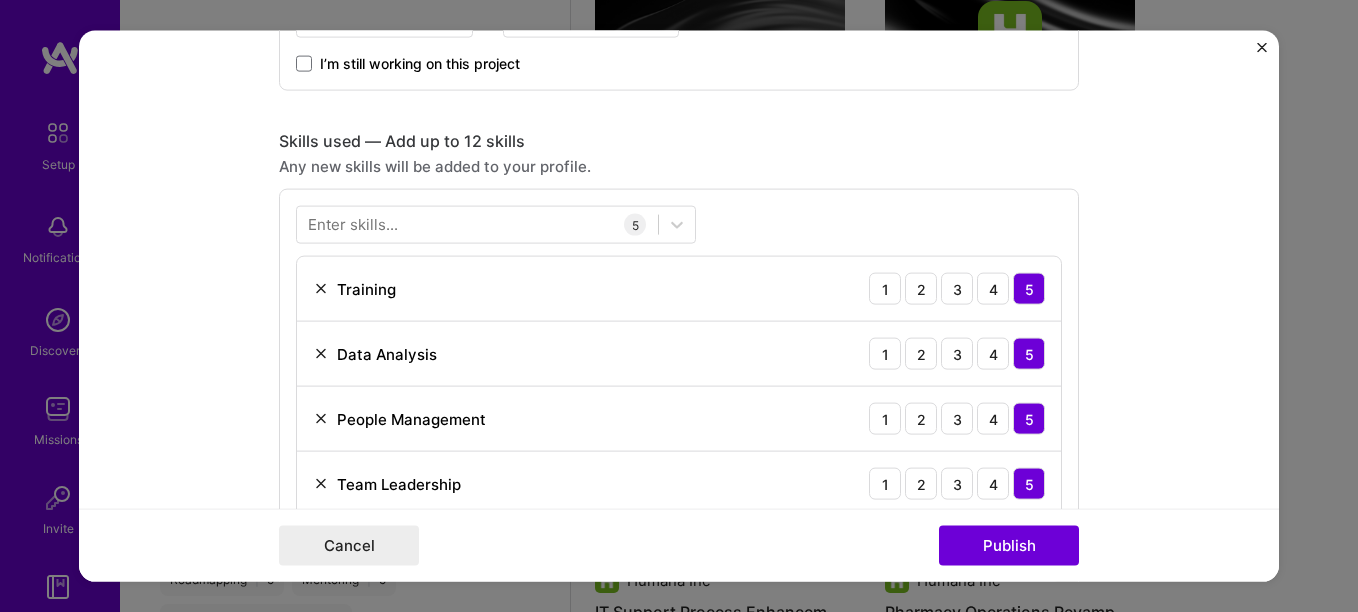
click at [862, 167] on div "Any new skills will be added to your profile." at bounding box center [679, 166] width 800 height 21
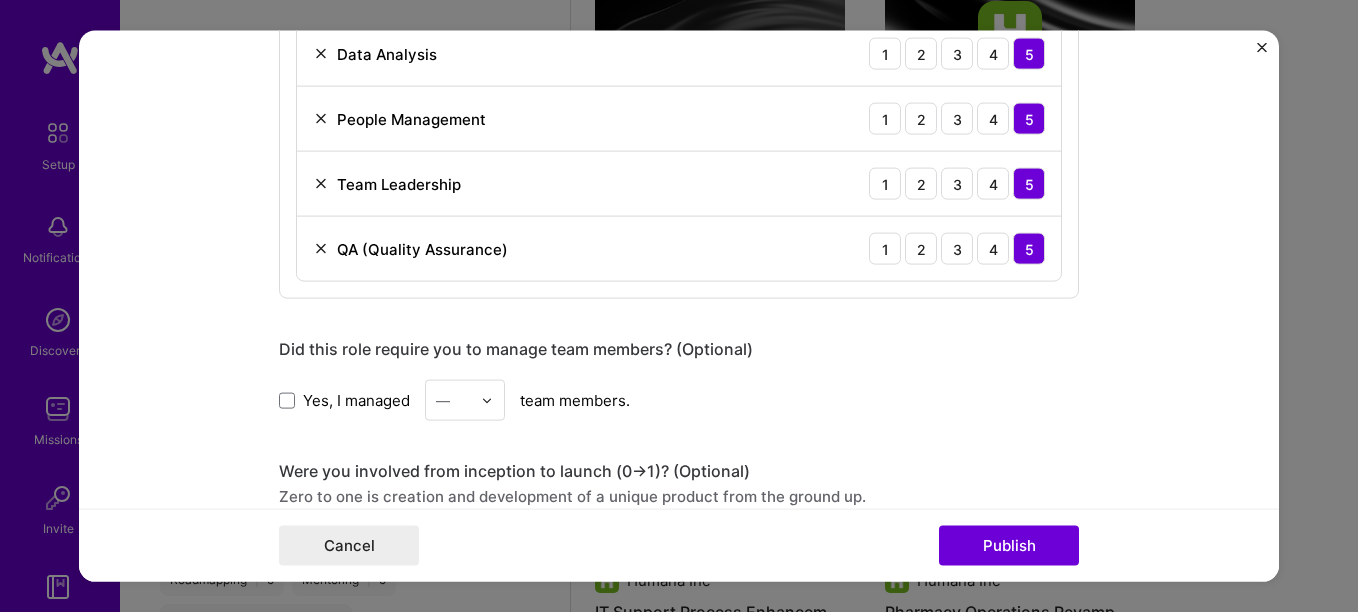
scroll to position [1300, 0]
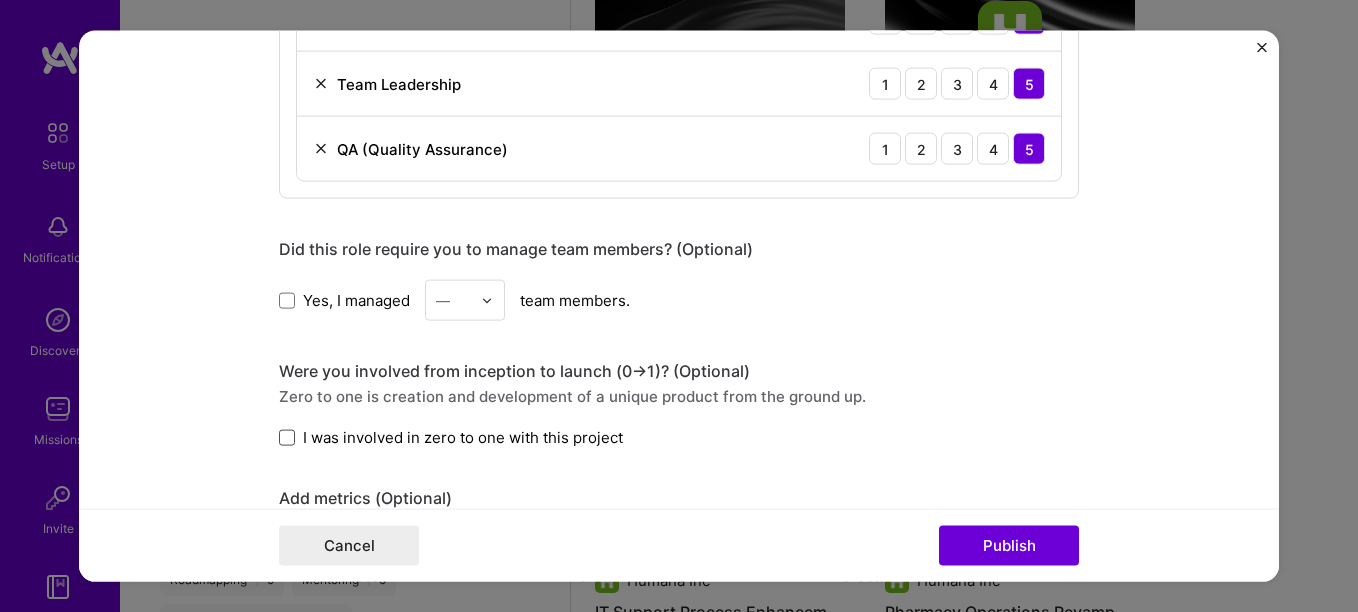
click at [287, 430] on span at bounding box center [287, 437] width 16 height 16
click at [0, 0] on input "I was involved in zero to one with this project" at bounding box center [0, 0] width 0 height 0
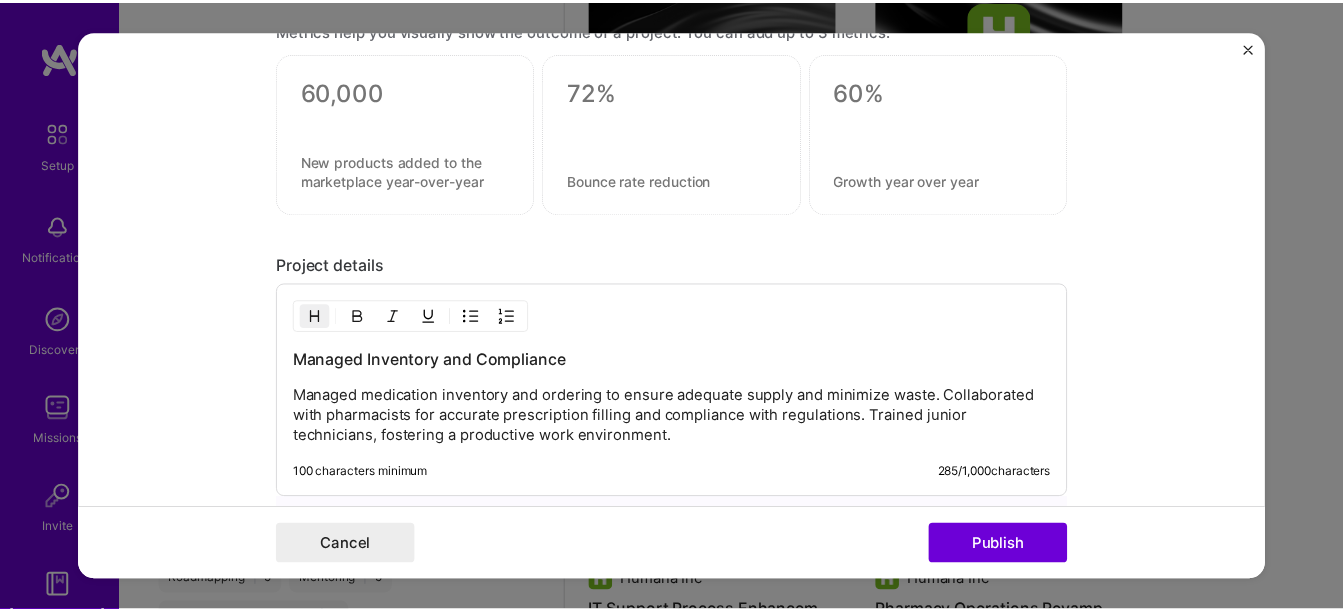
scroll to position [1800, 0]
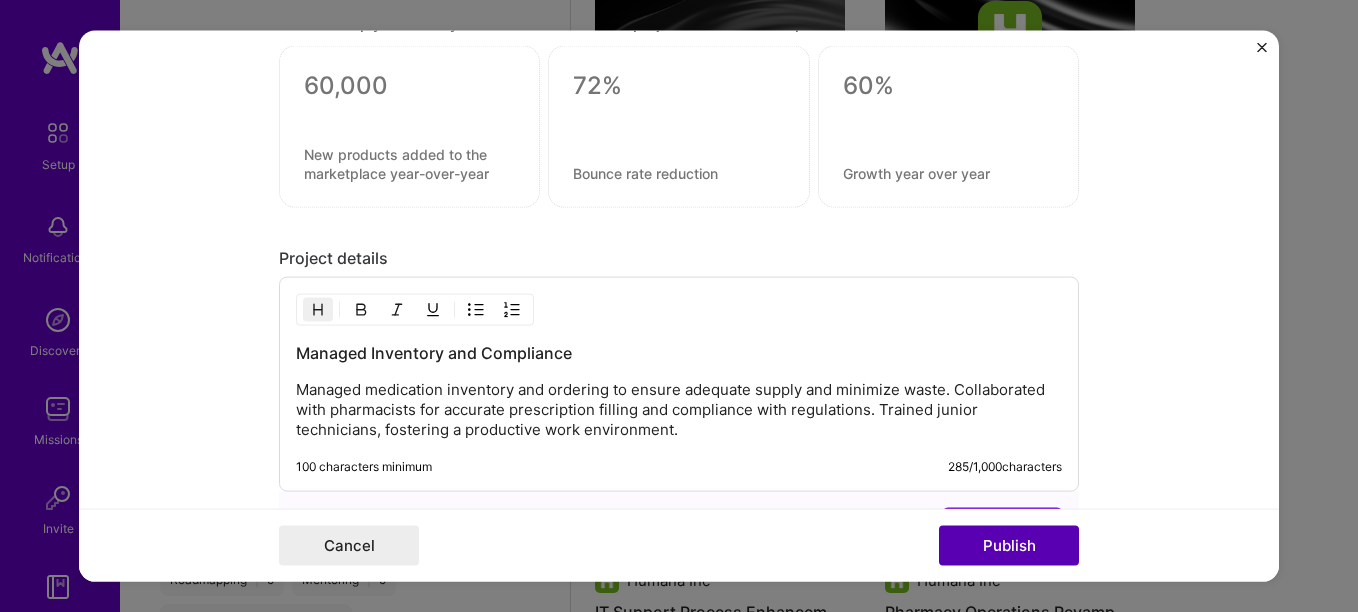
click at [978, 545] on button "Publish" at bounding box center [1009, 545] width 140 height 40
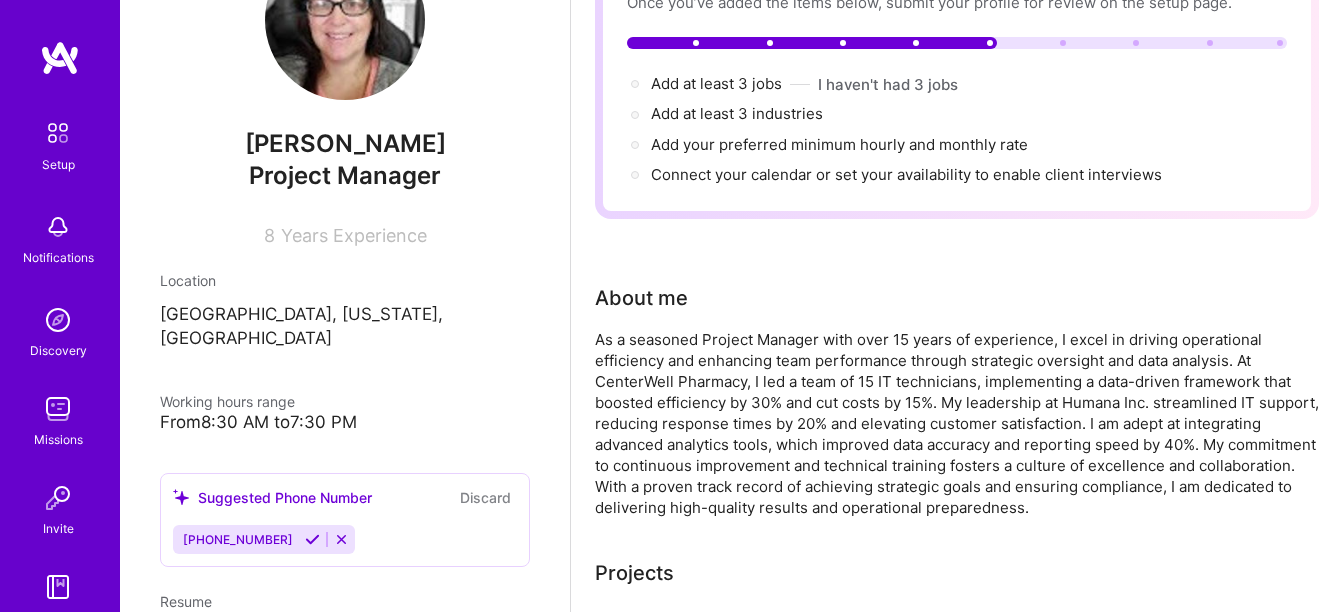
scroll to position [100, 0]
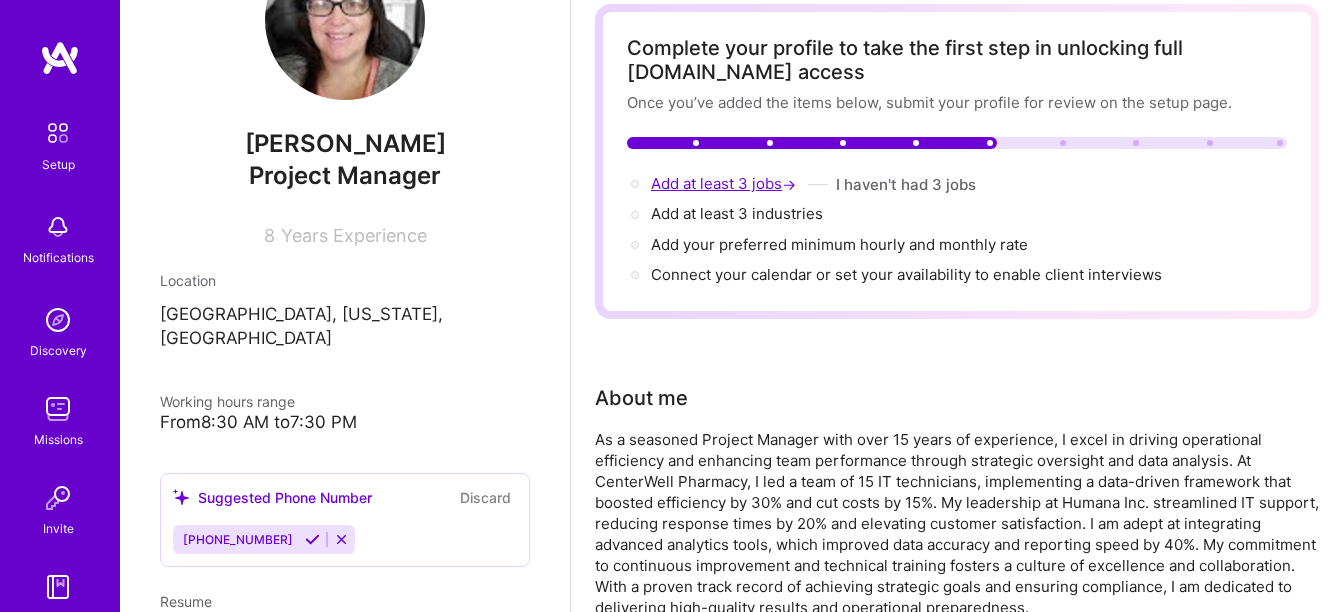
click at [735, 186] on span "Add at least 3 jobs →" at bounding box center [725, 183] width 149 height 19
select select "US"
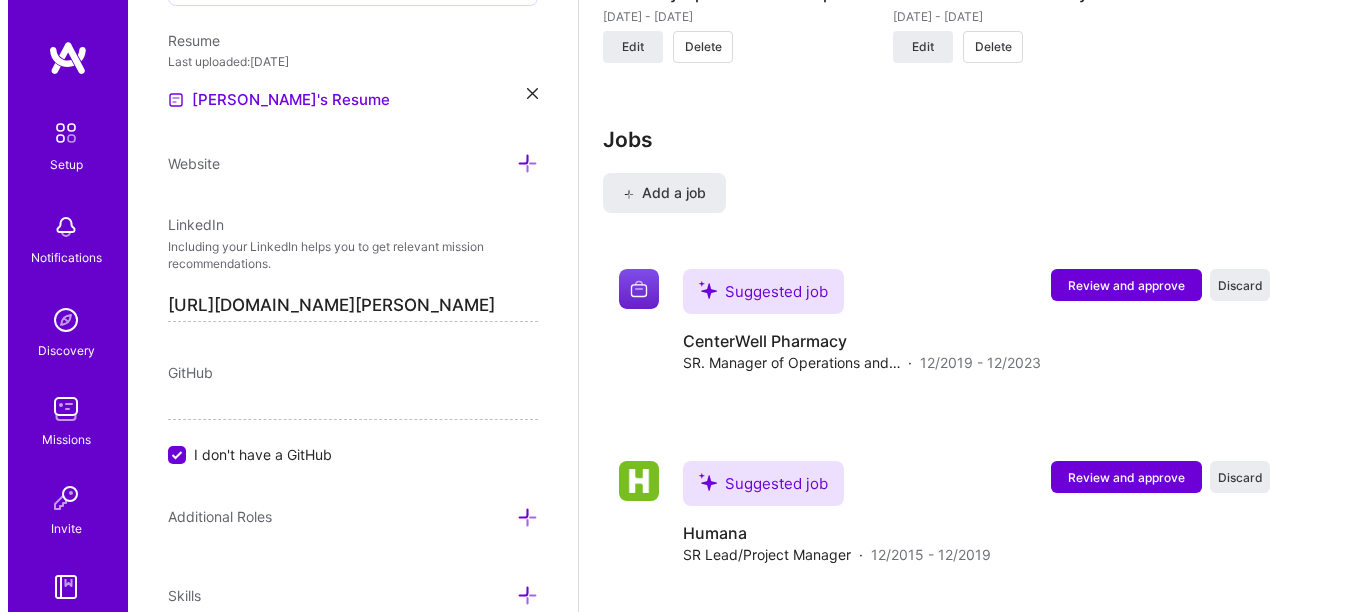
scroll to position [2558, 0]
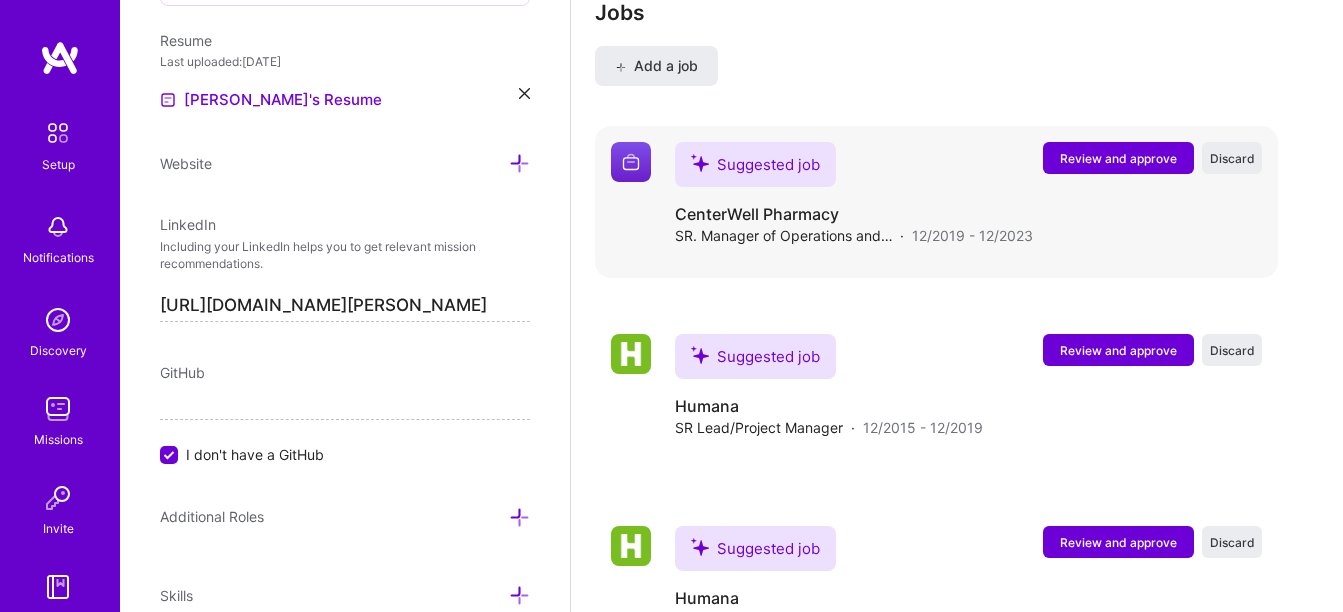
click at [1104, 163] on span "Review and approve" at bounding box center [1118, 158] width 117 height 17
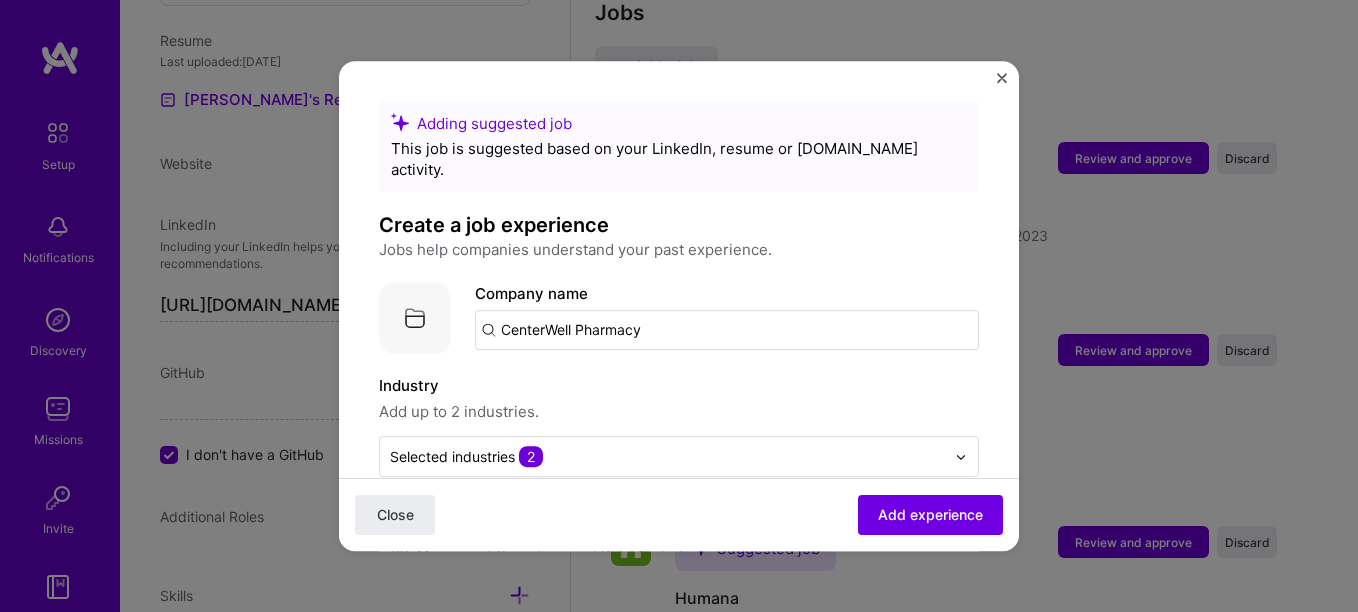
drag, startPoint x: 673, startPoint y: 321, endPoint x: 462, endPoint y: 334, distance: 211.4
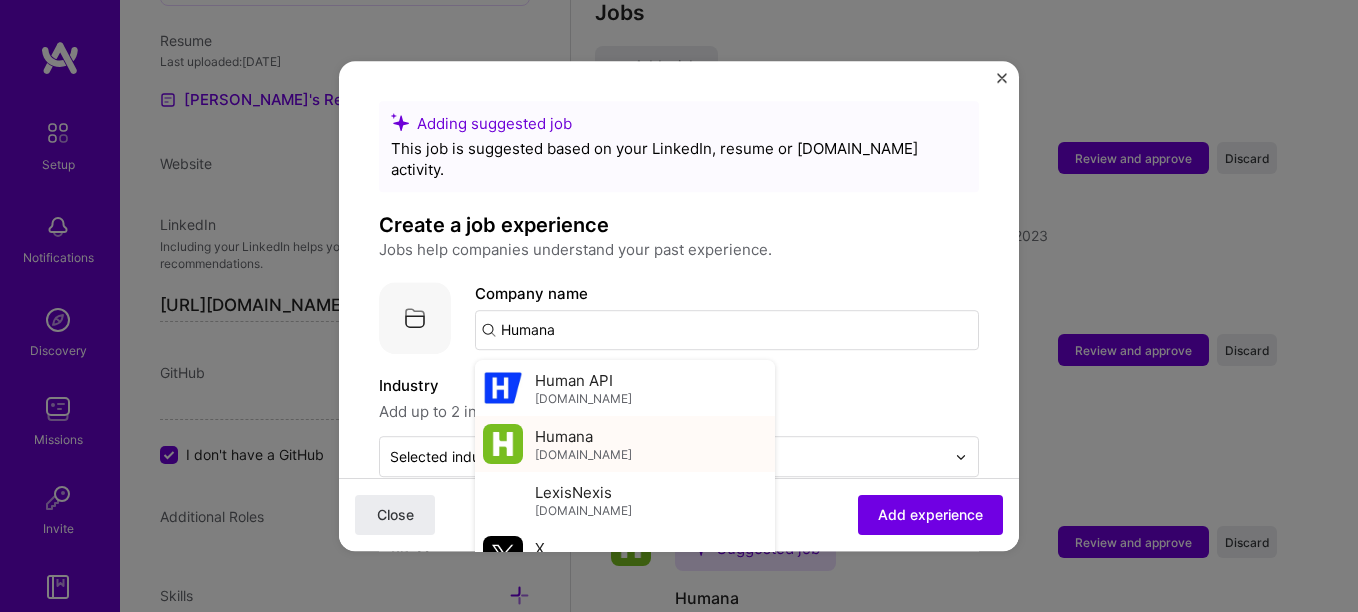
type input "Humana"
click at [565, 447] on span "[DOMAIN_NAME]" at bounding box center [583, 455] width 97 height 16
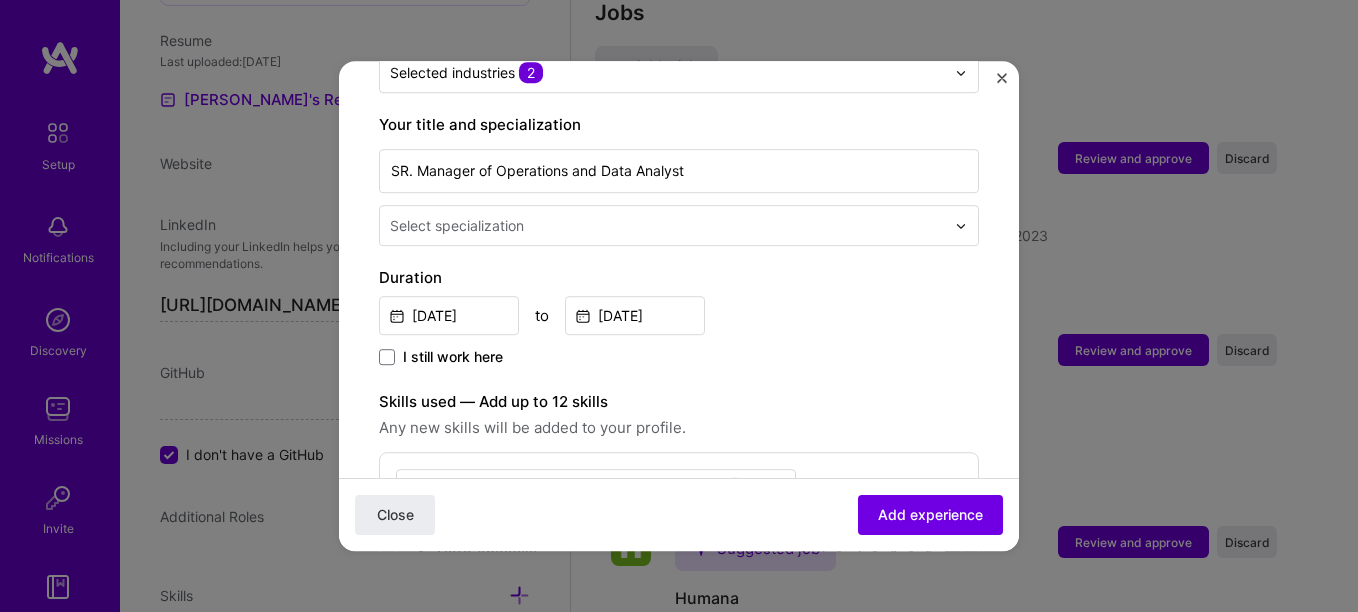
scroll to position [400, 0]
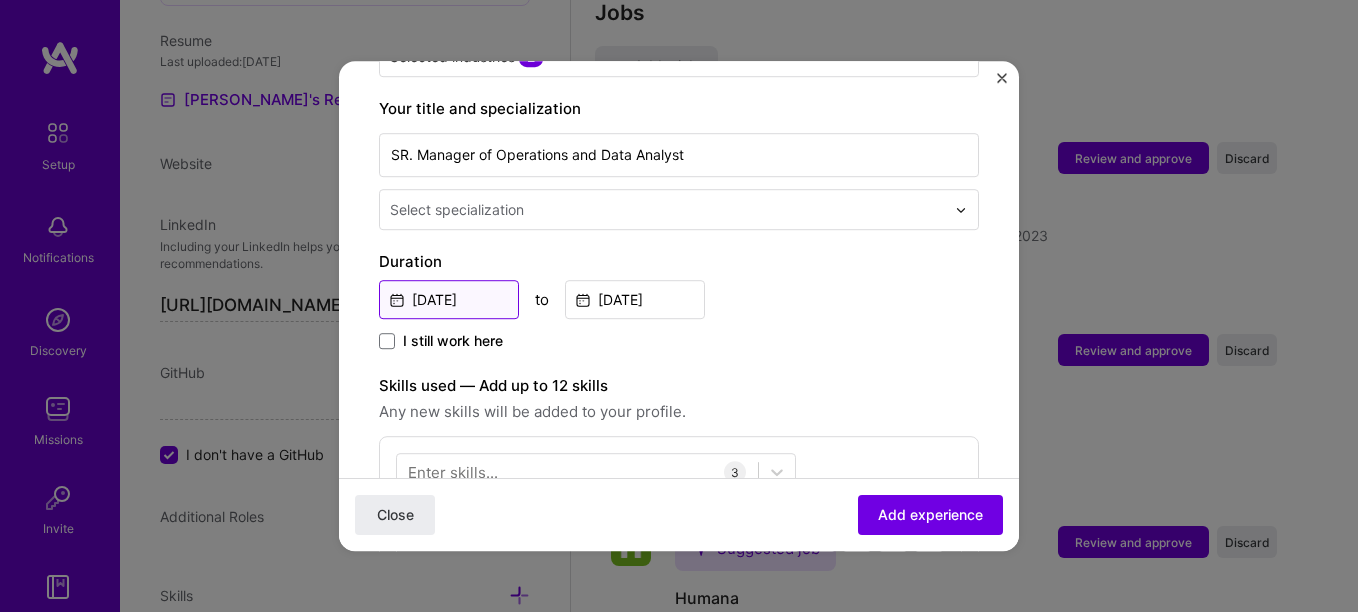
click at [494, 280] on input "[DATE]" at bounding box center [449, 299] width 140 height 39
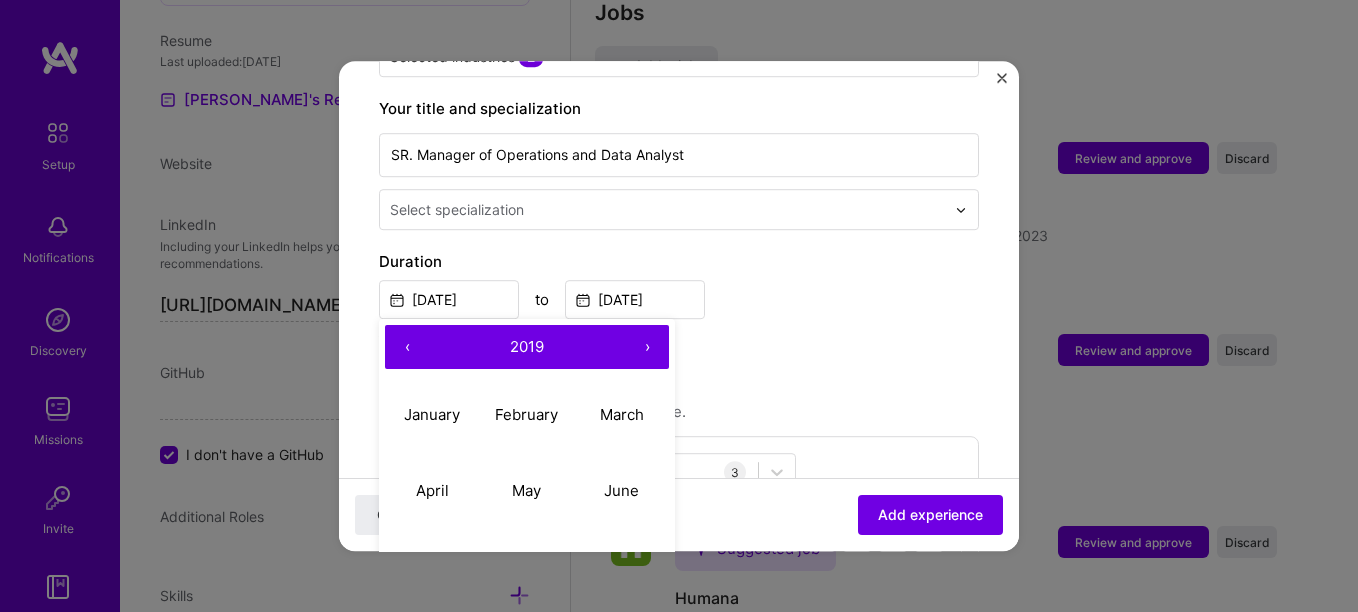
click at [653, 325] on button "›" at bounding box center [647, 347] width 44 height 44
click at [433, 382] on button "January" at bounding box center [432, 415] width 95 height 76
type input "[DATE]"
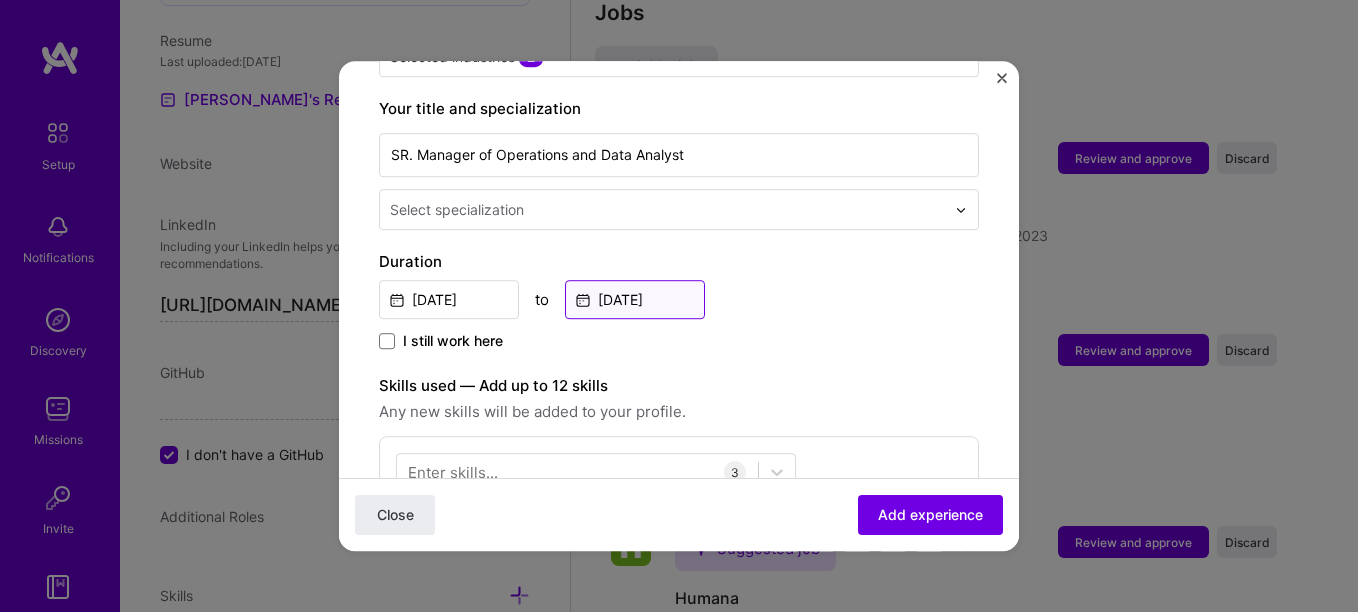
click at [657, 280] on input "[DATE]" at bounding box center [635, 299] width 140 height 39
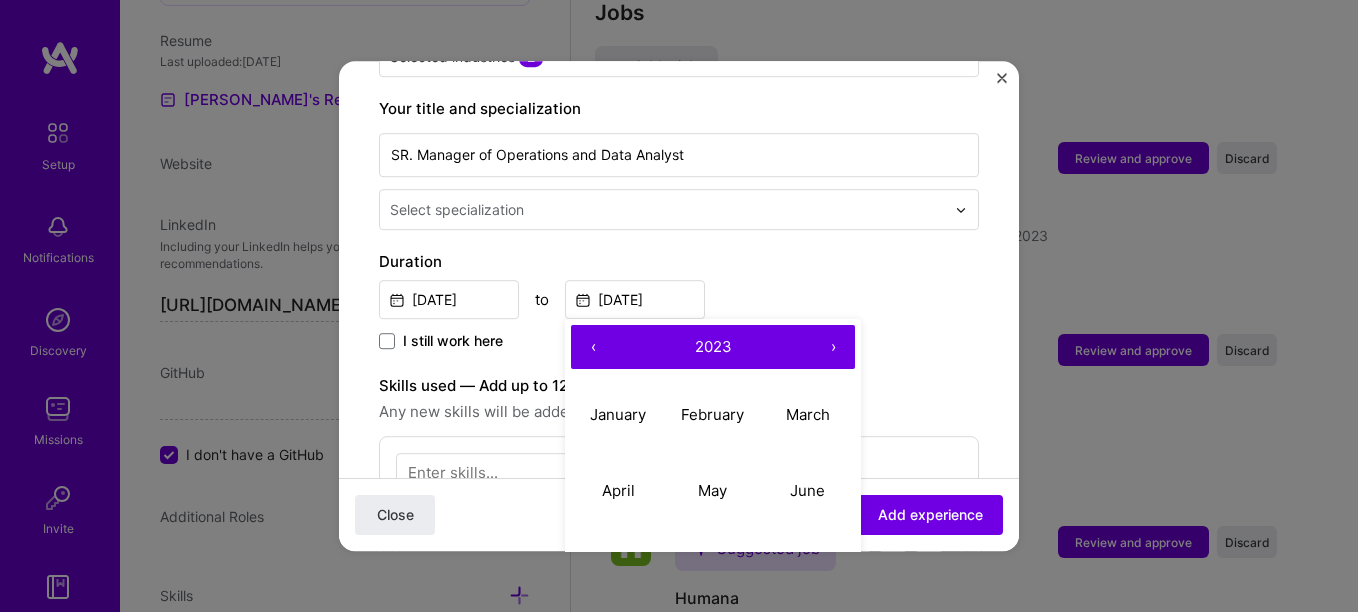
click at [825, 325] on button "›" at bounding box center [833, 347] width 44 height 44
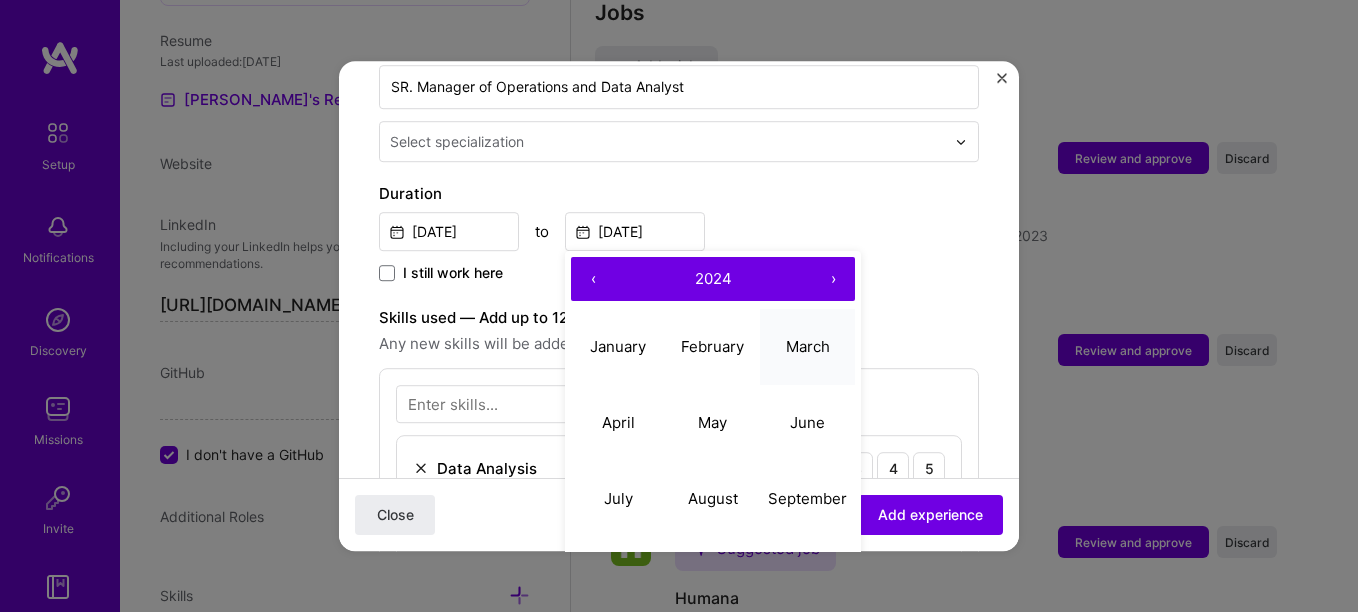
scroll to position [500, 0]
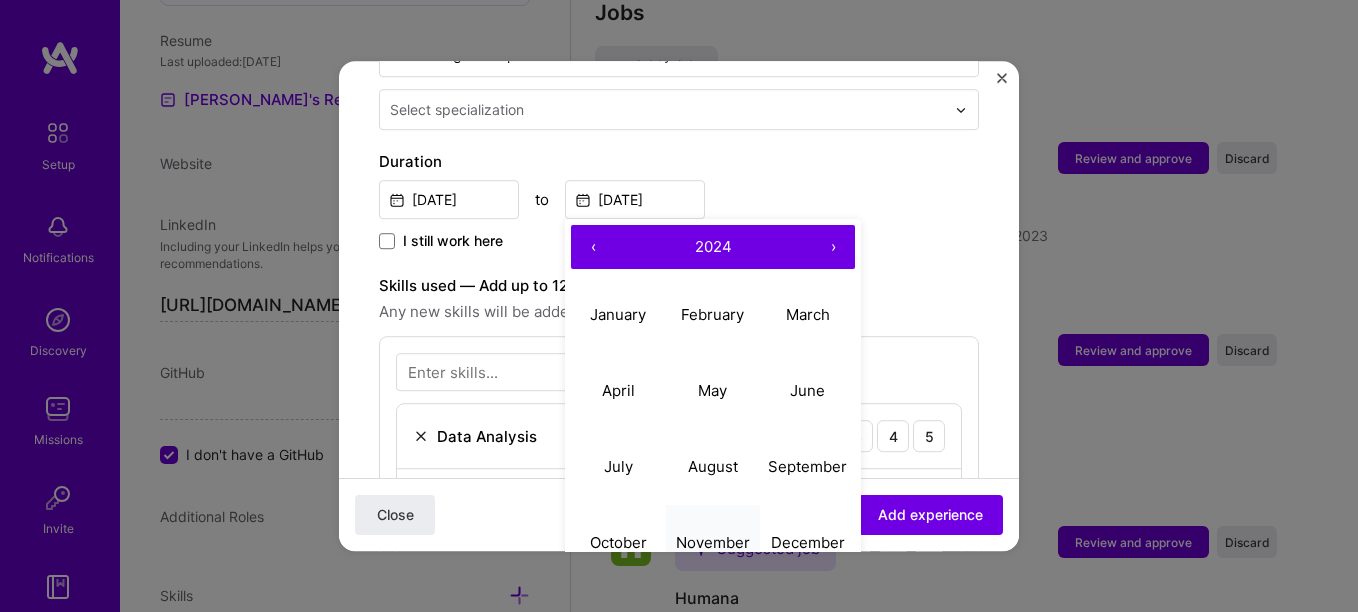
click at [719, 510] on button "November" at bounding box center [713, 543] width 95 height 76
type input "[DATE]"
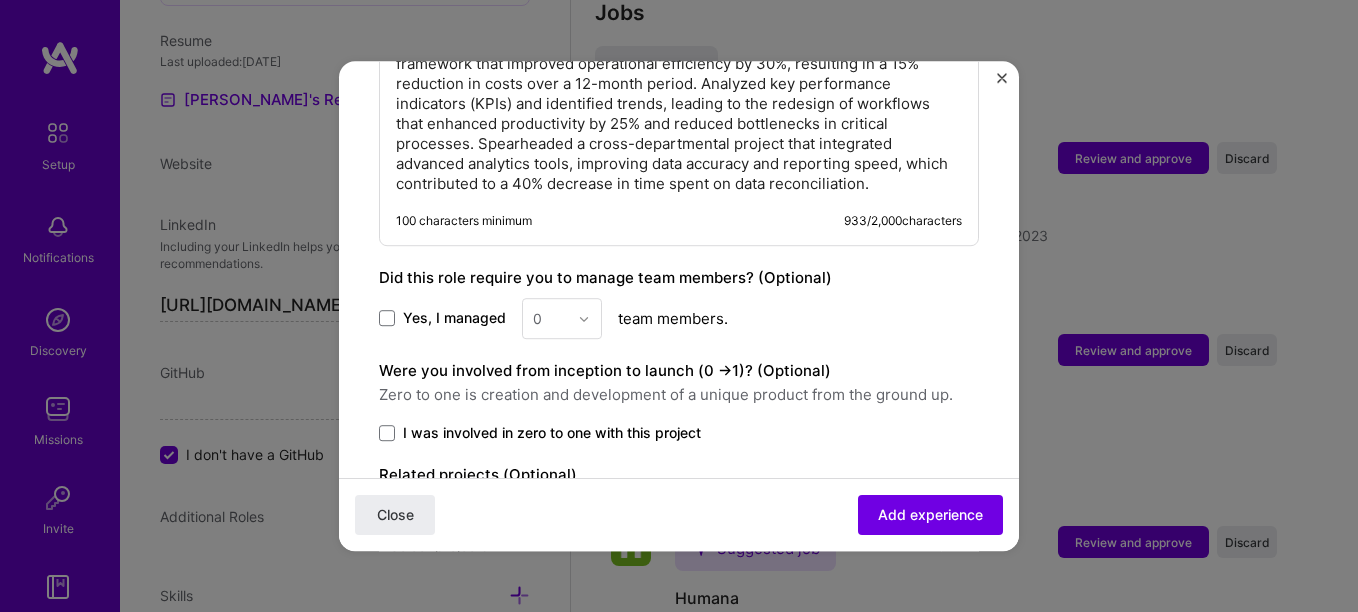
scroll to position [1300, 0]
click at [383, 309] on span at bounding box center [387, 317] width 16 height 16
click at [0, 0] on input "Yes, I managed" at bounding box center [0, 0] width 0 height 0
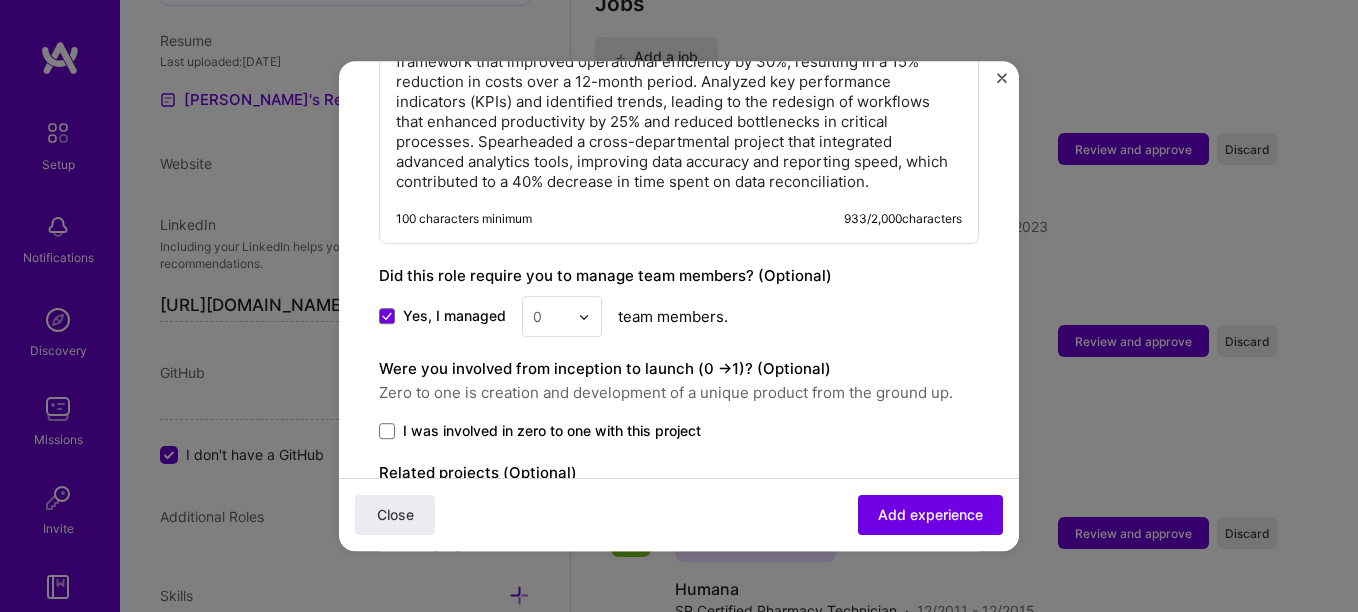
click at [580, 311] on img at bounding box center [584, 317] width 12 height 12
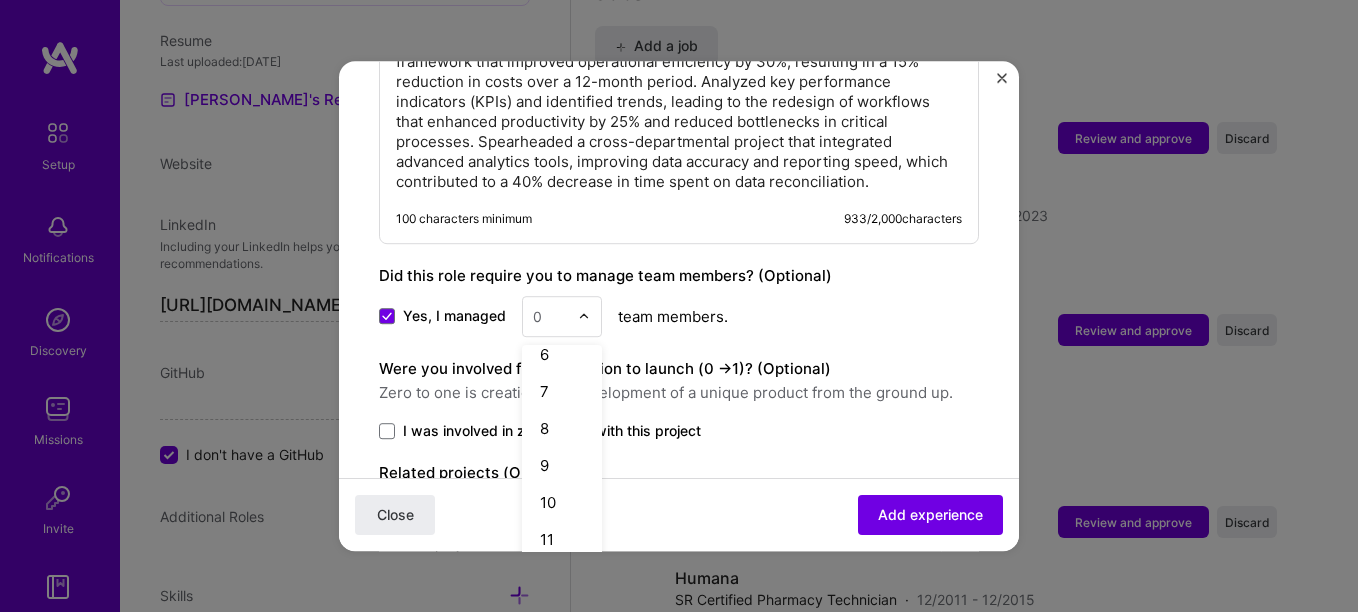
scroll to position [300, 0]
click at [565, 458] on div "12" at bounding box center [562, 476] width 68 height 37
click at [390, 423] on span at bounding box center [387, 431] width 16 height 16
click at [0, 0] on input "I was involved in zero to one with this project" at bounding box center [0, 0] width 0 height 0
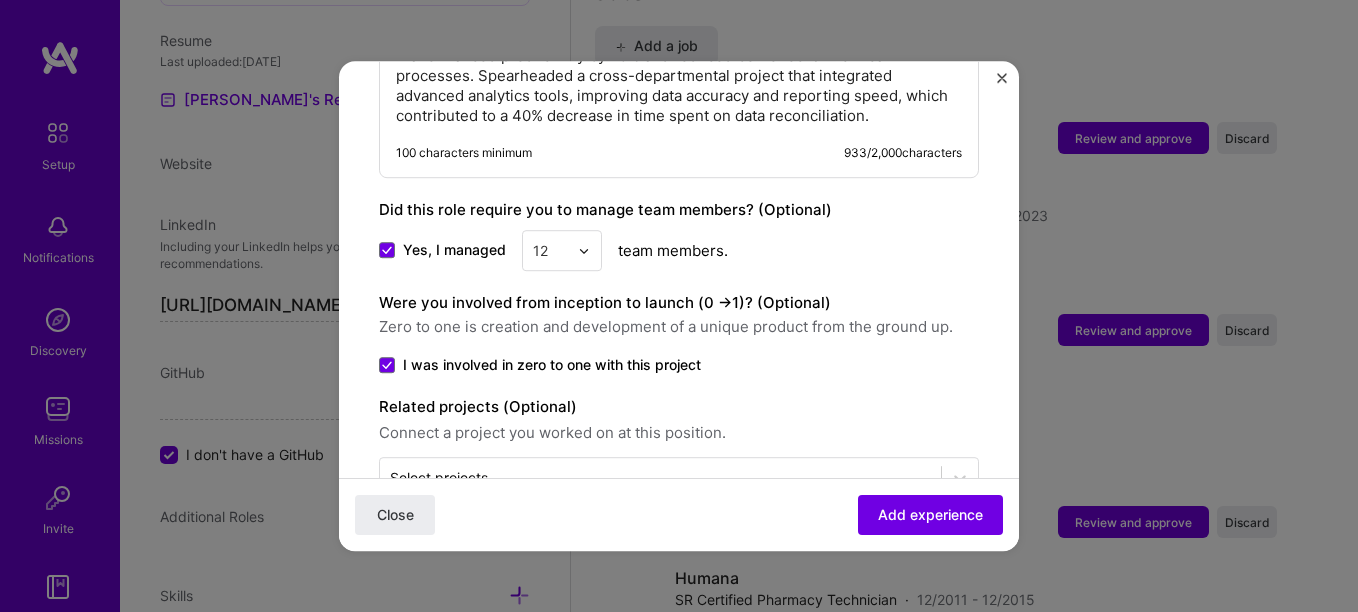
scroll to position [1405, 0]
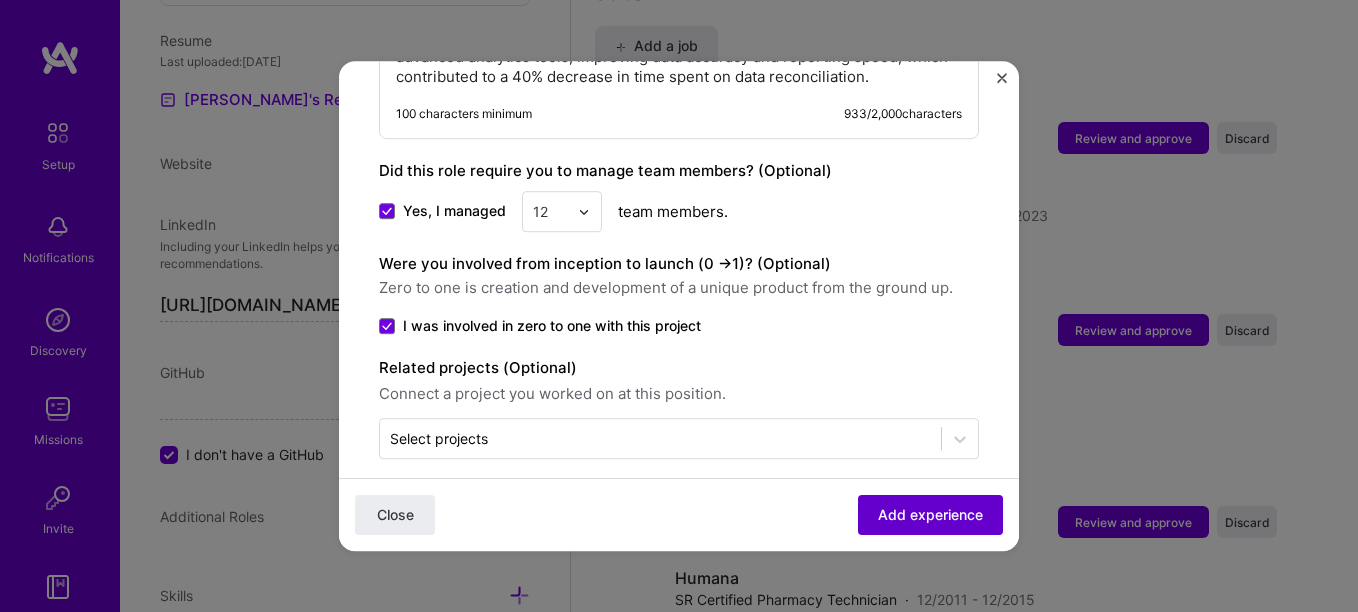
click at [934, 513] on span "Add experience" at bounding box center [930, 515] width 105 height 20
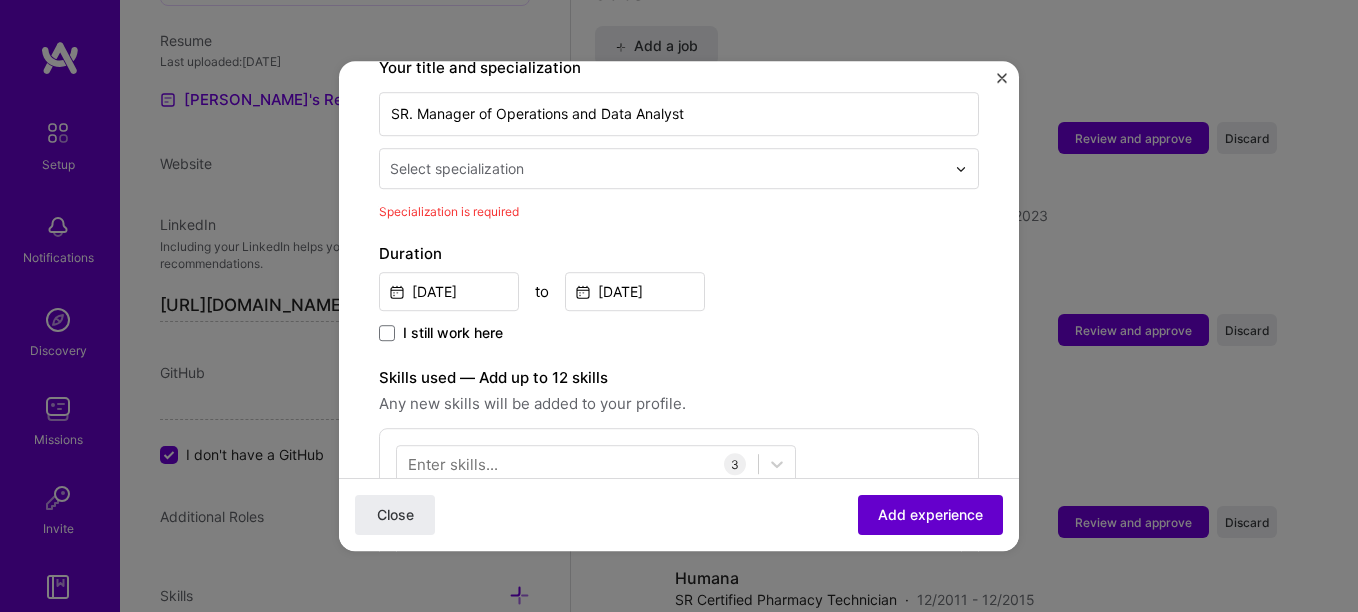
scroll to position [415, 0]
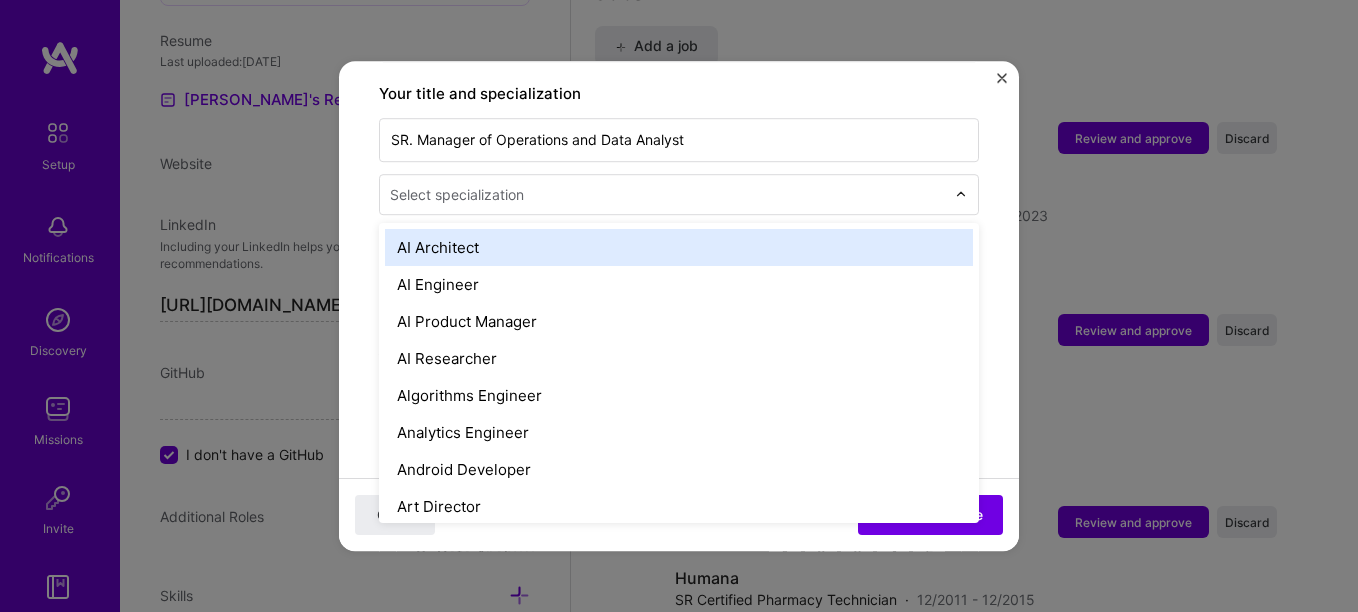
click at [955, 189] on img at bounding box center [961, 195] width 12 height 12
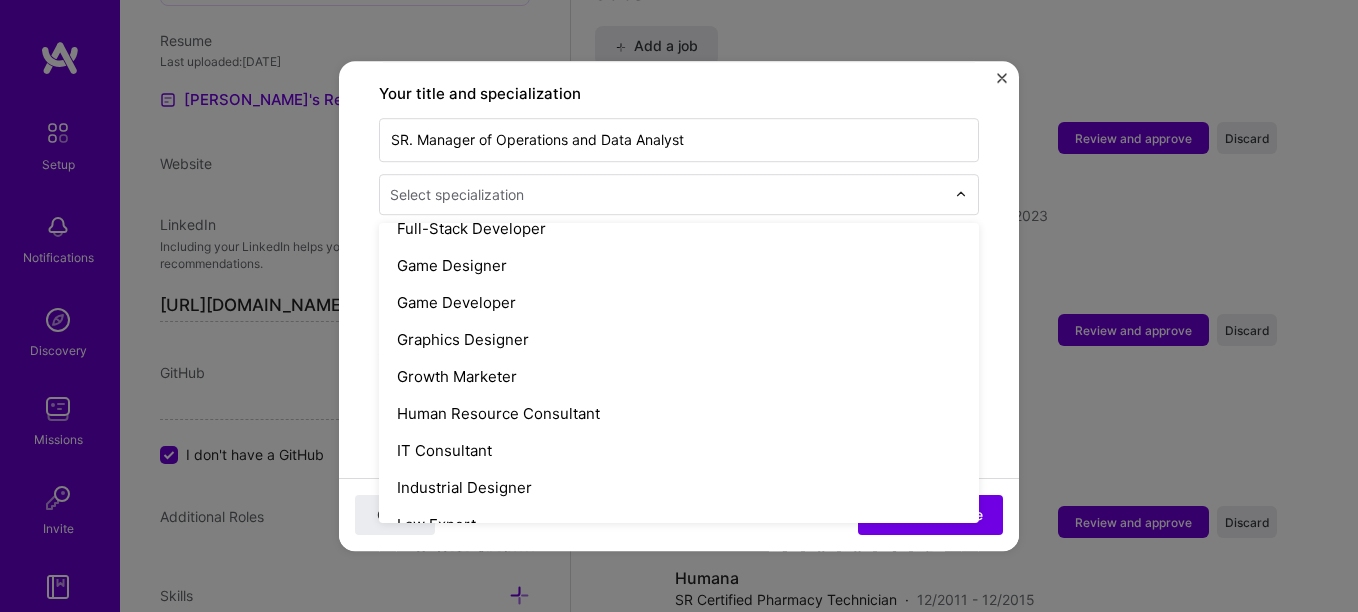
scroll to position [1202, 0]
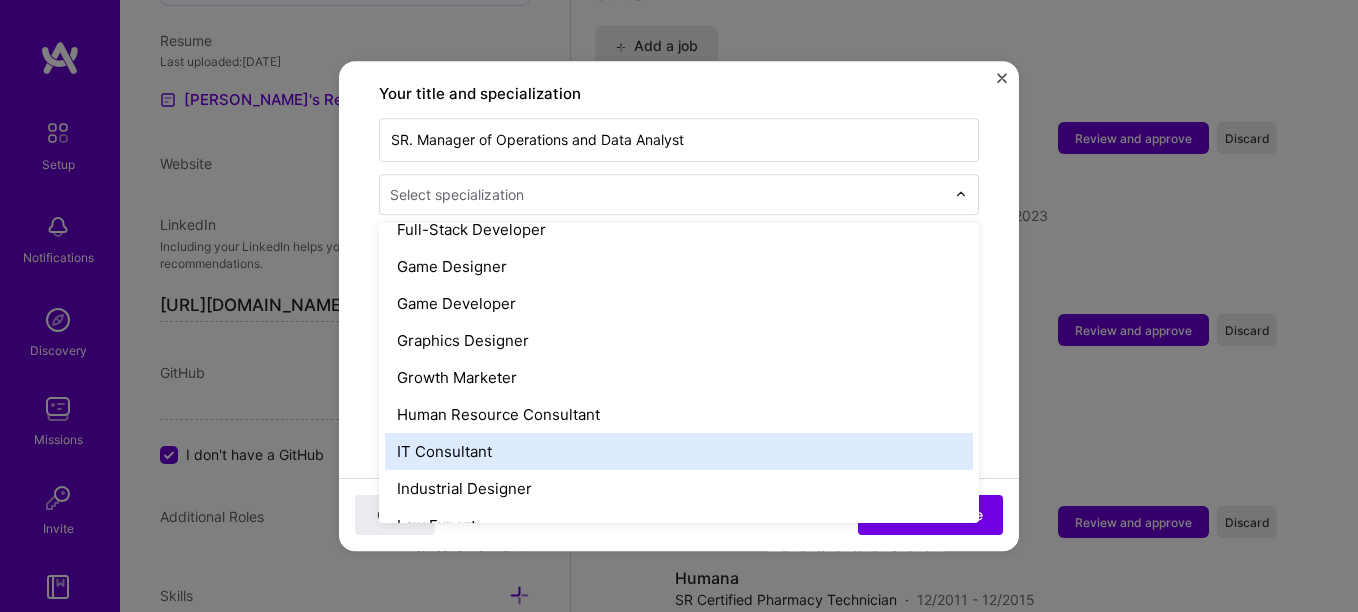
click at [517, 433] on div "IT Consultant" at bounding box center [679, 451] width 588 height 37
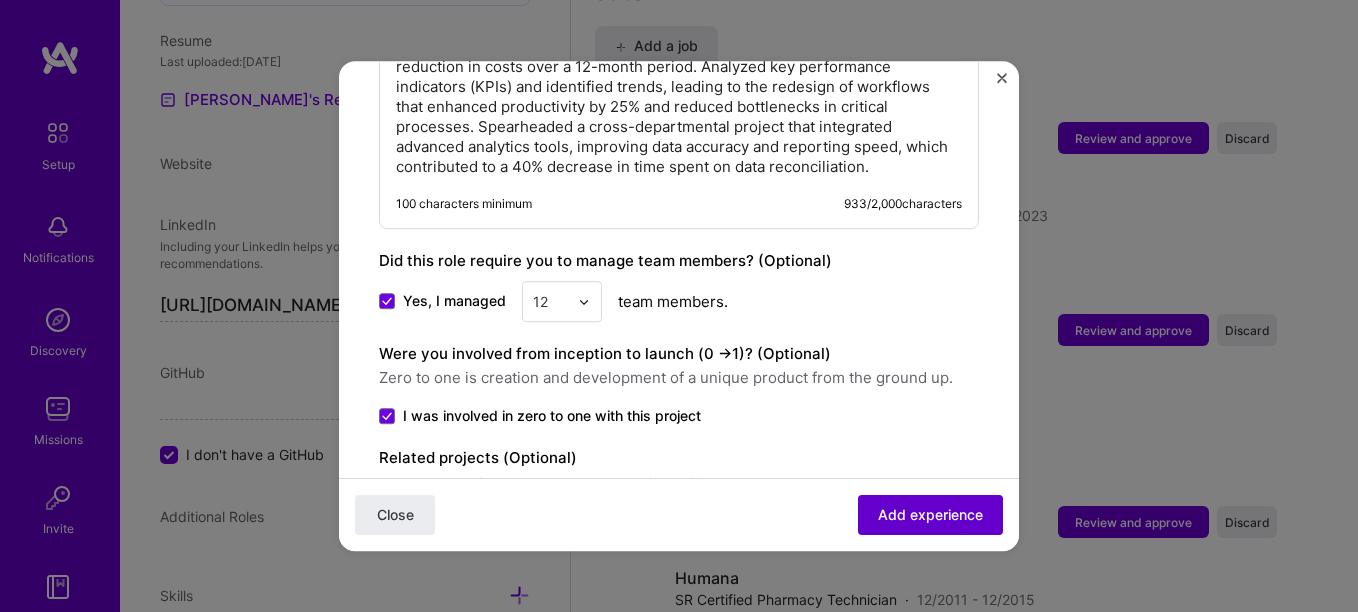
click at [924, 516] on span "Add experience" at bounding box center [930, 515] width 105 height 20
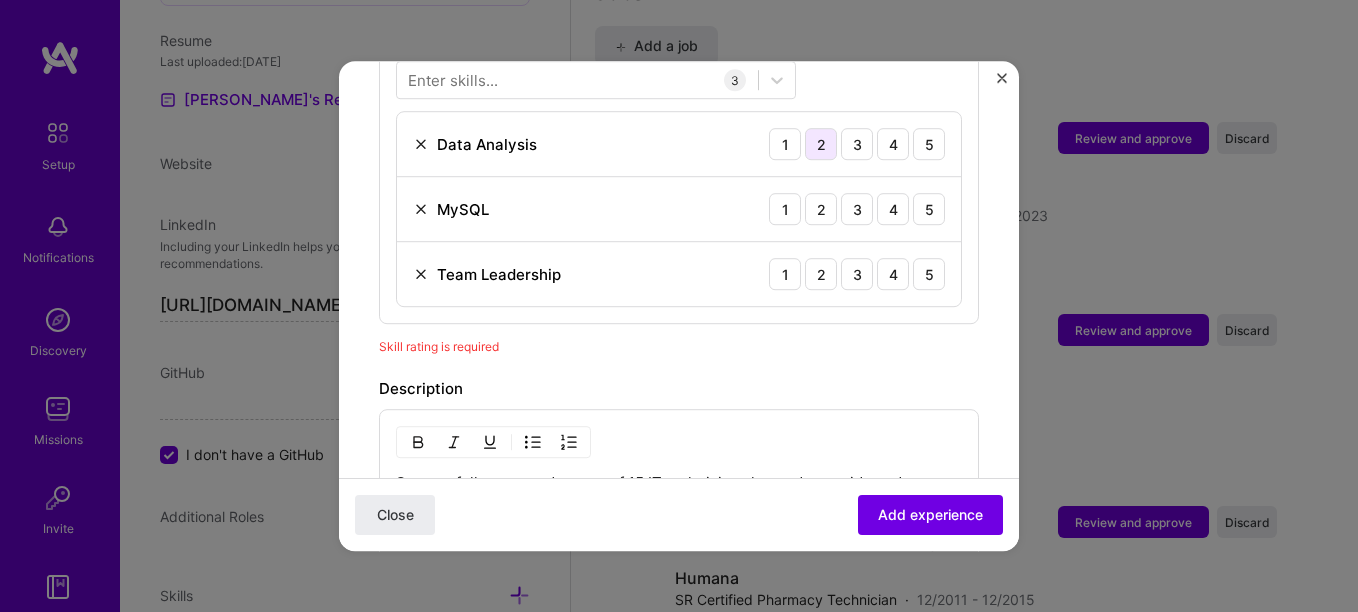
scroll to position [692, 0]
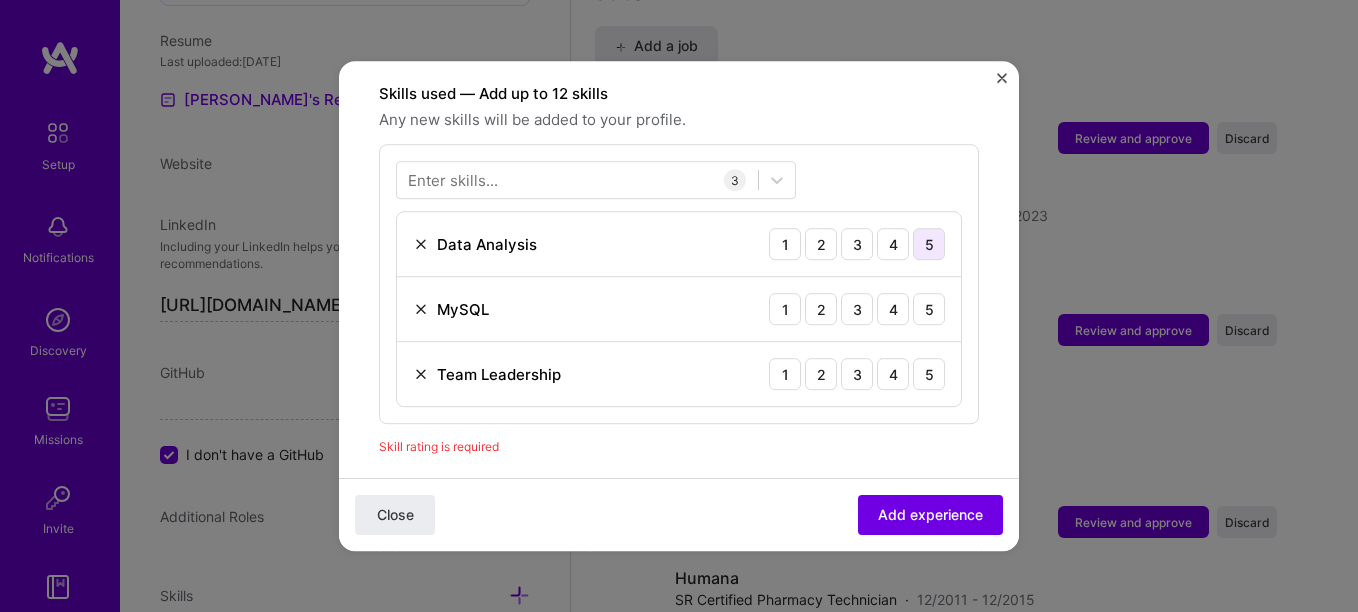
click at [913, 228] on div "5" at bounding box center [929, 244] width 32 height 32
click at [913, 293] on div "5" at bounding box center [929, 309] width 32 height 32
click at [913, 358] on div "5" at bounding box center [929, 374] width 32 height 32
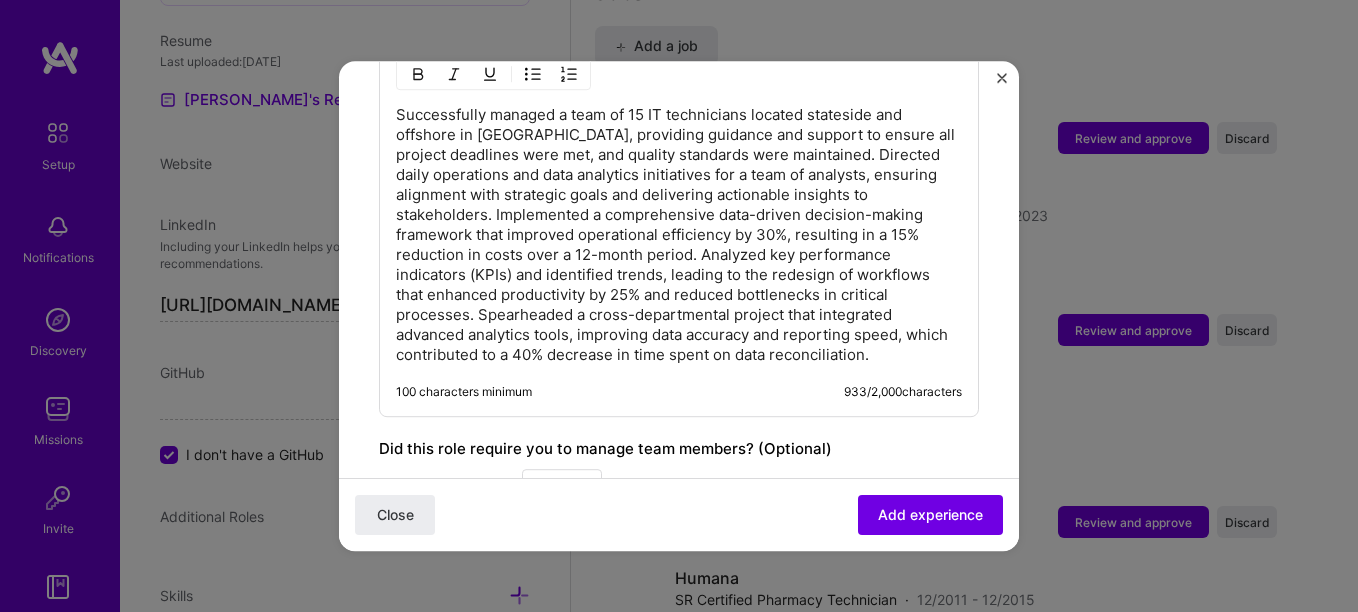
scroll to position [1192, 0]
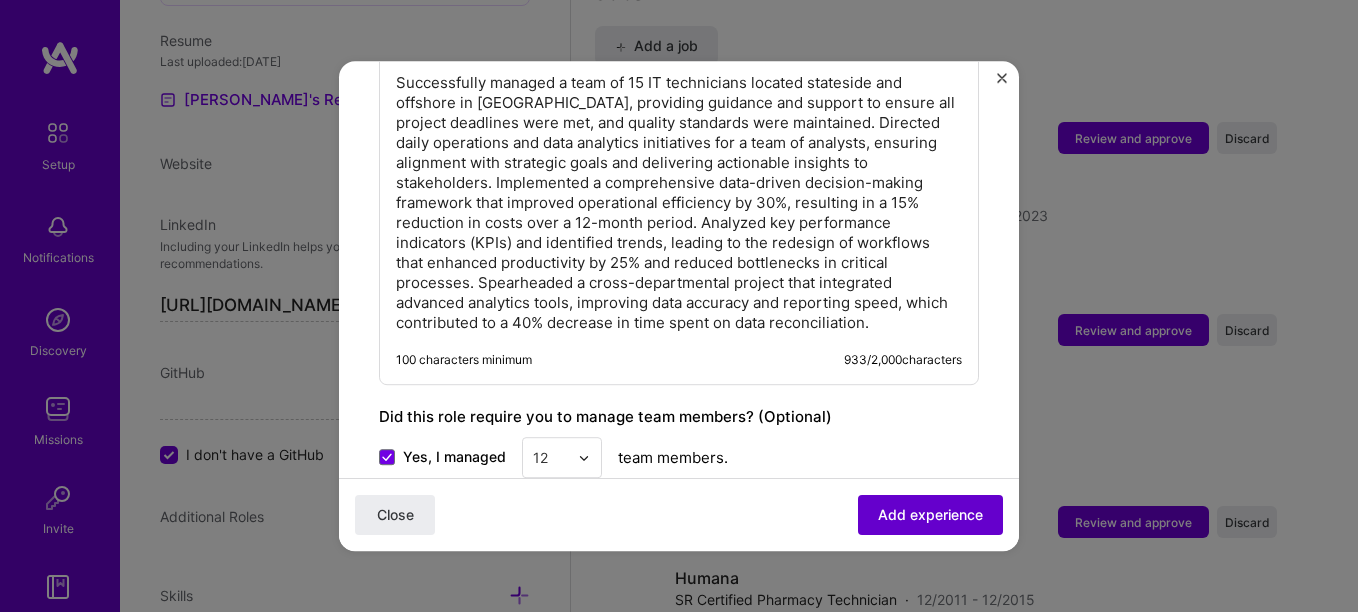
click at [919, 507] on span "Add experience" at bounding box center [930, 515] width 105 height 20
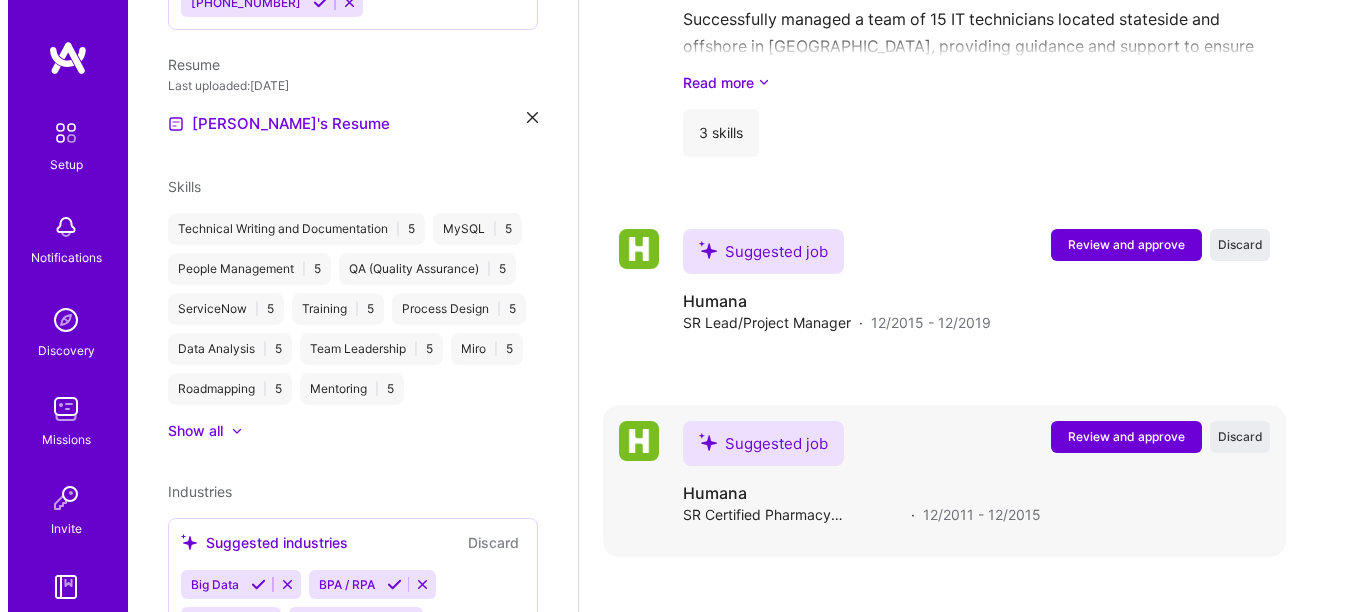
scroll to position [1744, 0]
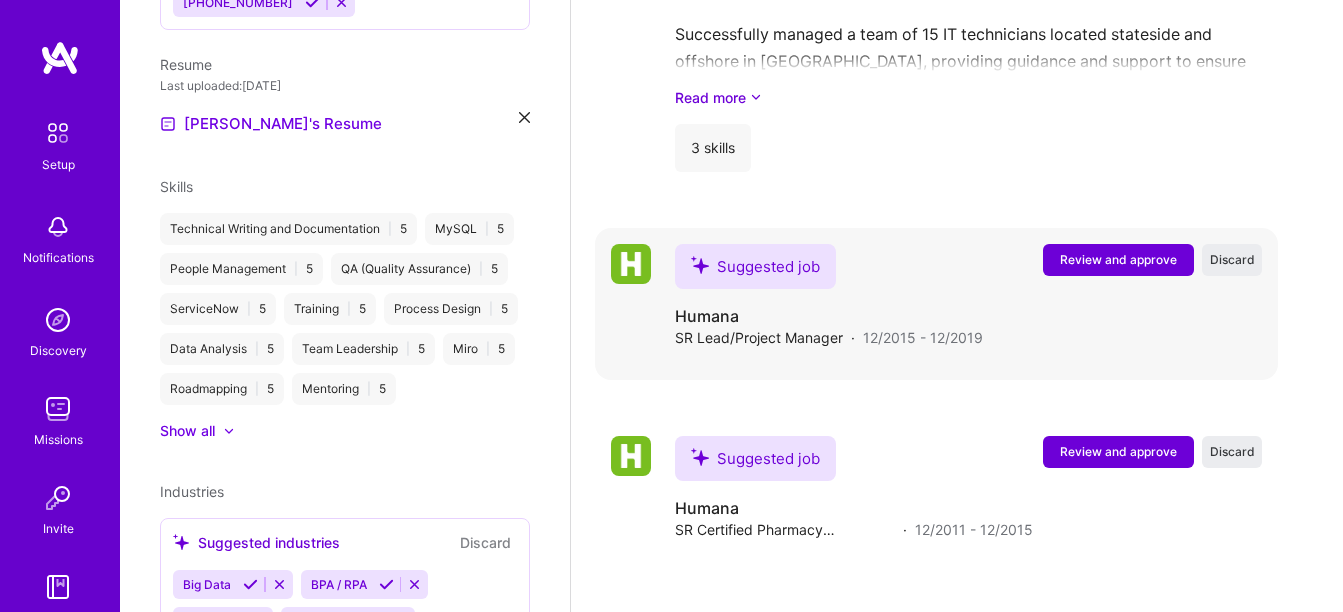
click at [1126, 256] on span "Review and approve" at bounding box center [1118, 259] width 117 height 17
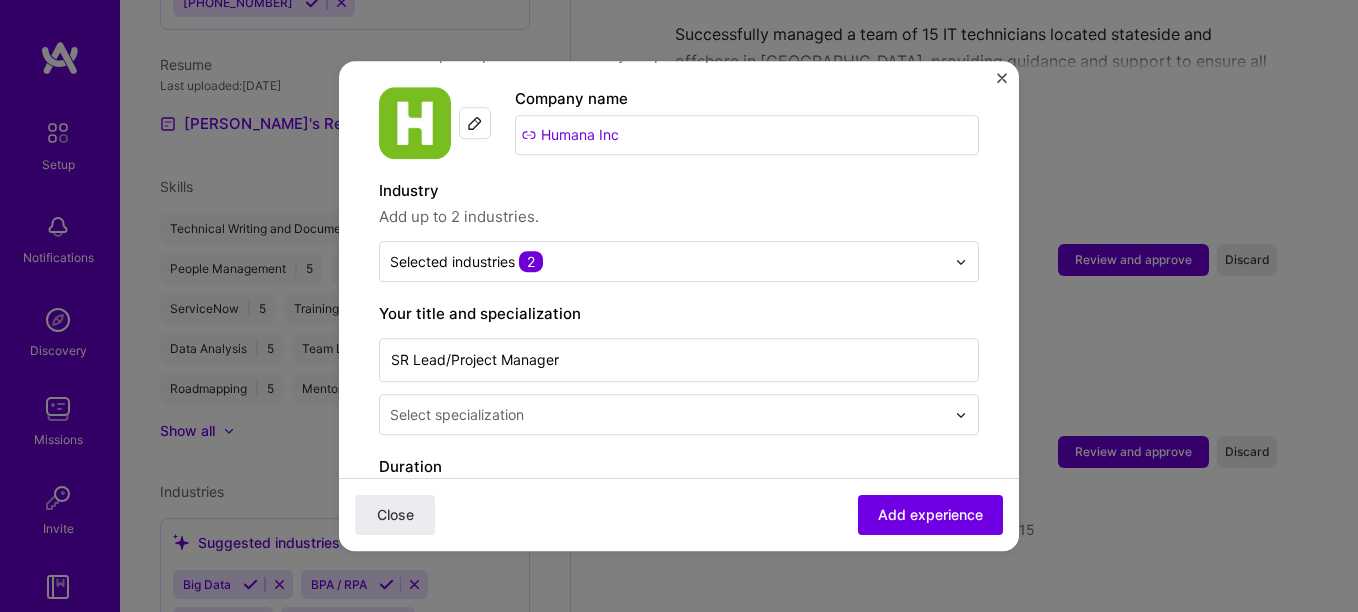
scroll to position [200, 0]
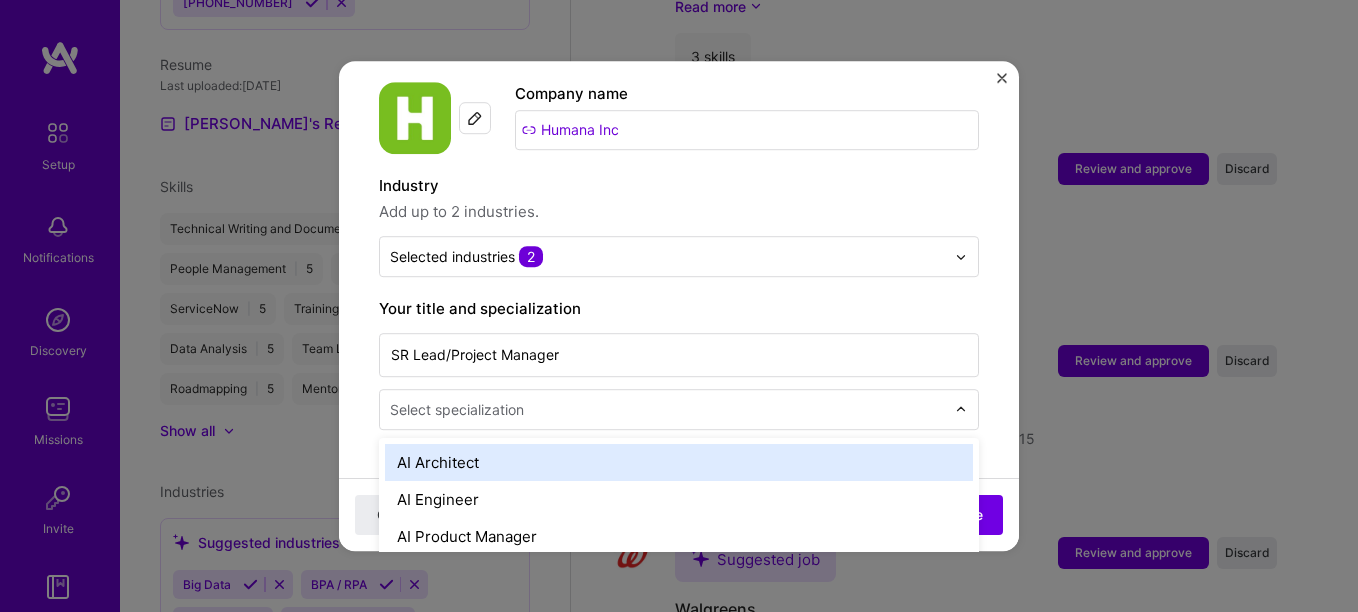
click at [930, 399] on input "text" at bounding box center [669, 409] width 559 height 21
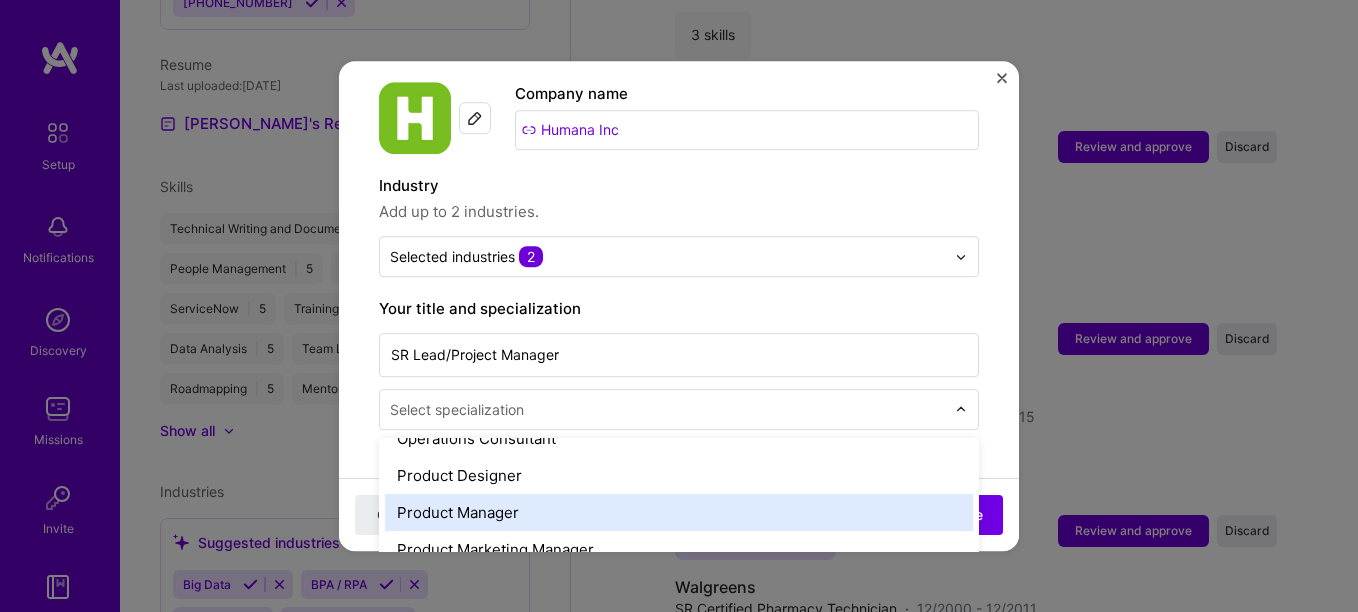
scroll to position [1900, 0]
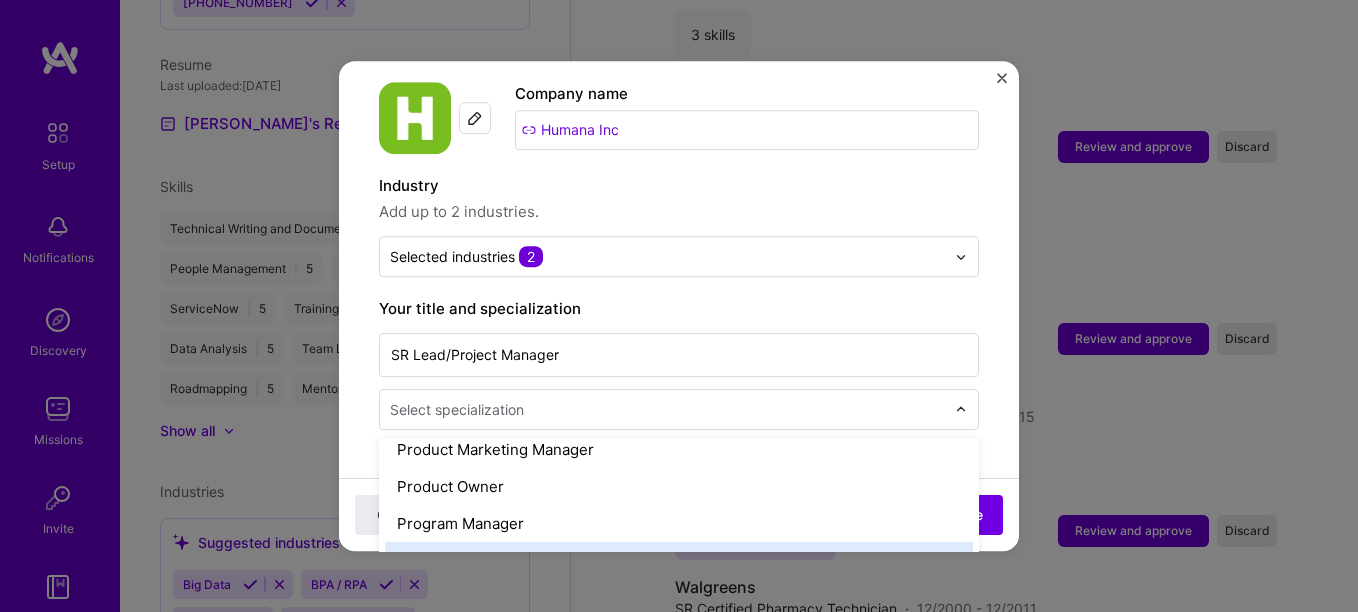
click at [652, 542] on div "Project Manager" at bounding box center [679, 560] width 588 height 37
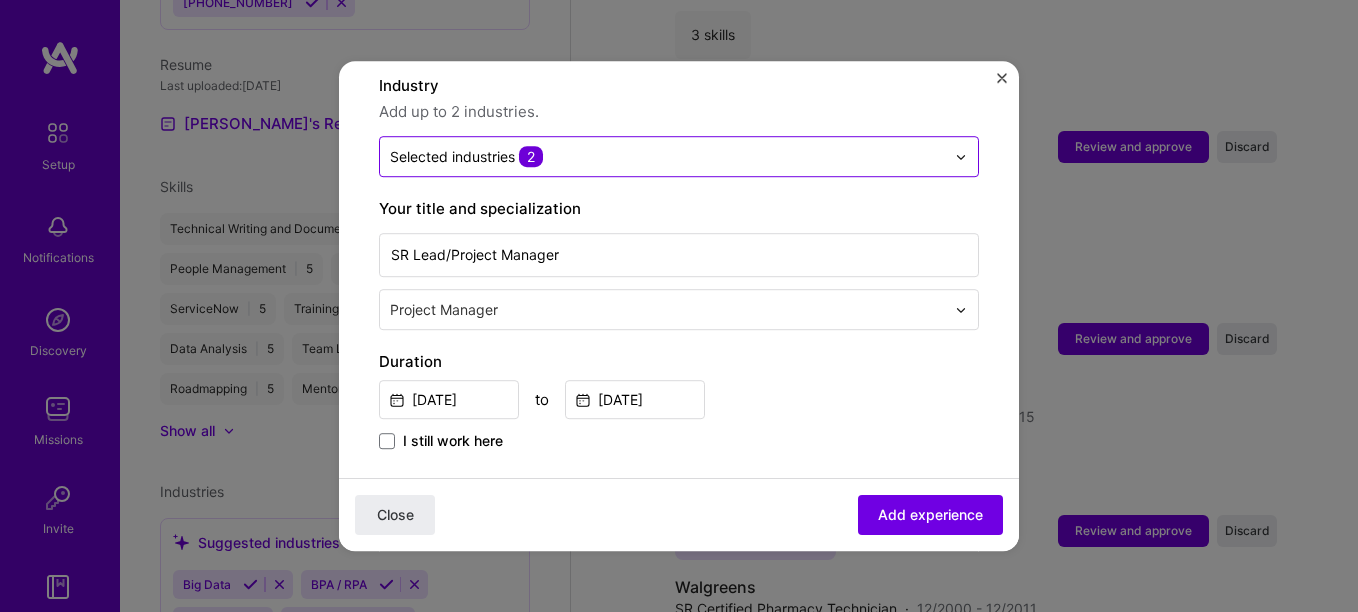
scroll to position [400, 0]
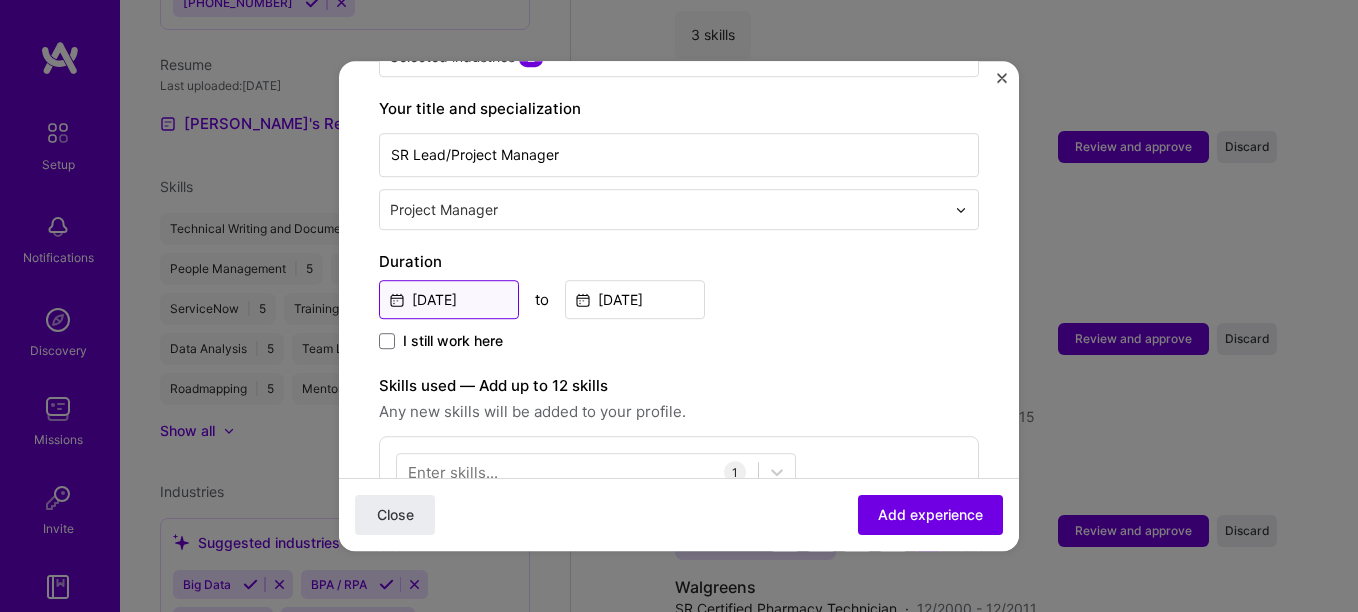
click at [446, 281] on input "[DATE]" at bounding box center [449, 299] width 140 height 39
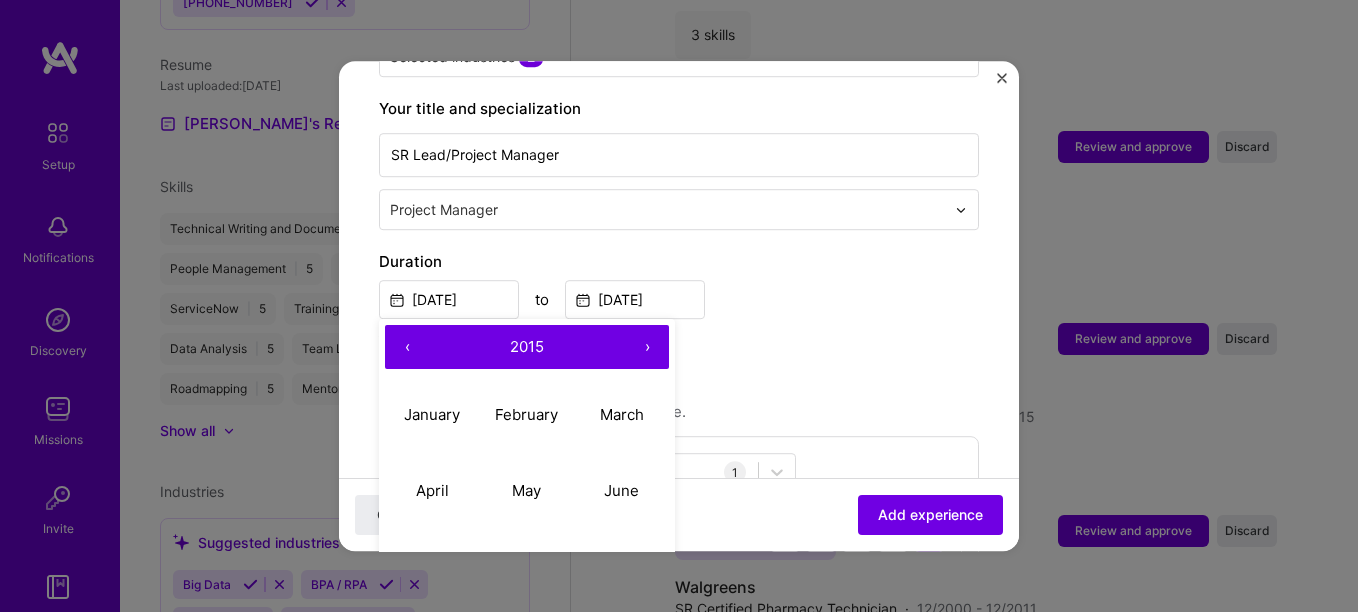
click at [649, 333] on button "›" at bounding box center [647, 347] width 44 height 44
click at [523, 481] on abbr "May" at bounding box center [526, 490] width 29 height 19
type input "[DATE]"
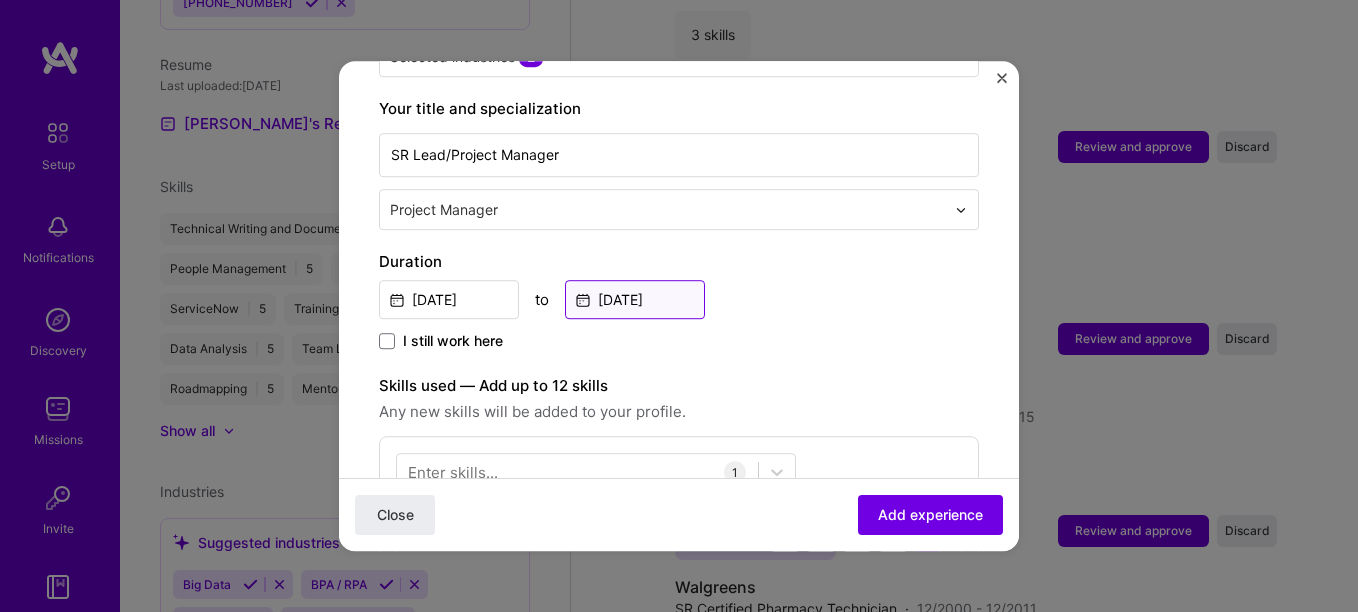
click at [642, 280] on input "[DATE]" at bounding box center [635, 299] width 140 height 39
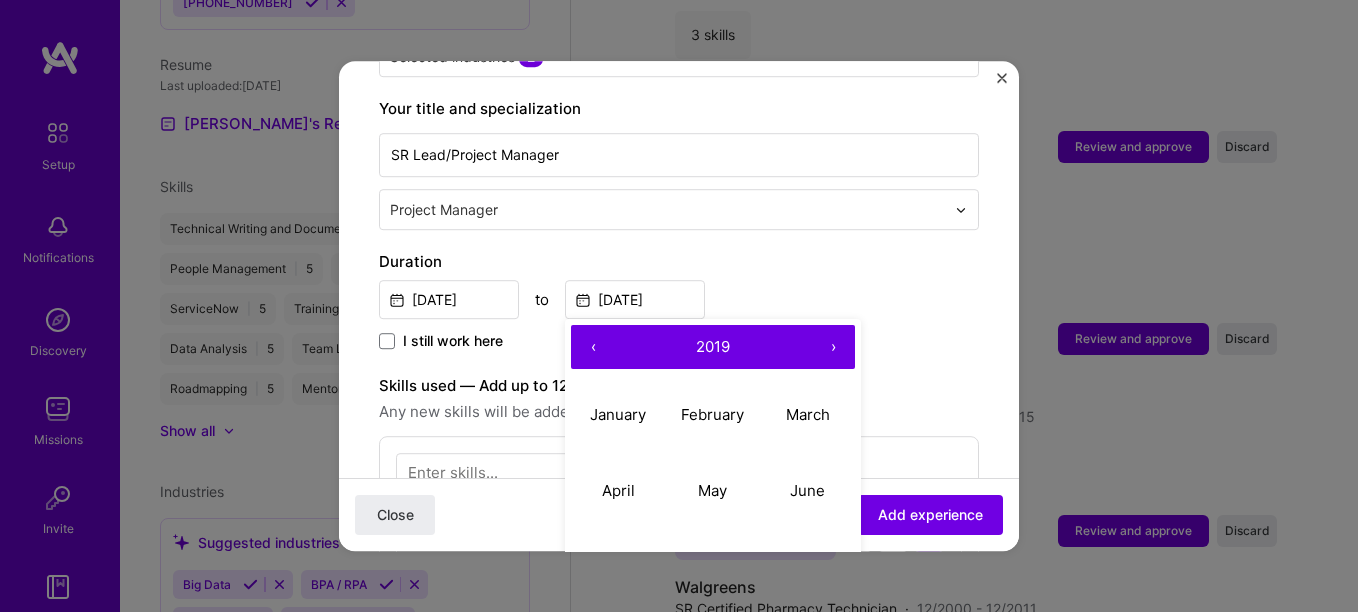
click at [842, 329] on button "›" at bounding box center [833, 347] width 44 height 44
click at [616, 405] on abbr "January" at bounding box center [618, 414] width 56 height 19
type input "[DATE]"
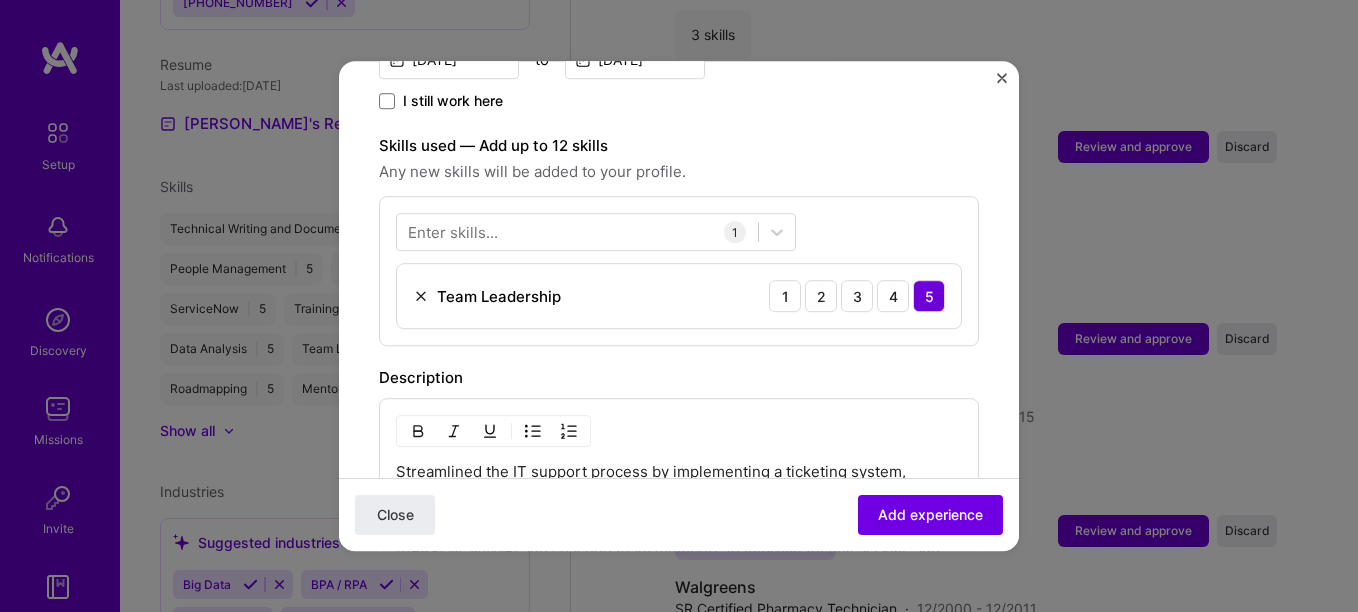
scroll to position [700, 0]
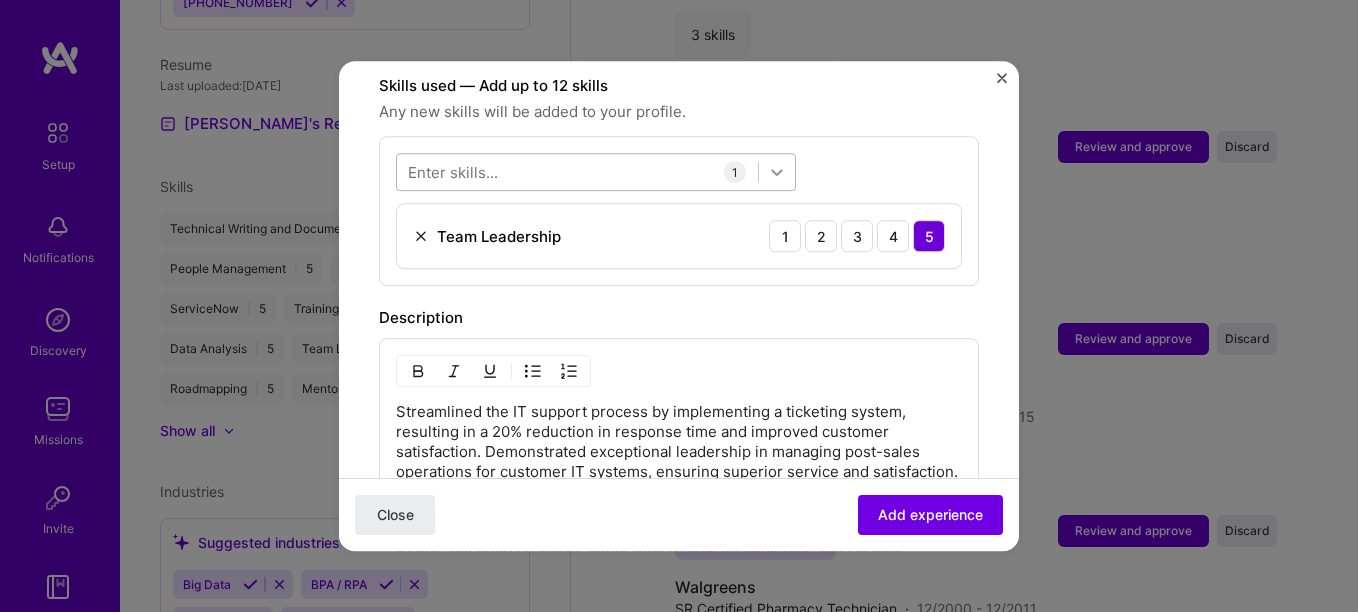
click at [763, 154] on div at bounding box center [777, 172] width 36 height 36
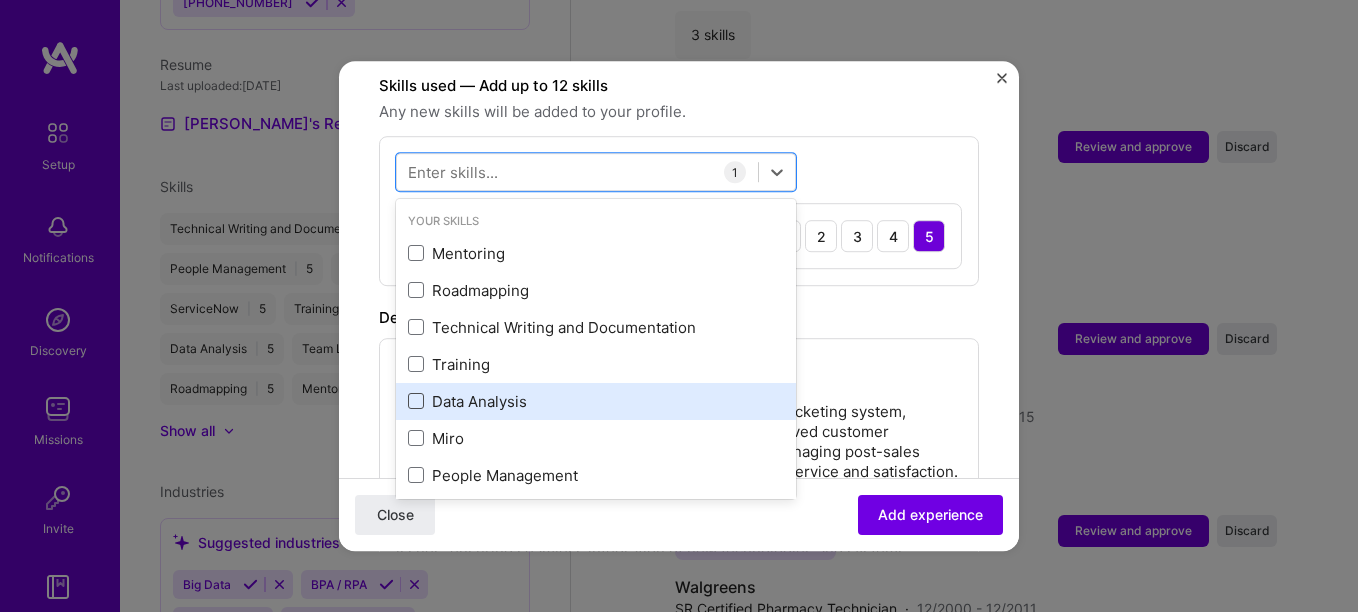
click at [417, 394] on span at bounding box center [416, 402] width 16 height 16
click at [0, 0] on input "checkbox" at bounding box center [0, 0] width 0 height 0
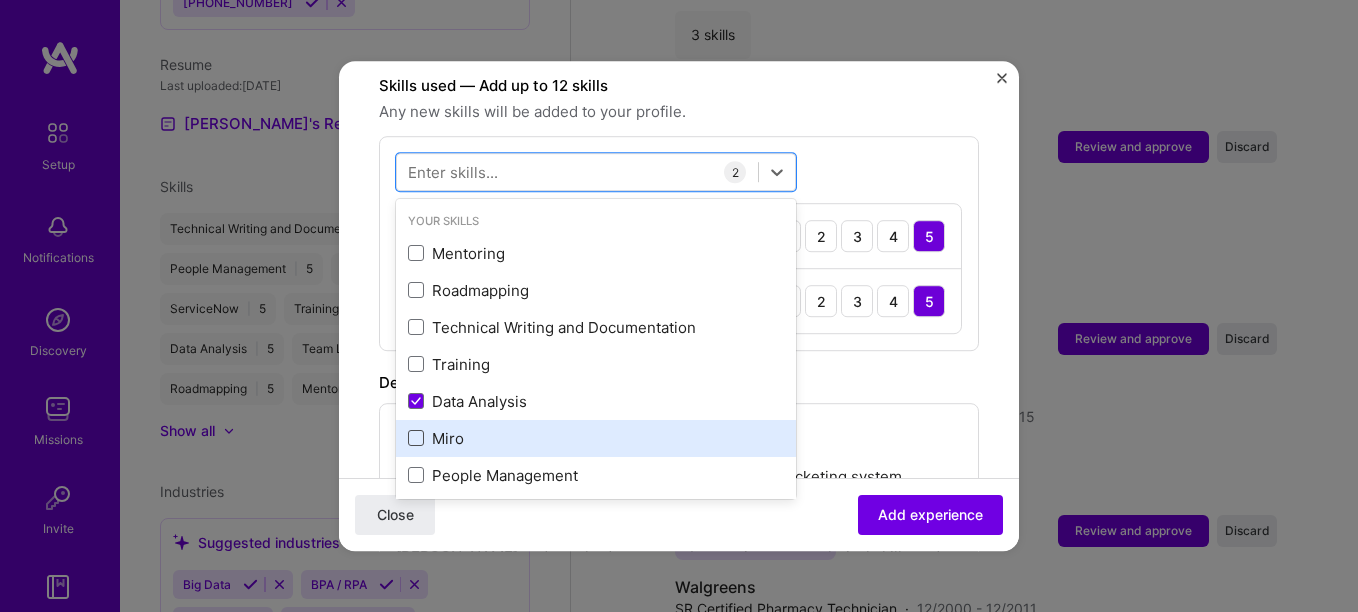
click at [419, 431] on span at bounding box center [416, 439] width 16 height 16
click at [0, 0] on input "checkbox" at bounding box center [0, 0] width 0 height 0
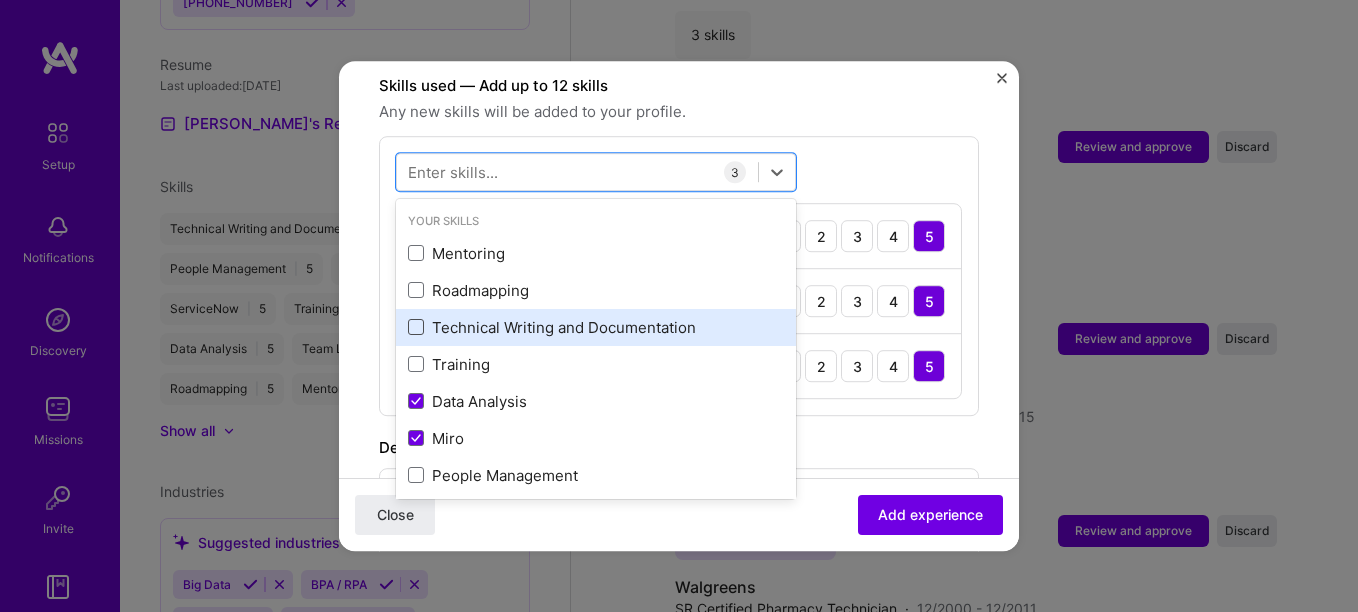
click at [412, 320] on span at bounding box center [416, 328] width 16 height 16
click at [0, 0] on input "checkbox" at bounding box center [0, 0] width 0 height 0
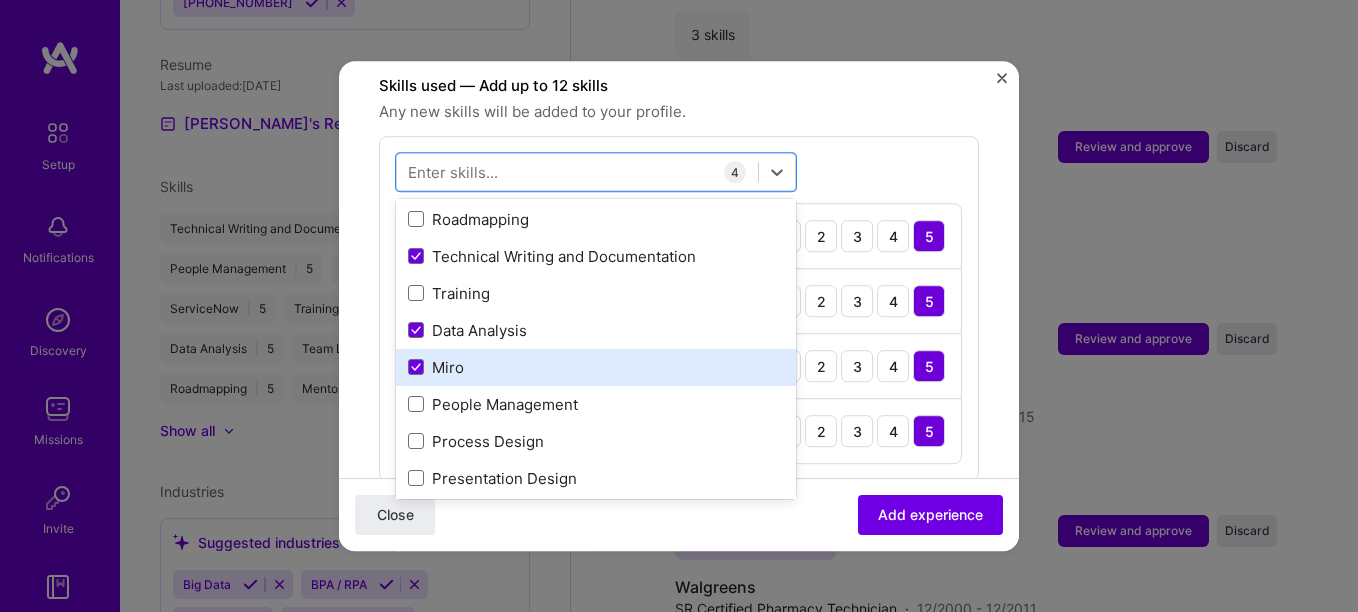
scroll to position [100, 0]
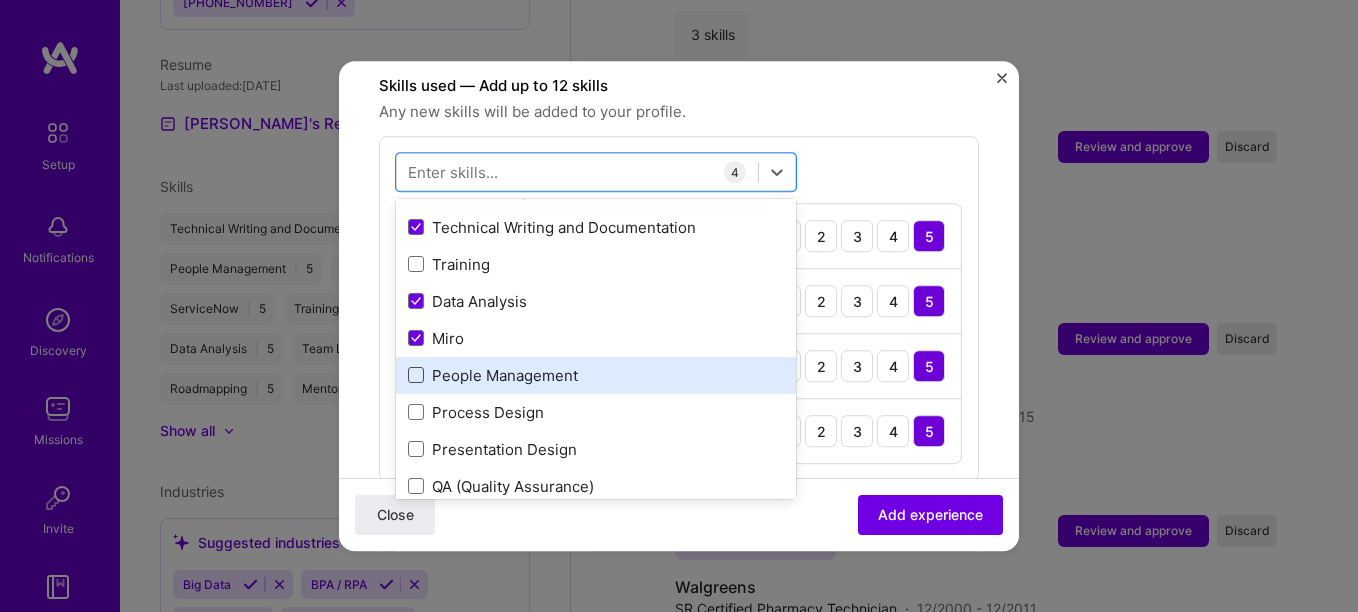
click at [416, 368] on span at bounding box center [416, 376] width 16 height 16
click at [0, 0] on input "checkbox" at bounding box center [0, 0] width 0 height 0
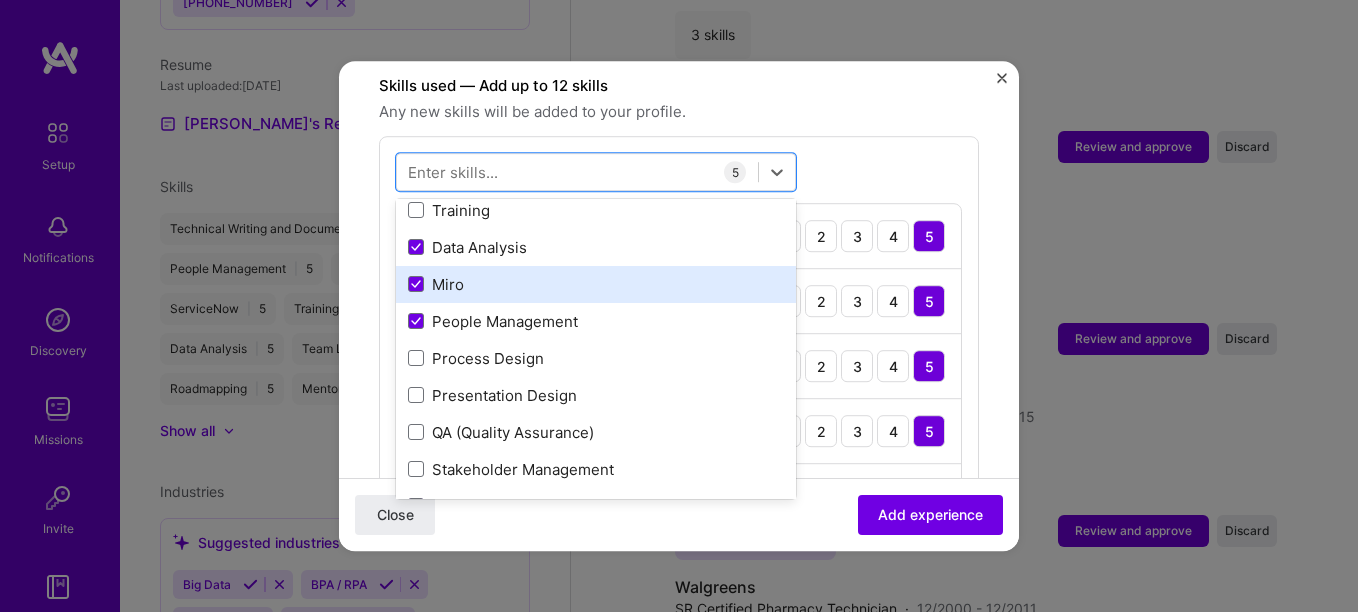
scroll to position [200, 0]
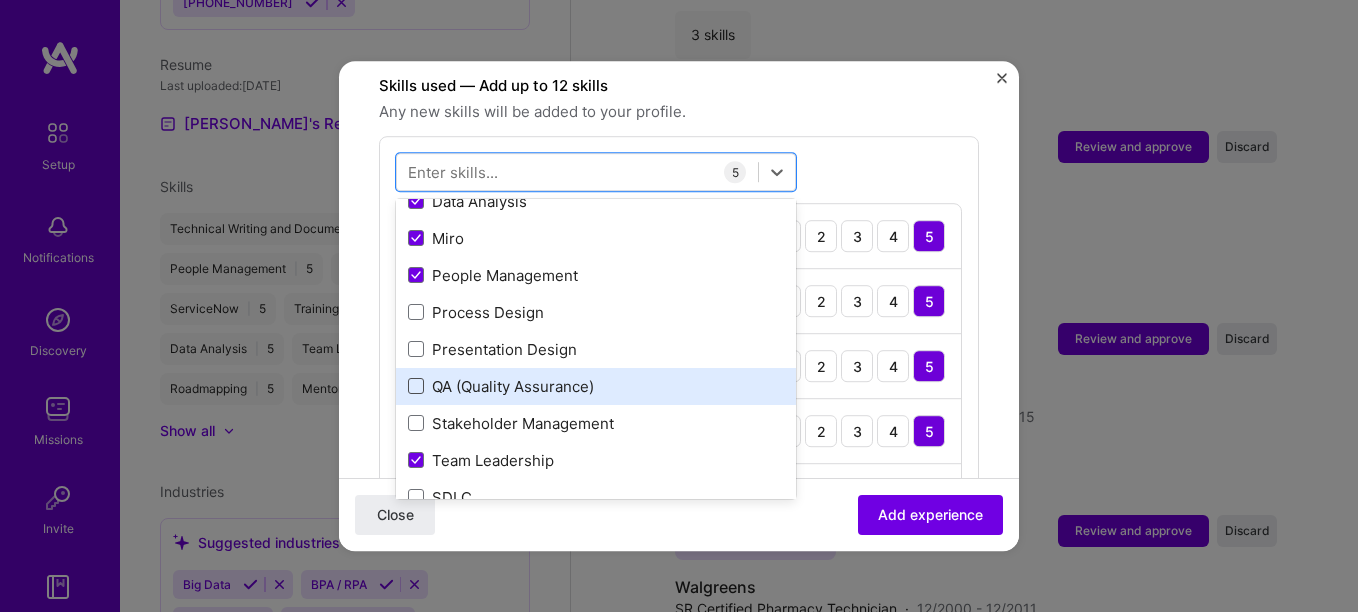
click at [416, 379] on span at bounding box center [416, 387] width 16 height 16
click at [0, 0] on input "checkbox" at bounding box center [0, 0] width 0 height 0
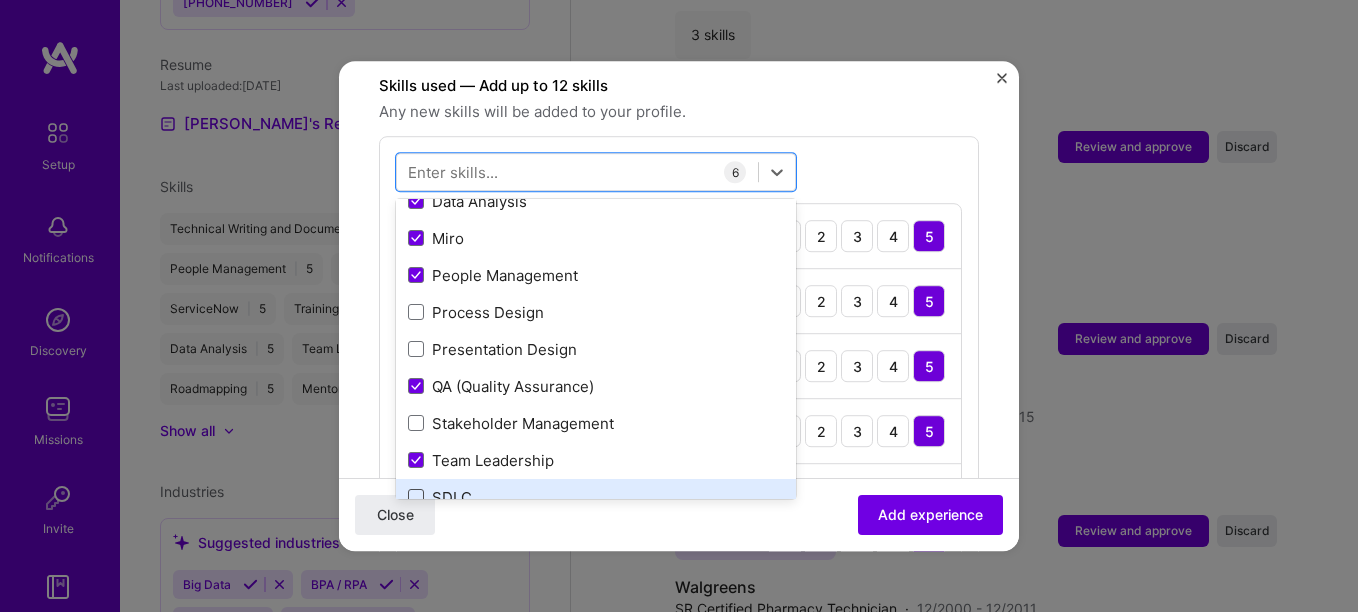
click at [419, 490] on span at bounding box center [416, 498] width 16 height 16
click at [0, 0] on input "checkbox" at bounding box center [0, 0] width 0 height 0
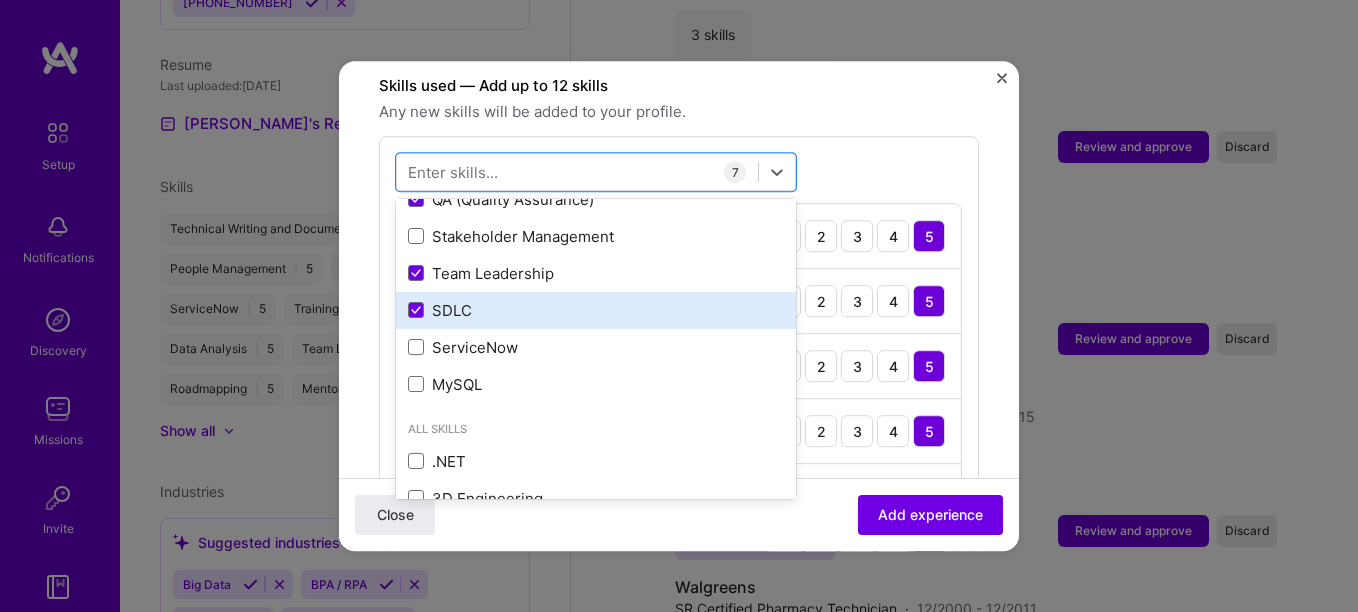
scroll to position [400, 0]
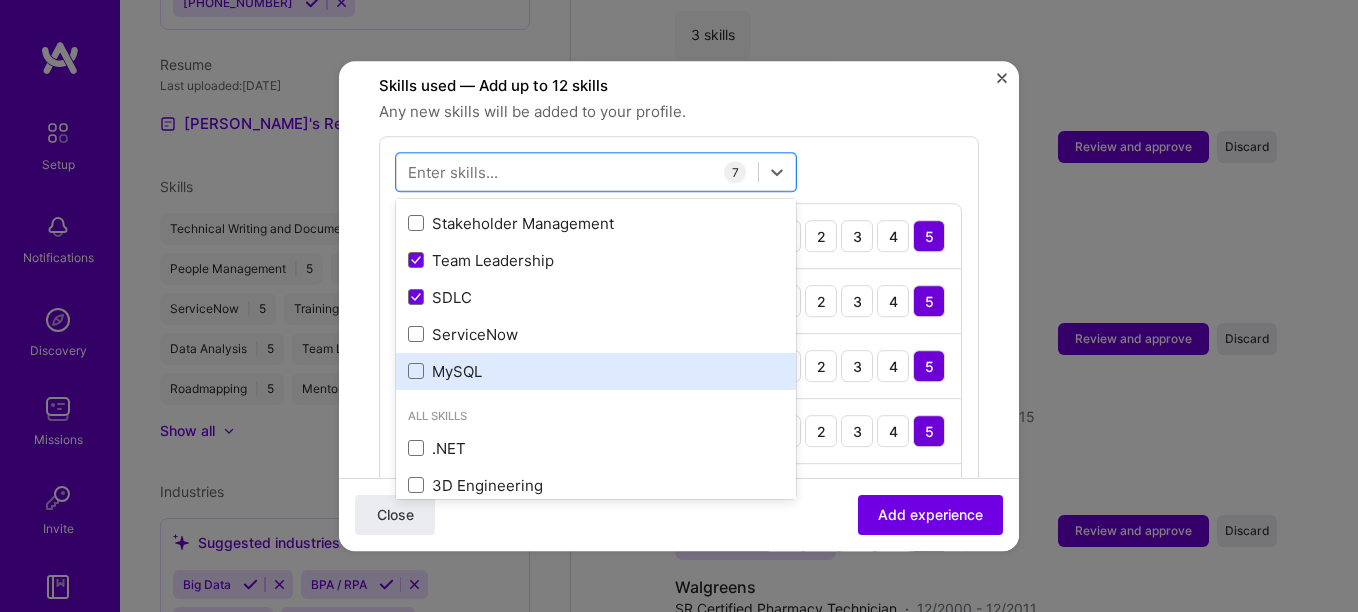
click at [628, 361] on div "MySQL" at bounding box center [596, 371] width 376 height 21
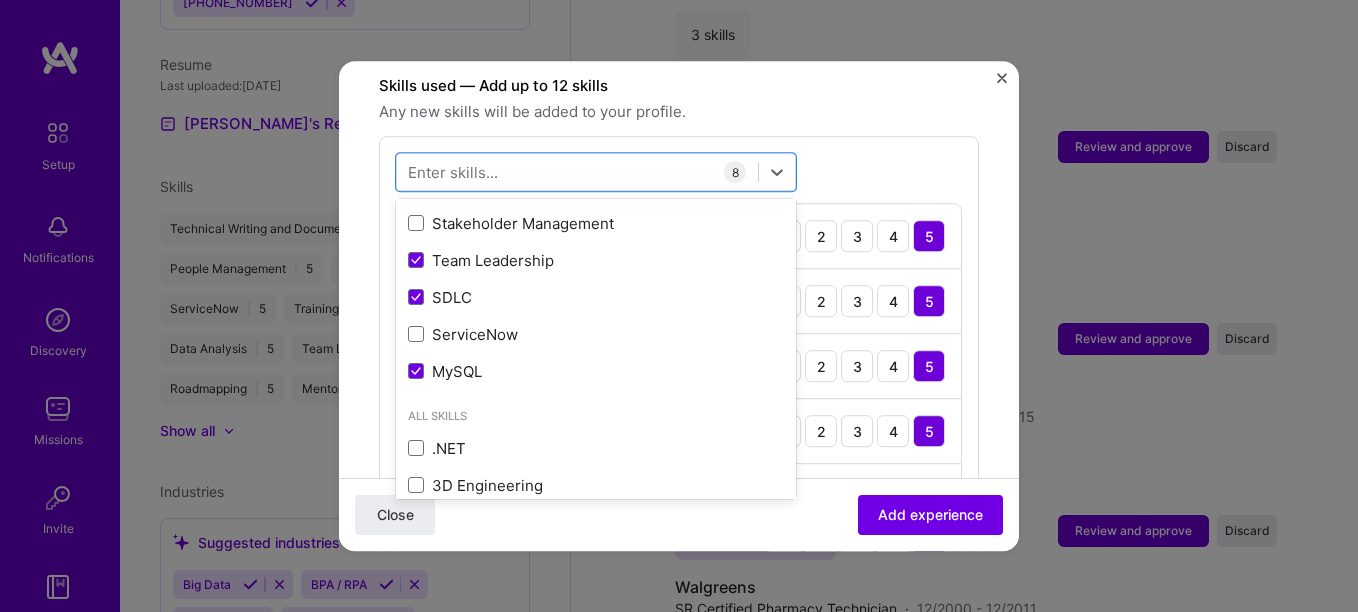
click at [853, 136] on div "option MySQL, selected. option Stakeholder Management focused, 0 of 2. 378 resu…" at bounding box center [679, 438] width 600 height 605
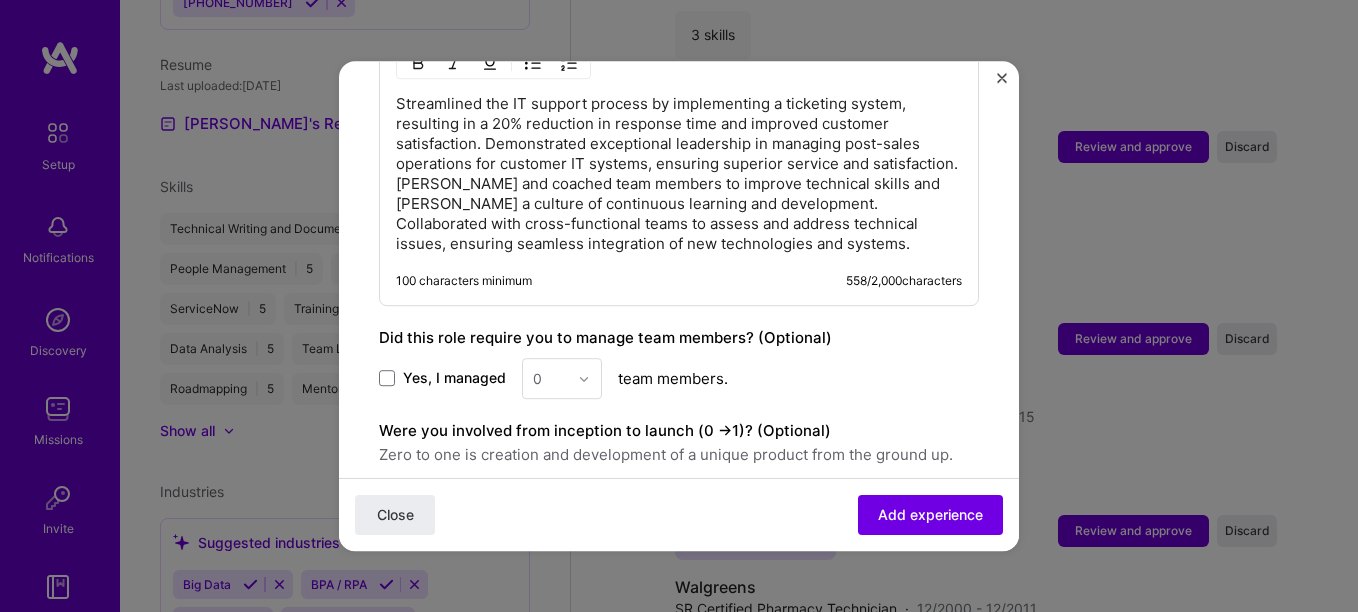
scroll to position [1500, 0]
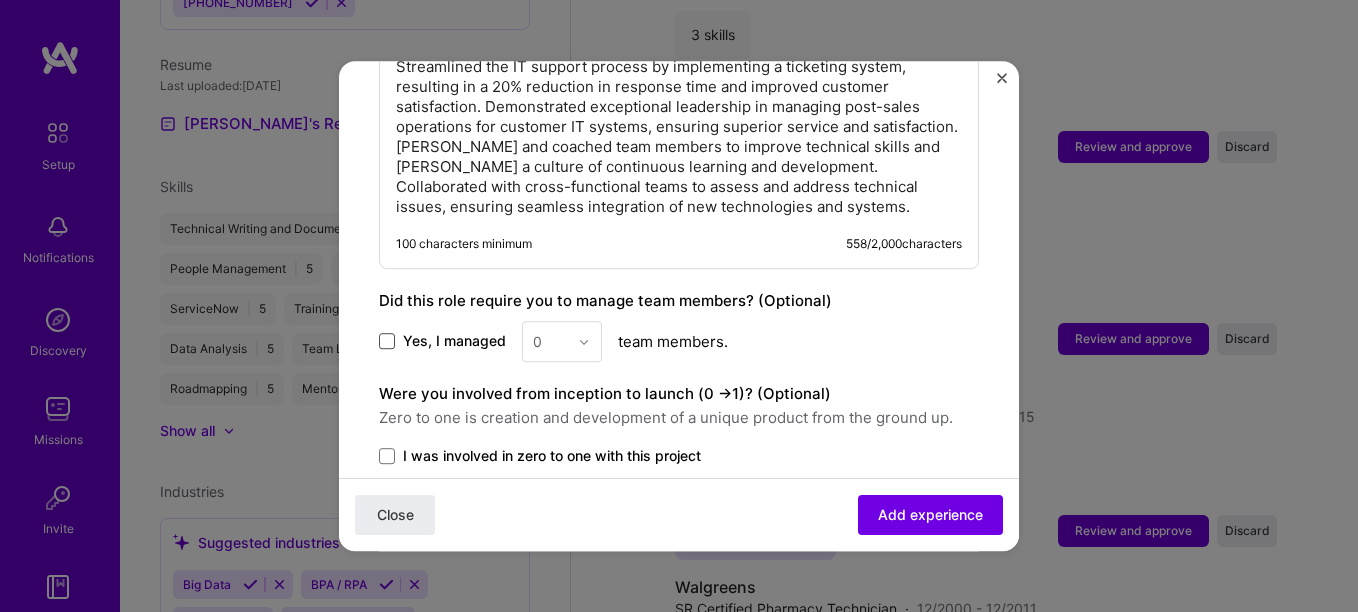
click at [381, 334] on span at bounding box center [387, 342] width 16 height 16
click at [0, 0] on input "Yes, I managed" at bounding box center [0, 0] width 0 height 0
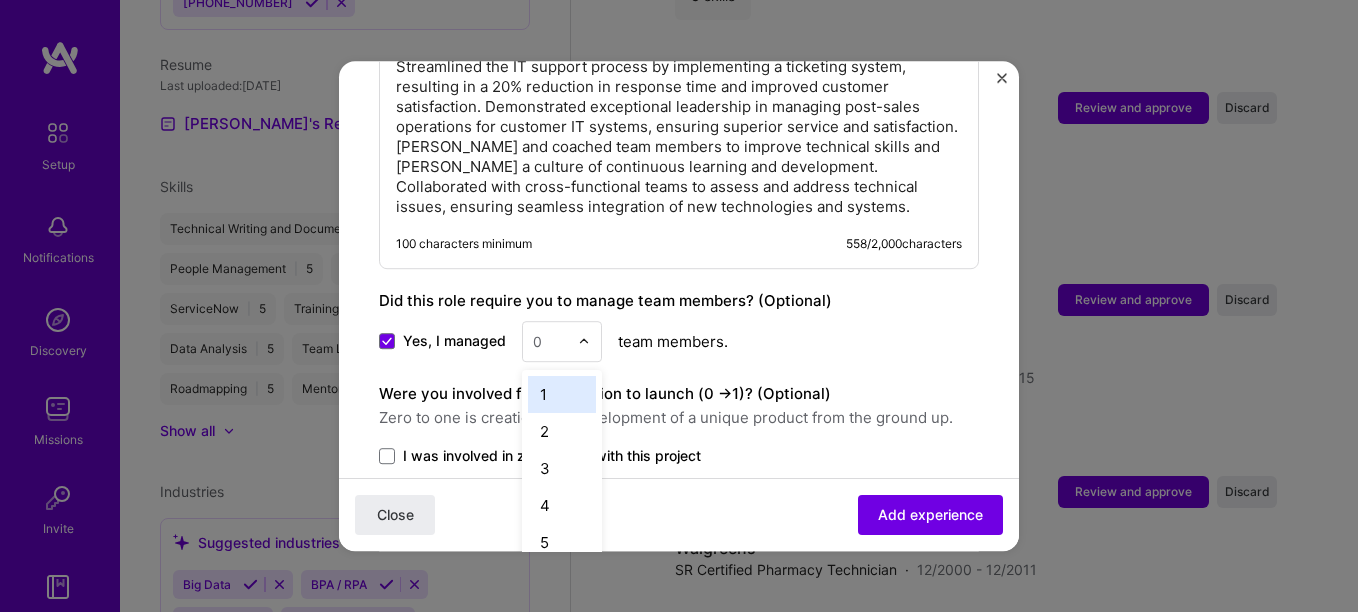
click at [577, 324] on div "0" at bounding box center [562, 341] width 80 height 41
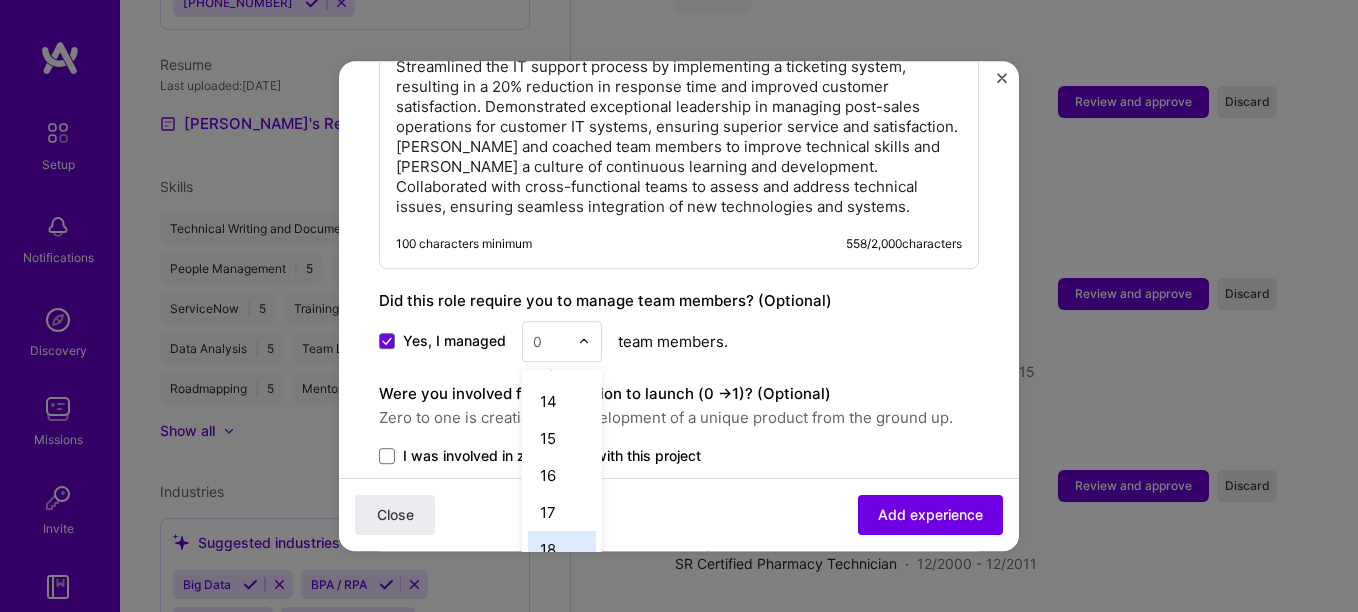
scroll to position [500, 0]
click at [562, 468] on div "17" at bounding box center [562, 486] width 68 height 37
click at [391, 448] on span at bounding box center [387, 456] width 16 height 16
click at [0, 0] on input "I was involved in zero to one with this project" at bounding box center [0, 0] width 0 height 0
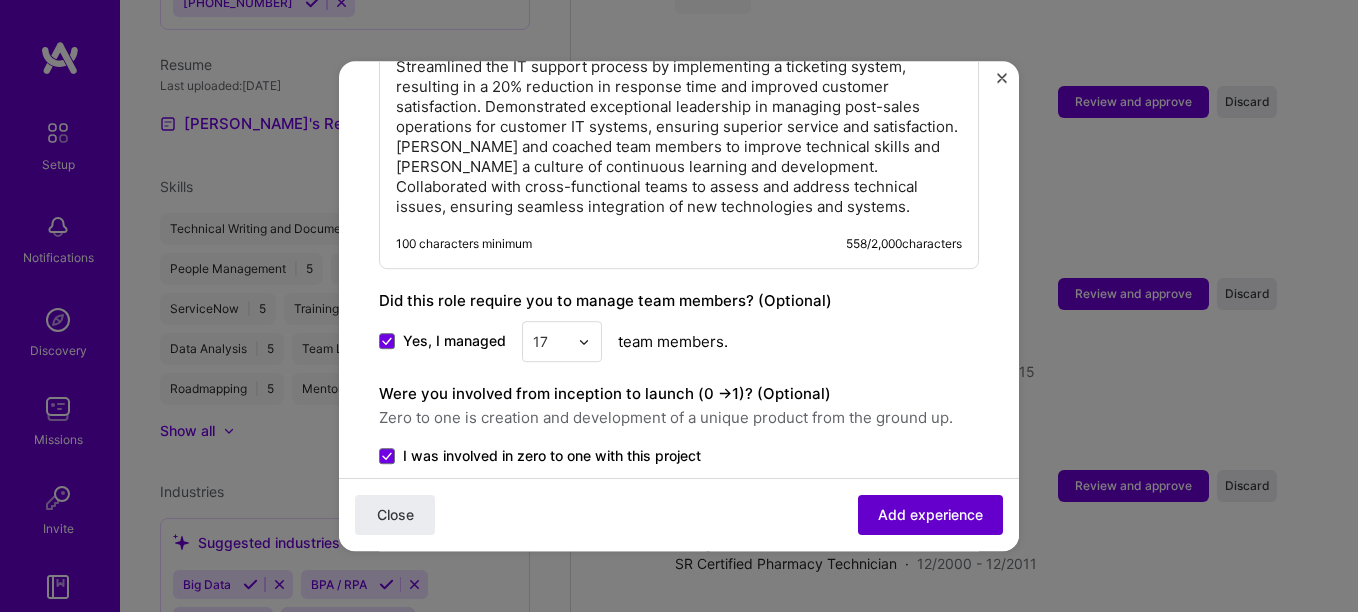
click at [891, 505] on span "Add experience" at bounding box center [930, 515] width 105 height 20
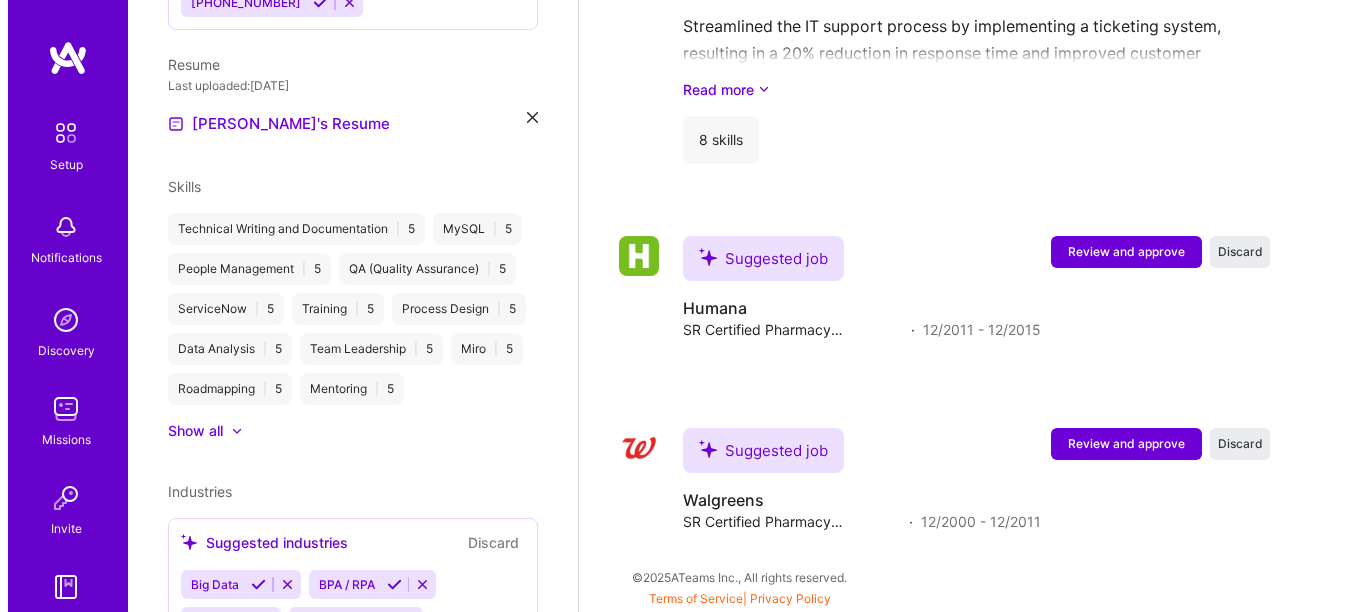
scroll to position [2086, 0]
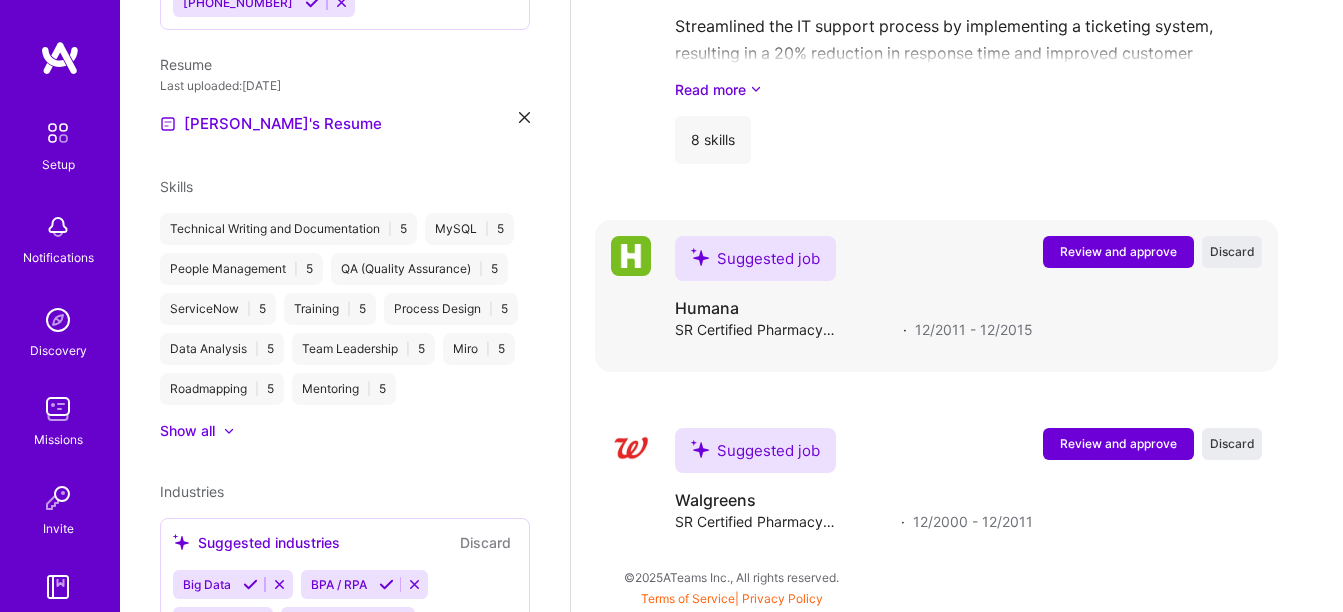
click at [1081, 248] on span "Review and approve" at bounding box center [1118, 251] width 117 height 17
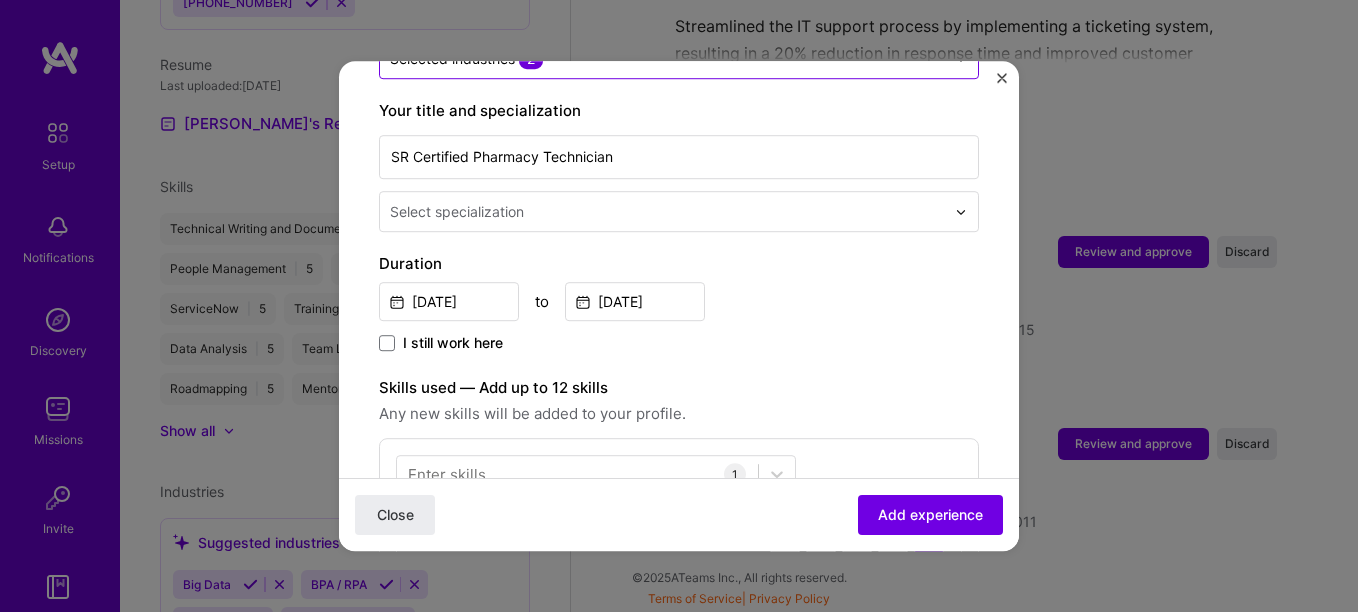
scroll to position [400, 0]
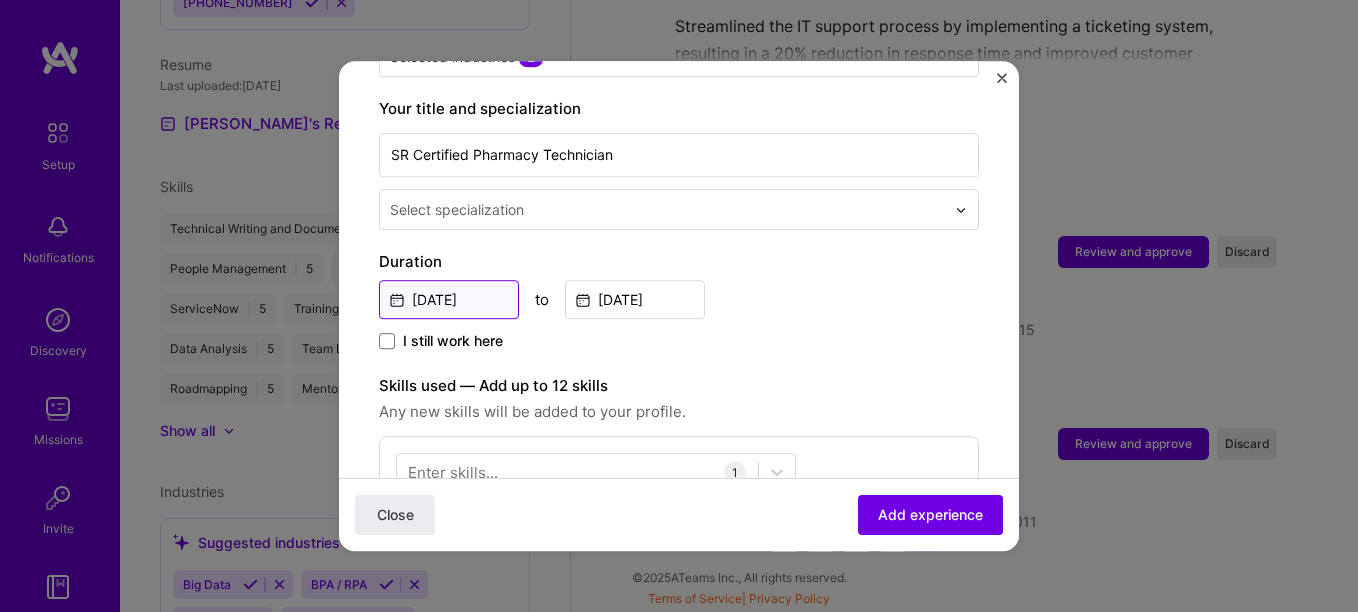
click at [476, 280] on input "[DATE]" at bounding box center [449, 299] width 140 height 39
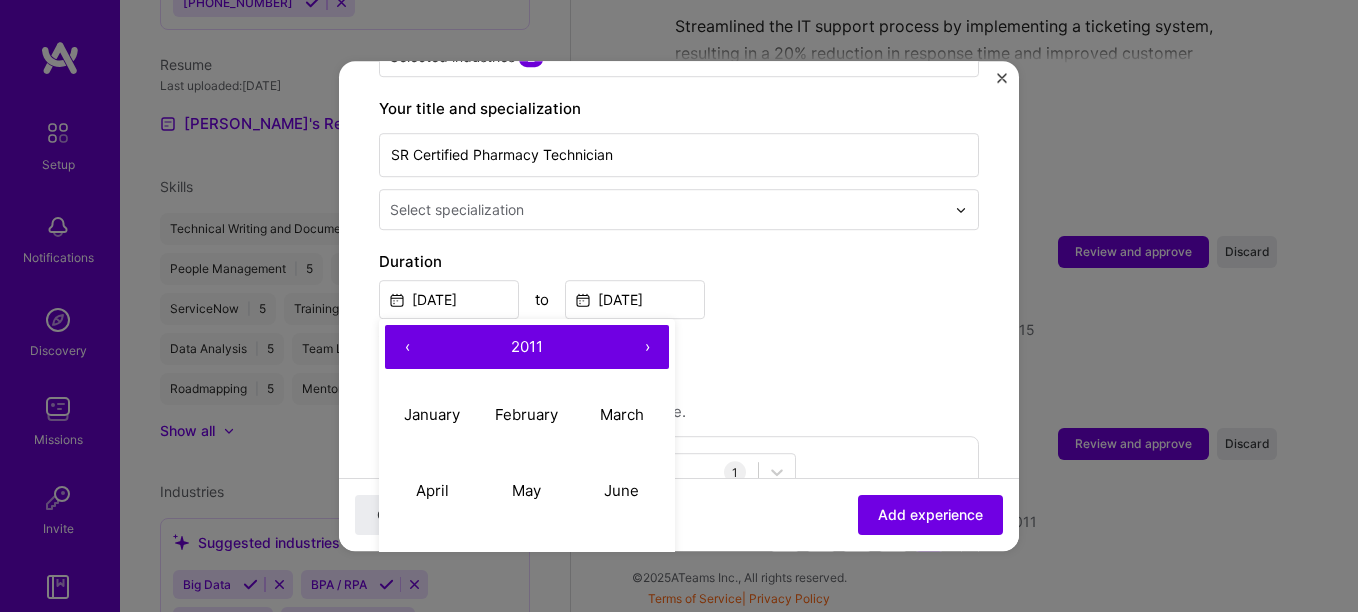
click at [642, 325] on button "›" at bounding box center [647, 347] width 44 height 44
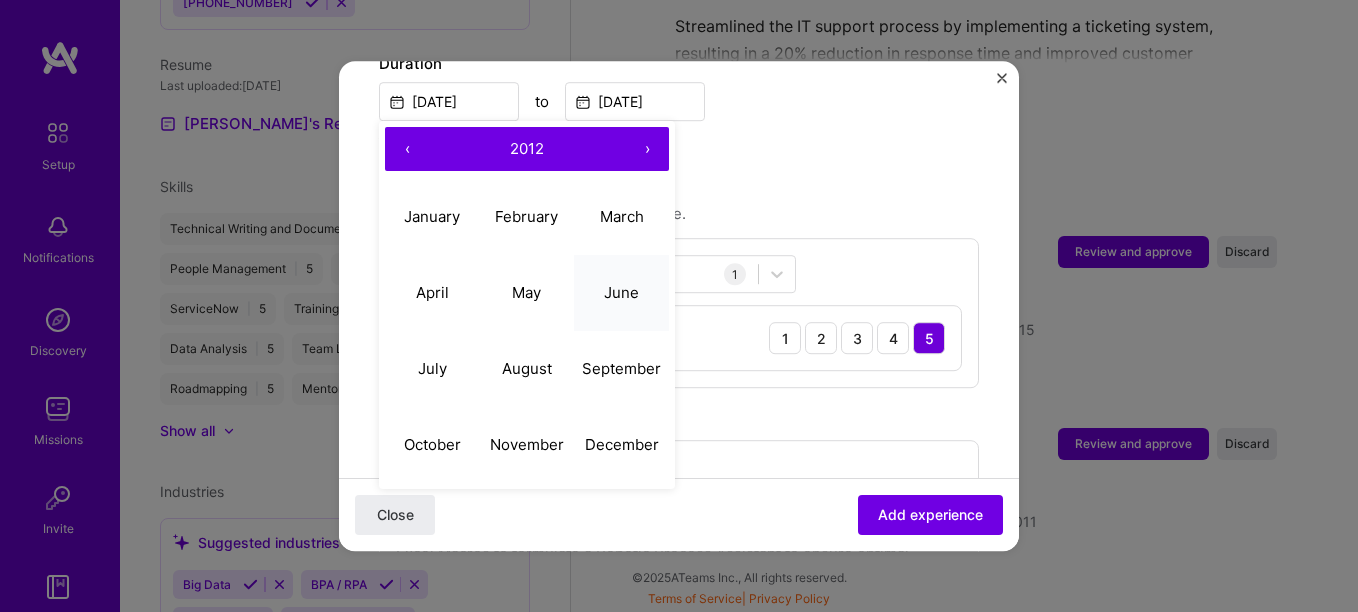
scroll to position [600, 0]
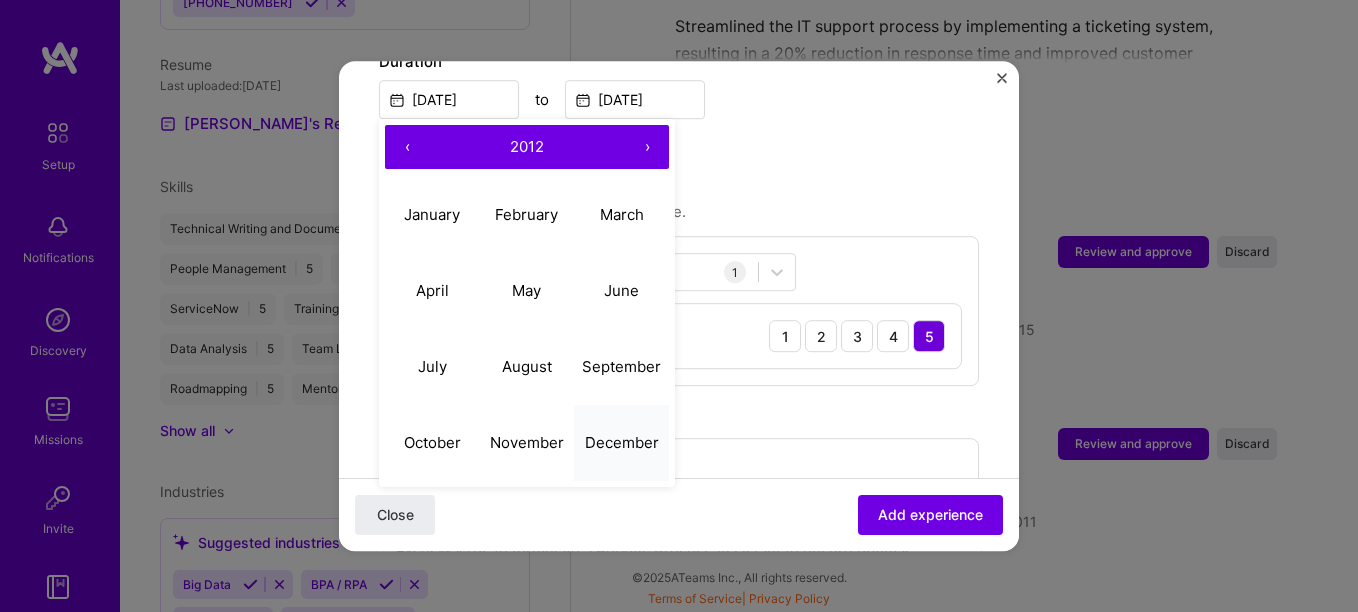
click at [614, 433] on abbr "December" at bounding box center [622, 442] width 74 height 19
type input "[DATE]"
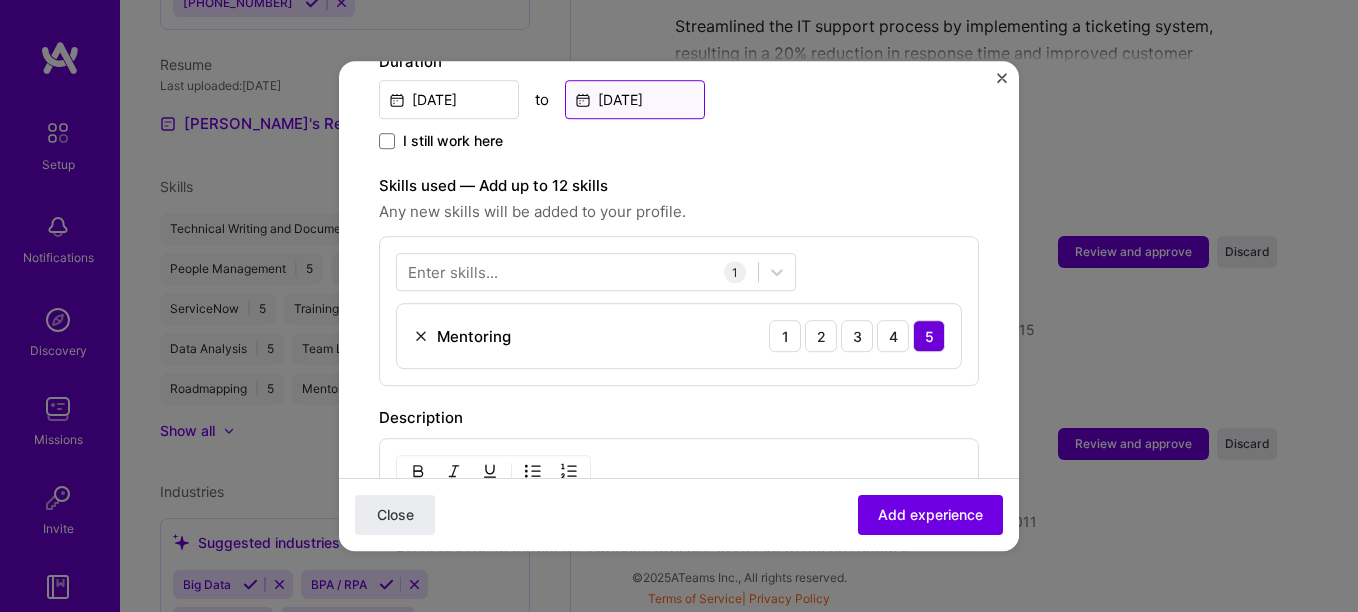
click at [621, 87] on input "[DATE]" at bounding box center [635, 99] width 140 height 39
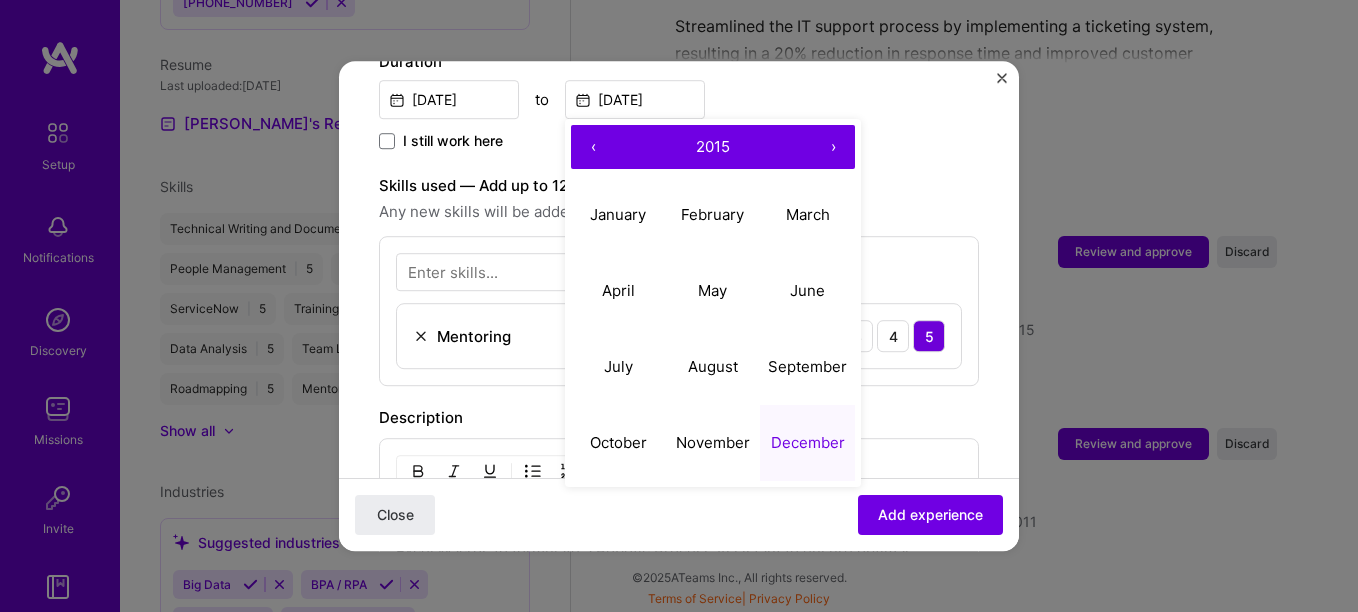
click at [824, 134] on button "›" at bounding box center [833, 147] width 44 height 44
click at [715, 281] on abbr "May" at bounding box center [712, 290] width 29 height 19
type input "[DATE]"
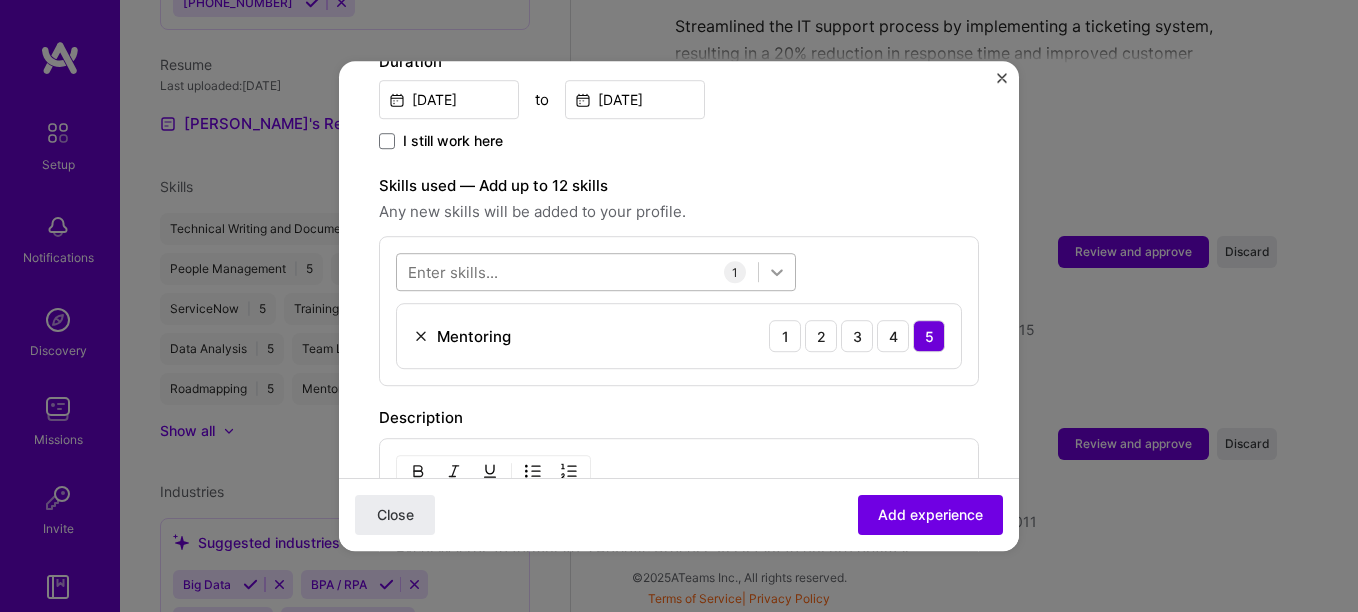
click at [768, 262] on icon at bounding box center [777, 272] width 20 height 20
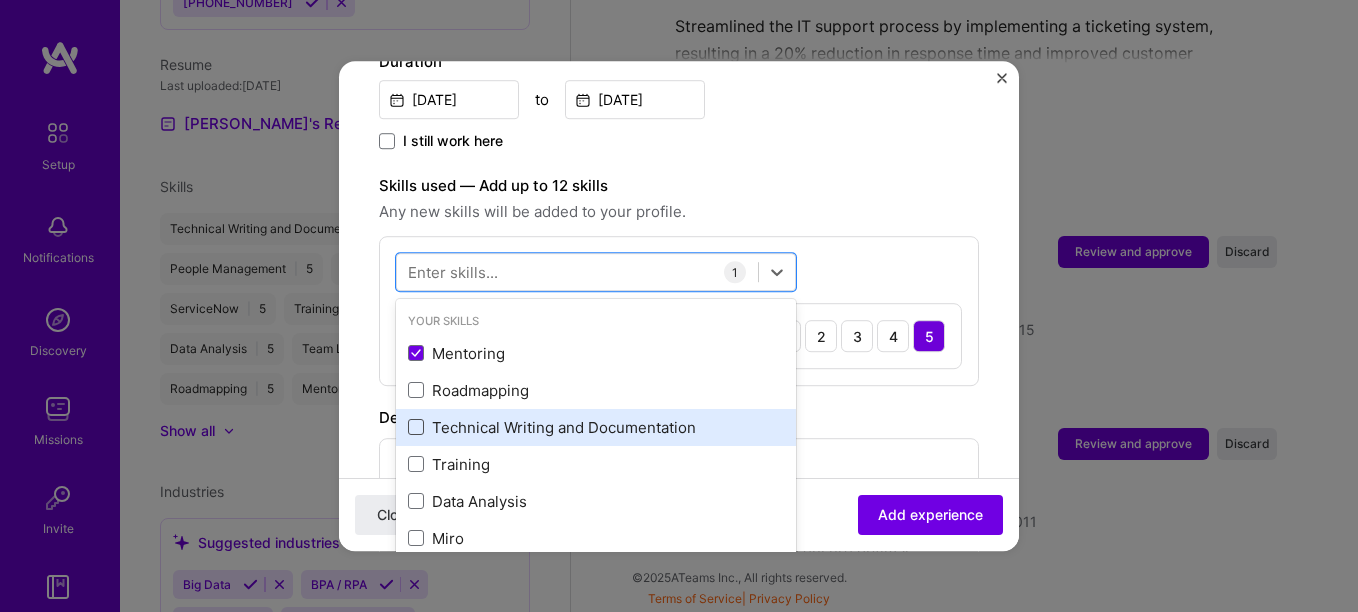
click at [420, 420] on span at bounding box center [416, 428] width 16 height 16
click at [0, 0] on input "checkbox" at bounding box center [0, 0] width 0 height 0
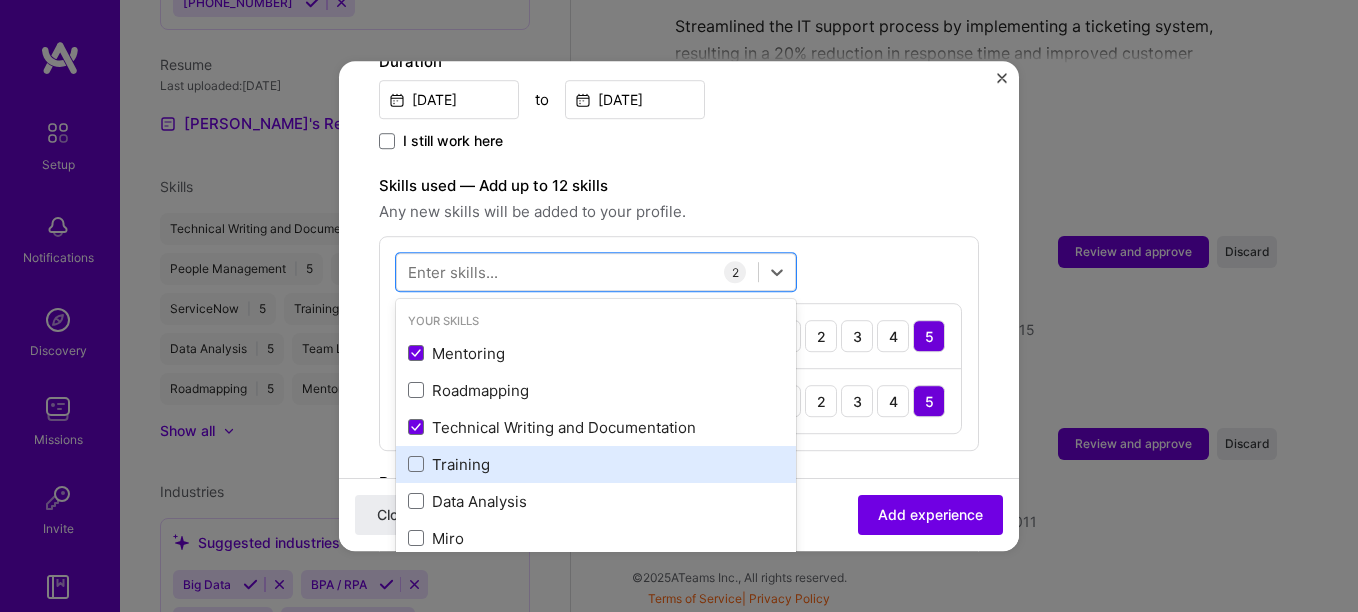
click at [420, 446] on div "Training" at bounding box center [596, 464] width 400 height 37
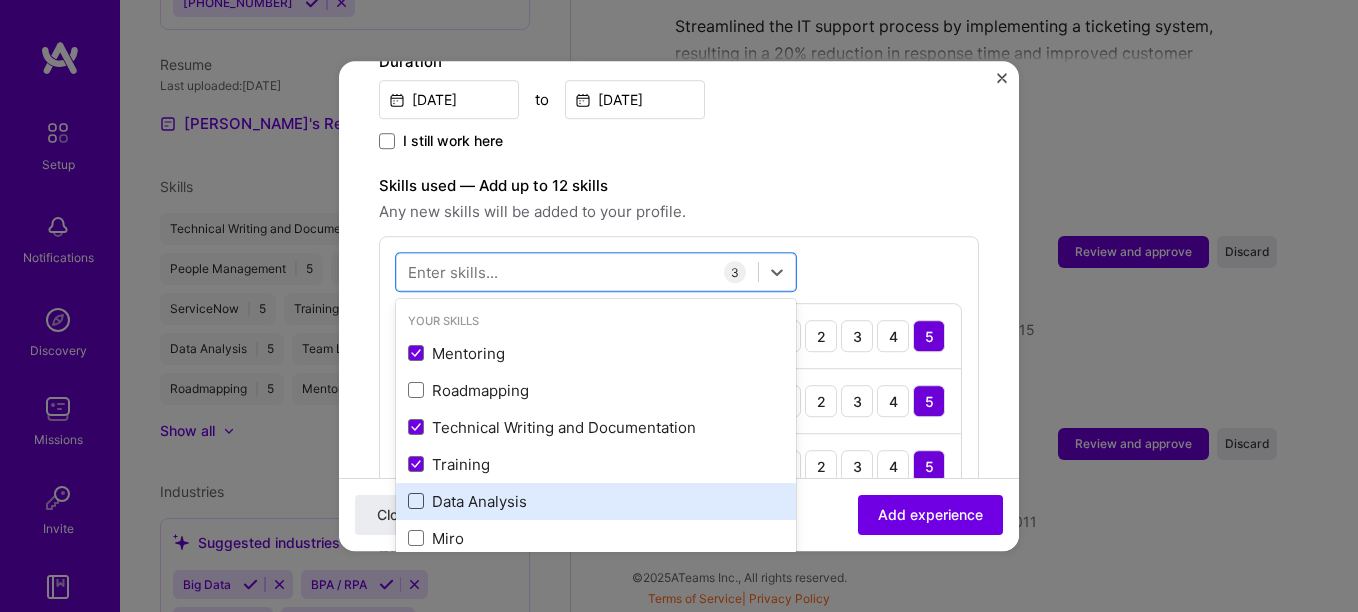
click at [418, 494] on span at bounding box center [416, 502] width 16 height 16
click at [0, 0] on input "checkbox" at bounding box center [0, 0] width 0 height 0
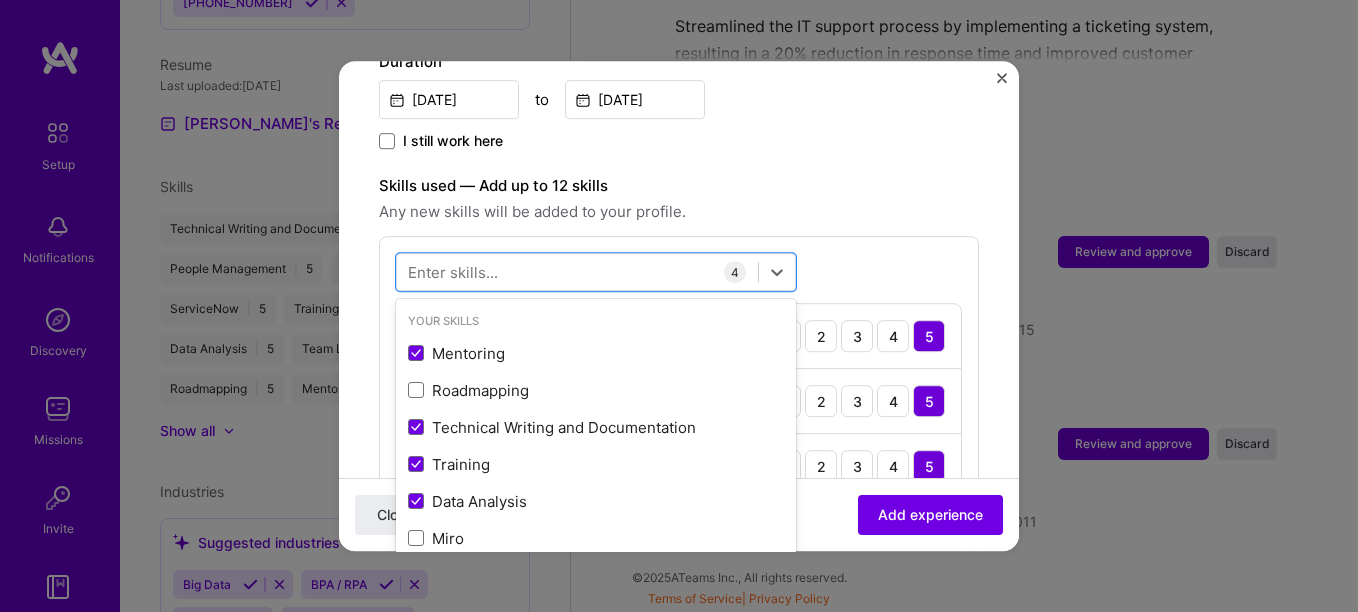
click at [978, 127] on form "Adding suggested job This job is suggested based on your LinkedIn, resume or [D…" at bounding box center [679, 411] width 680 height 1821
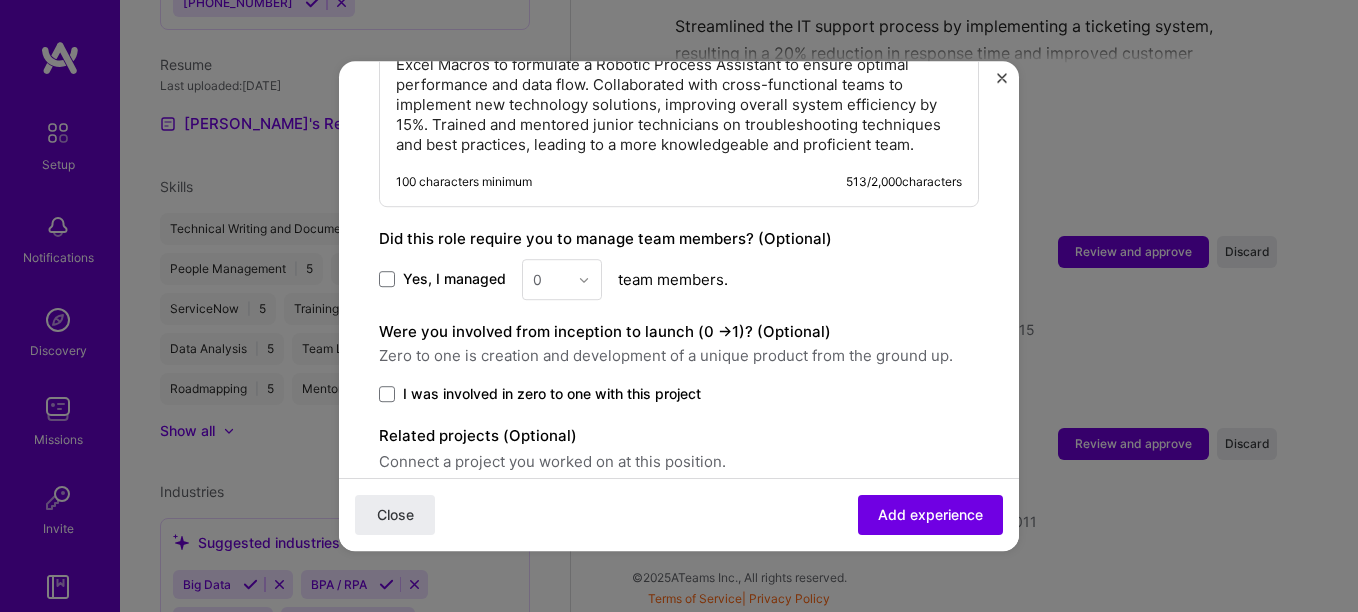
scroll to position [1300, 0]
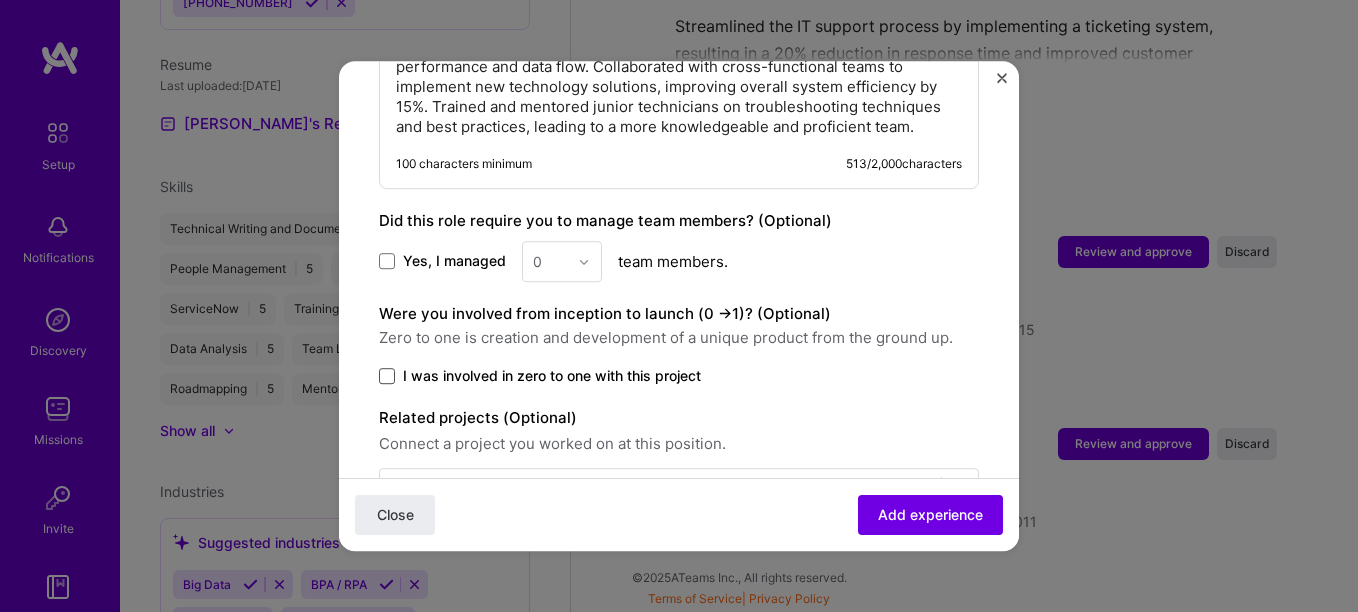
click at [387, 371] on span at bounding box center [387, 376] width 16 height 16
click at [0, 0] on input "I was involved in zero to one with this project" at bounding box center [0, 0] width 0 height 0
click at [904, 507] on span "Add experience" at bounding box center [930, 515] width 105 height 20
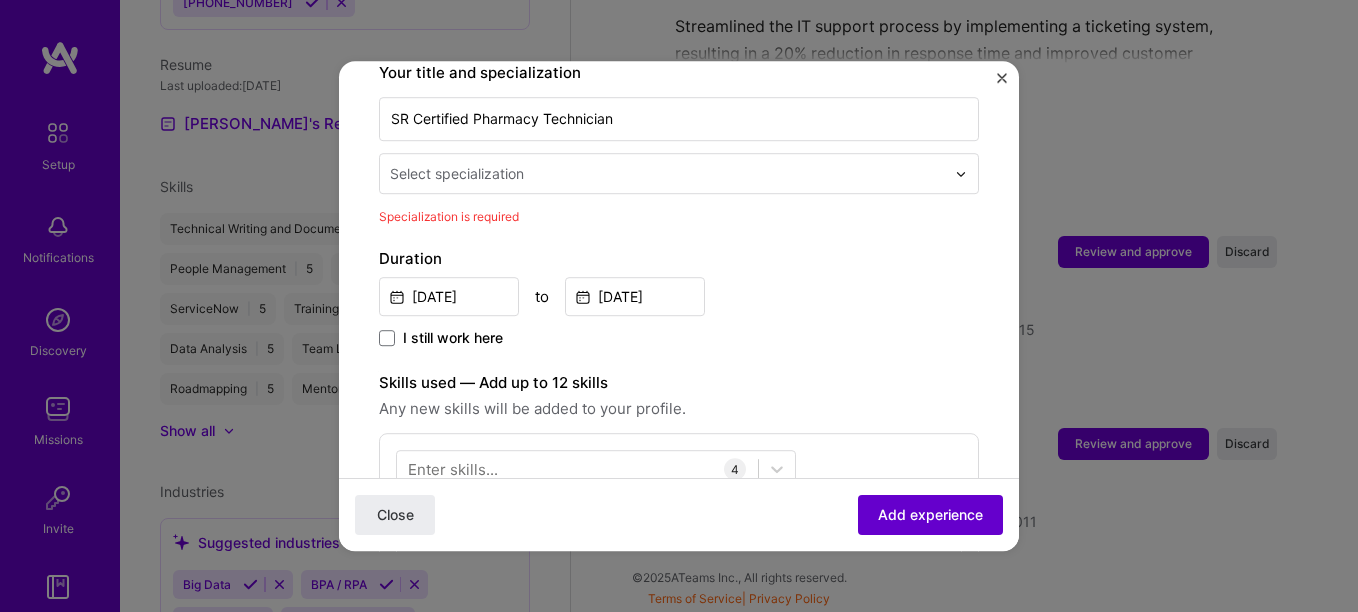
scroll to position [415, 0]
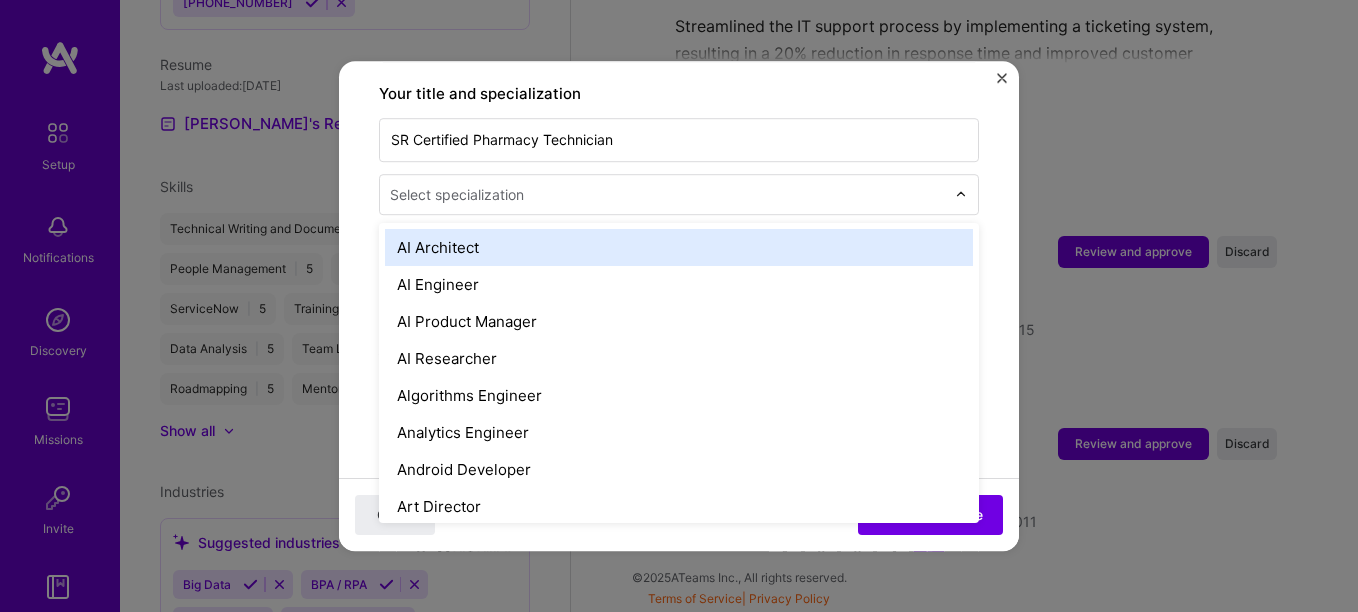
click at [545, 184] on input "text" at bounding box center [669, 194] width 559 height 21
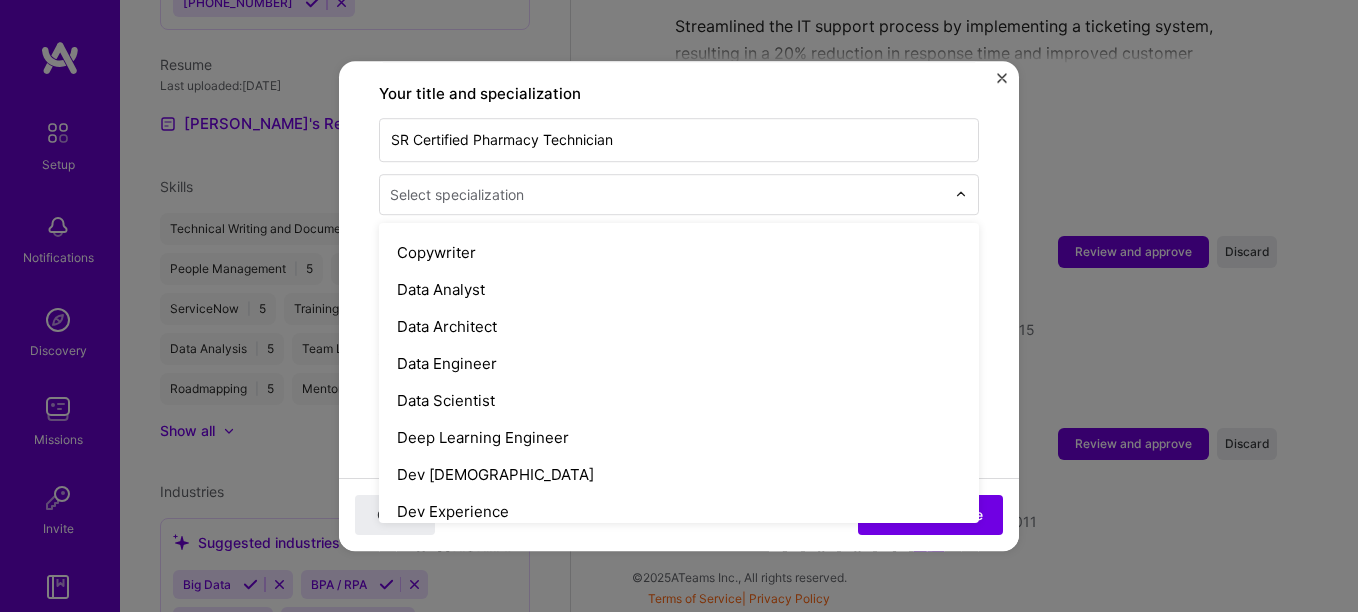
scroll to position [700, 0]
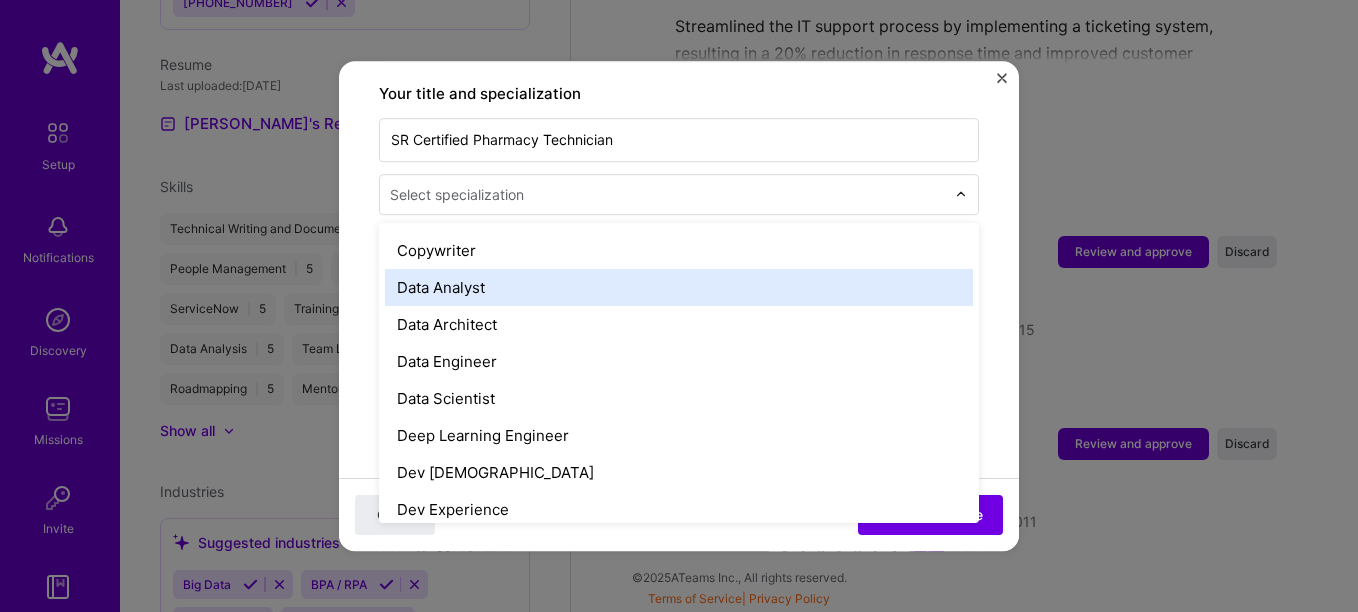
click at [614, 271] on div "Data Analyst" at bounding box center [679, 287] width 588 height 37
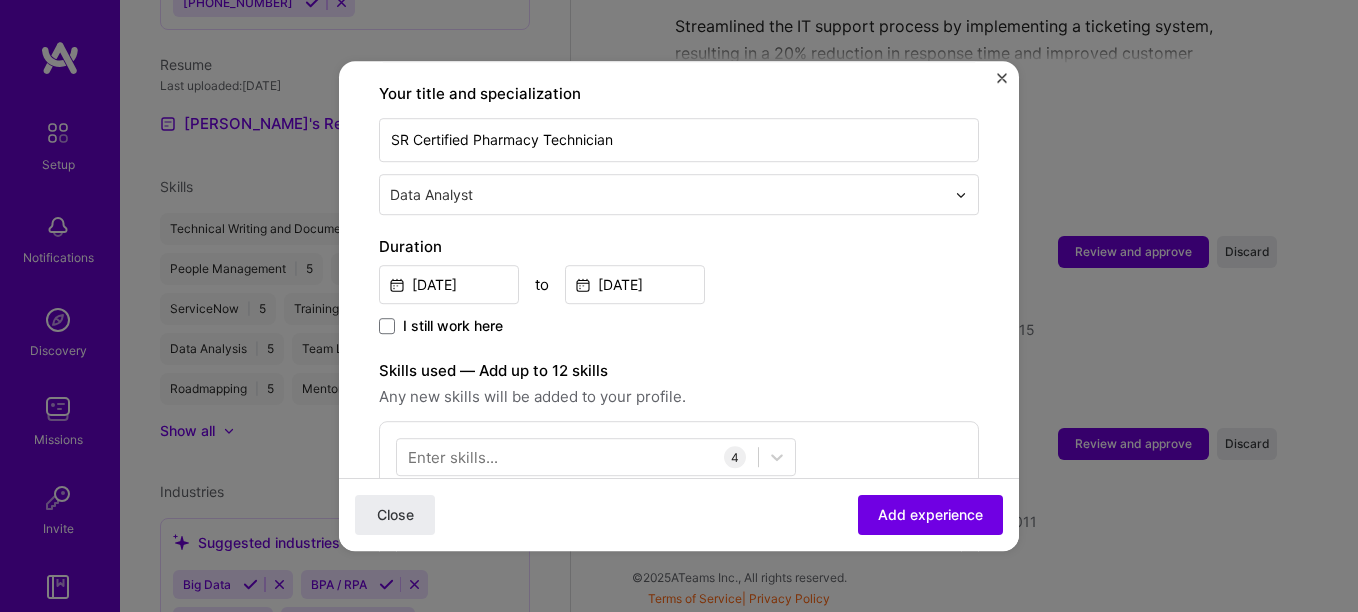
click at [887, 521] on span "Add experience" at bounding box center [930, 515] width 105 height 20
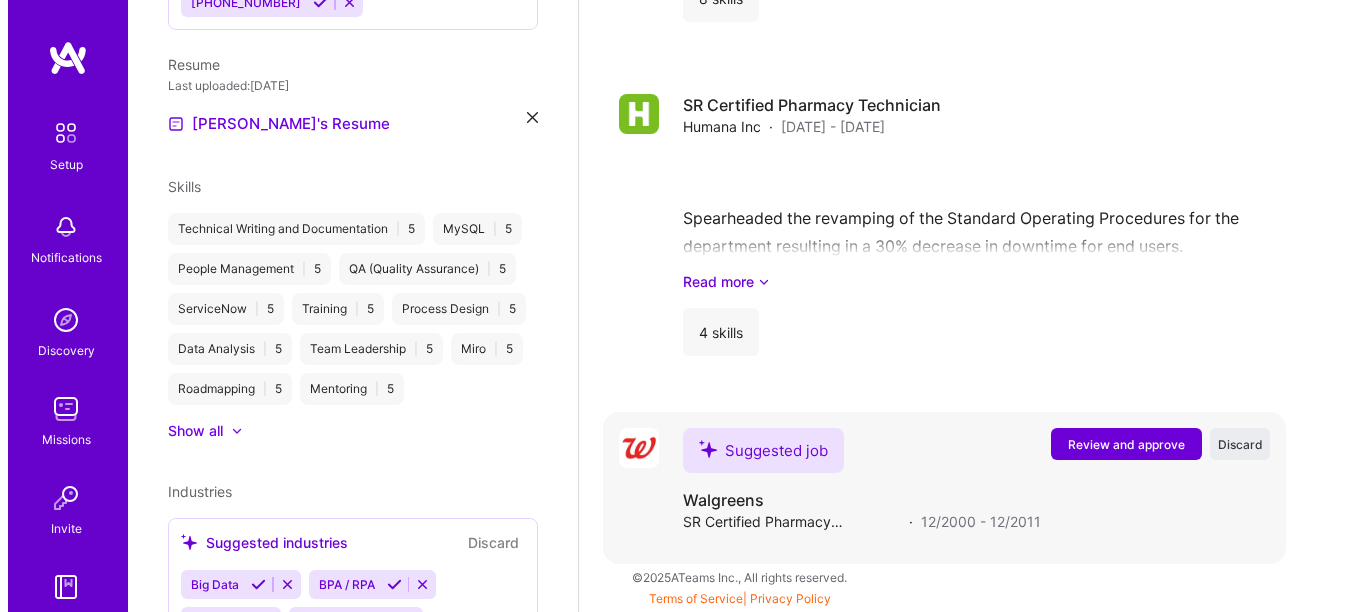
scroll to position [2197, 0]
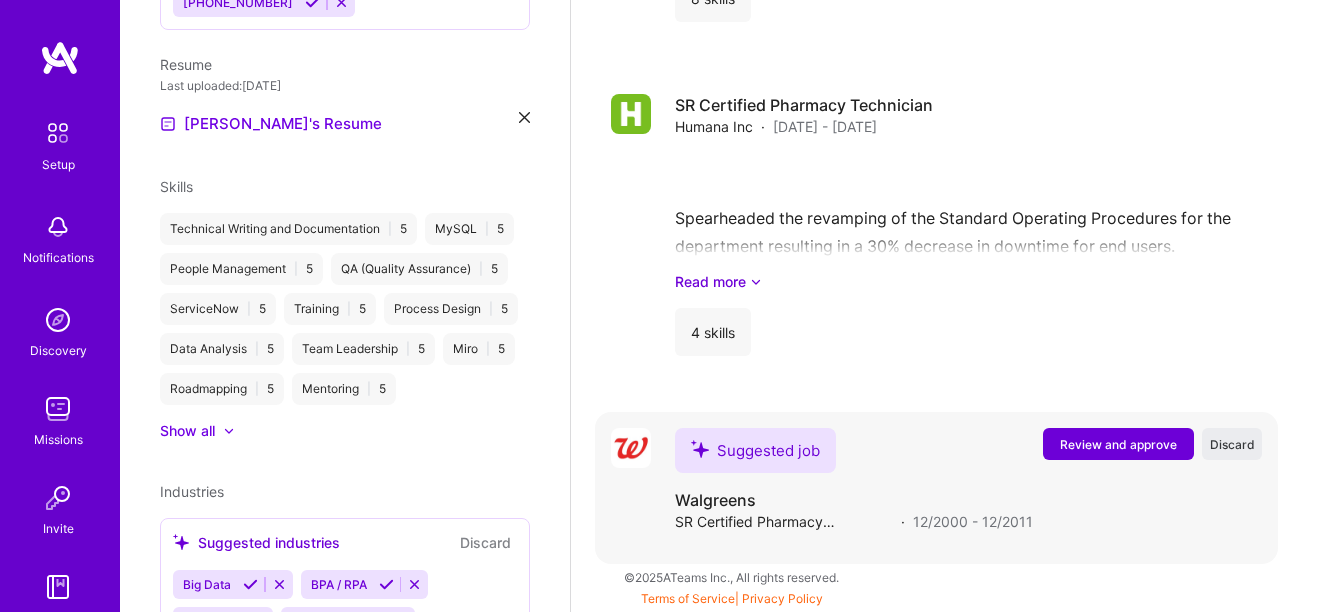
click at [1085, 445] on span "Review and approve" at bounding box center [1118, 444] width 117 height 17
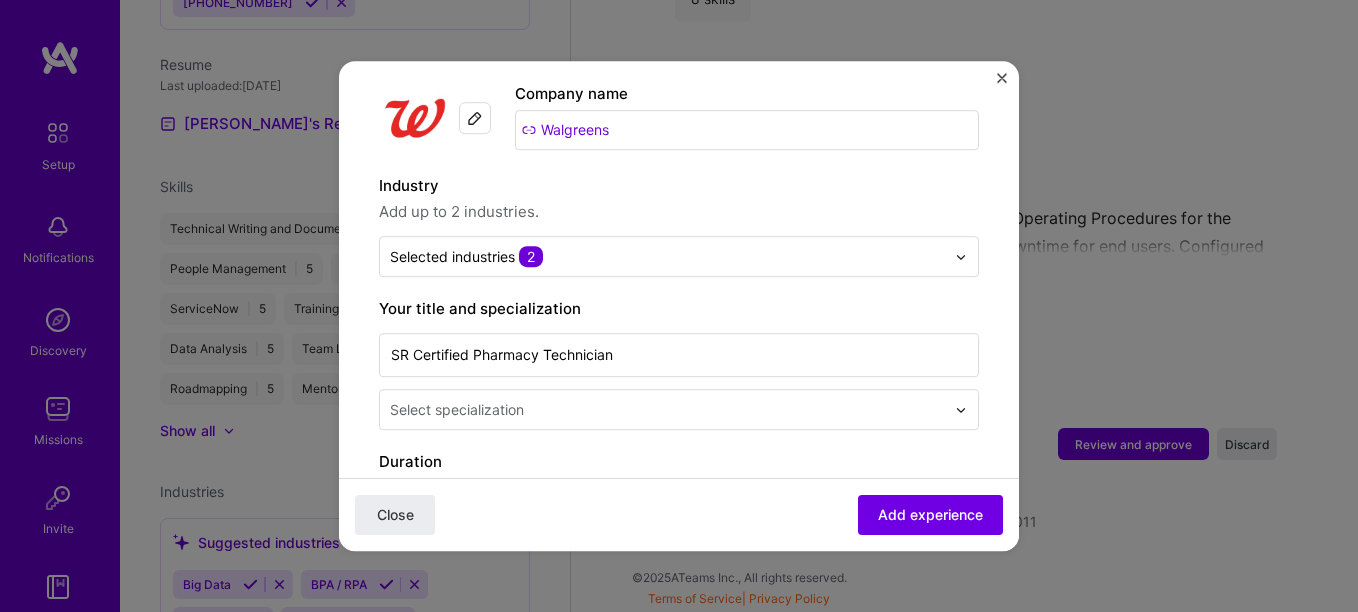
scroll to position [300, 0]
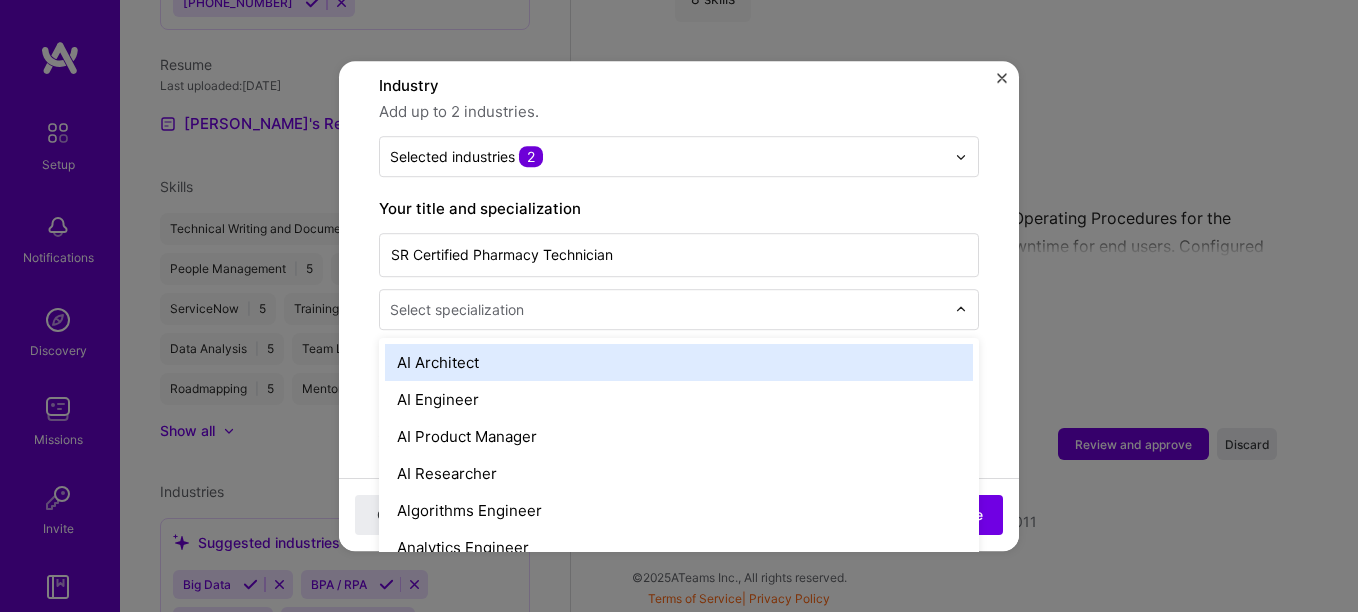
click at [760, 299] on input "text" at bounding box center [669, 309] width 559 height 21
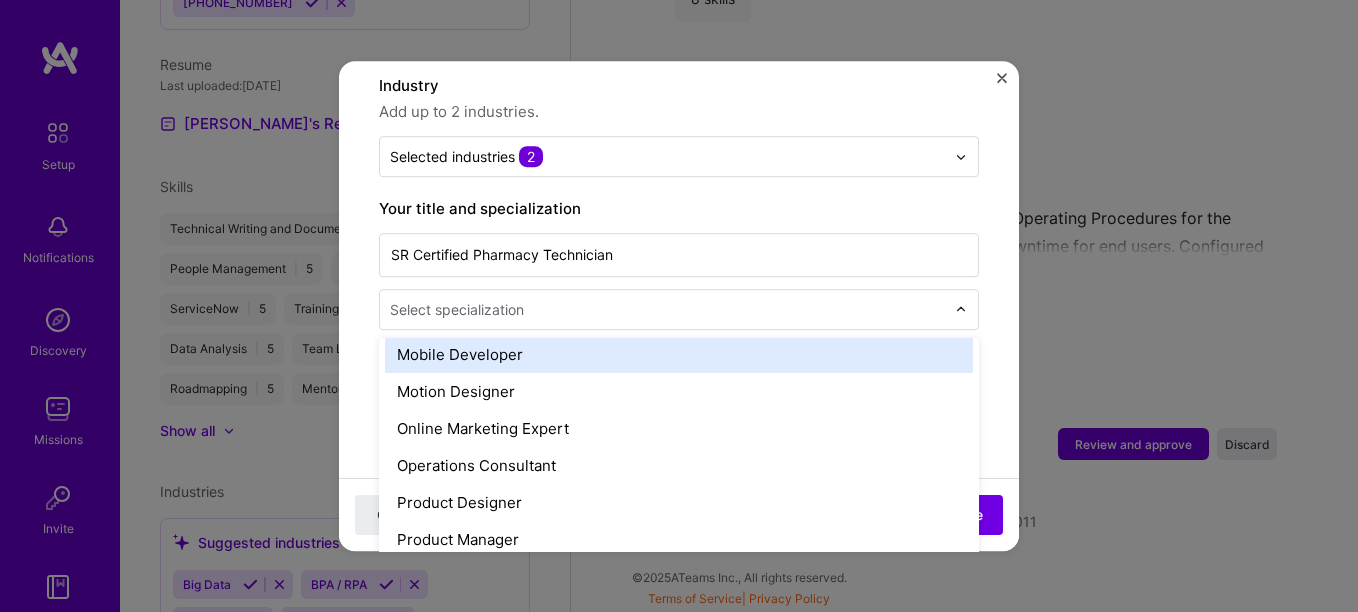
scroll to position [1700, 0]
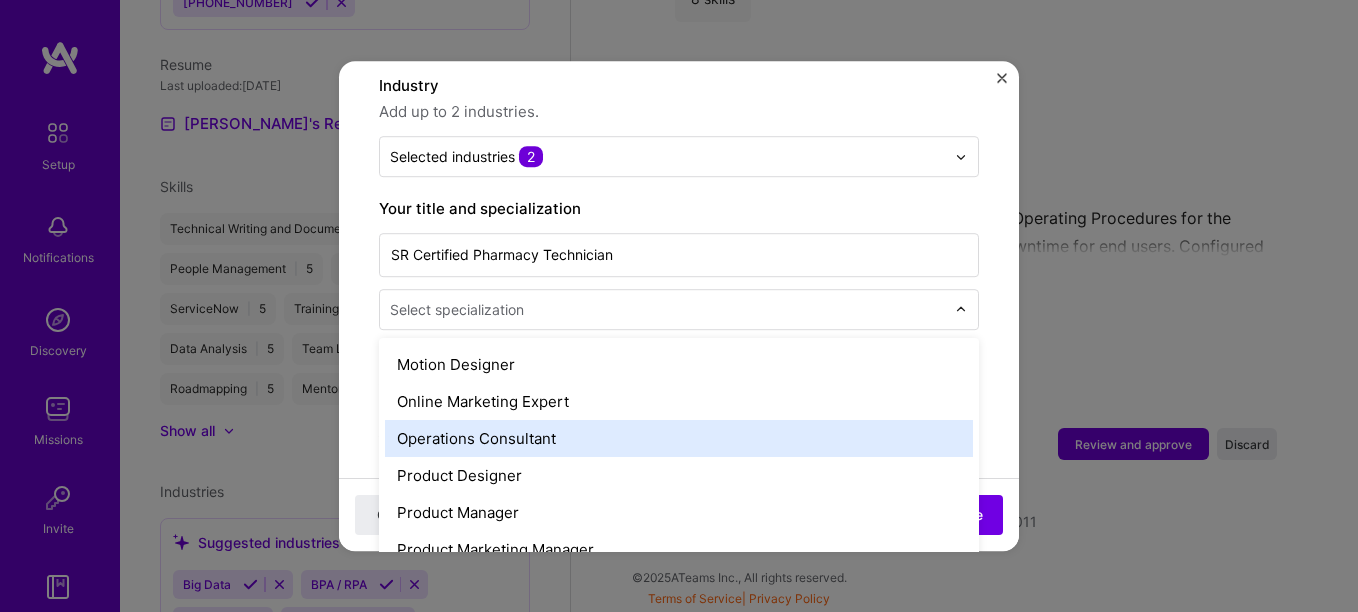
click at [620, 420] on div "Operations Consultant" at bounding box center [679, 438] width 588 height 37
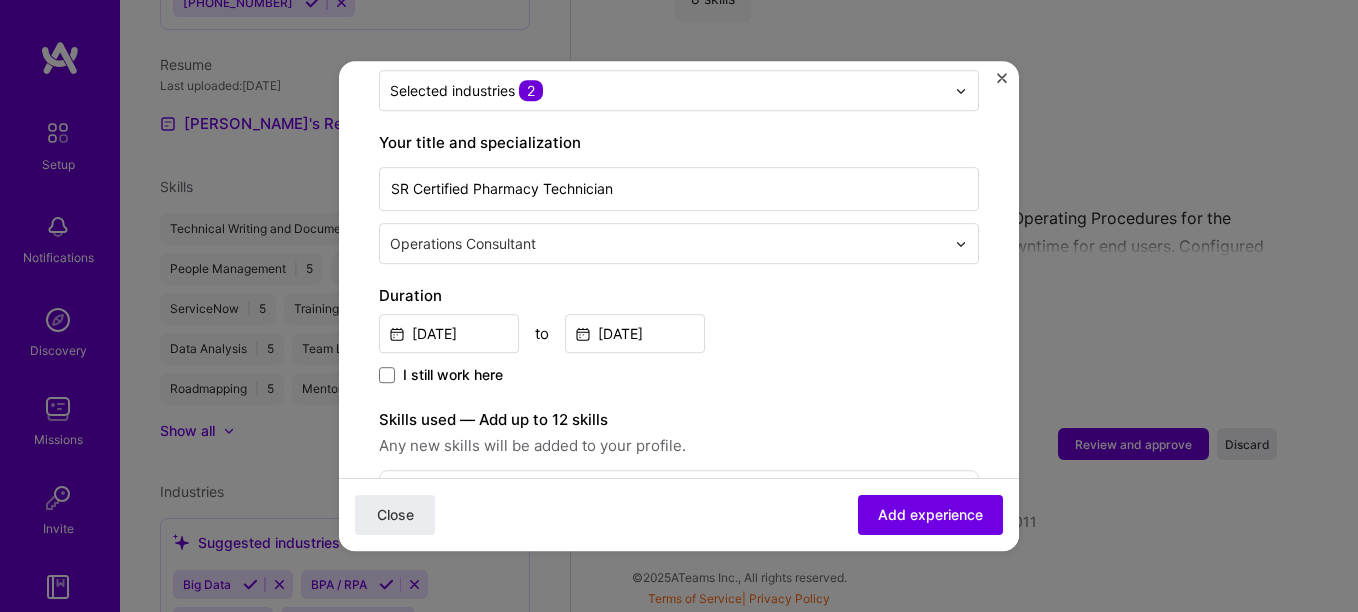
scroll to position [400, 0]
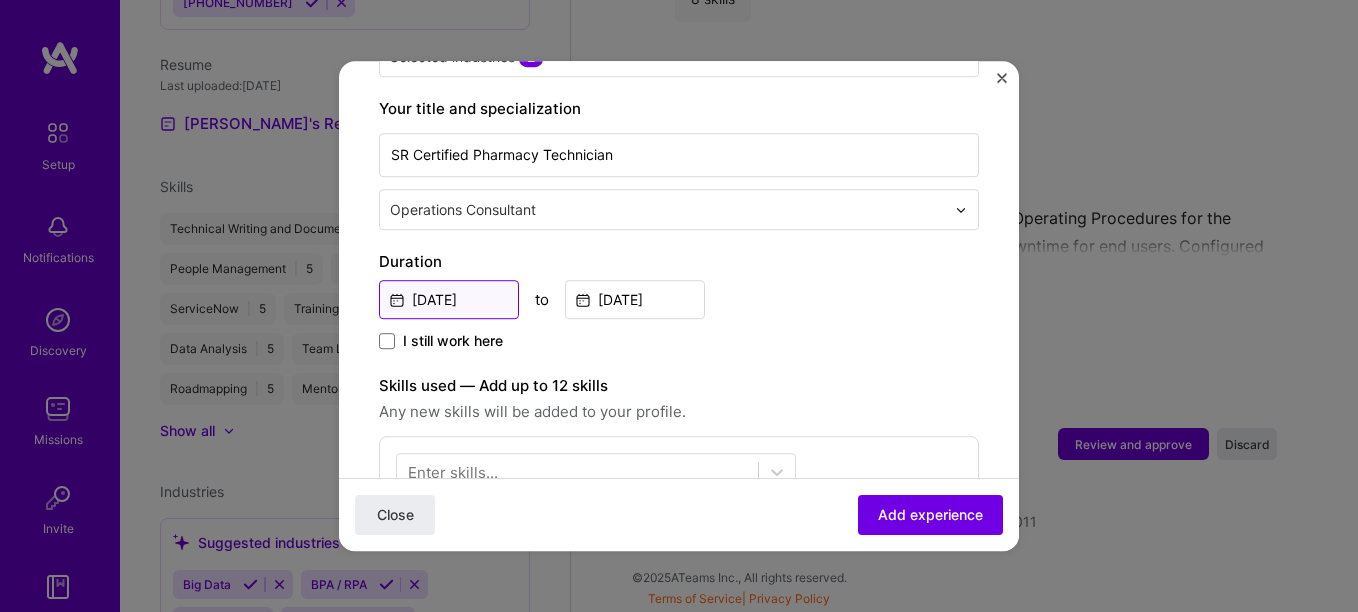
click at [441, 283] on input "[DATE]" at bounding box center [449, 299] width 140 height 39
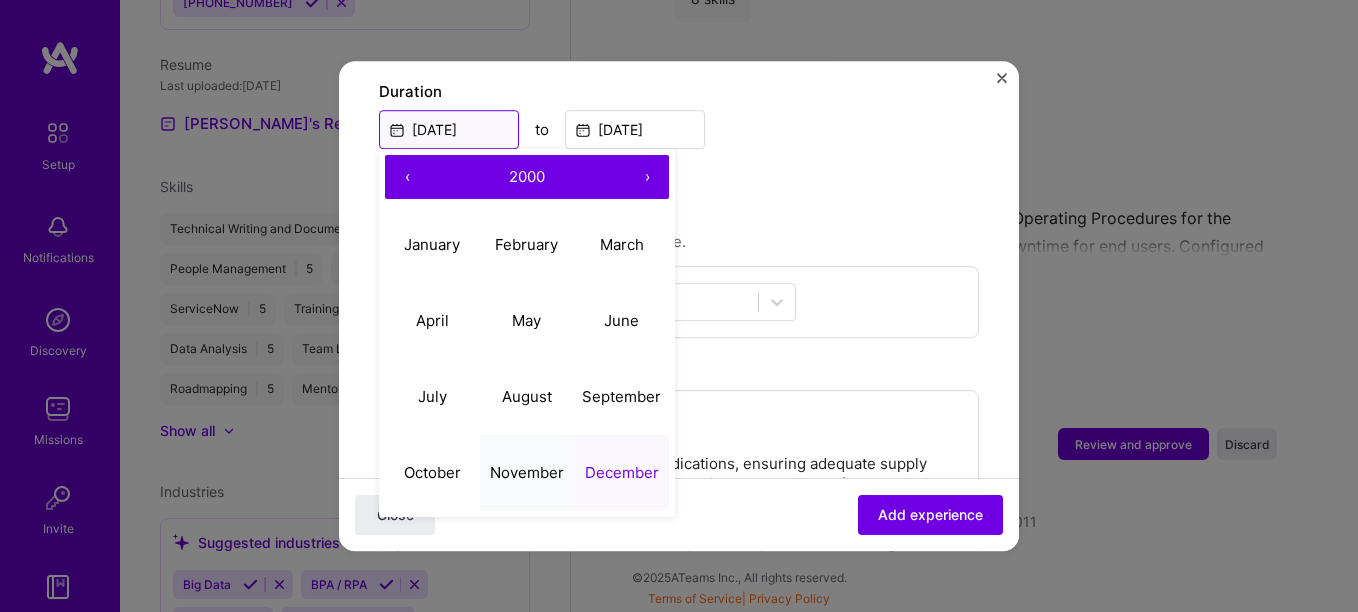
scroll to position [600, 0]
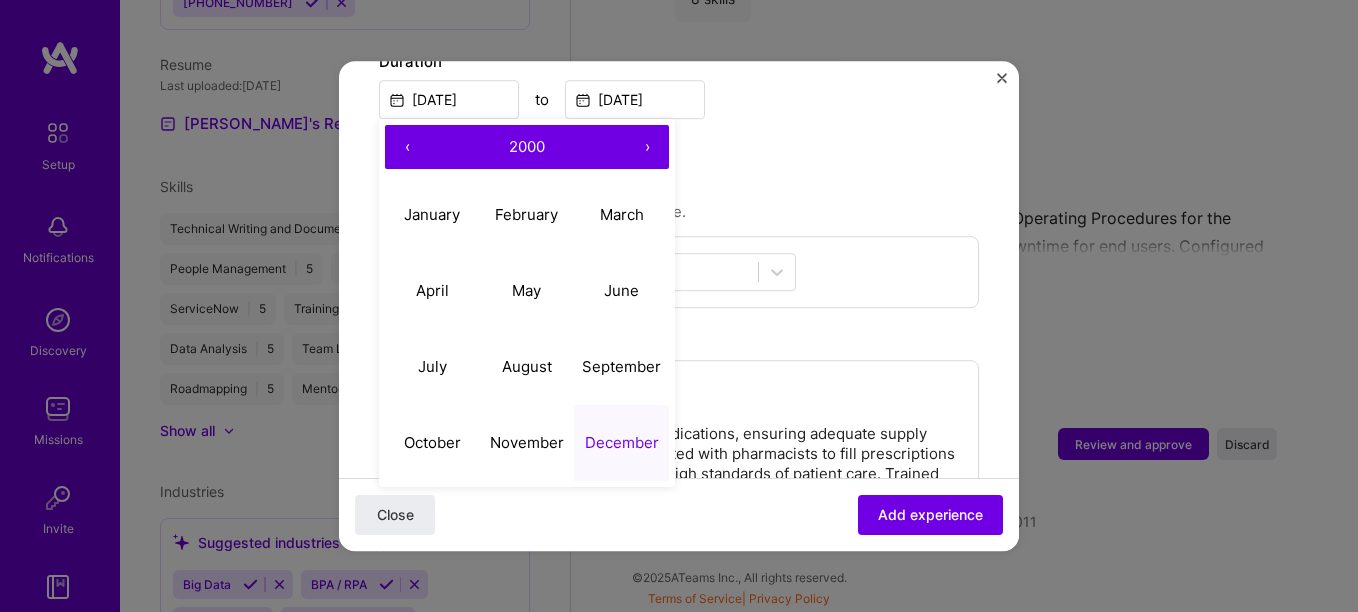
click at [642, 131] on button "›" at bounding box center [647, 147] width 44 height 44
click at [529, 357] on abbr "August" at bounding box center [527, 366] width 50 height 19
type input "[DATE]"
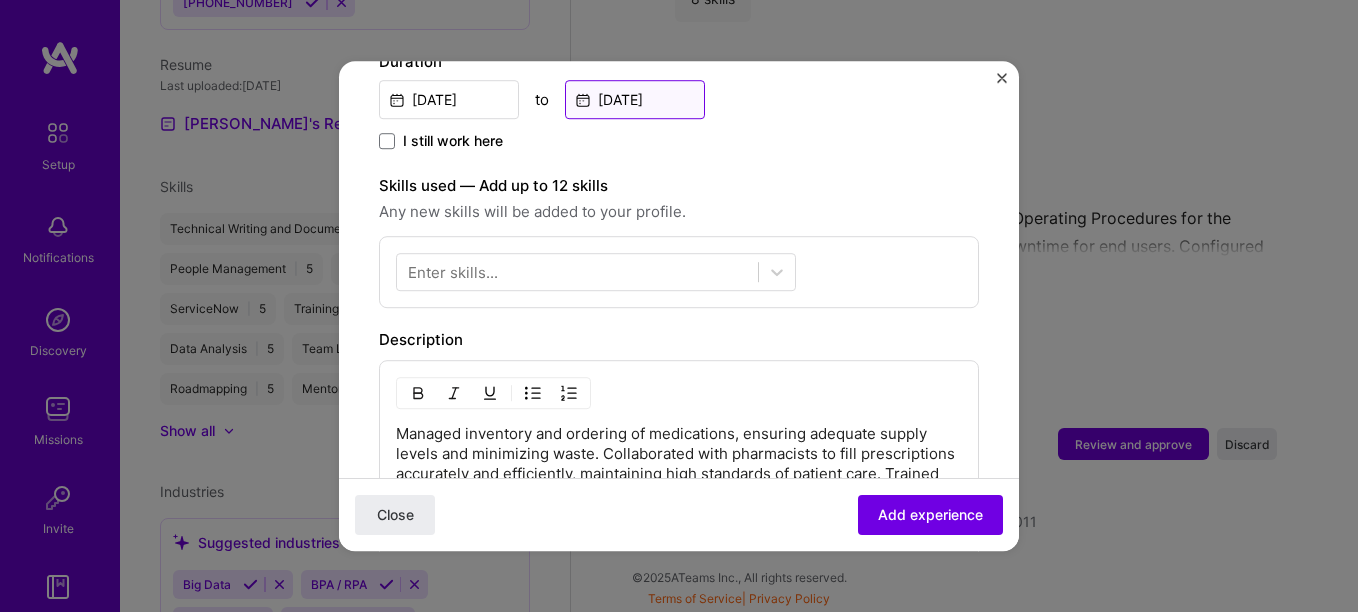
click at [648, 81] on input "[DATE]" at bounding box center [635, 99] width 140 height 39
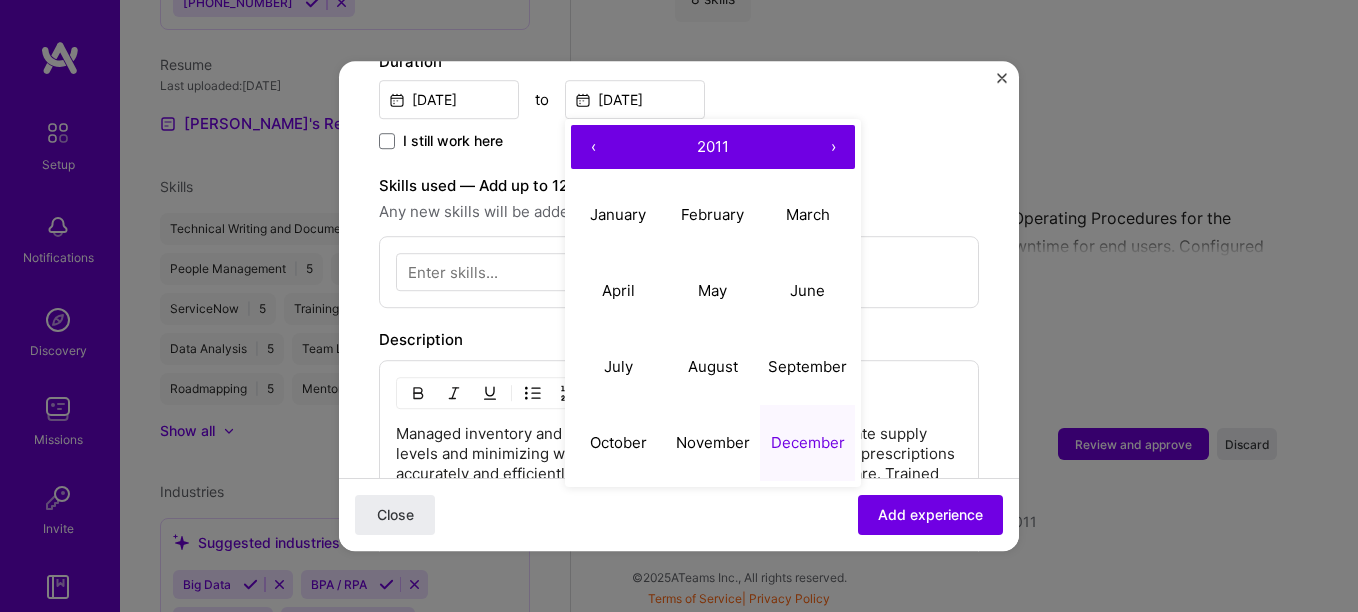
click at [835, 125] on button "›" at bounding box center [833, 147] width 44 height 44
click at [794, 433] on abbr "December" at bounding box center [808, 442] width 74 height 19
type input "[DATE]"
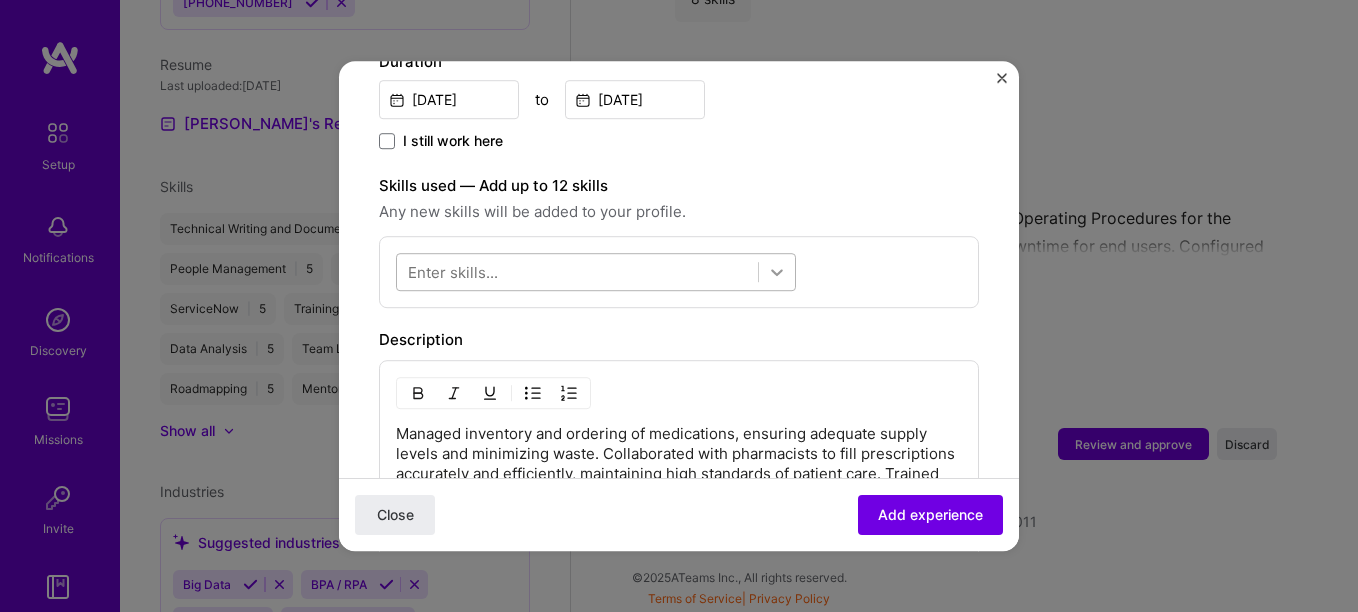
click at [777, 262] on icon at bounding box center [777, 272] width 20 height 20
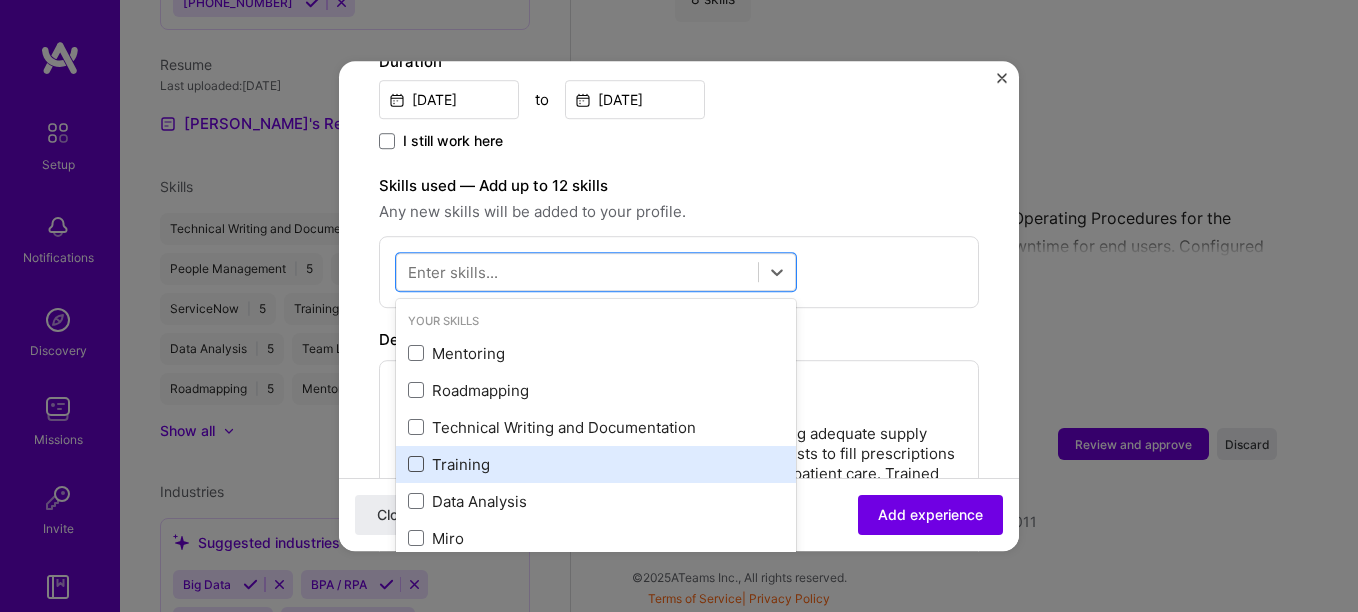
click at [410, 457] on span at bounding box center [416, 465] width 16 height 16
click at [0, 0] on input "checkbox" at bounding box center [0, 0] width 0 height 0
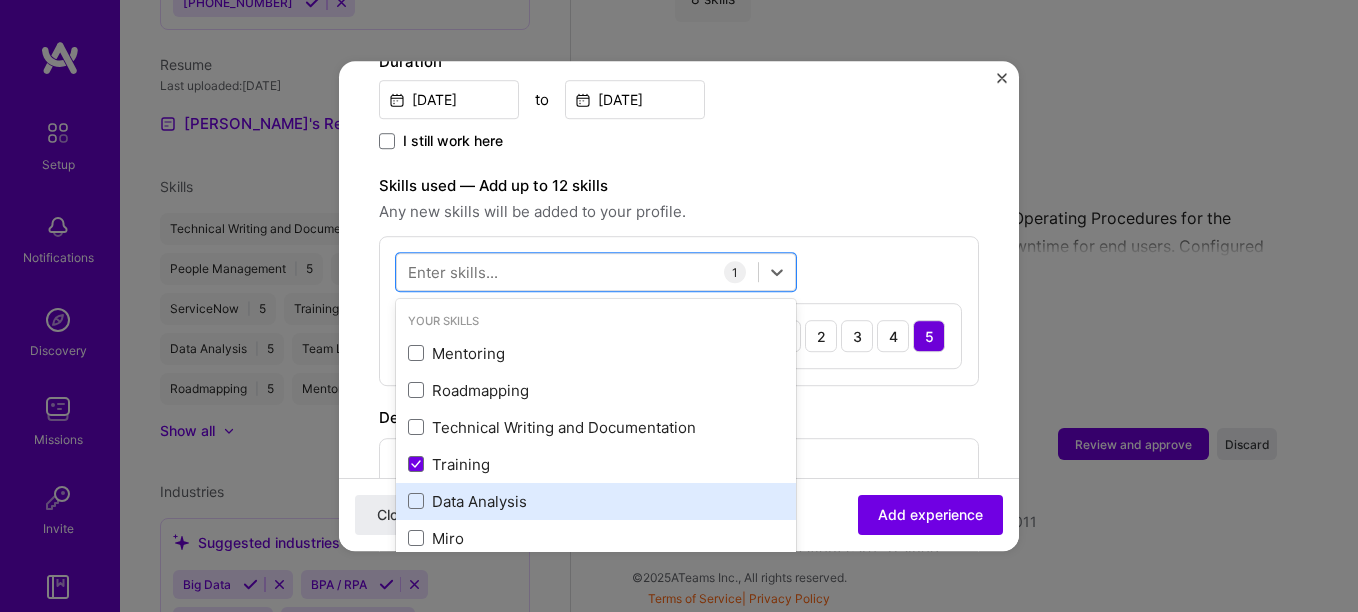
click at [427, 491] on div "Data Analysis" at bounding box center [596, 501] width 376 height 21
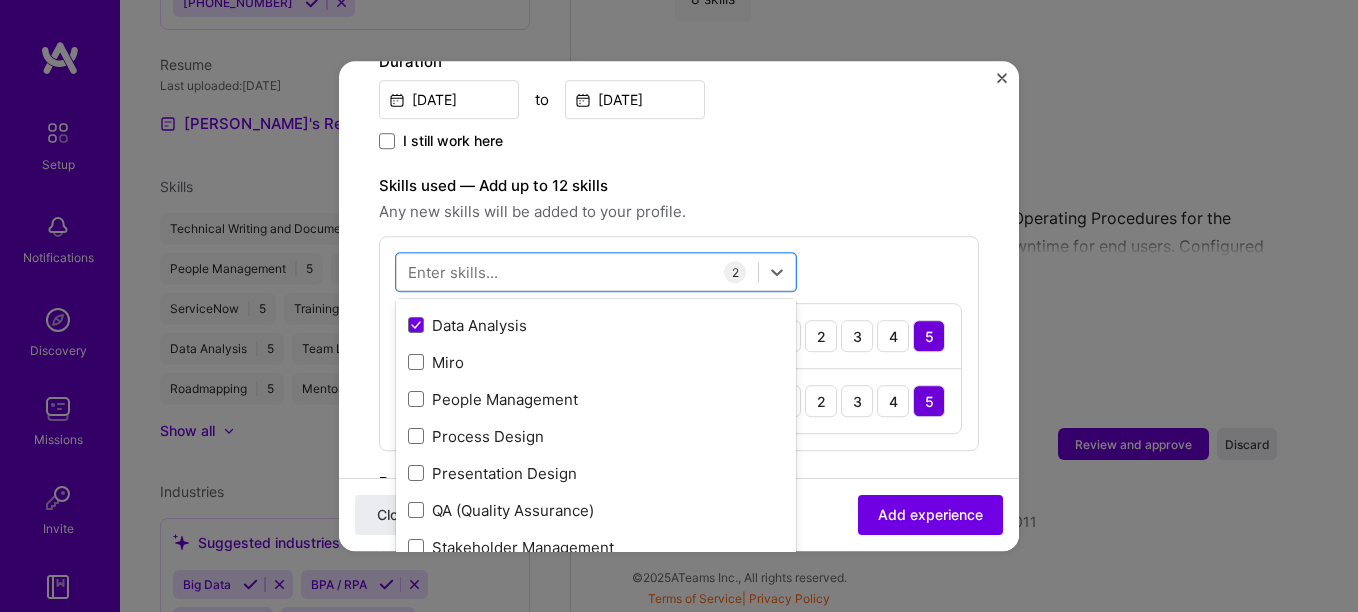
scroll to position [200, 0]
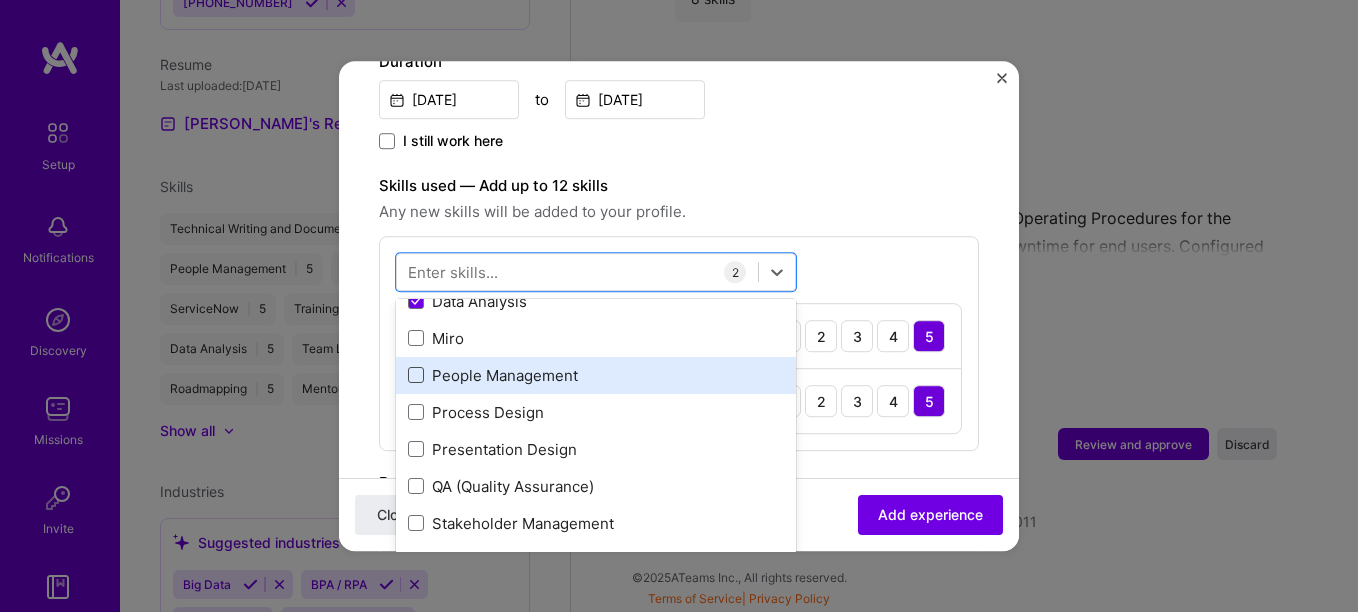
click at [421, 368] on span at bounding box center [416, 376] width 16 height 16
click at [0, 0] on input "checkbox" at bounding box center [0, 0] width 0 height 0
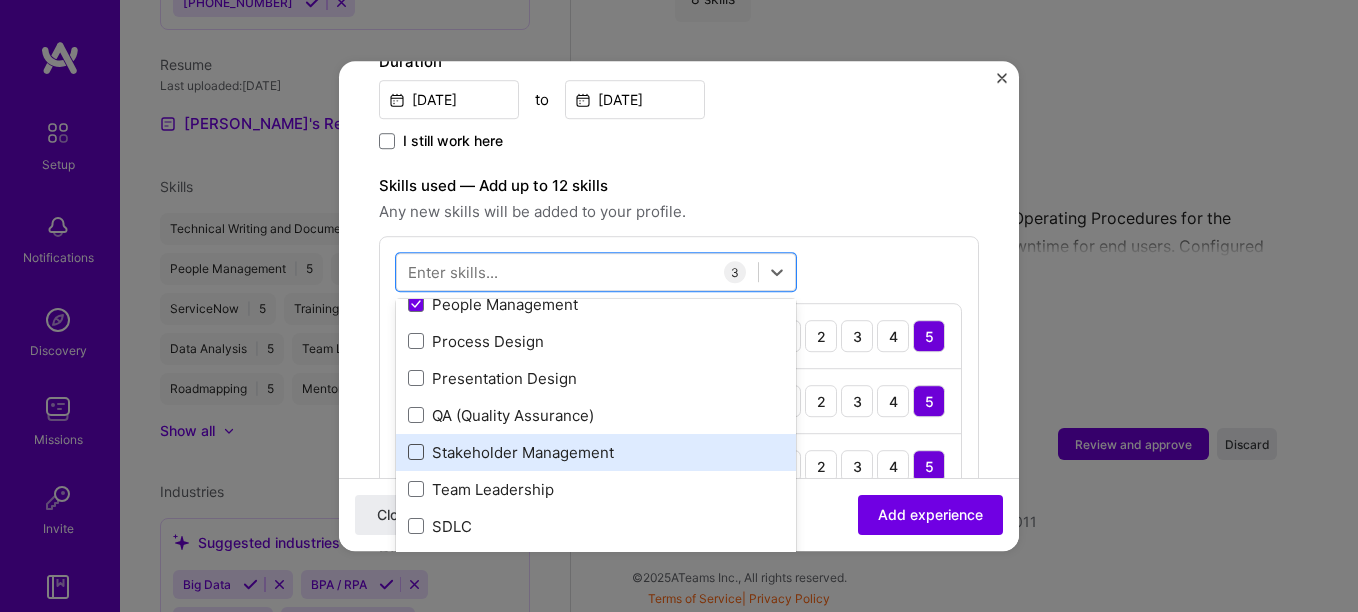
scroll to position [300, 0]
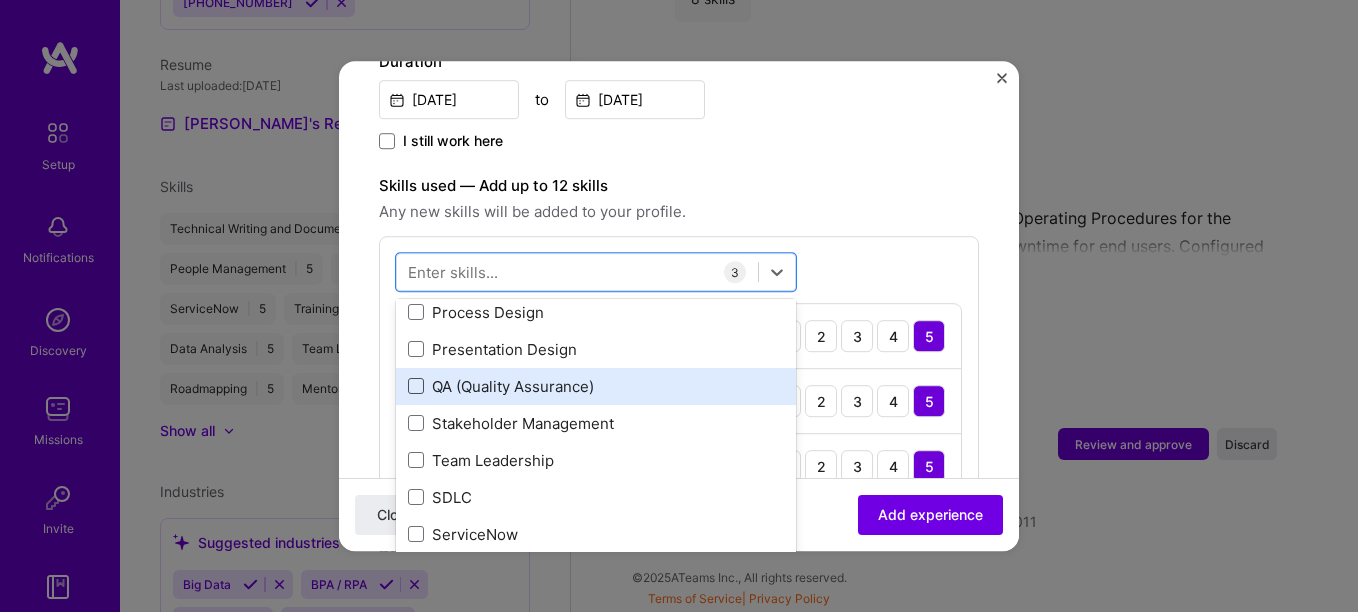
click at [415, 379] on span at bounding box center [416, 387] width 16 height 16
click at [0, 0] on input "checkbox" at bounding box center [0, 0] width 0 height 0
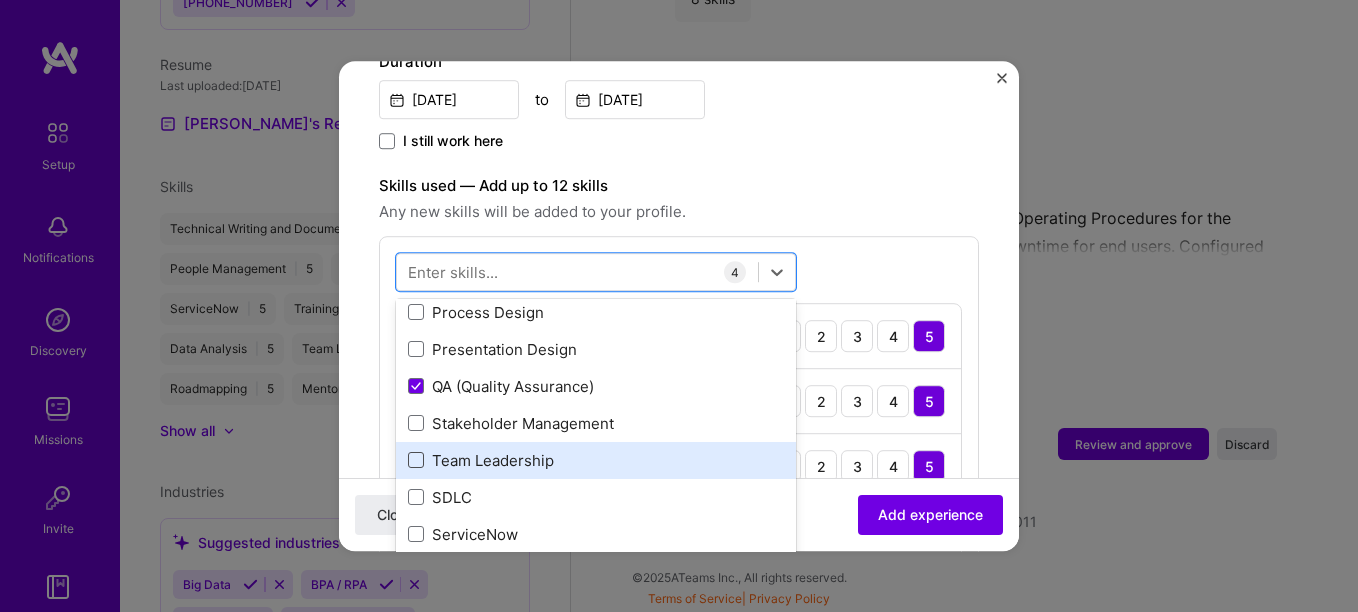
click at [409, 453] on span at bounding box center [416, 461] width 16 height 16
click at [0, 0] on input "checkbox" at bounding box center [0, 0] width 0 height 0
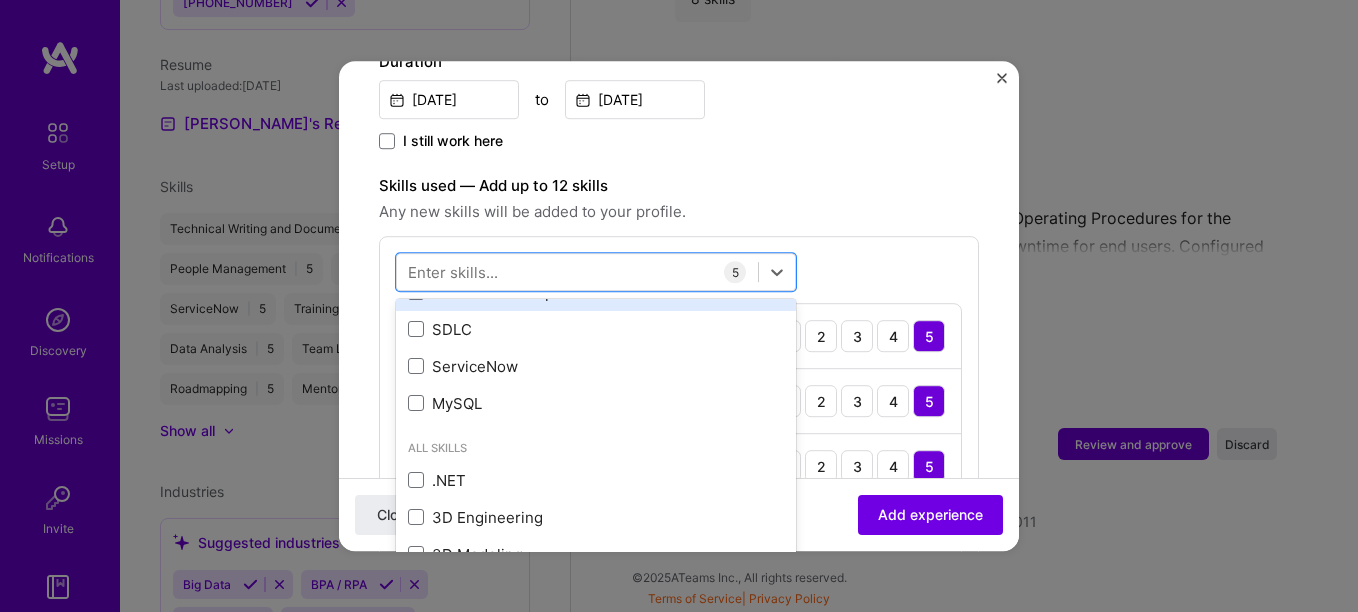
scroll to position [500, 0]
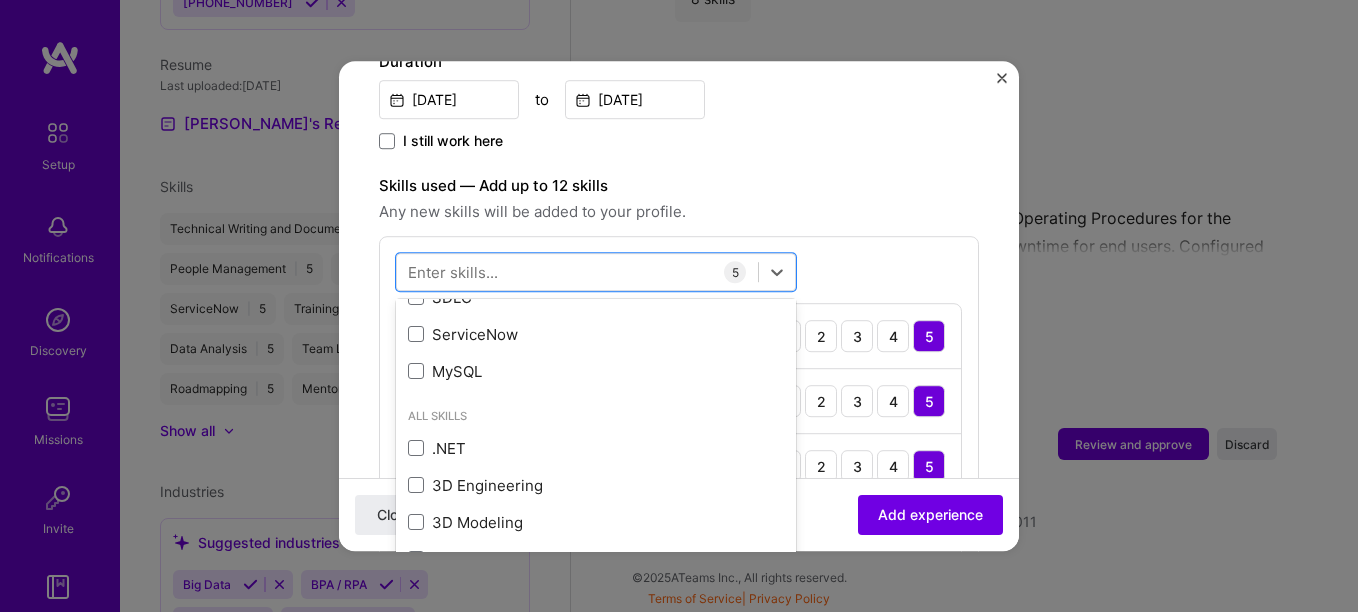
click at [909, 152] on div "Adding suggested job This job is suggested based on your LinkedIn, resume or [D…" at bounding box center [679, 377] width 600 height 1753
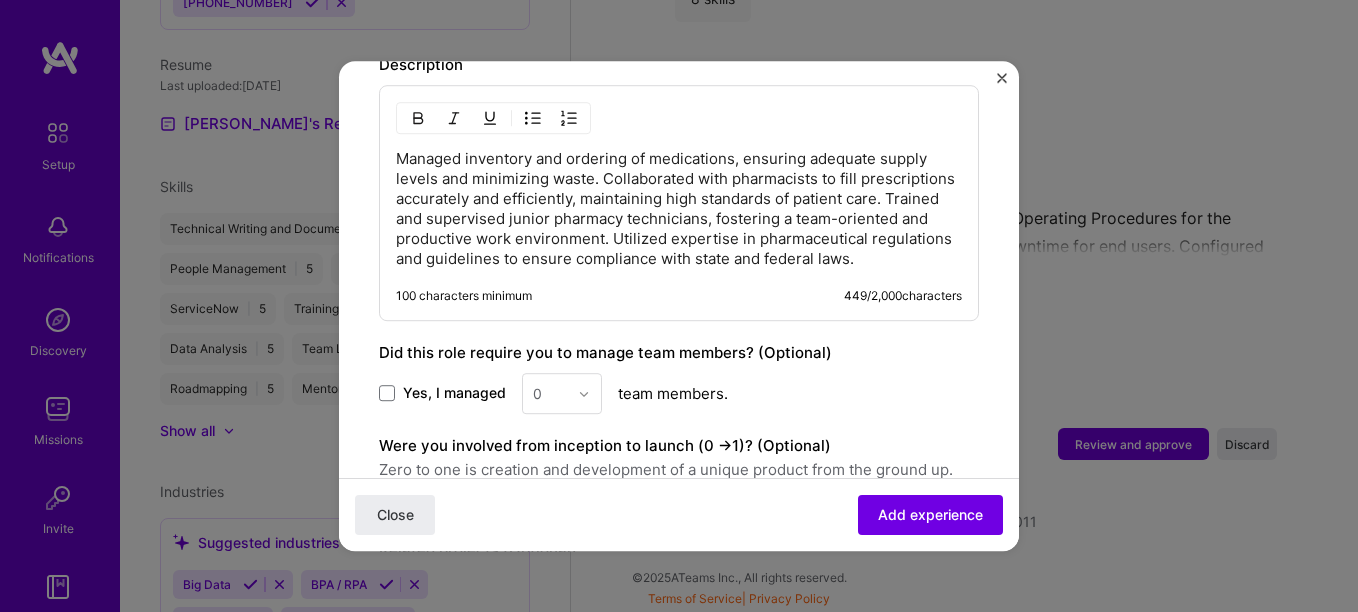
scroll to position [1300, 0]
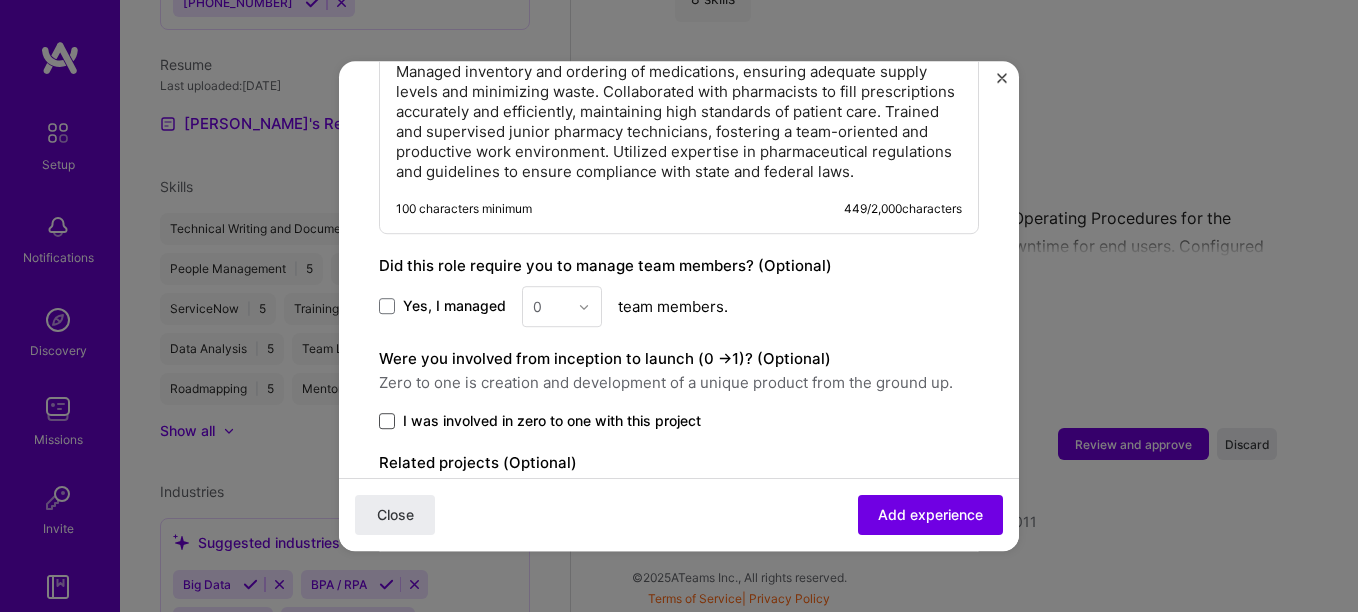
click at [384, 423] on span at bounding box center [387, 421] width 16 height 16
click at [0, 0] on input "I was involved in zero to one with this project" at bounding box center [0, 0] width 0 height 0
click at [930, 493] on div "Close Add experience" at bounding box center [679, 514] width 680 height 73
click at [929, 510] on span "Add experience" at bounding box center [930, 515] width 105 height 20
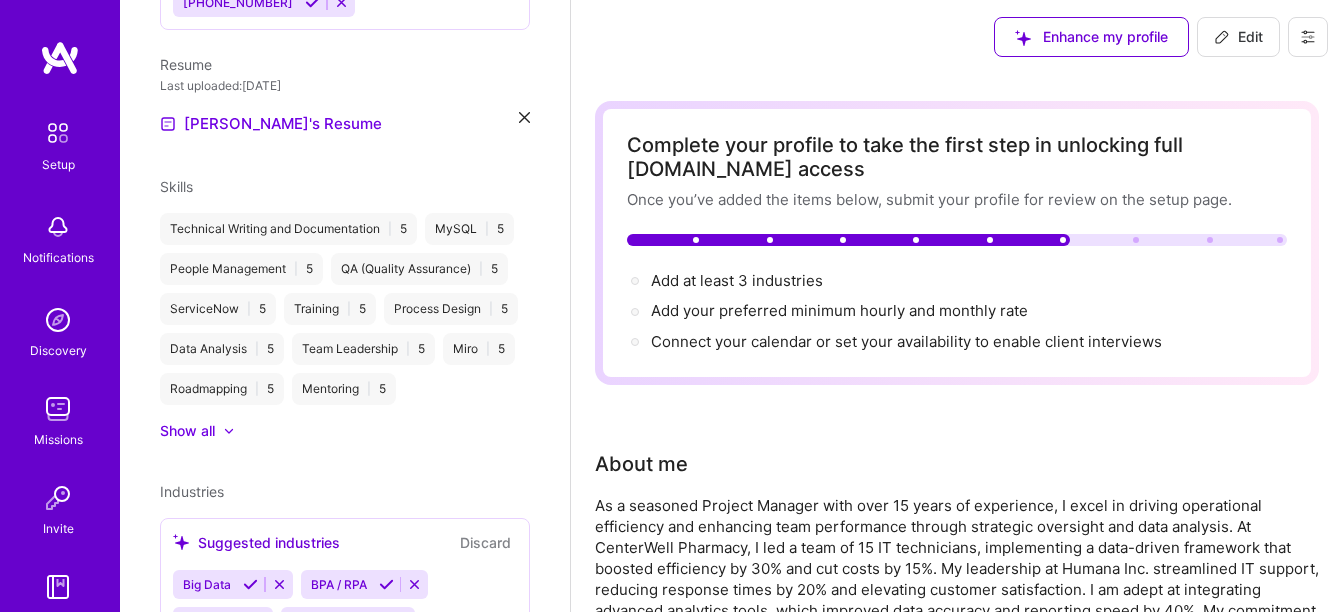
scroll to position [0, 0]
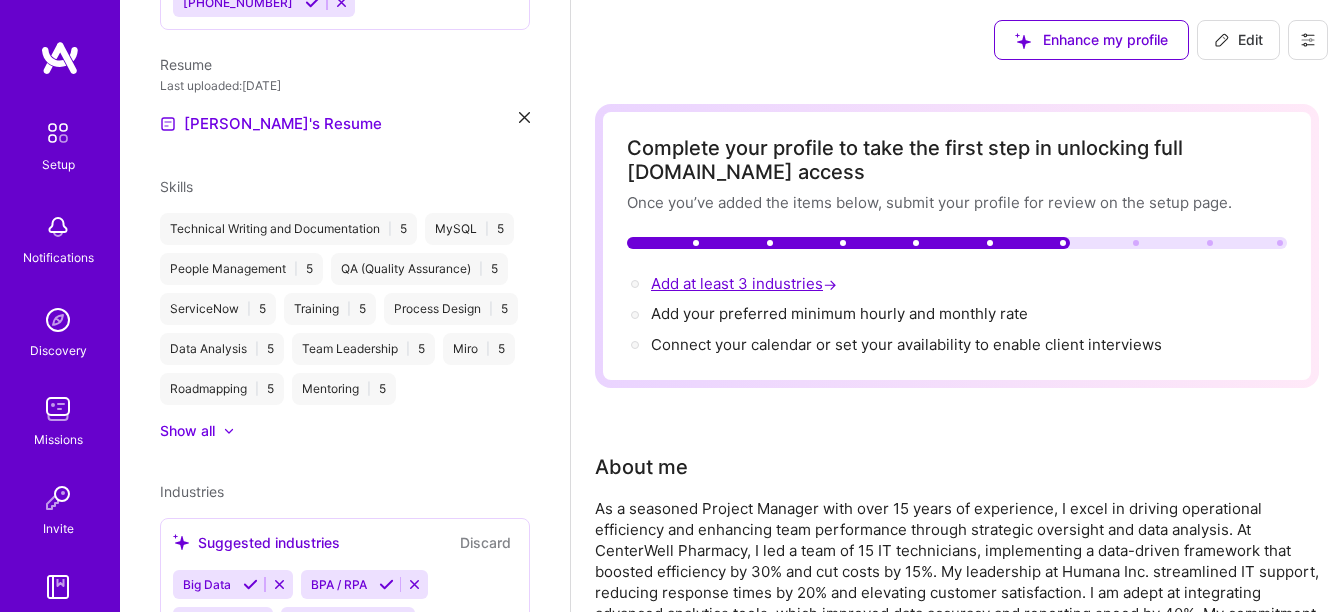
click at [699, 274] on span "Add at least 3 industries →" at bounding box center [746, 283] width 190 height 19
select select "US"
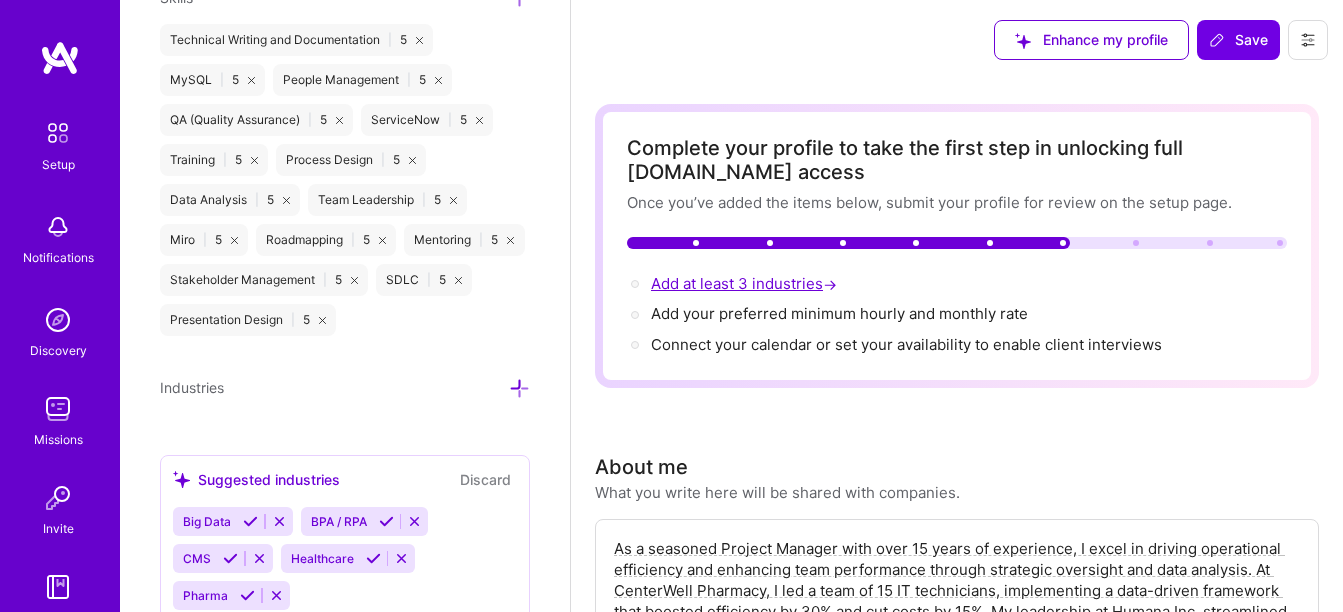
scroll to position [1656, 0]
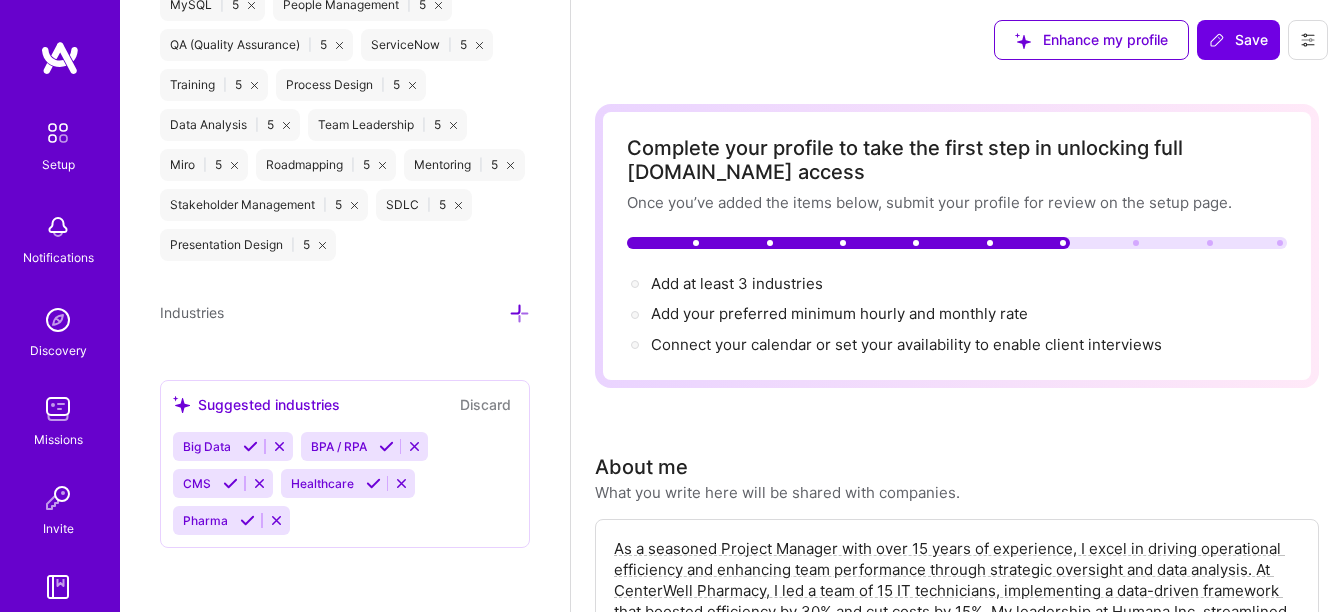
click at [247, 521] on icon at bounding box center [247, 520] width 15 height 15
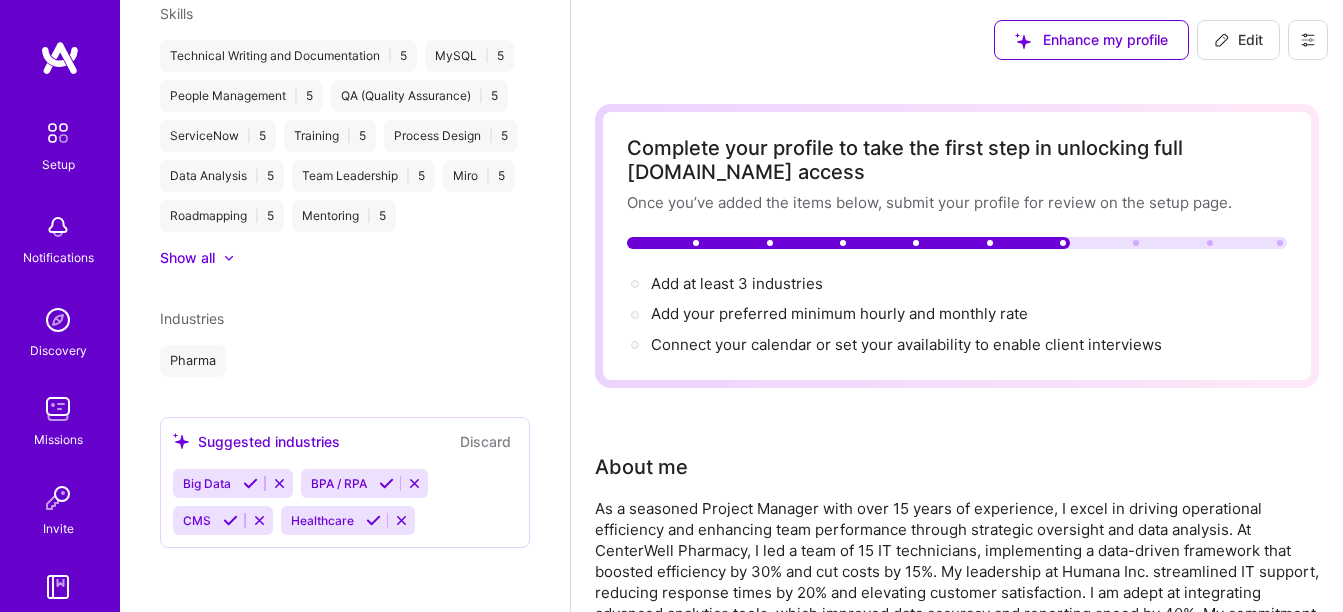
scroll to position [826, 0]
click at [370, 519] on icon at bounding box center [373, 520] width 15 height 15
click at [224, 520] on icon at bounding box center [230, 520] width 15 height 15
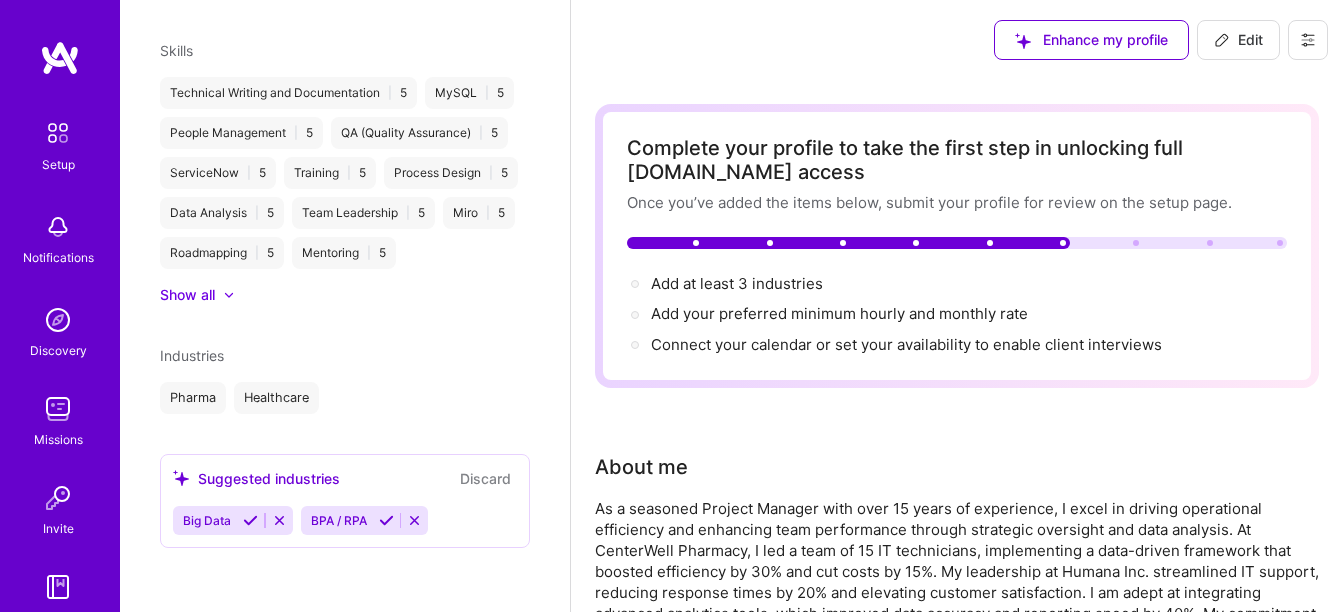
scroll to position [789, 0]
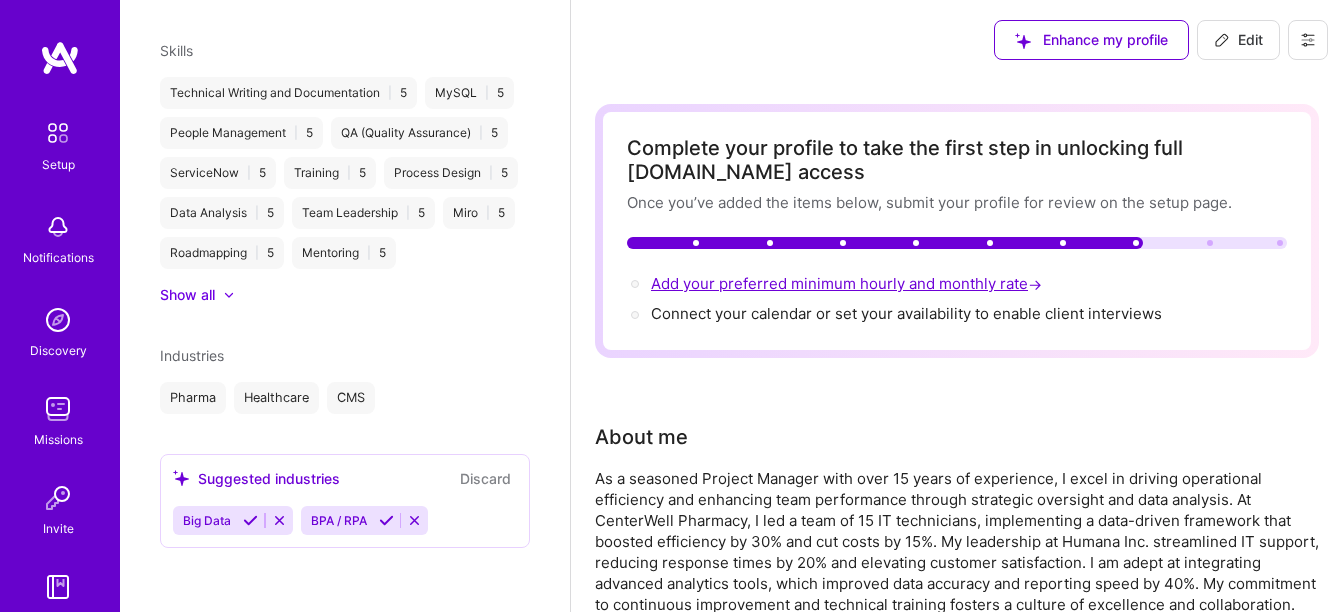
click at [744, 279] on span "Add your preferred minimum hourly and monthly rate →" at bounding box center [848, 283] width 395 height 19
select select "US"
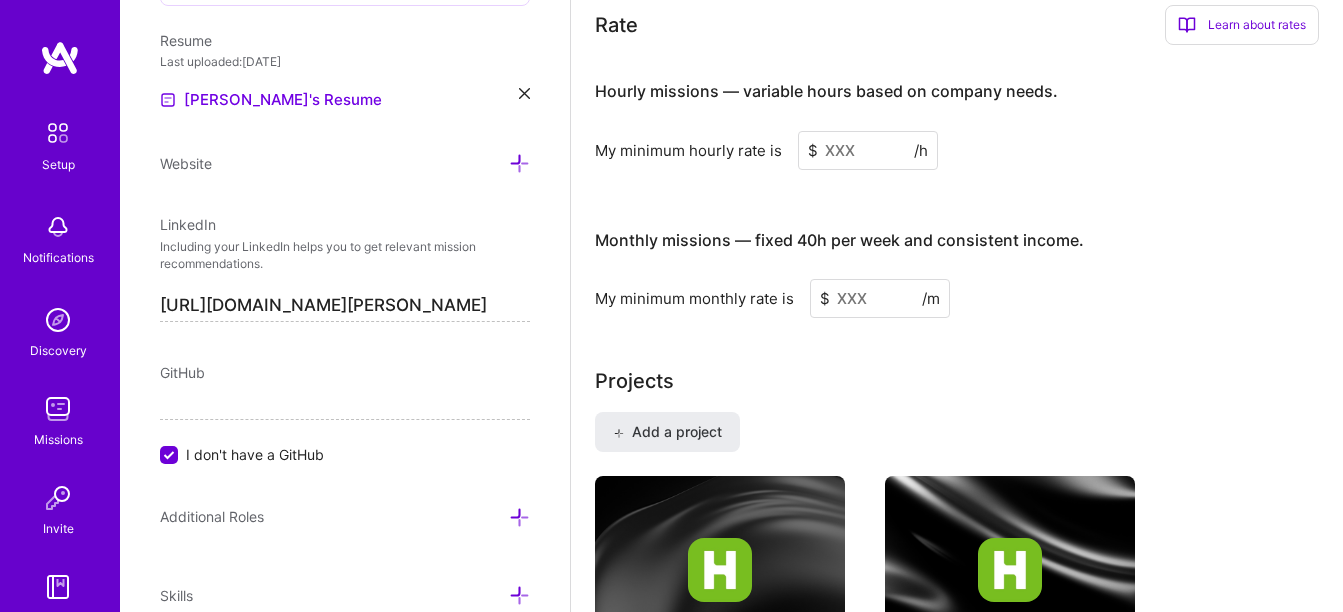
scroll to position [1265, 0]
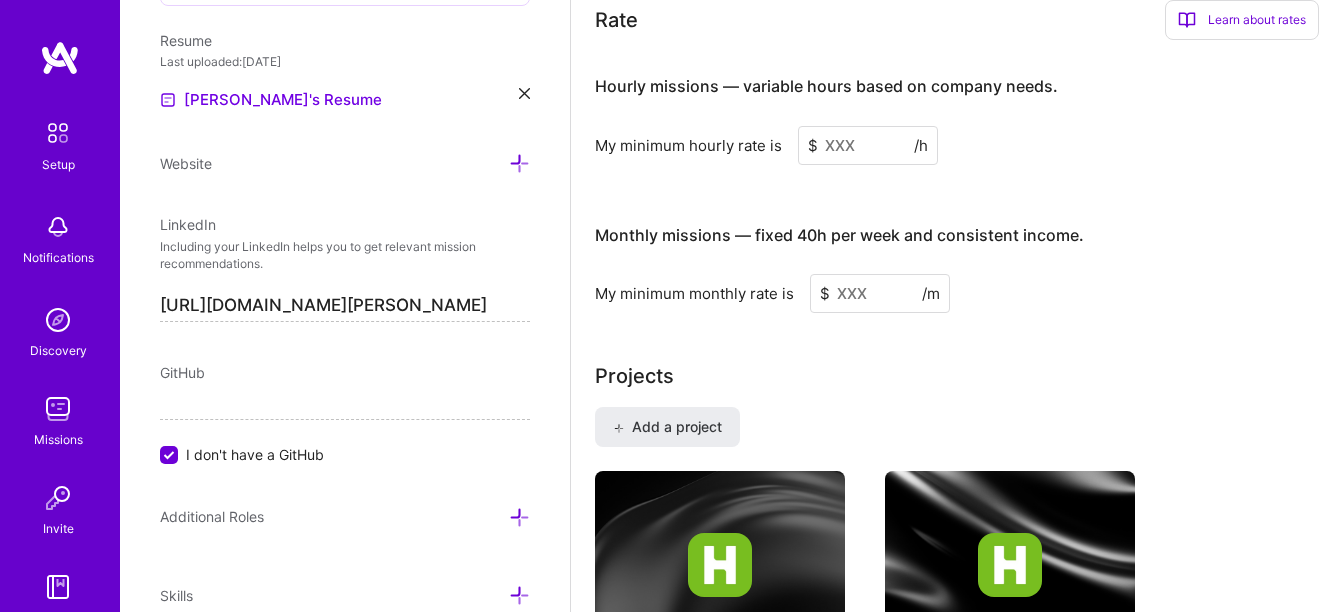
click at [866, 143] on input at bounding box center [868, 145] width 140 height 39
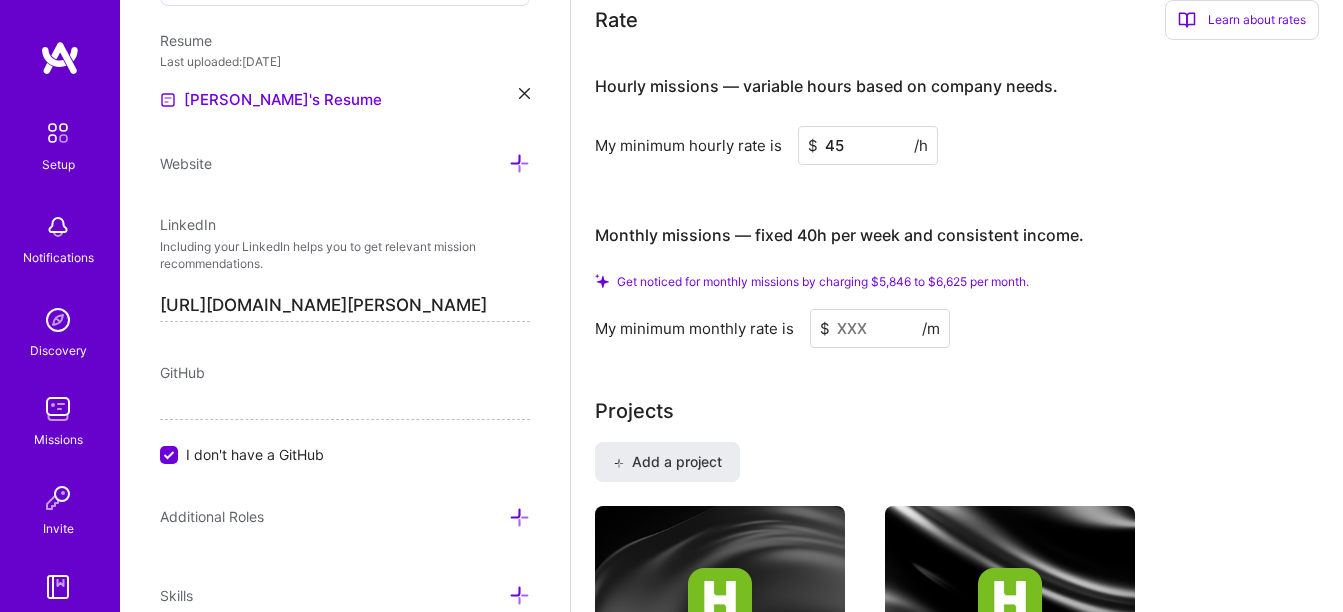
type input "4"
type input "50"
click at [880, 328] on input at bounding box center [880, 328] width 140 height 39
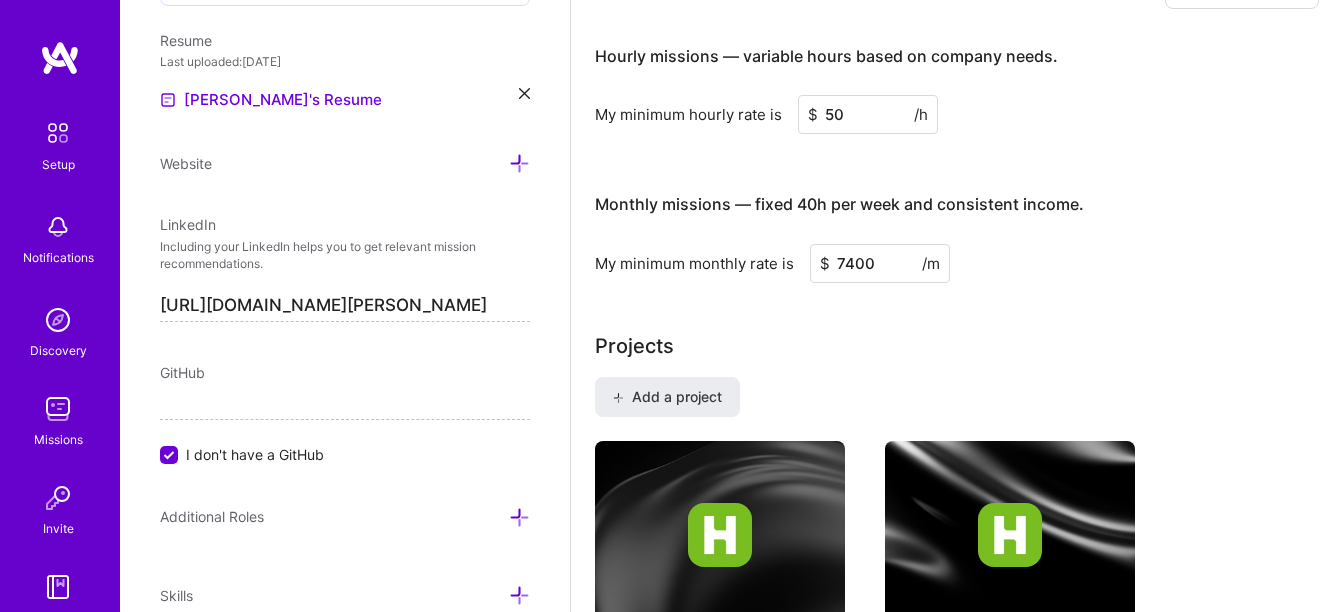
type input "7400"
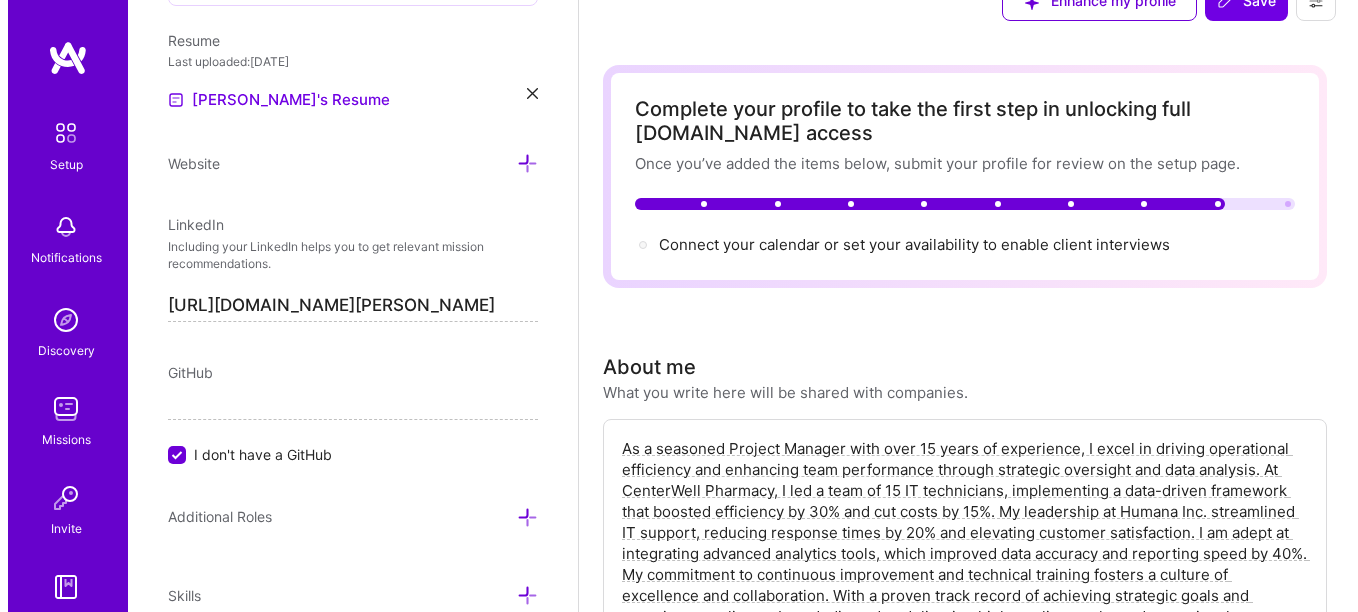
scroll to position [0, 0]
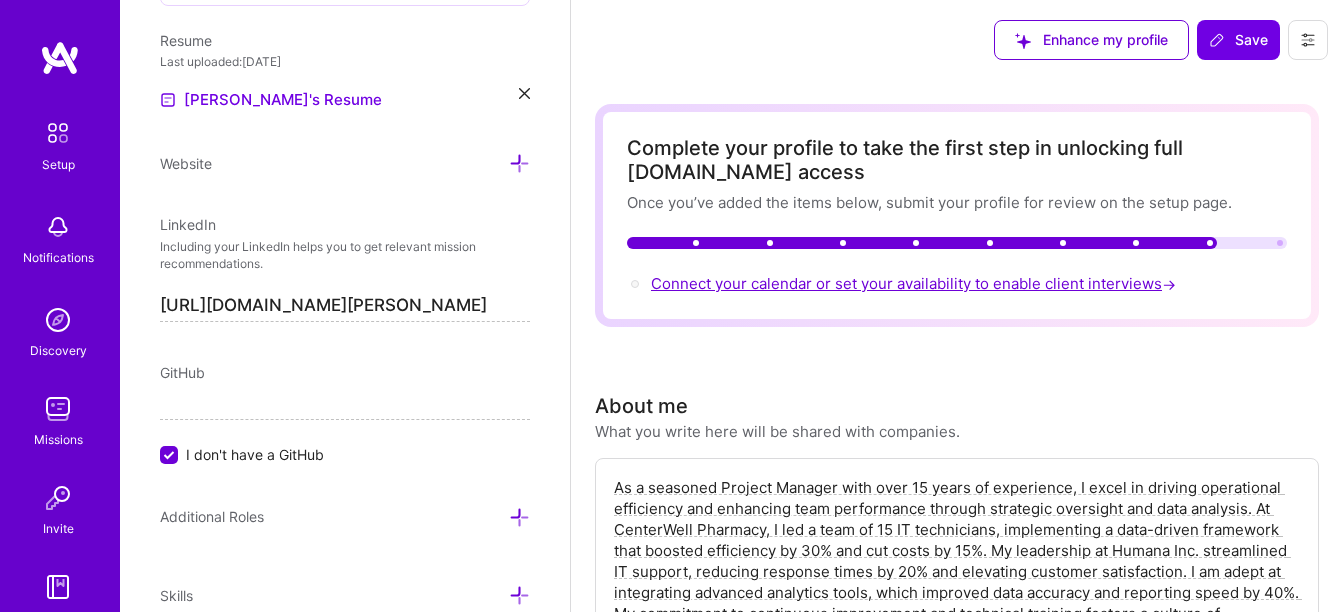
click at [959, 284] on span "Connect your calendar or set your availability to enable client interviews →" at bounding box center [915, 283] width 529 height 19
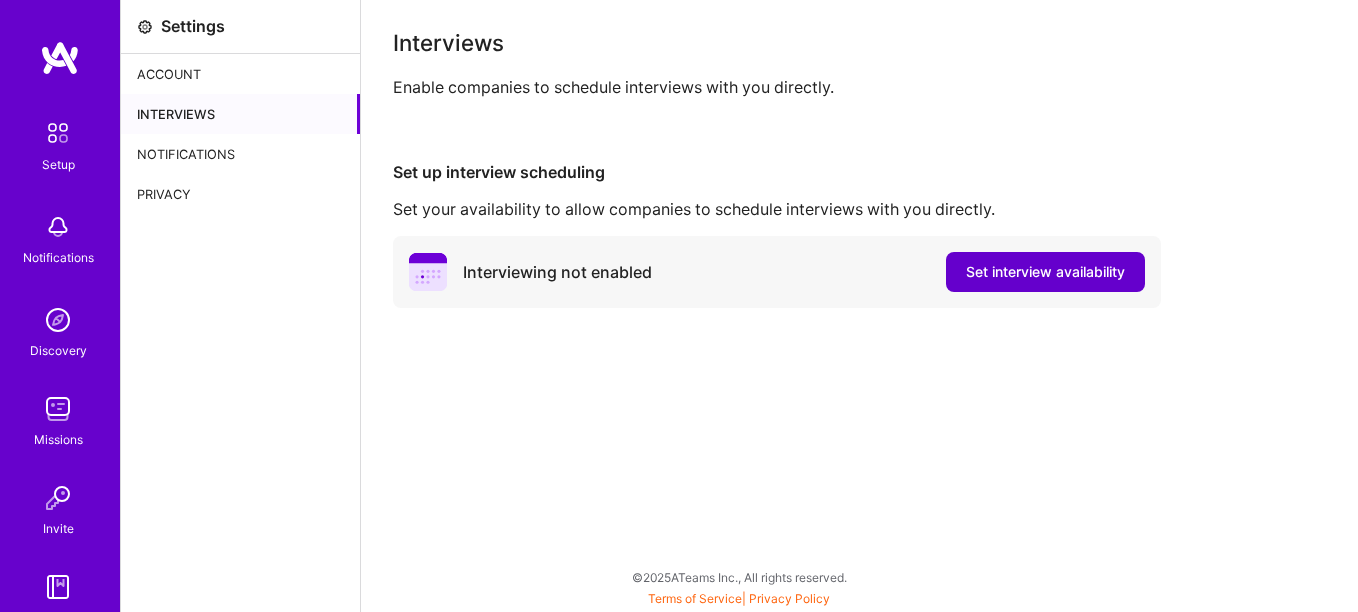
click at [978, 274] on span "Set interview availability" at bounding box center [1045, 272] width 159 height 20
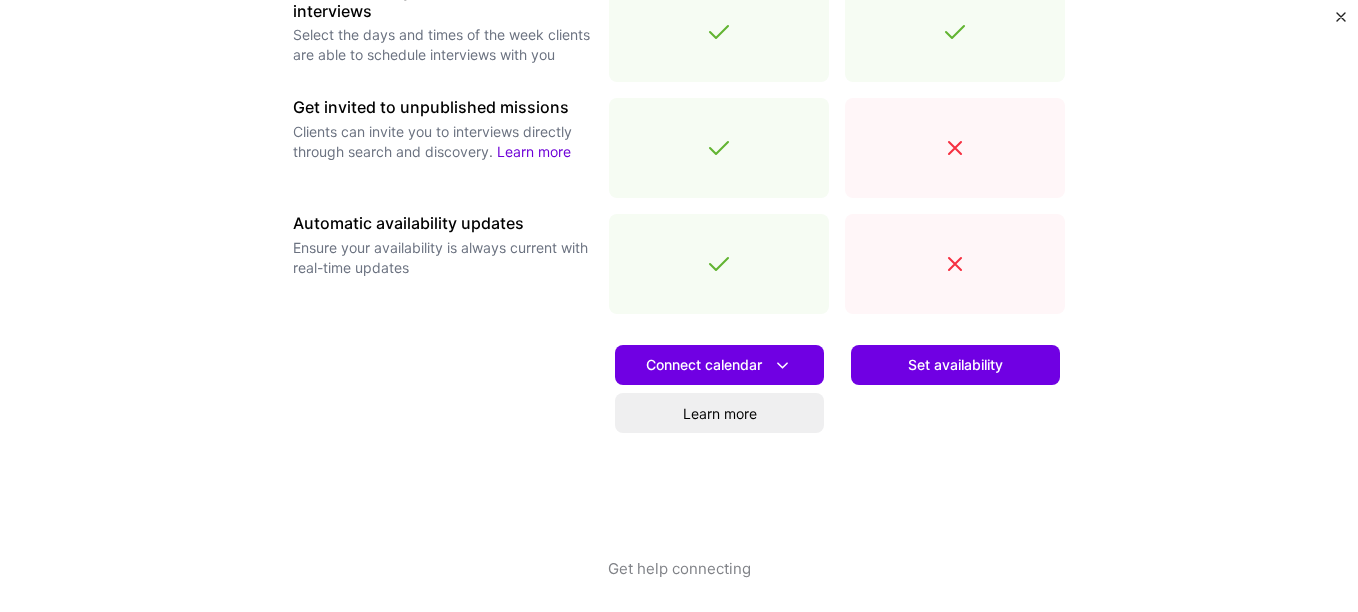
scroll to position [789, 0]
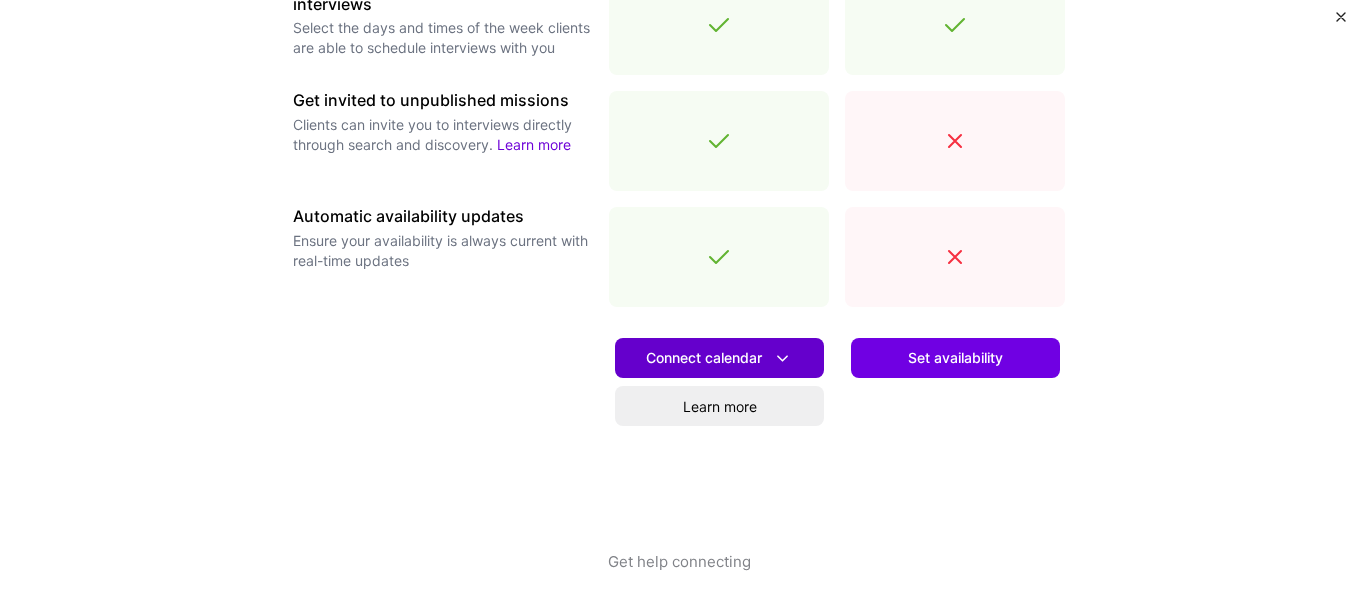
click at [784, 343] on button "Connect calendar" at bounding box center [719, 358] width 209 height 40
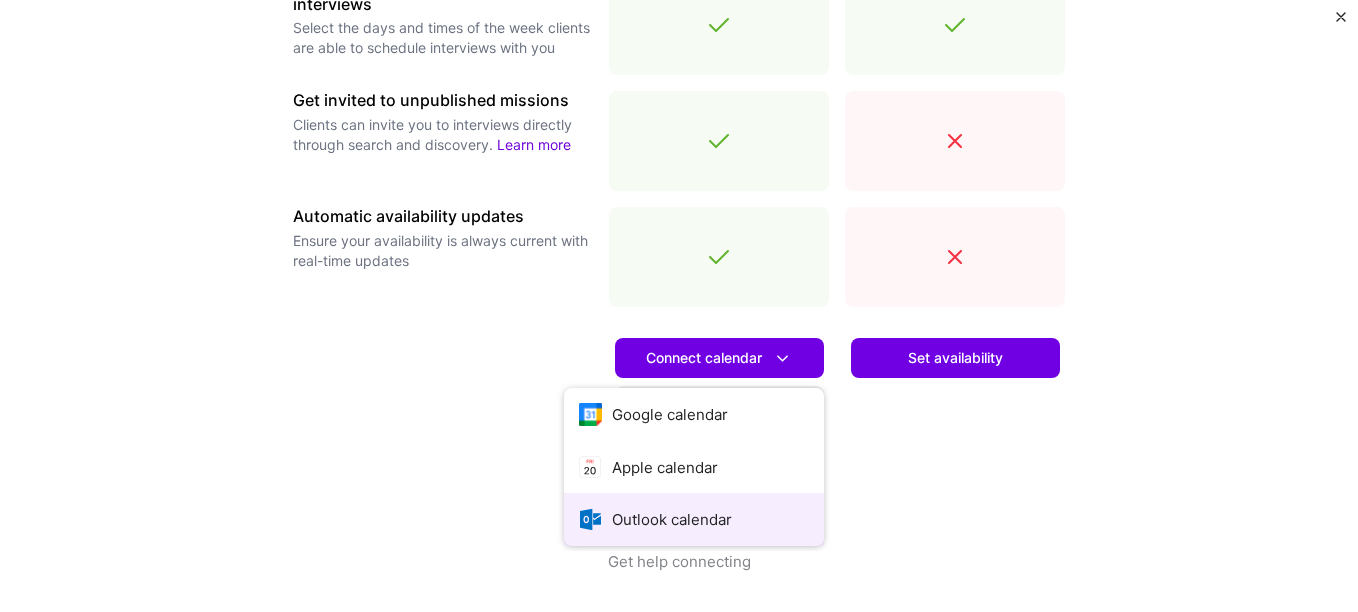
click at [676, 526] on button "Outlook calendar" at bounding box center [694, 519] width 260 height 53
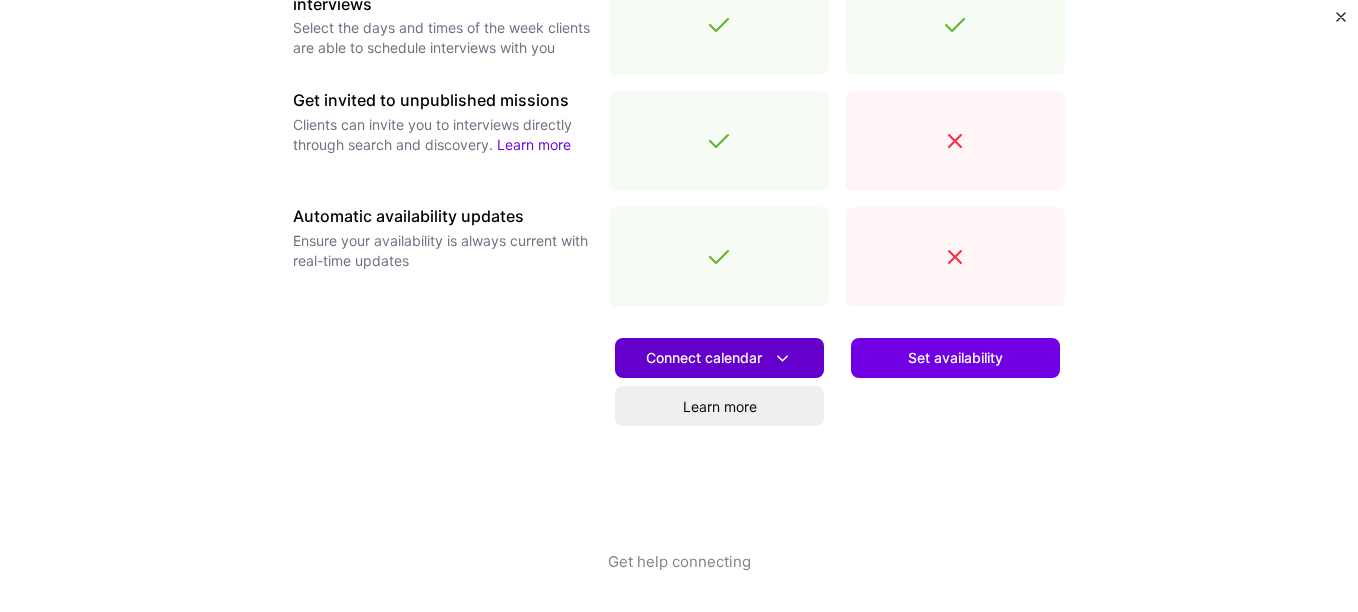
click at [785, 353] on icon at bounding box center [782, 358] width 21 height 21
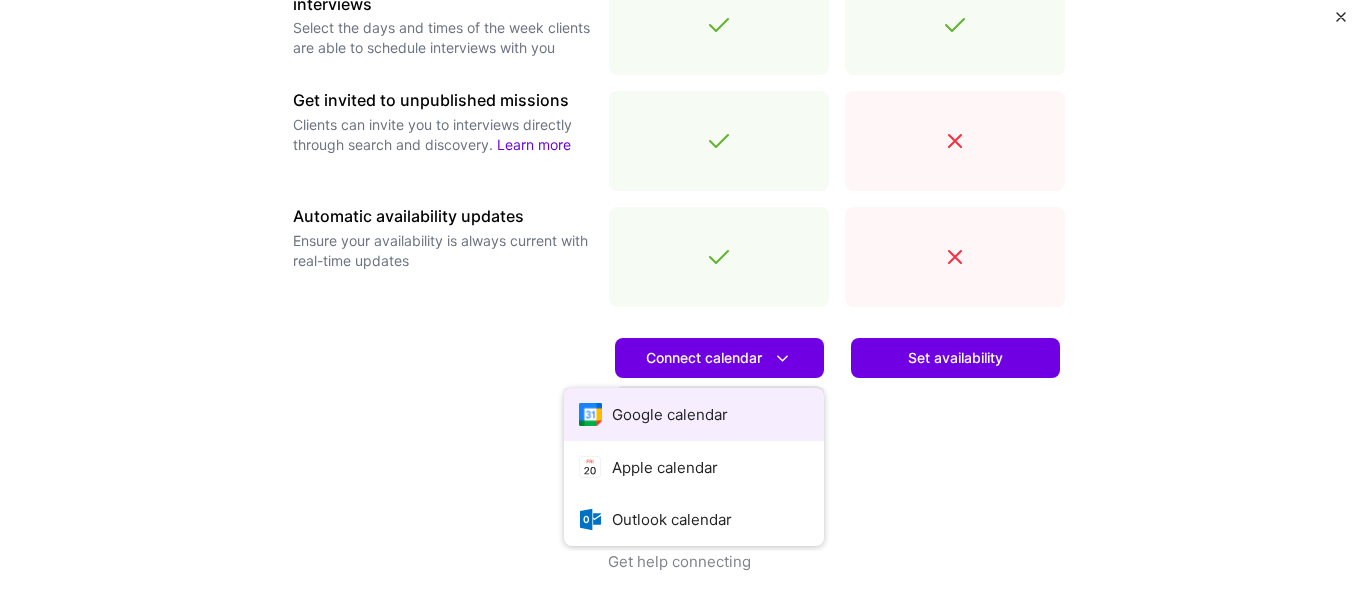
click at [697, 405] on button "Google calendar" at bounding box center [694, 414] width 260 height 53
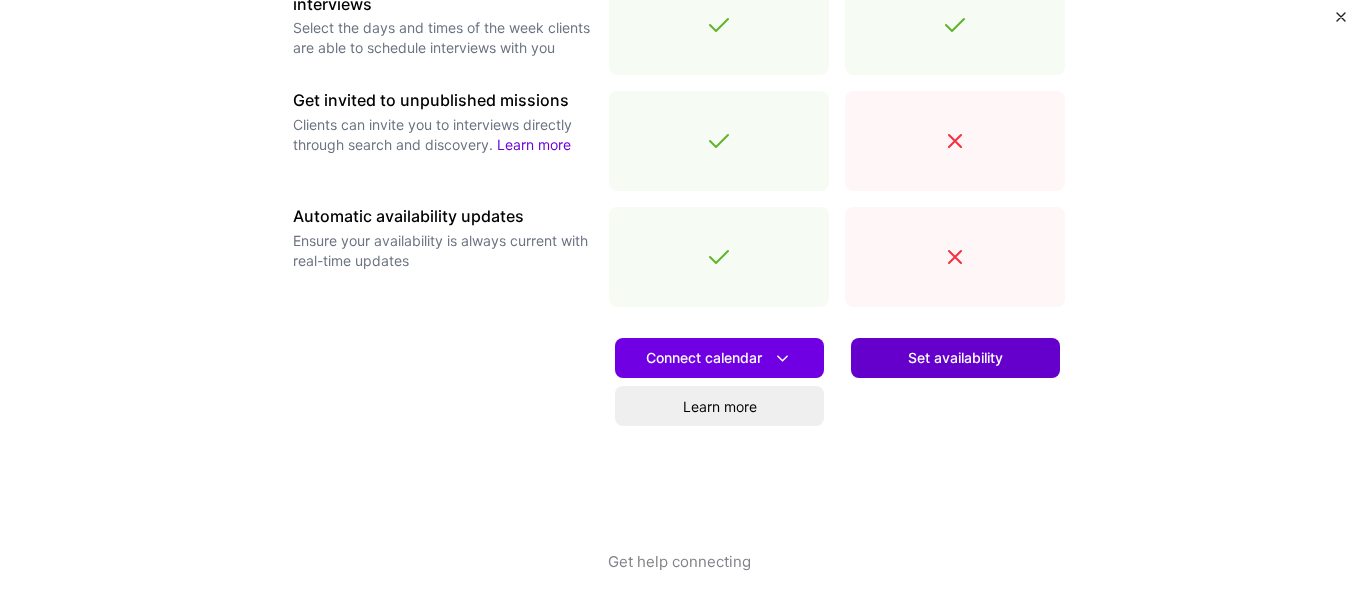
click at [933, 359] on span "Set availability" at bounding box center [955, 358] width 95 height 20
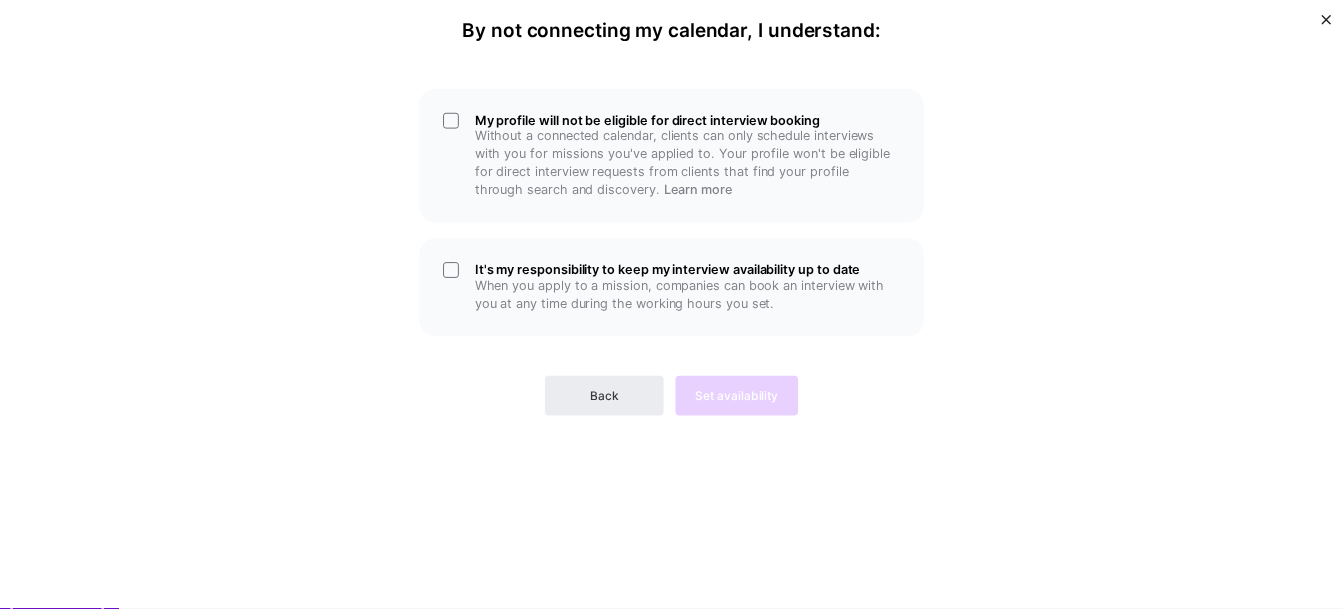
scroll to position [0, 0]
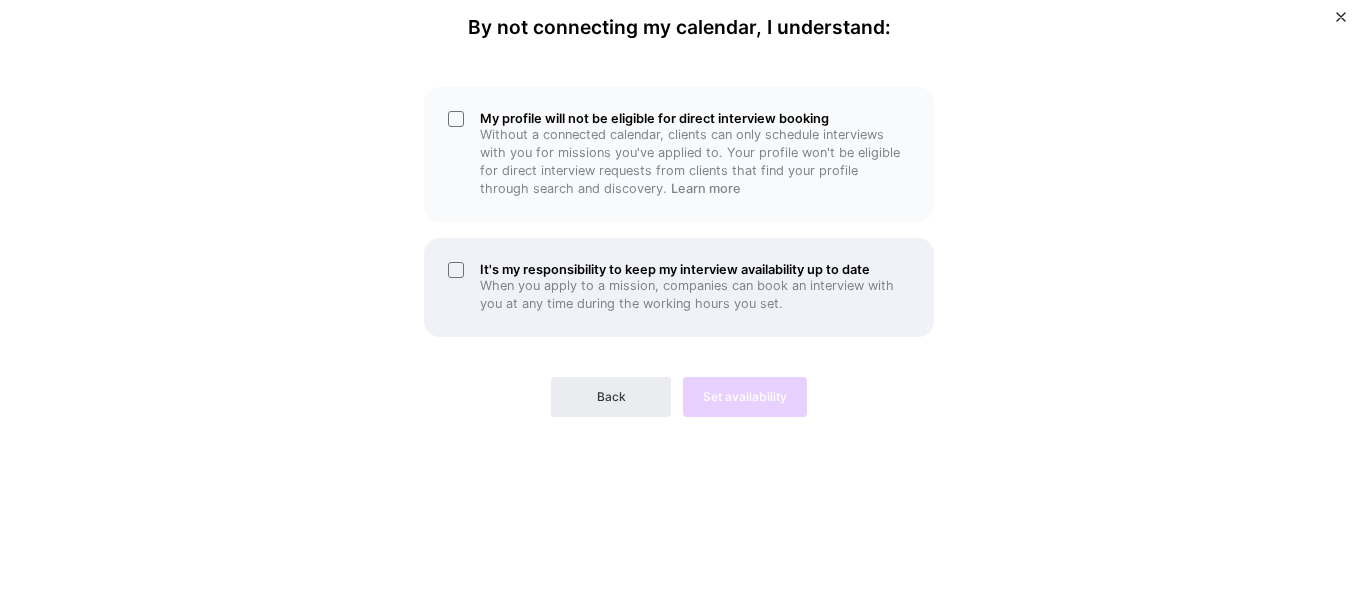
click at [463, 269] on div "It's my responsibility to keep my interview availability up to date When you ap…" at bounding box center [679, 287] width 510 height 99
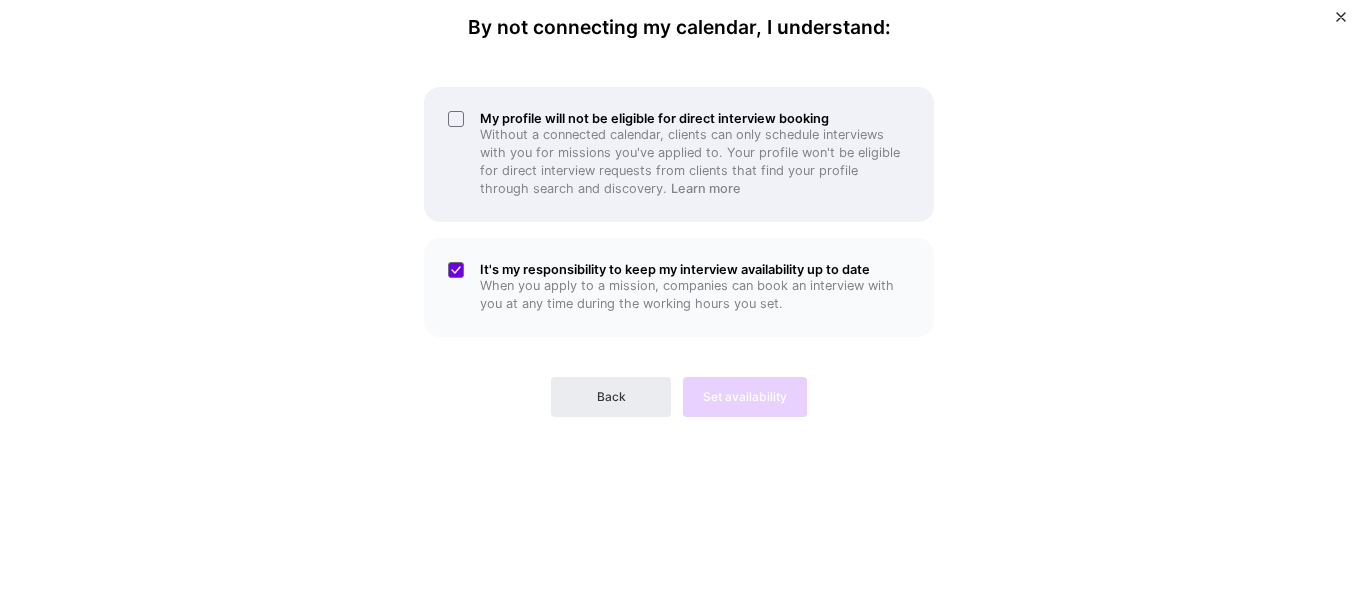
click at [462, 119] on div "My profile will not be eligible for direct interview booking Without a connecte…" at bounding box center [679, 154] width 510 height 135
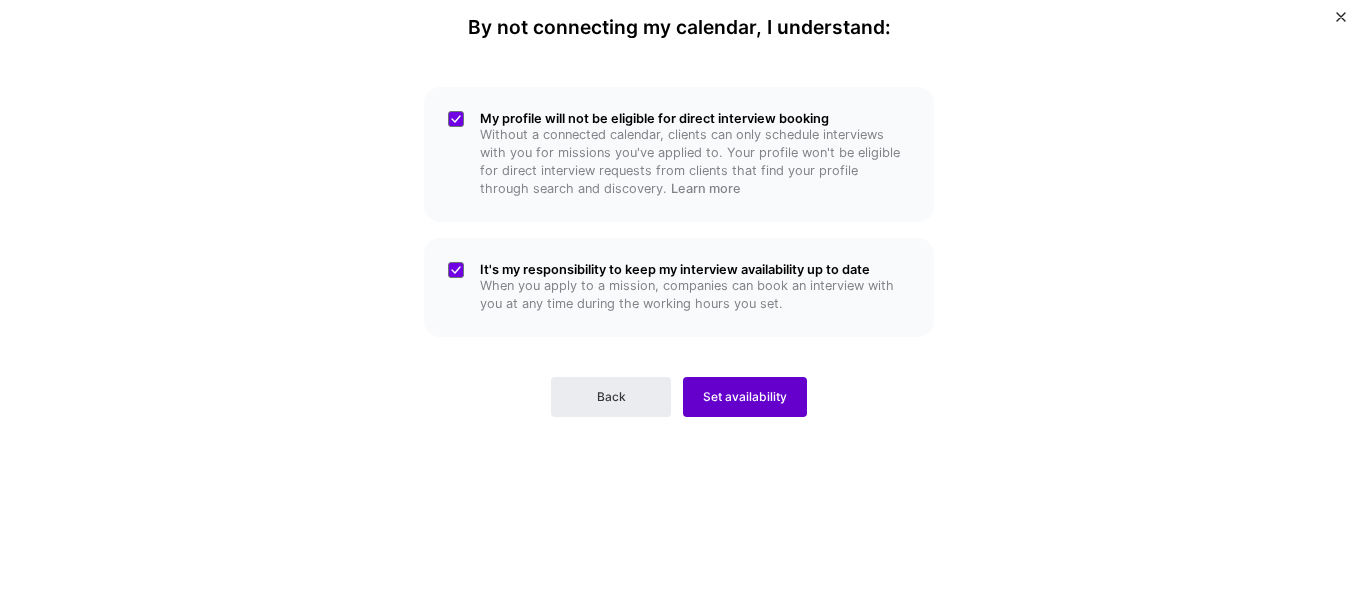
click at [758, 400] on span "Set availability" at bounding box center [745, 397] width 84 height 18
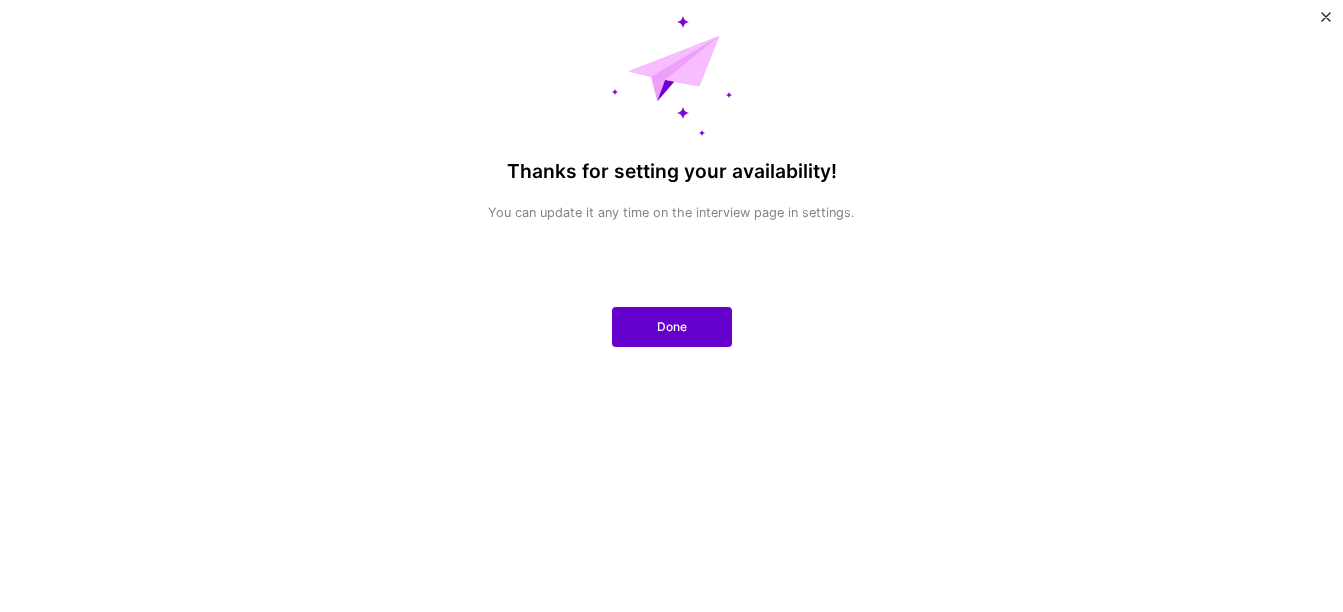
click at [645, 340] on button "Done" at bounding box center [672, 327] width 120 height 40
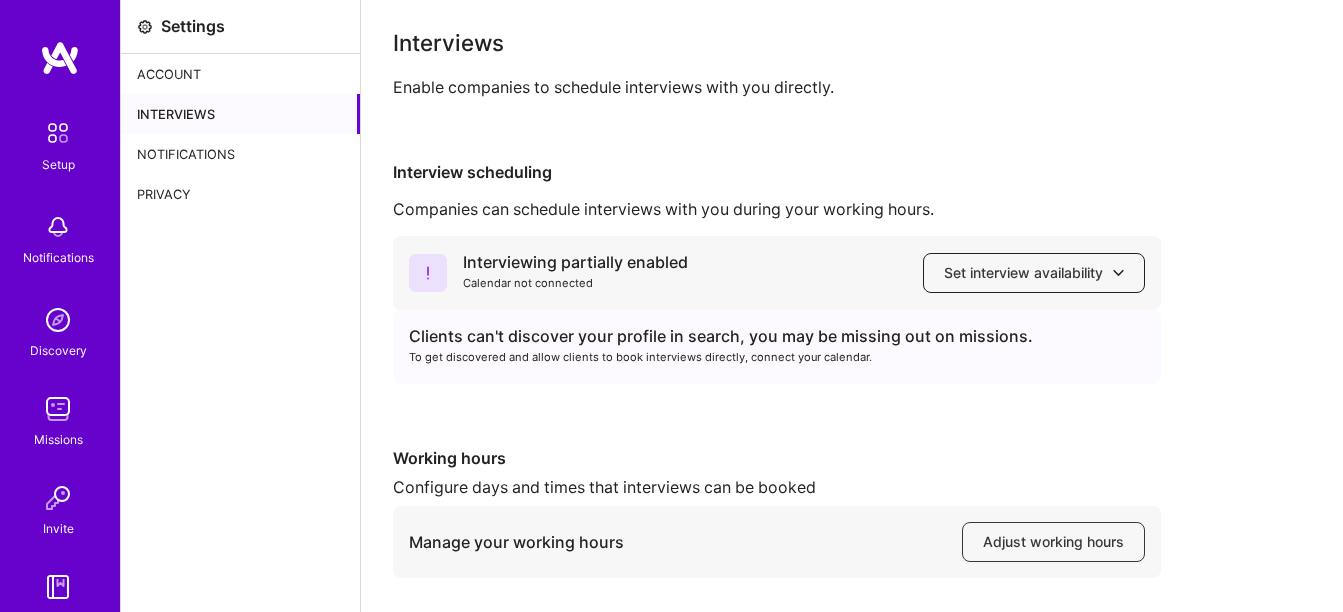
click at [978, 279] on span "Set interview availability" at bounding box center [1034, 273] width 180 height 20
click at [1108, 159] on div "Interviews Enable companies to schedule interviews with you directly. Interview…" at bounding box center [852, 404] width 918 height 745
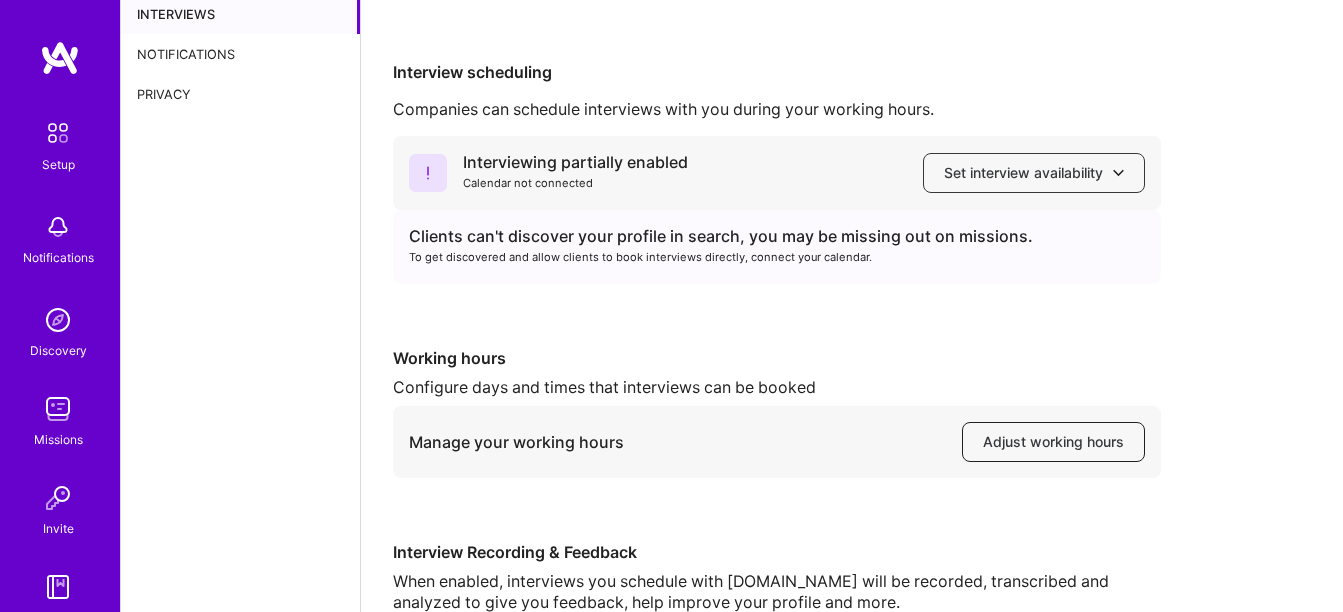
click at [1041, 440] on span "Adjust working hours" at bounding box center [1053, 442] width 141 height 20
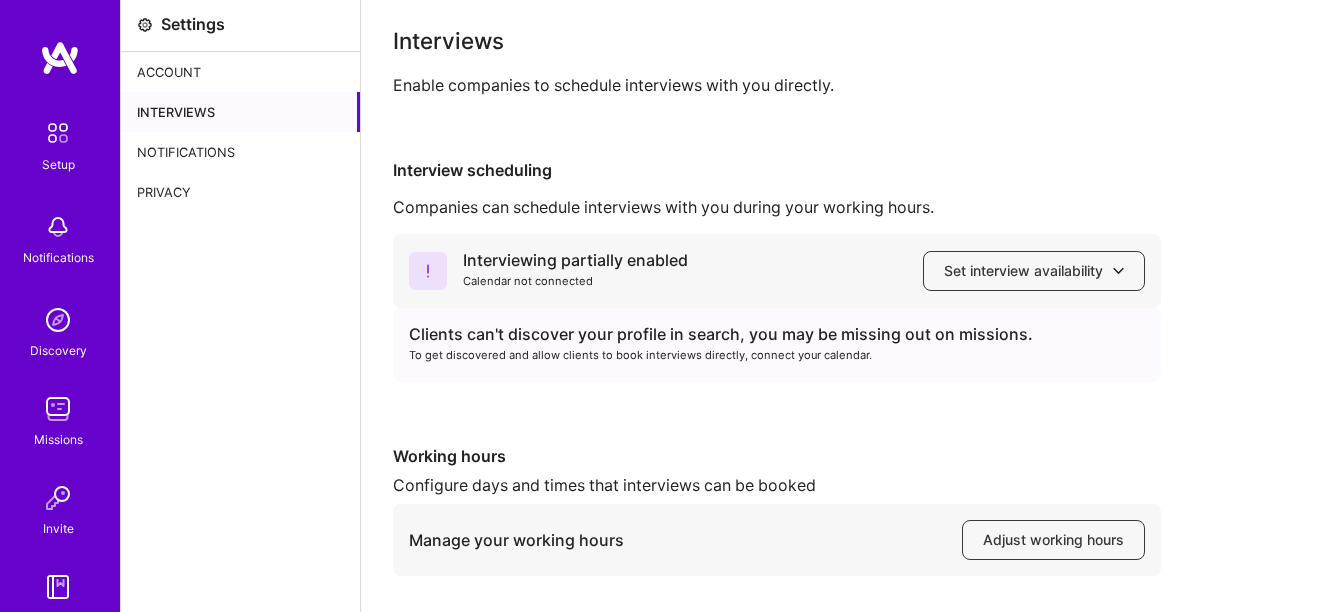
scroll to position [0, 0]
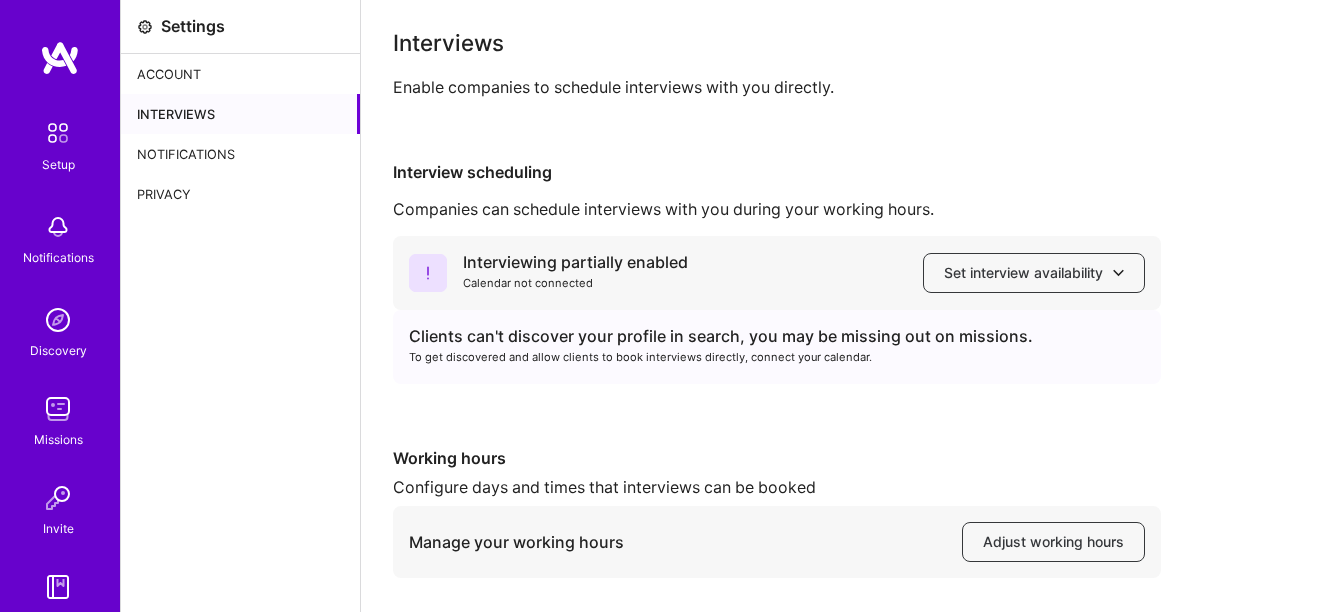
click at [199, 155] on div "Notifications" at bounding box center [240, 154] width 239 height 40
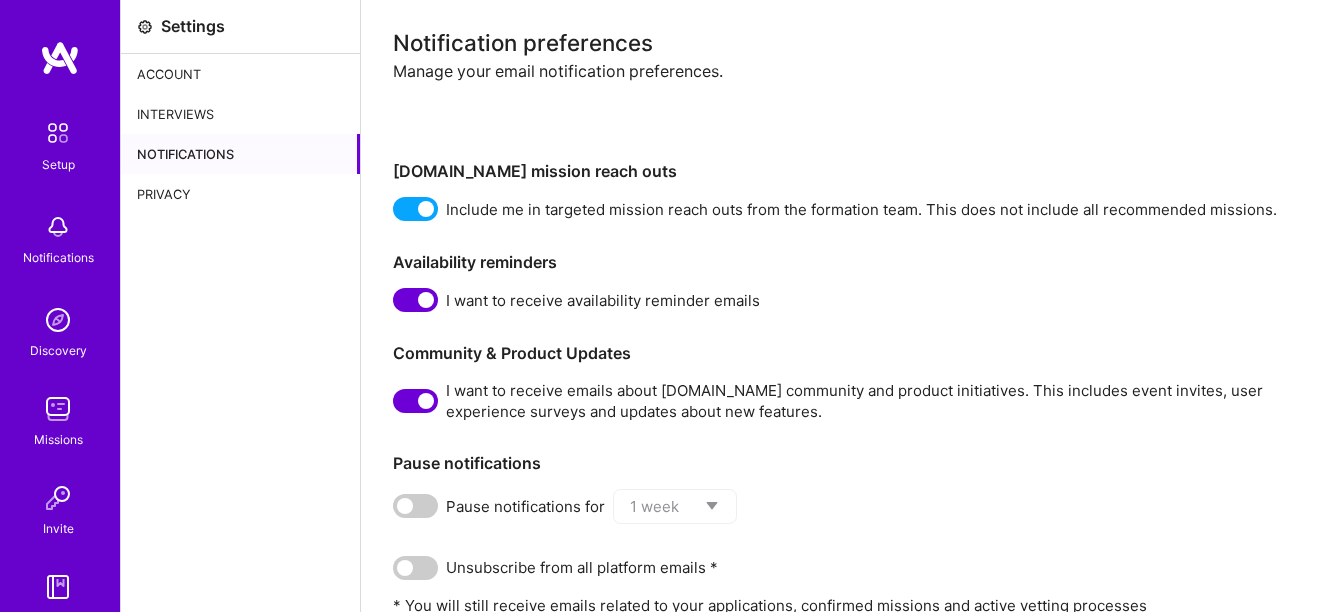
click at [187, 191] on div "Privacy" at bounding box center [240, 194] width 239 height 40
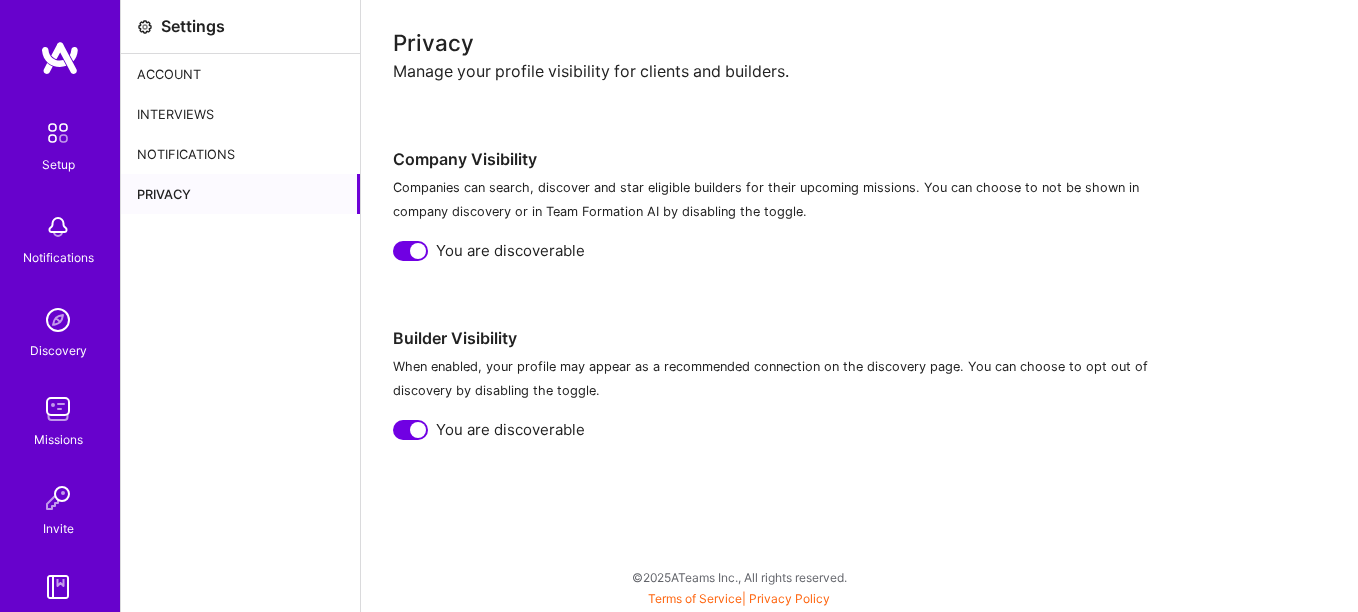
click at [213, 74] on div "Account" at bounding box center [240, 74] width 239 height 40
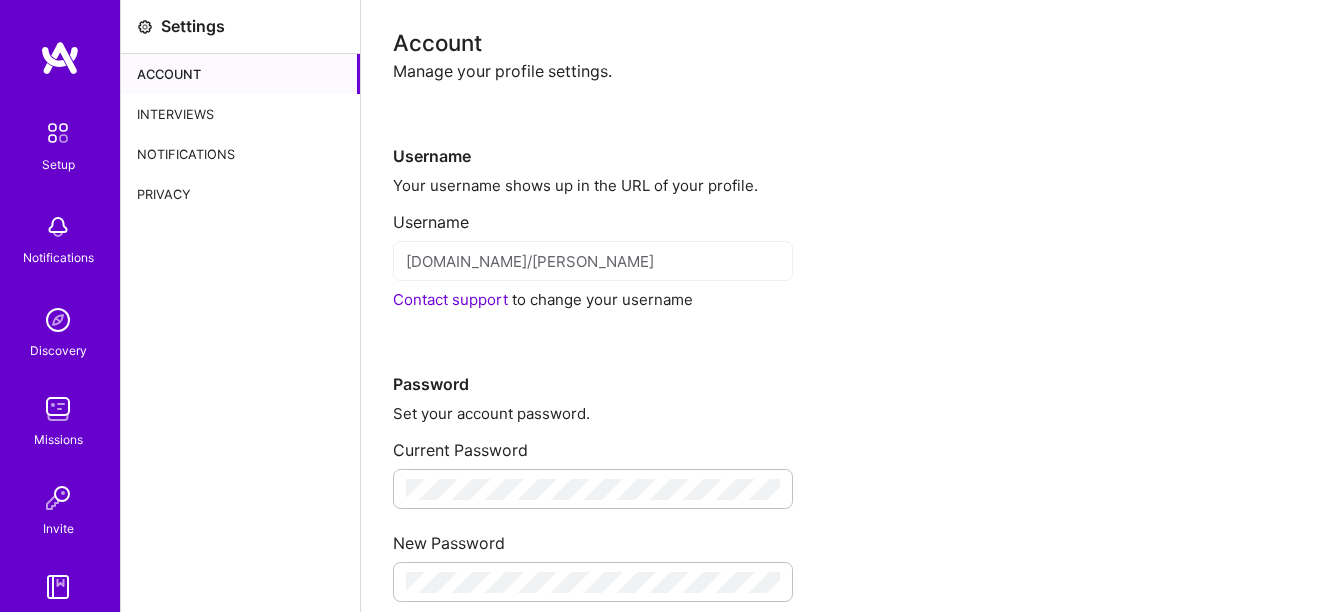
click at [37, 136] on img at bounding box center [58, 133] width 42 height 42
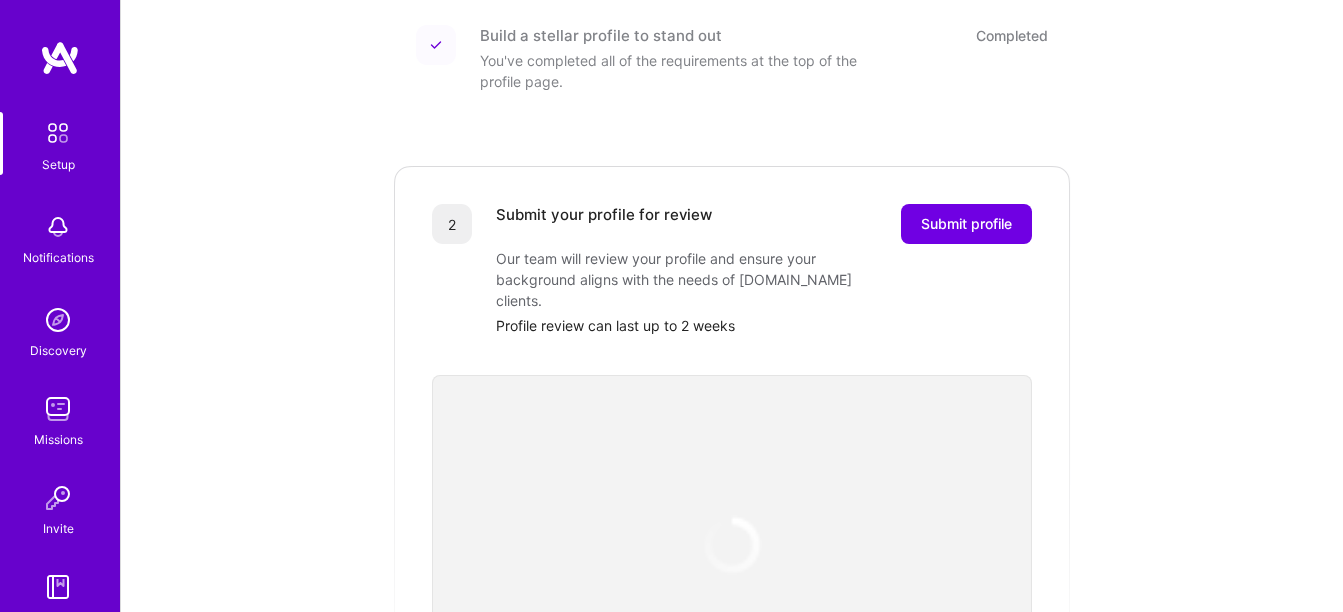
scroll to position [300, 0]
click at [954, 212] on span "Submit profile" at bounding box center [966, 222] width 91 height 20
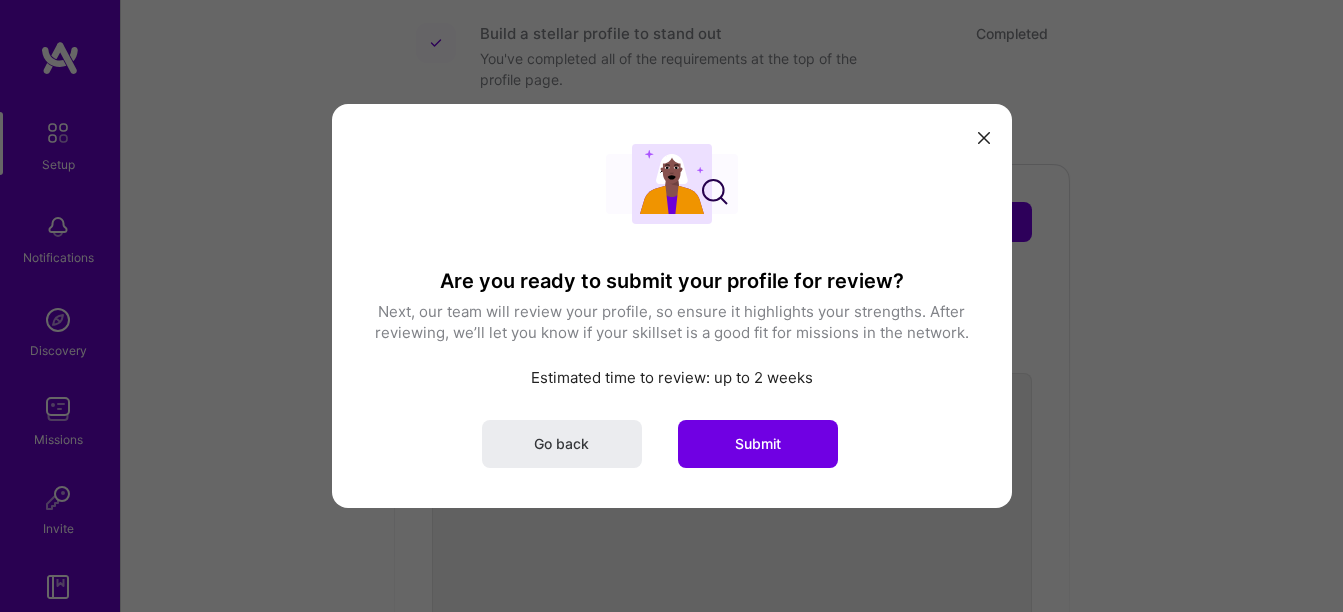
click at [741, 442] on span "Submit" at bounding box center [758, 444] width 46 height 20
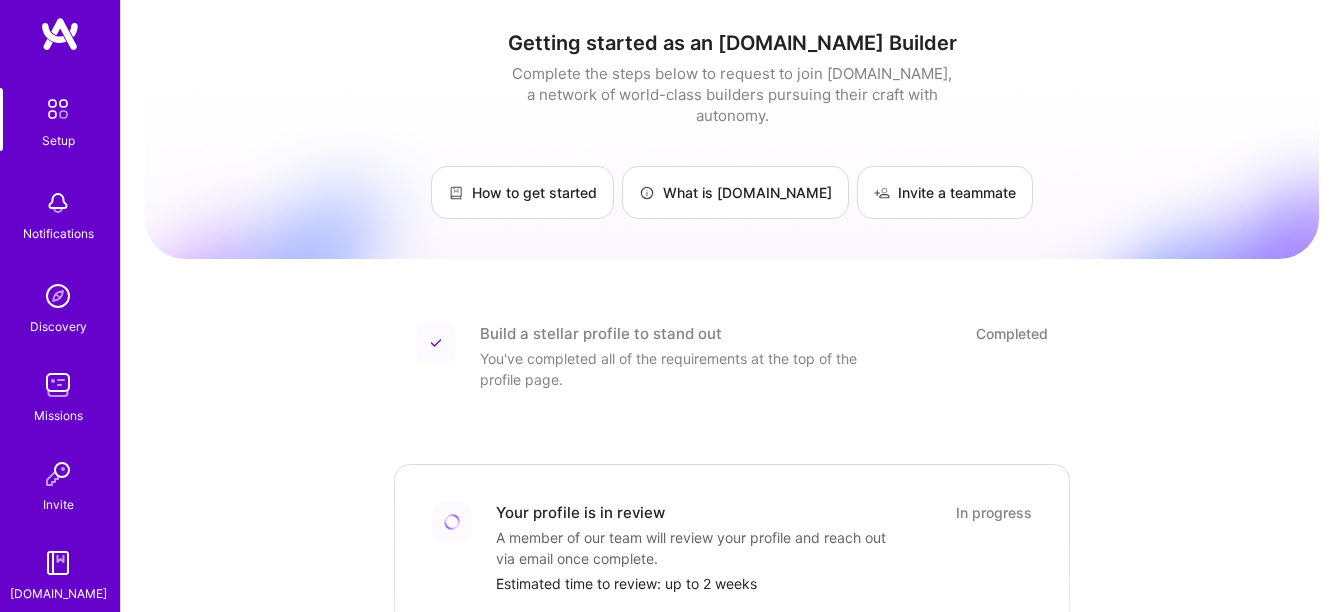
scroll to position [0, 0]
